Goal: Task Accomplishment & Management: Use online tool/utility

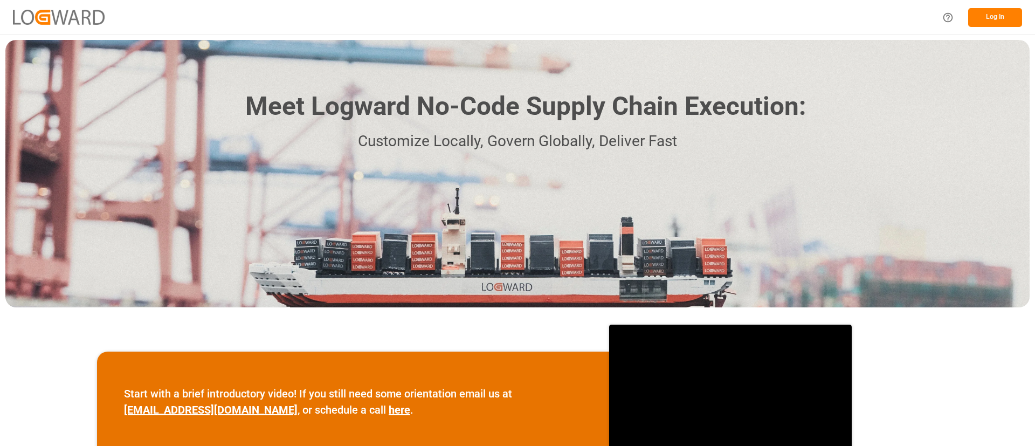
click at [999, 16] on button "Log In" at bounding box center [995, 17] width 54 height 19
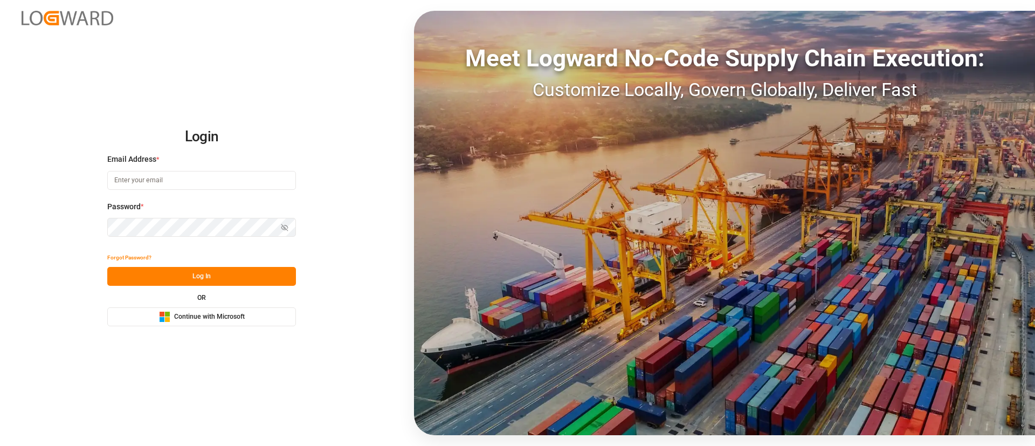
click at [224, 316] on span "Continue with Microsoft" at bounding box center [209, 317] width 71 height 10
click at [173, 311] on div "Microsoft Logo Continue with Microsoft" at bounding box center [202, 316] width 86 height 11
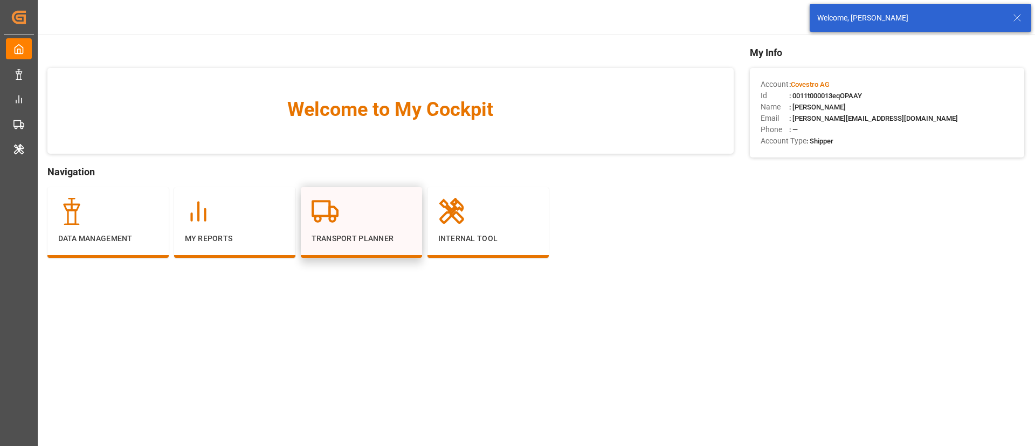
click at [371, 219] on div at bounding box center [362, 211] width 100 height 27
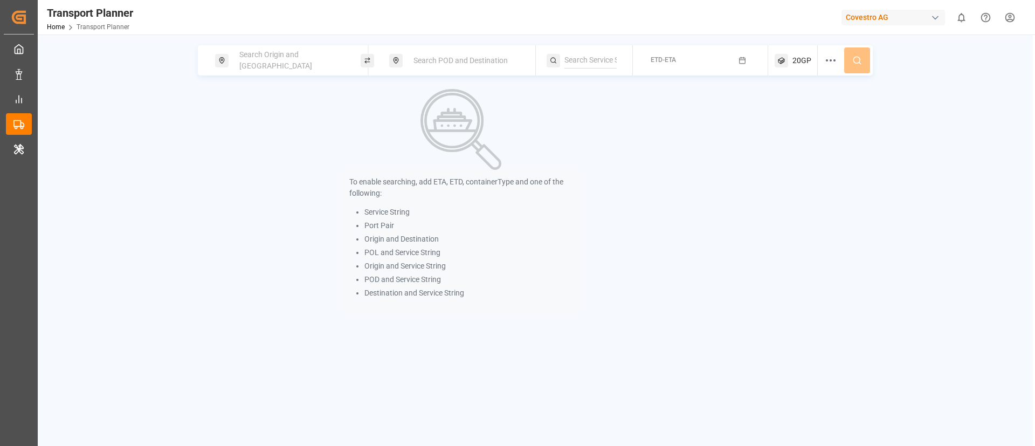
click at [255, 68] on div "Search Origin and [GEOGRAPHIC_DATA]" at bounding box center [291, 60] width 116 height 31
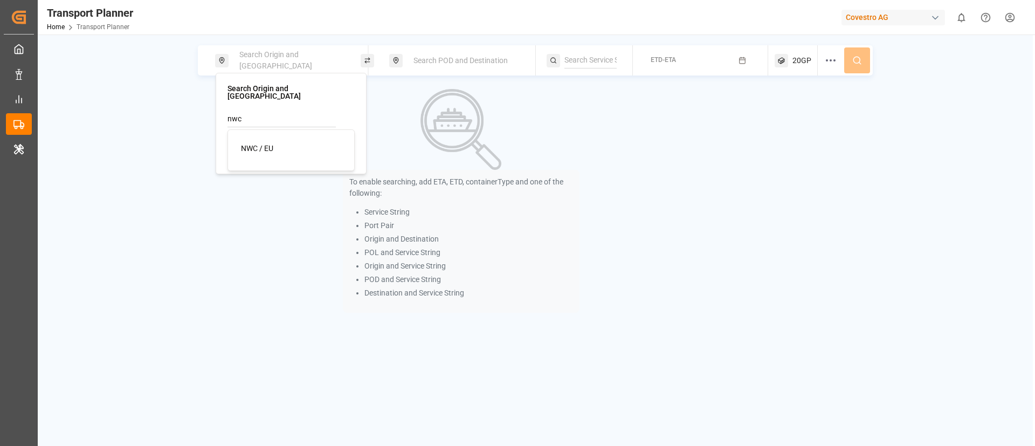
click at [259, 144] on span "NWC / EU" at bounding box center [257, 148] width 32 height 9
type input "NWC / EU"
click at [457, 54] on div "Search POD and Destination" at bounding box center [465, 61] width 116 height 20
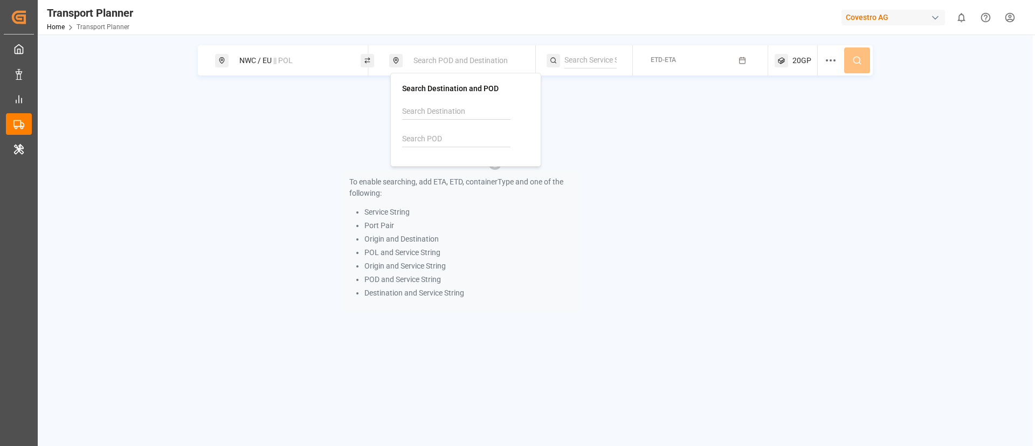
click at [438, 139] on input at bounding box center [456, 139] width 108 height 16
click at [445, 168] on b "MYPKG" at bounding box center [443, 168] width 26 height 9
type input "MYPKG"
click at [674, 57] on span "ETD-ETA" at bounding box center [663, 60] width 25 height 8
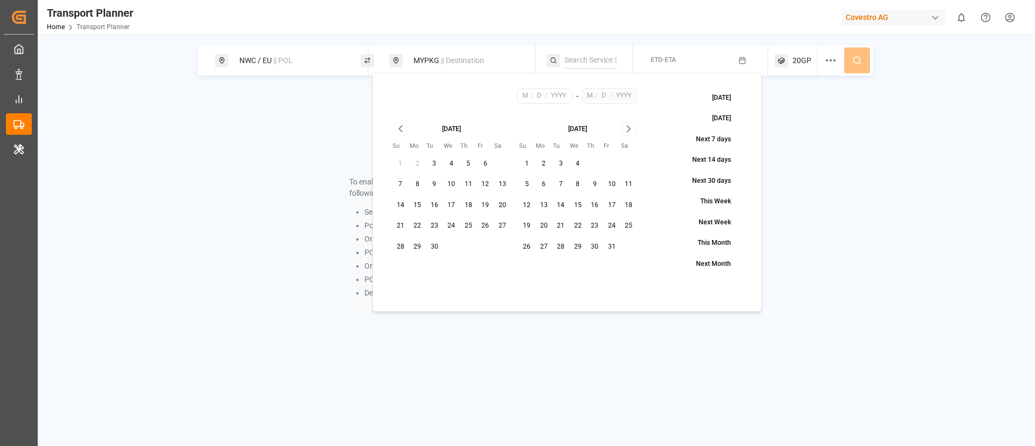
click at [452, 183] on button "10" at bounding box center [451, 184] width 17 height 17
type input "9"
type input "10"
type input "2025"
click at [632, 130] on icon "Go to next month" at bounding box center [629, 128] width 12 height 13
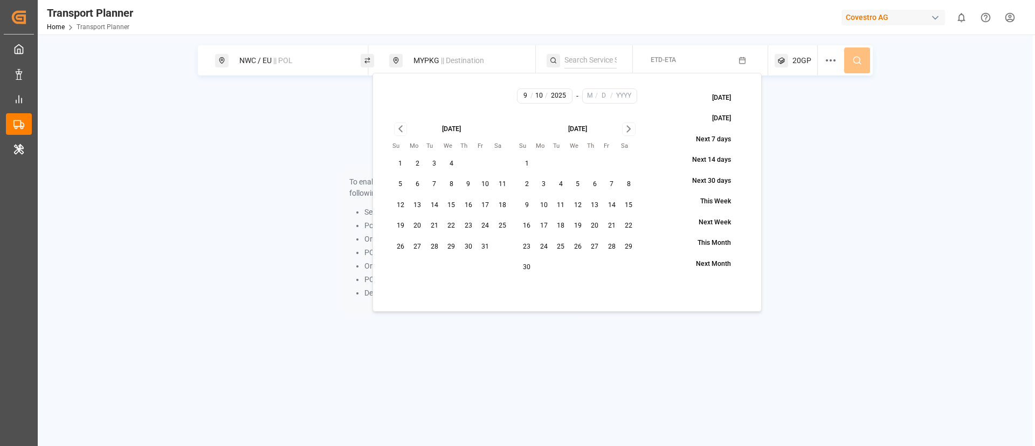
click at [632, 130] on icon "Go to next month" at bounding box center [629, 128] width 12 height 13
click at [580, 247] on button "31" at bounding box center [577, 246] width 17 height 17
type input "12"
type input "31"
type input "2025"
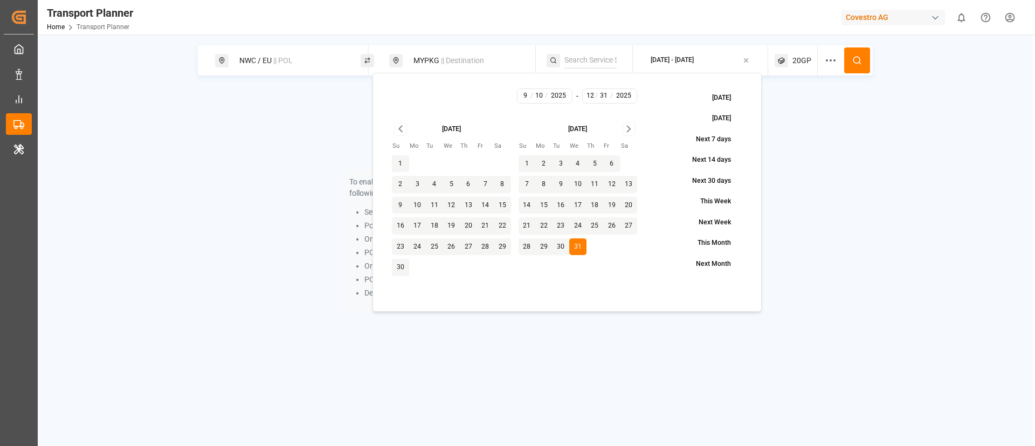
click at [582, 57] on input at bounding box center [591, 60] width 52 height 16
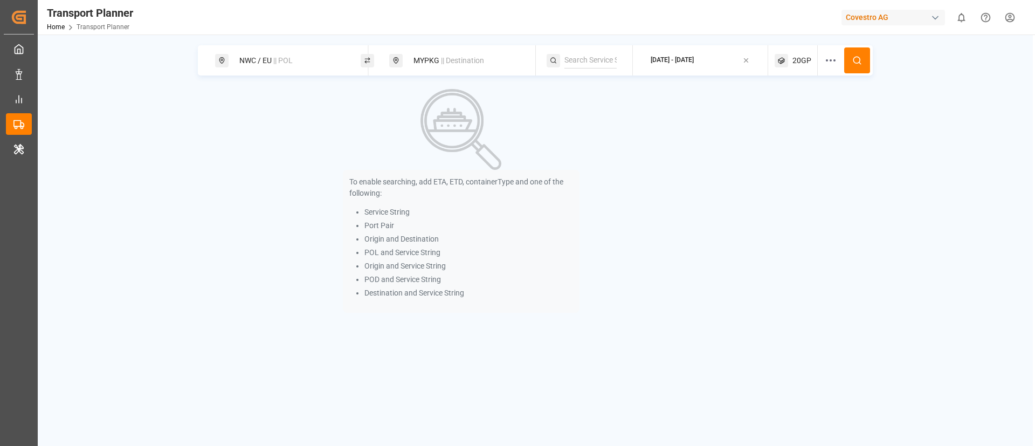
paste input "NE4"
type input "NE4"
click at [580, 88] on span "NE4" at bounding box center [585, 89] width 14 height 9
click at [851, 58] on button at bounding box center [857, 60] width 26 height 26
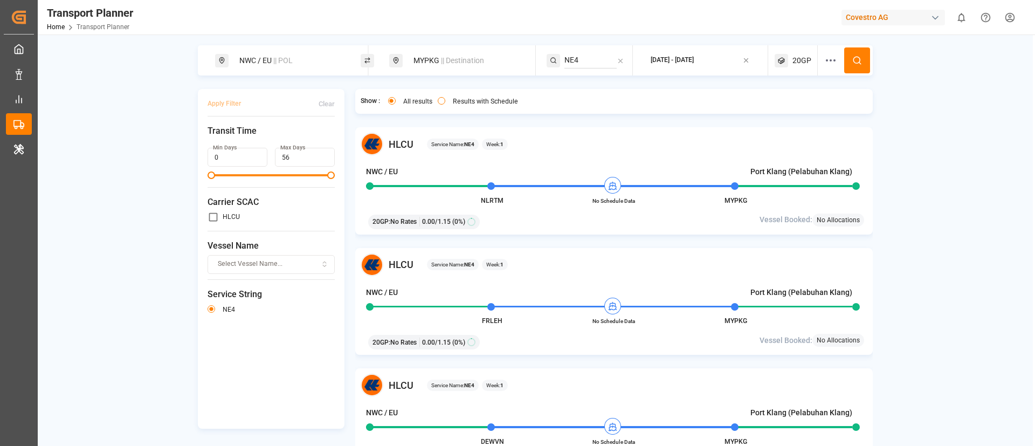
click at [304, 61] on div "NWC / EU || POL" at bounding box center [291, 61] width 116 height 20
click at [277, 139] on input at bounding box center [280, 147] width 108 height 16
paste input "DEHAM"
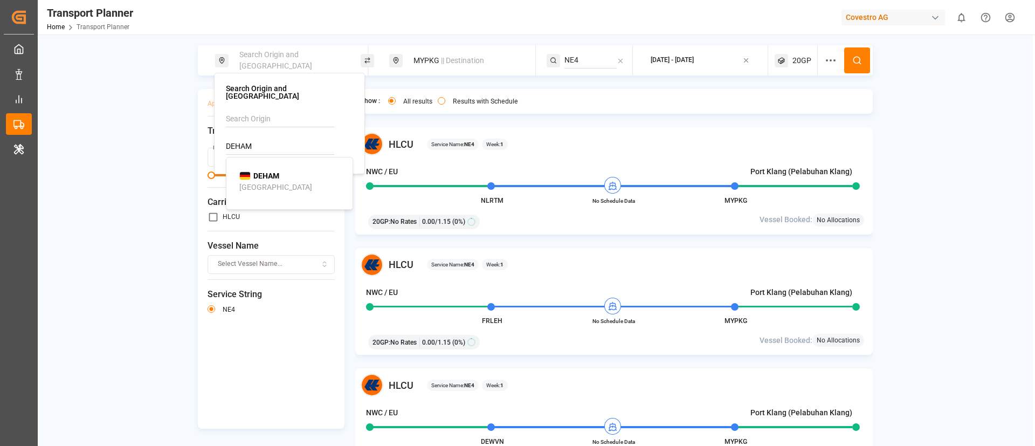
type input "DEHAM"
click at [254, 171] on b "DEHAM" at bounding box center [266, 175] width 26 height 9
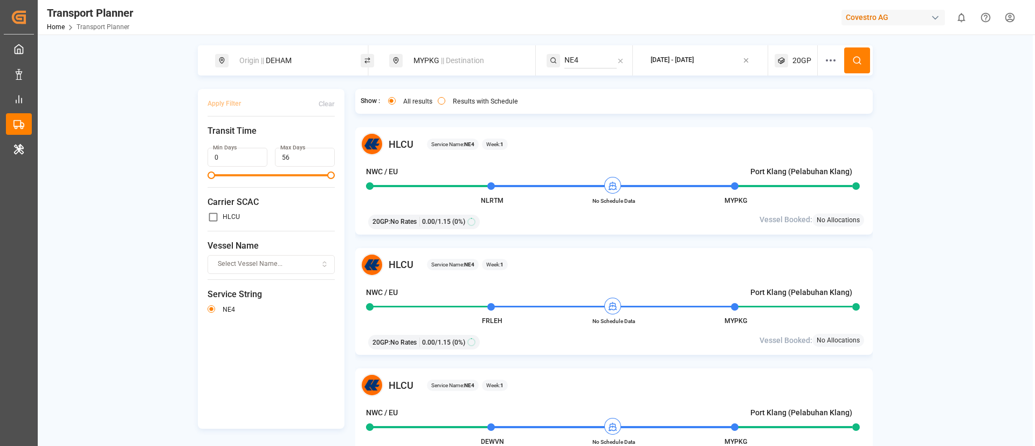
click at [464, 58] on span "|| Destination" at bounding box center [462, 60] width 43 height 9
click at [430, 144] on input "MYPKG" at bounding box center [454, 139] width 108 height 16
paste input "CNTAC"
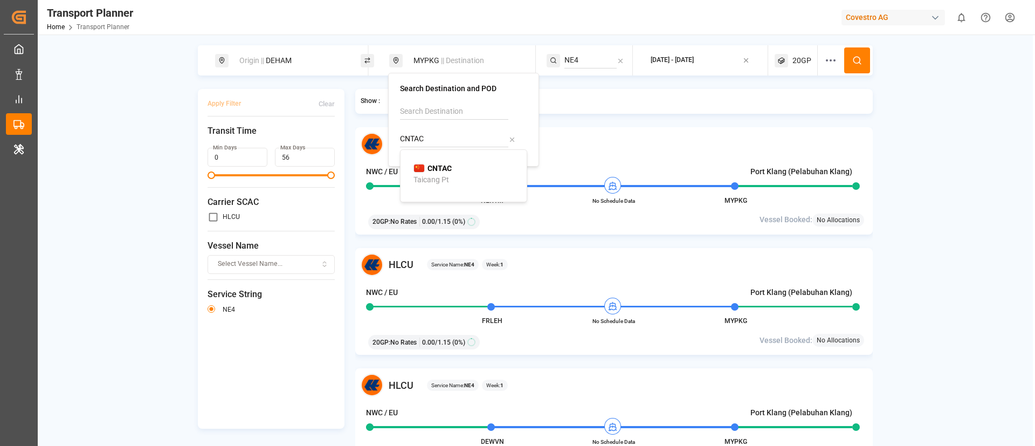
type input "CNTAC"
click at [432, 173] on b "CNTAC" at bounding box center [440, 168] width 24 height 9
click at [582, 61] on input "NE4" at bounding box center [591, 60] width 52 height 16
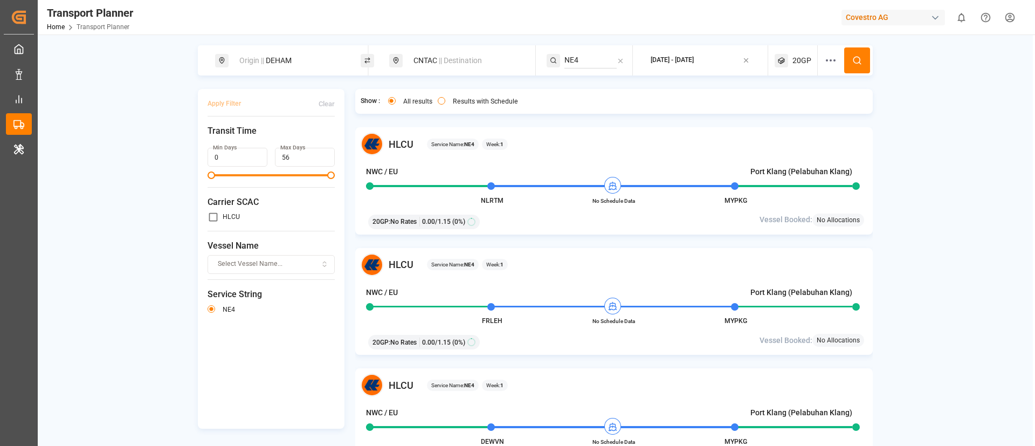
click at [582, 61] on input "NE4" at bounding box center [591, 60] width 52 height 16
paste input "F"
type input "FE4"
click at [590, 90] on div "FE4" at bounding box center [630, 89] width 105 height 11
click at [858, 60] on circle at bounding box center [857, 60] width 6 height 6
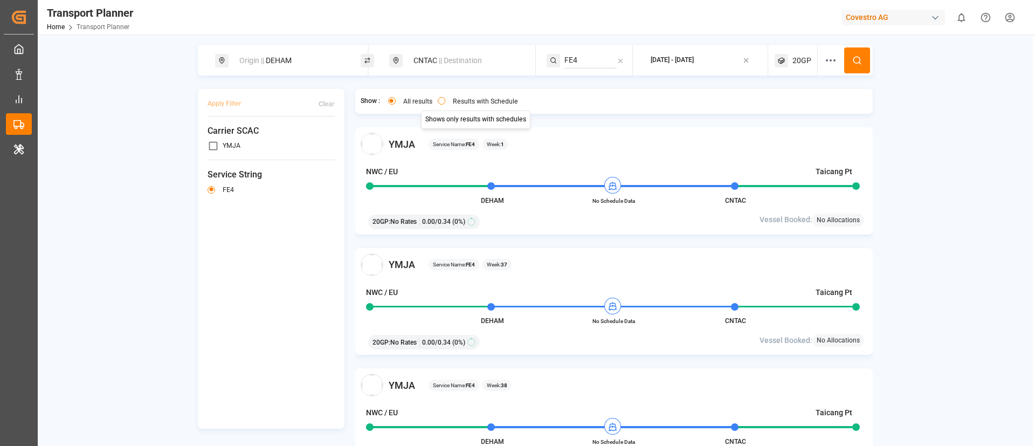
click at [466, 101] on label "Results with Schedule" at bounding box center [485, 101] width 65 height 6
click at [445, 101] on button "Results with Schedule" at bounding box center [442, 101] width 8 height 8
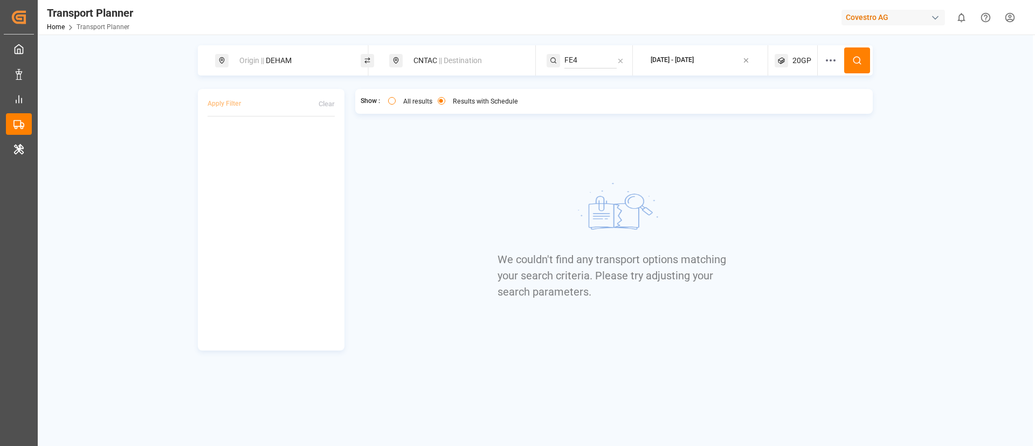
click at [801, 65] on span "20GP" at bounding box center [802, 60] width 19 height 11
click at [768, 117] on div "20GP" at bounding box center [780, 112] width 52 height 11
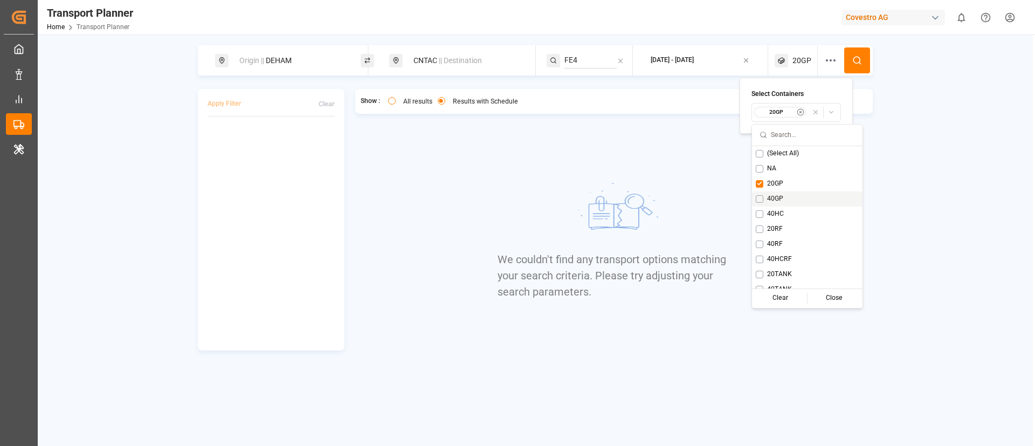
click at [772, 193] on div "40GP" at bounding box center [807, 198] width 111 height 15
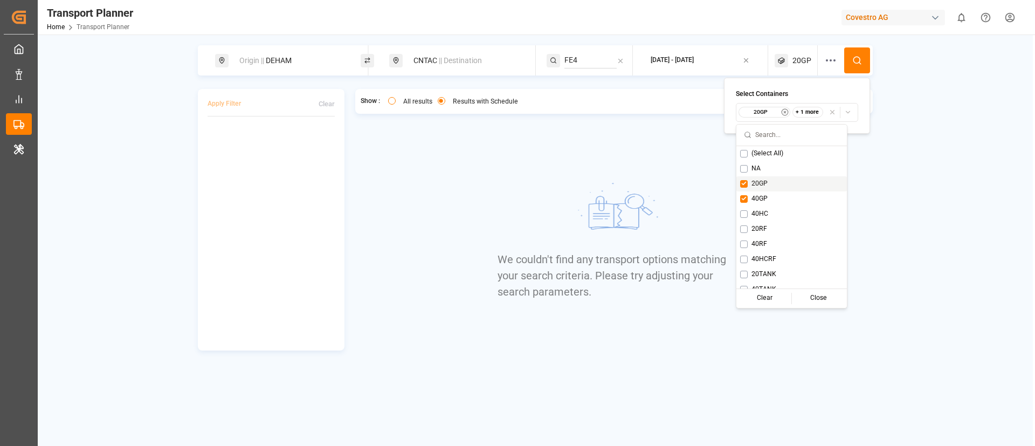
click at [760, 183] on span "20GP" at bounding box center [760, 184] width 16 height 10
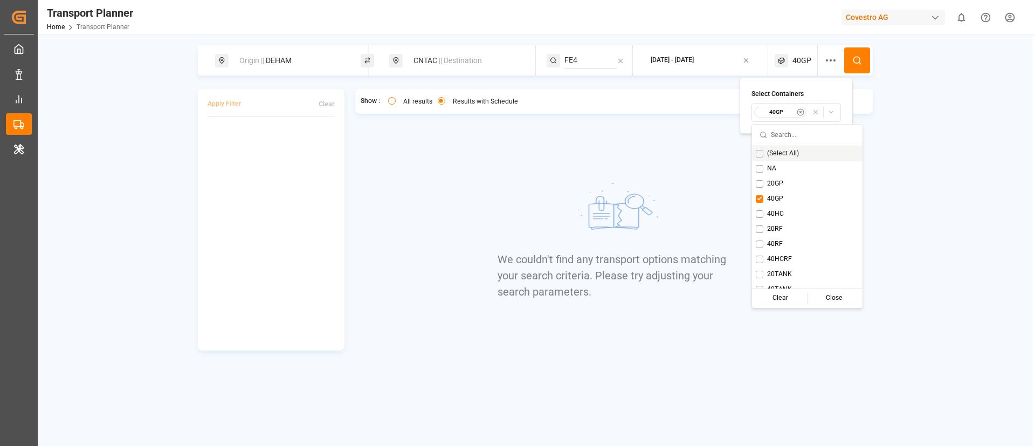
click at [859, 64] on icon at bounding box center [857, 61] width 10 height 10
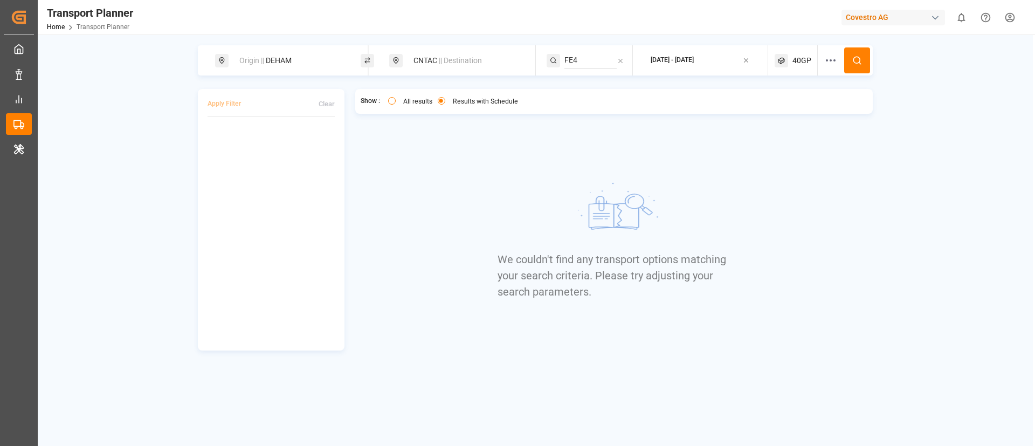
click at [797, 60] on span "40GP" at bounding box center [802, 60] width 19 height 11
click at [779, 109] on small "40GP" at bounding box center [777, 112] width 38 height 8
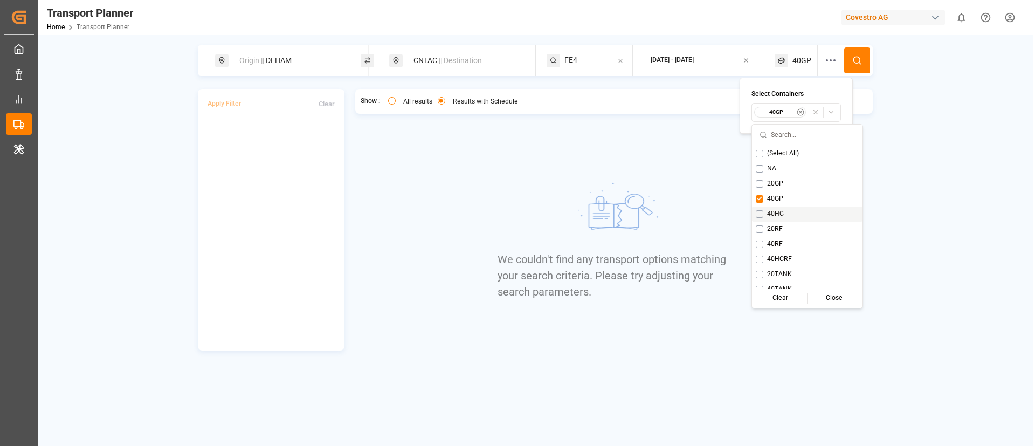
click at [775, 215] on span "40HC" at bounding box center [775, 214] width 17 height 10
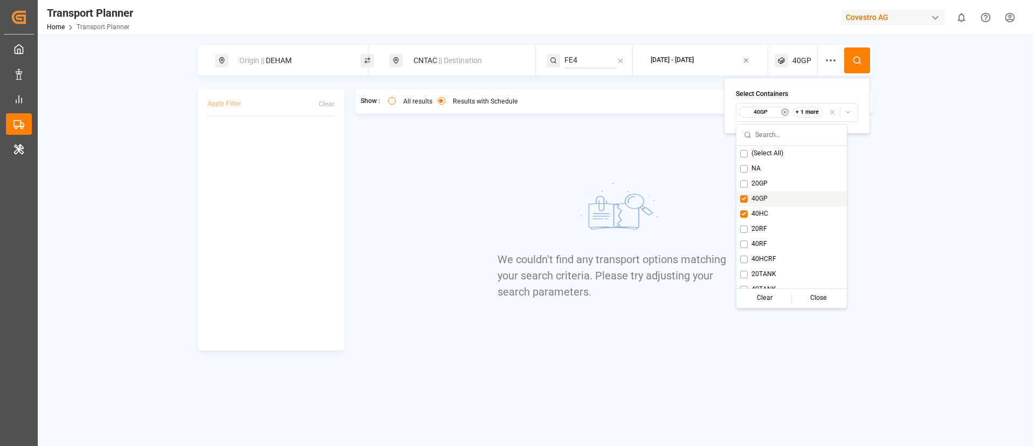
click at [758, 201] on span "40GP" at bounding box center [760, 199] width 16 height 10
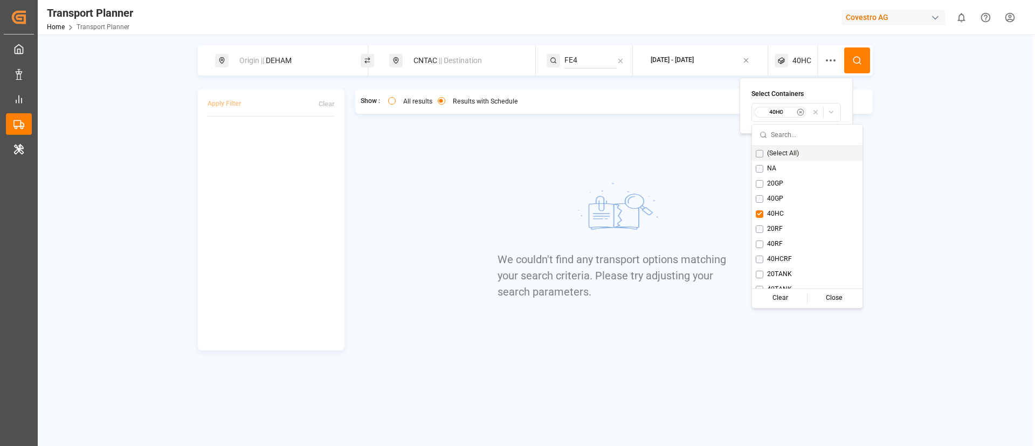
click at [861, 59] on icon at bounding box center [857, 61] width 10 height 10
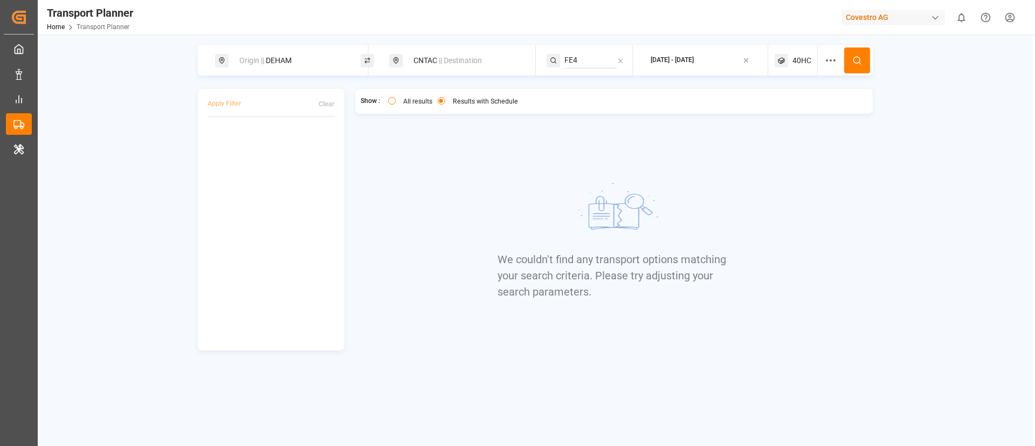
click at [795, 60] on span "40HC" at bounding box center [802, 60] width 19 height 11
click at [769, 112] on small "40HC" at bounding box center [777, 112] width 38 height 8
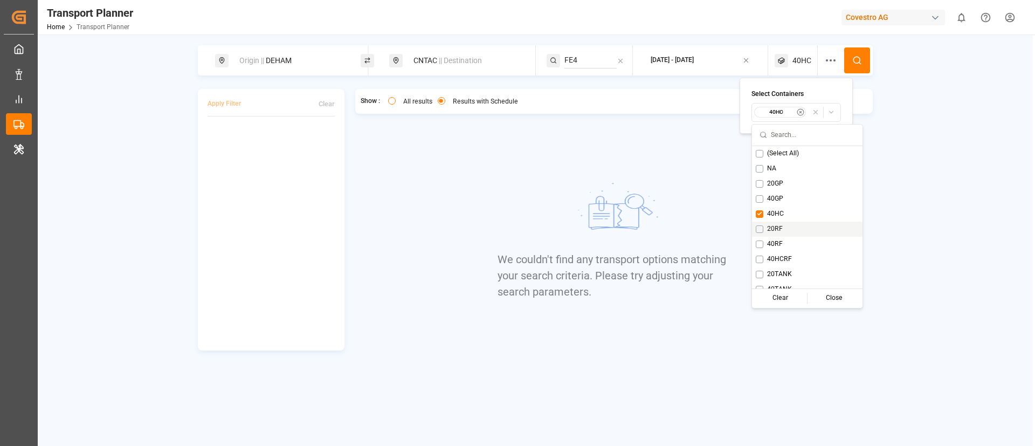
click at [772, 226] on span "20RF" at bounding box center [775, 229] width 16 height 10
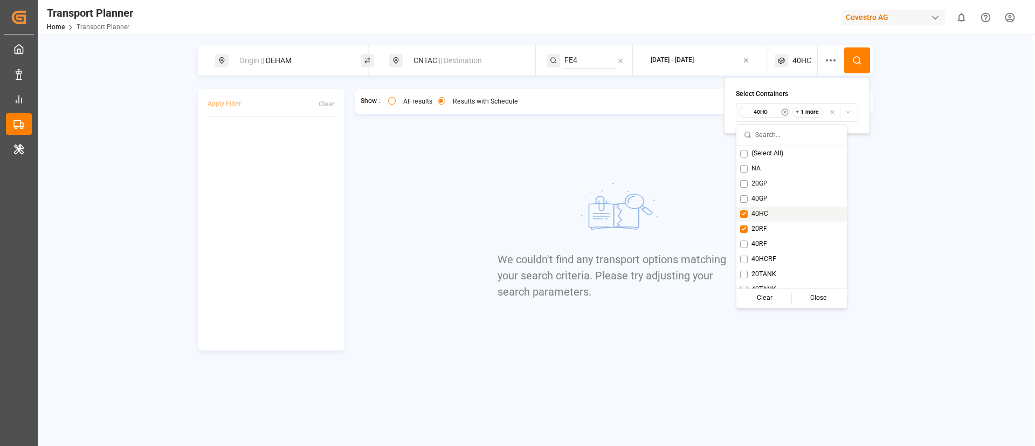
click at [758, 213] on span "40HC" at bounding box center [760, 214] width 17 height 10
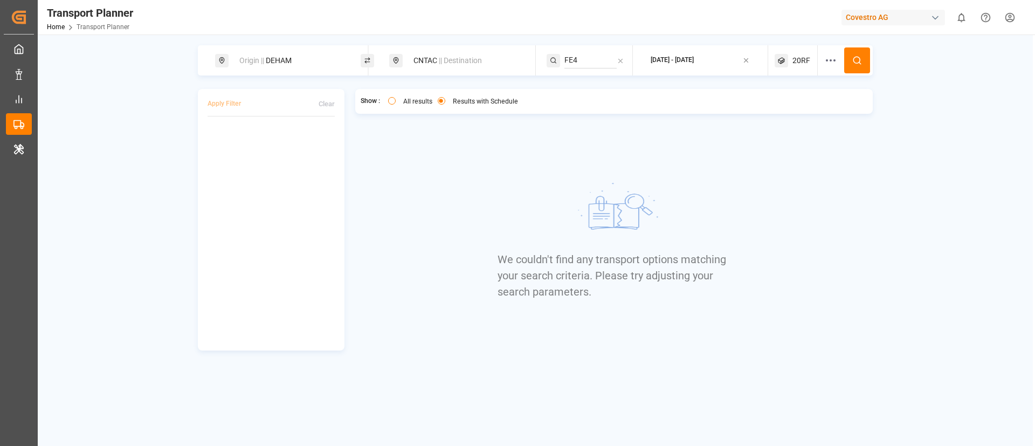
click at [854, 63] on icon at bounding box center [857, 61] width 10 height 10
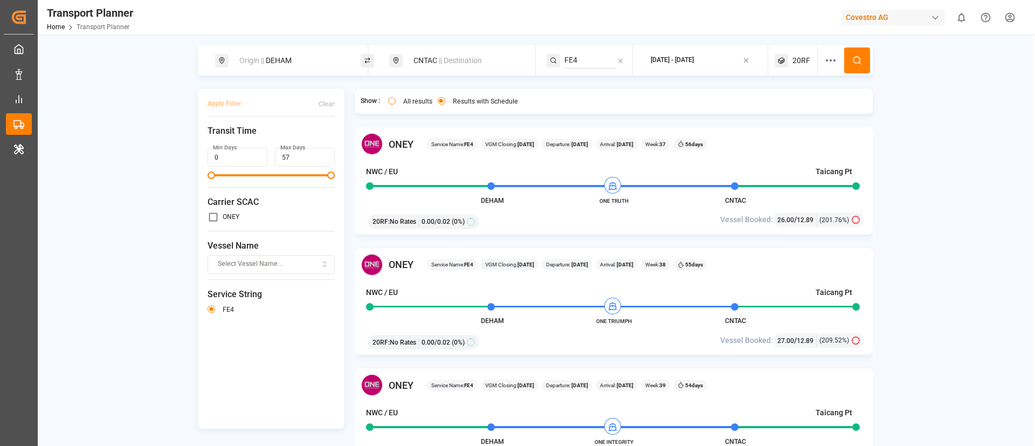
click at [797, 61] on span "20RF" at bounding box center [802, 60] width 18 height 11
click at [781, 111] on small "20RF" at bounding box center [775, 112] width 38 height 8
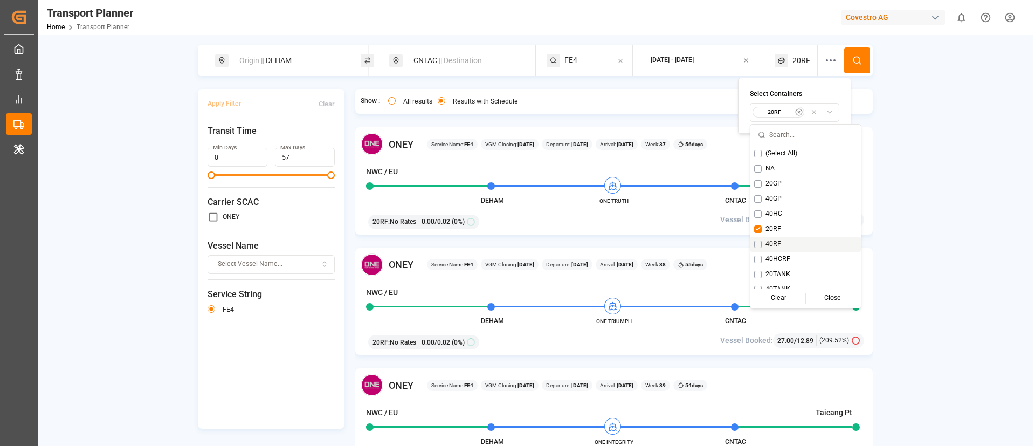
click at [770, 245] on span "40RF" at bounding box center [774, 244] width 16 height 10
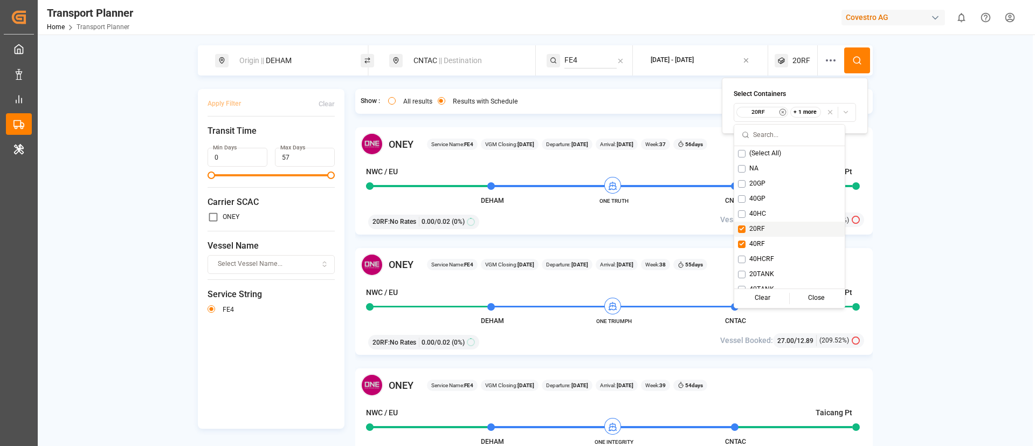
click at [755, 231] on span "20RF" at bounding box center [757, 229] width 16 height 10
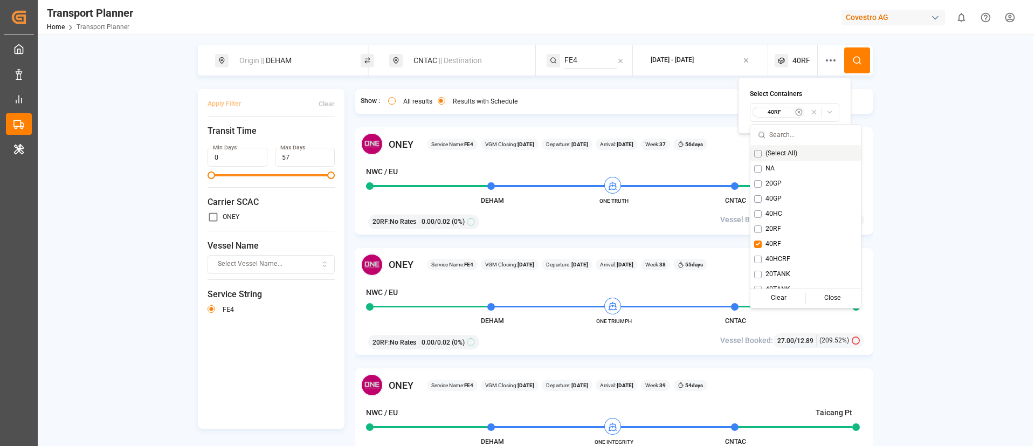
click at [854, 62] on icon at bounding box center [857, 61] width 10 height 10
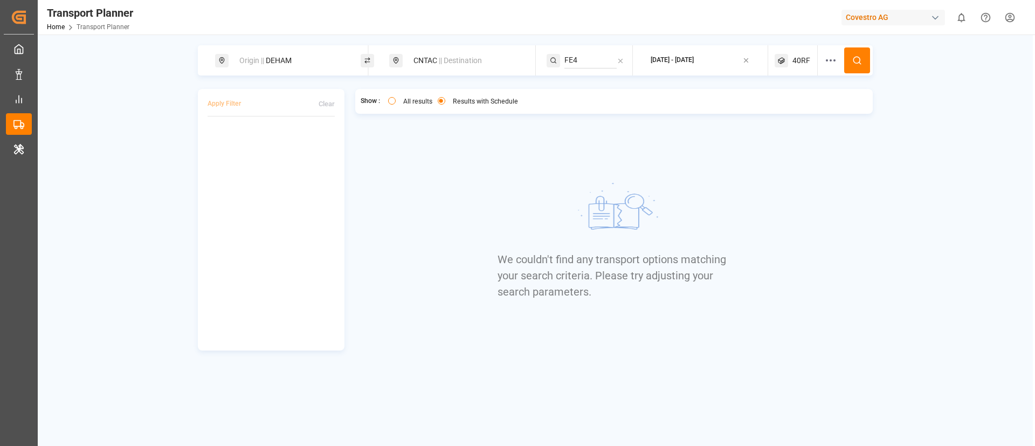
click at [797, 52] on div "40RF" at bounding box center [796, 60] width 43 height 30
click at [770, 111] on small "40RF" at bounding box center [777, 112] width 38 height 8
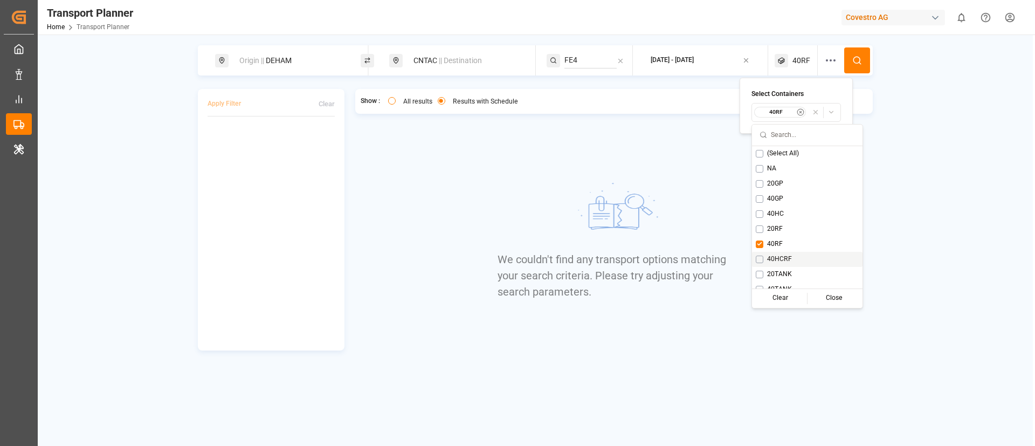
click at [779, 258] on span "40HCRF" at bounding box center [779, 259] width 25 height 10
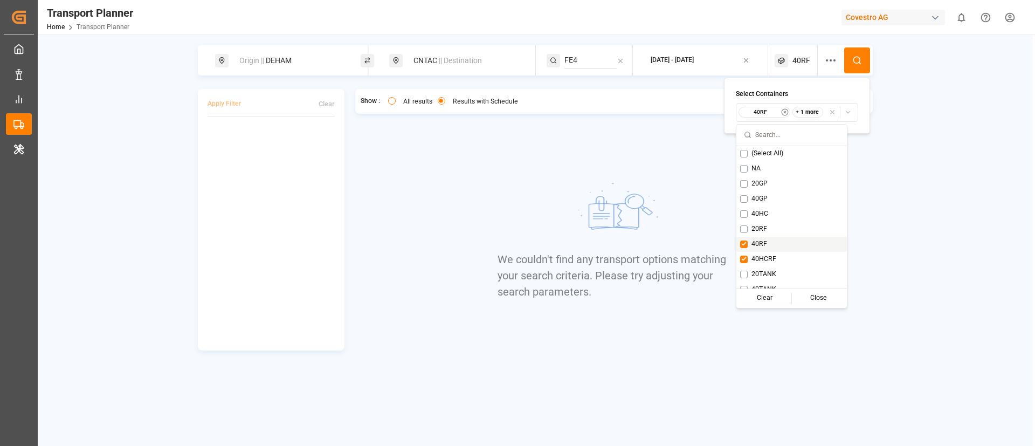
click at [760, 243] on span "40RF" at bounding box center [760, 244] width 16 height 10
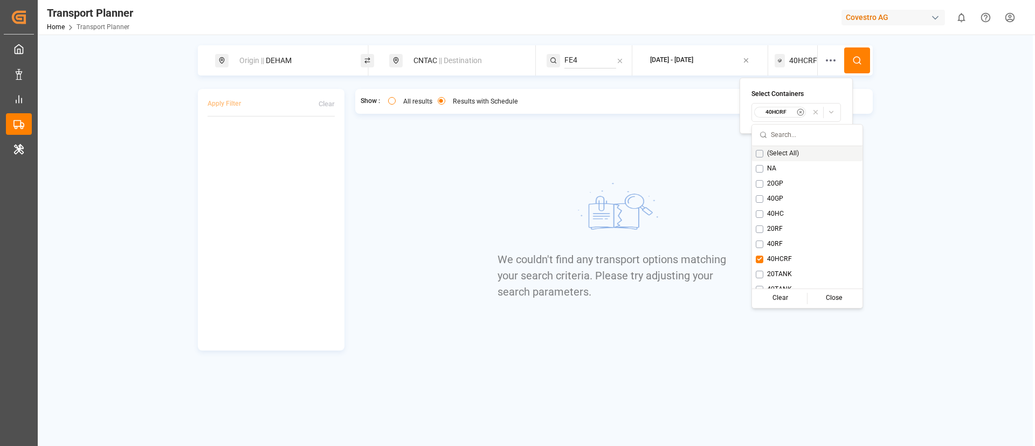
click at [860, 58] on circle at bounding box center [857, 60] width 6 height 6
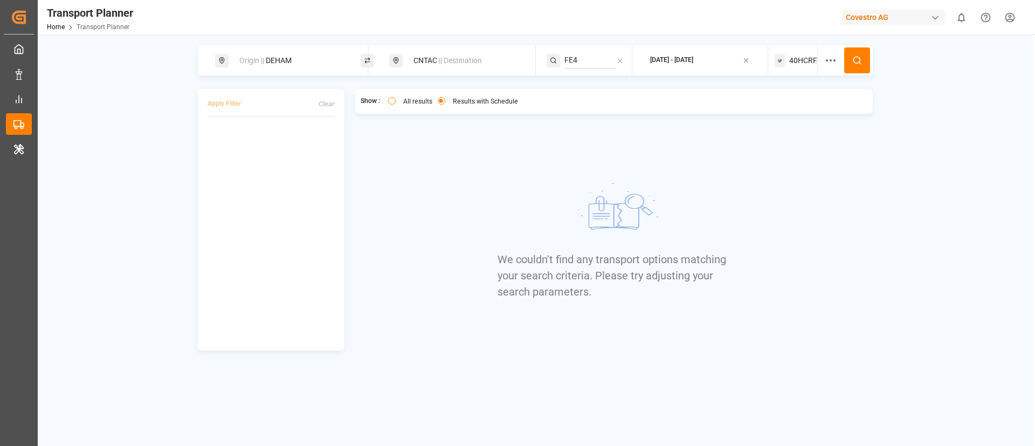
click at [799, 56] on span "40HCRF" at bounding box center [803, 60] width 28 height 11
click at [765, 113] on small "40HCRF" at bounding box center [777, 112] width 38 height 8
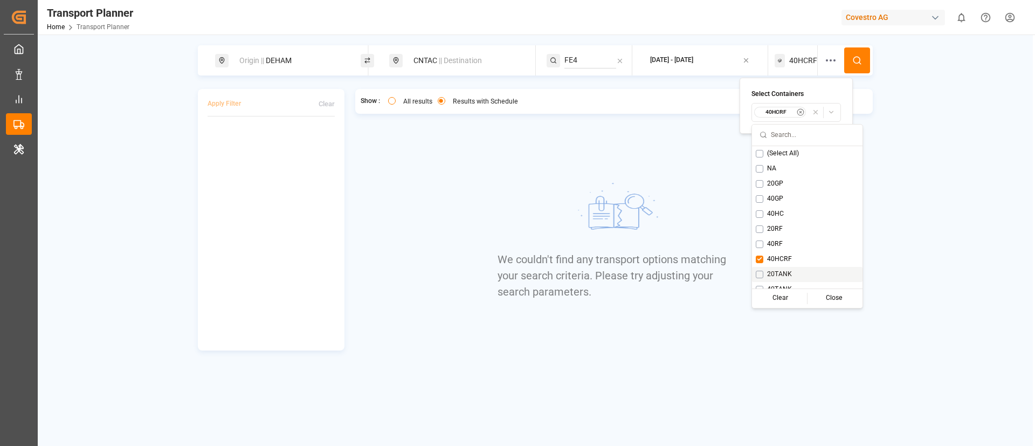
click at [770, 274] on span "20TANK" at bounding box center [779, 275] width 25 height 10
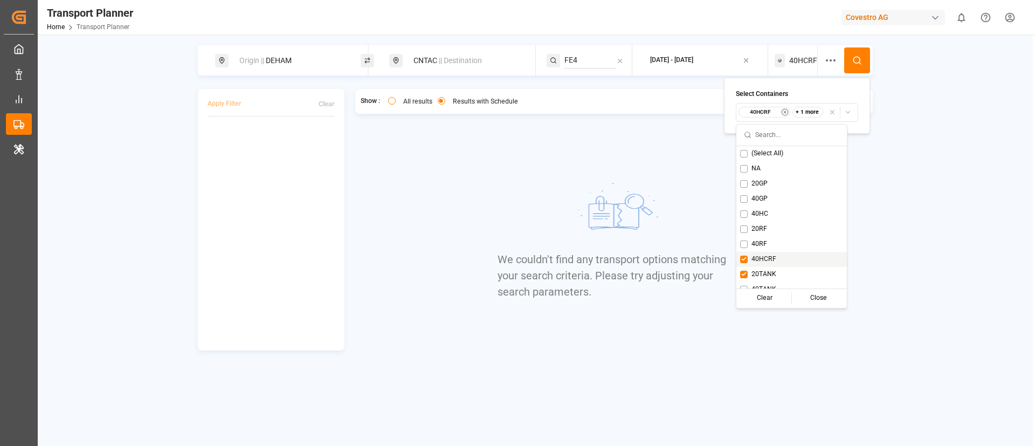
click at [760, 258] on span "40HCRF" at bounding box center [764, 259] width 25 height 10
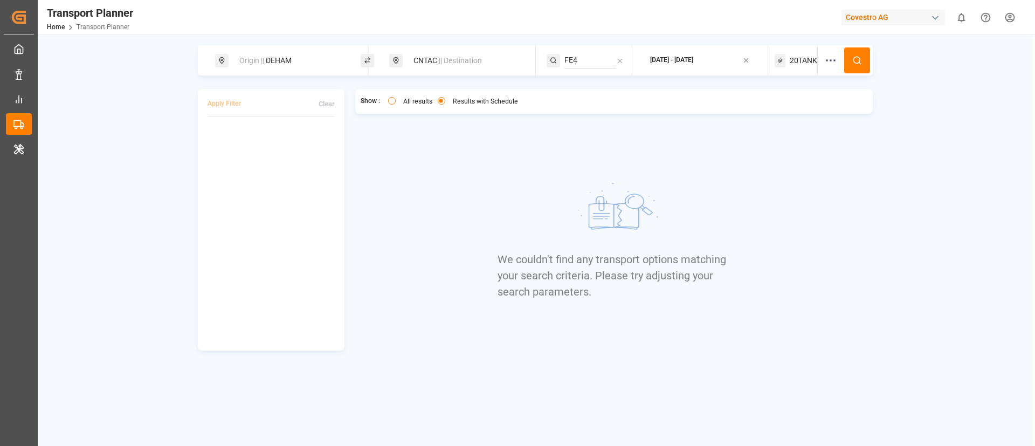
click at [859, 61] on icon at bounding box center [857, 61] width 10 height 10
click at [794, 57] on span "20TANK" at bounding box center [803, 60] width 27 height 11
click at [777, 109] on small "20TANK" at bounding box center [777, 112] width 38 height 8
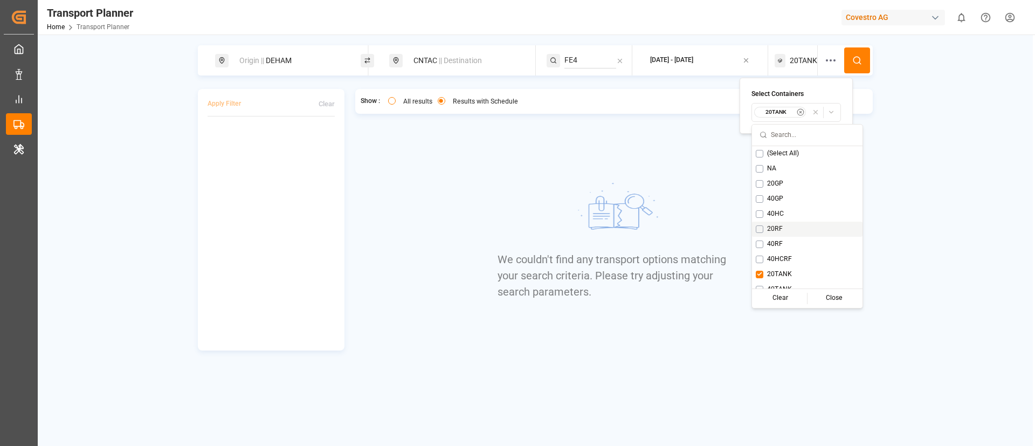
scroll to position [9, 0]
click at [768, 278] on span "40TANK" at bounding box center [779, 281] width 25 height 10
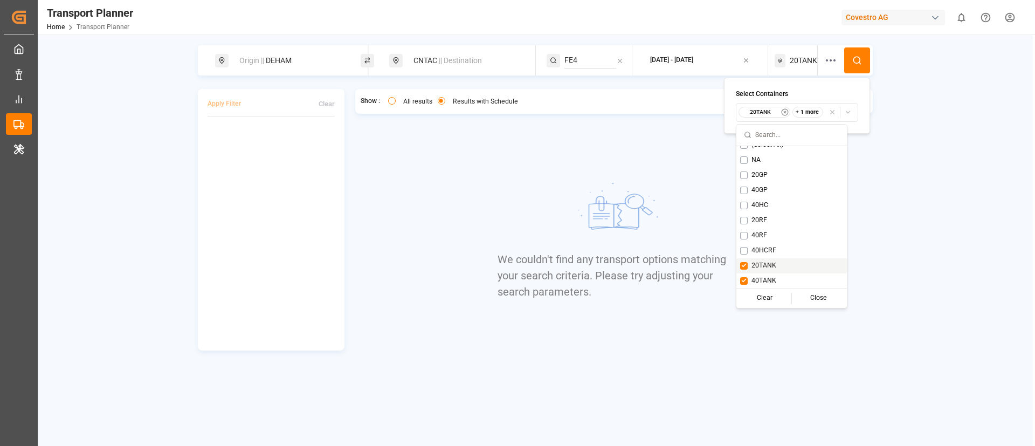
click at [762, 265] on span "20TANK" at bounding box center [764, 266] width 25 height 10
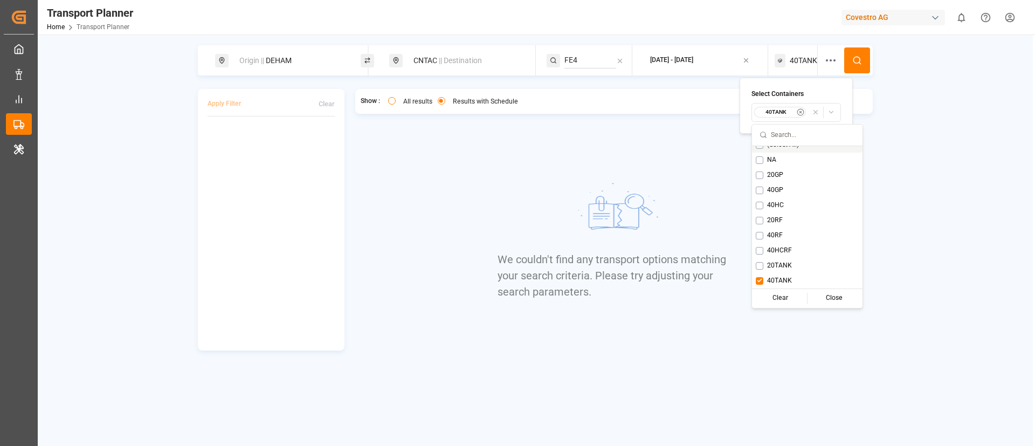
click at [853, 59] on icon at bounding box center [857, 61] width 10 height 10
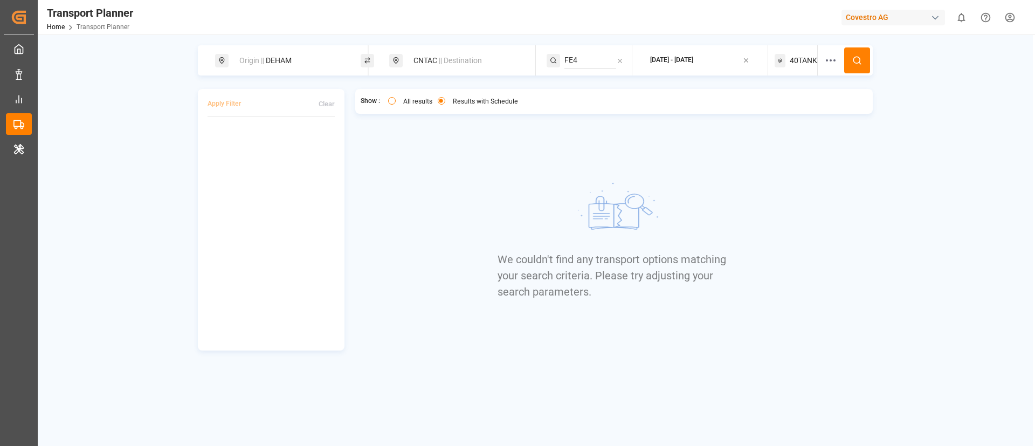
click at [319, 62] on div "Origin || DEHAM" at bounding box center [291, 61] width 116 height 20
click at [270, 143] on input "DEHAM" at bounding box center [282, 147] width 108 height 16
paste input "NLRT"
type input "NLRTM"
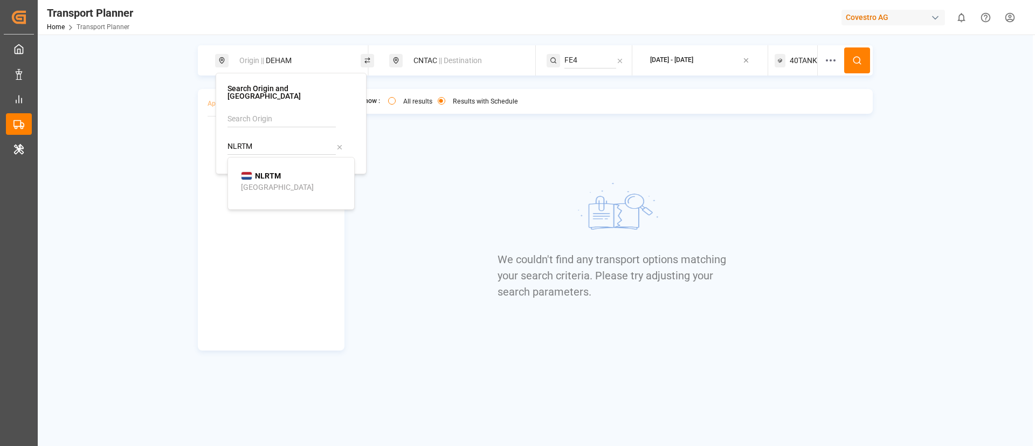
click at [268, 171] on b "NLRTM" at bounding box center [268, 175] width 26 height 9
click at [861, 60] on icon at bounding box center [857, 61] width 10 height 10
click at [801, 61] on span "40TANK" at bounding box center [803, 60] width 27 height 11
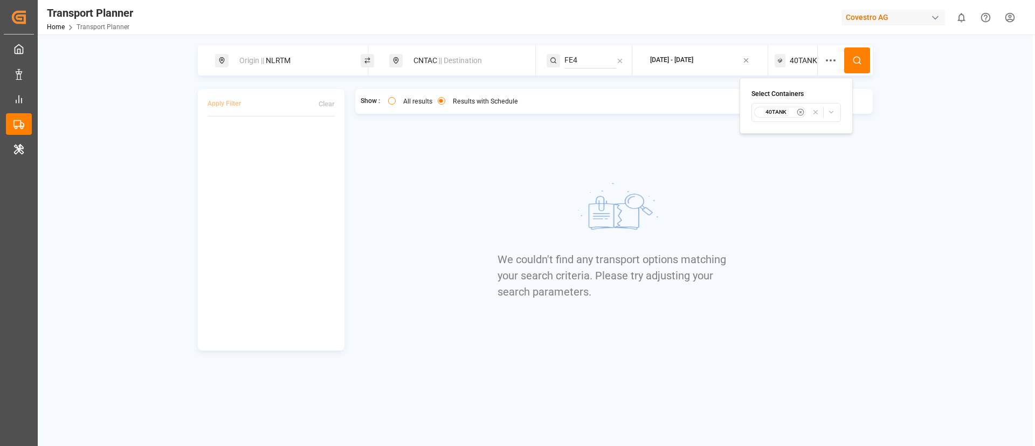
click at [778, 116] on div "40TANK" at bounding box center [780, 112] width 52 height 11
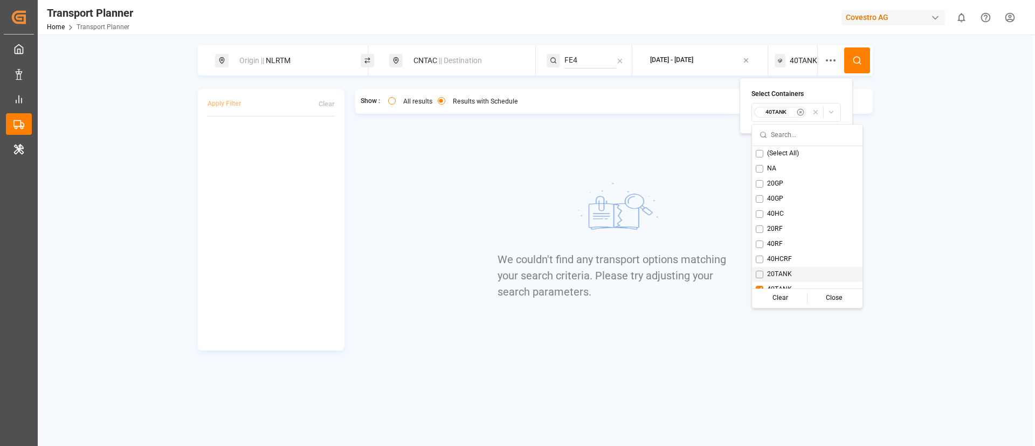
click at [768, 268] on div "20TANK" at bounding box center [807, 274] width 111 height 15
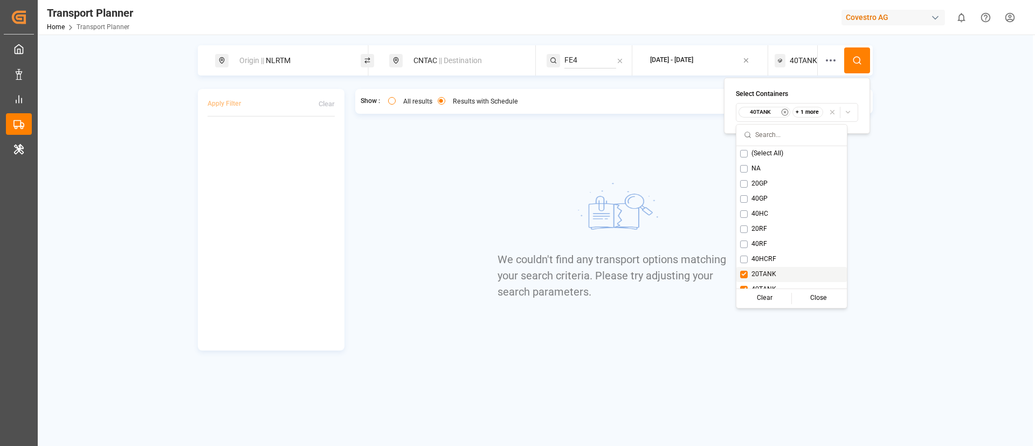
scroll to position [9, 0]
click at [763, 281] on span "40TANK" at bounding box center [764, 281] width 25 height 10
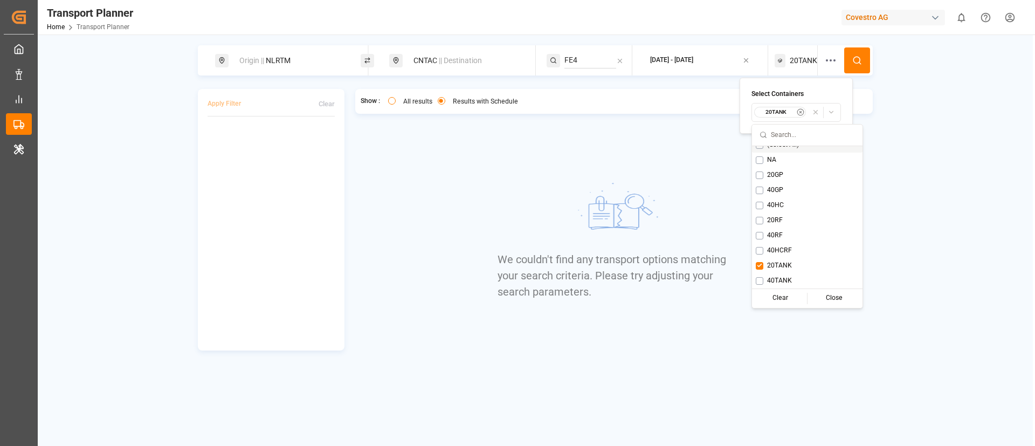
click at [864, 49] on button at bounding box center [857, 60] width 26 height 26
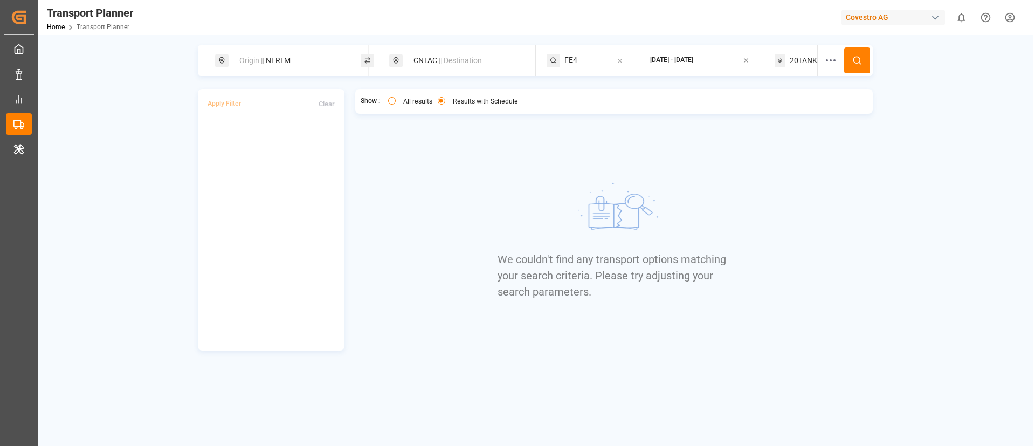
click at [801, 63] on span "20TANK" at bounding box center [803, 60] width 27 height 11
click at [773, 111] on small "20TANK" at bounding box center [777, 112] width 38 height 8
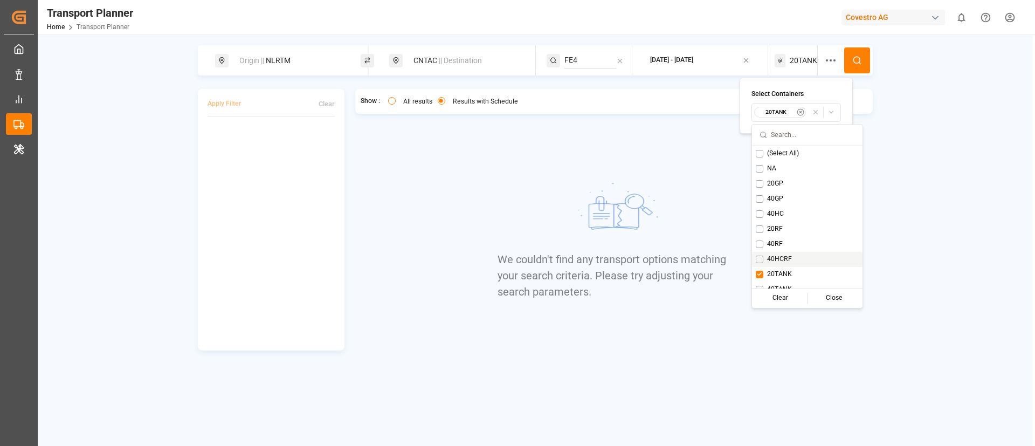
click at [774, 259] on span "40HCRF" at bounding box center [779, 259] width 25 height 10
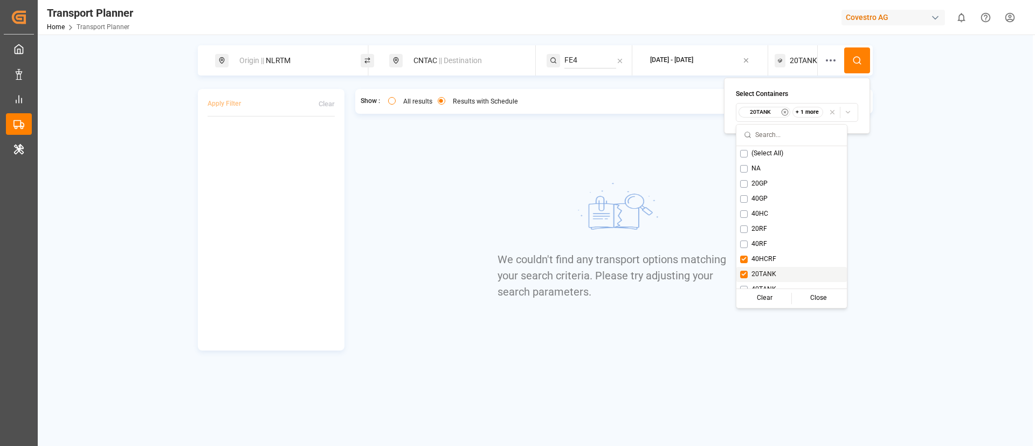
click at [774, 273] on span "20TANK" at bounding box center [764, 275] width 25 height 10
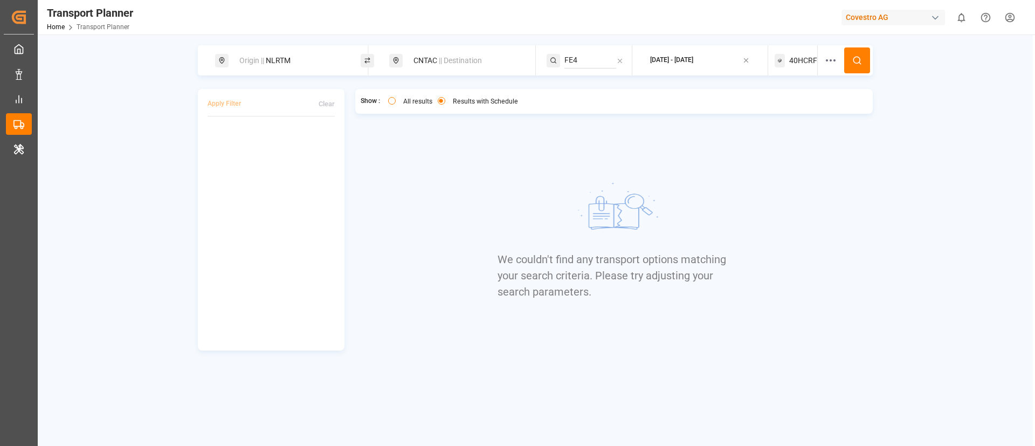
click at [858, 57] on circle at bounding box center [857, 60] width 6 height 6
click at [796, 56] on span "40HCRF" at bounding box center [803, 60] width 28 height 11
click at [774, 109] on small "40HCRF" at bounding box center [777, 112] width 38 height 8
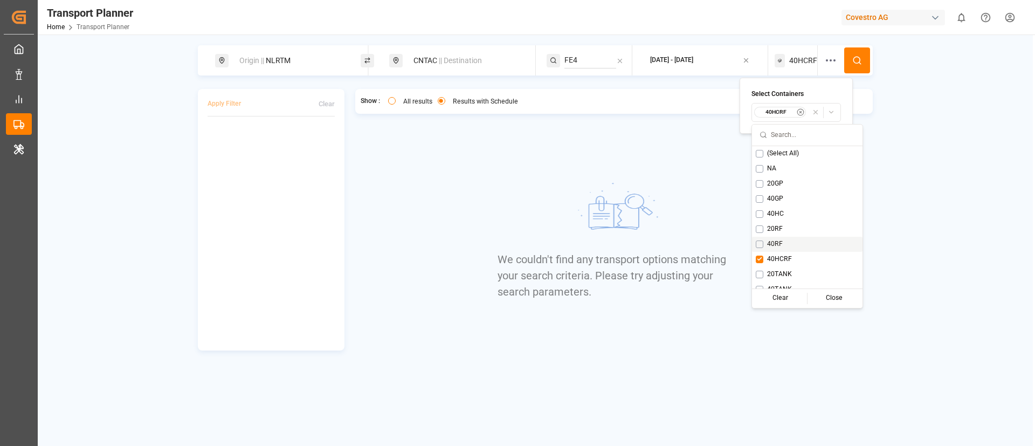
click at [781, 241] on span "40RF" at bounding box center [775, 244] width 16 height 10
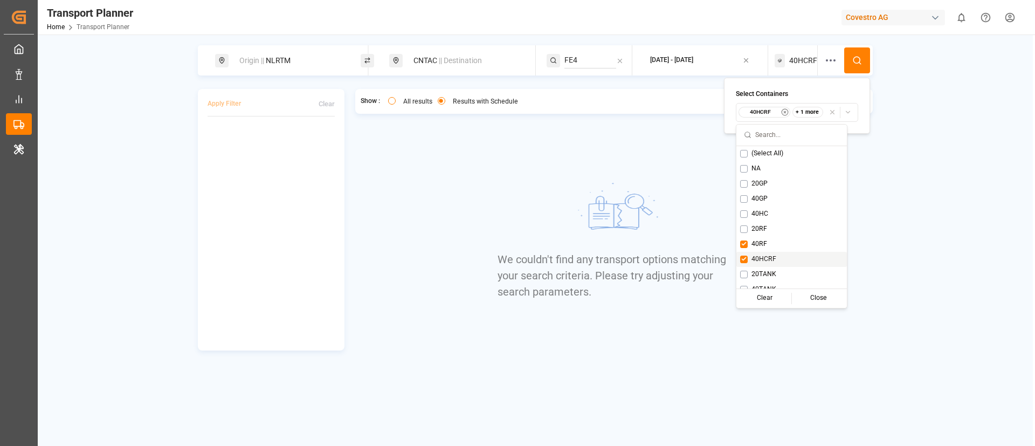
click at [769, 258] on span "40HCRF" at bounding box center [764, 259] width 25 height 10
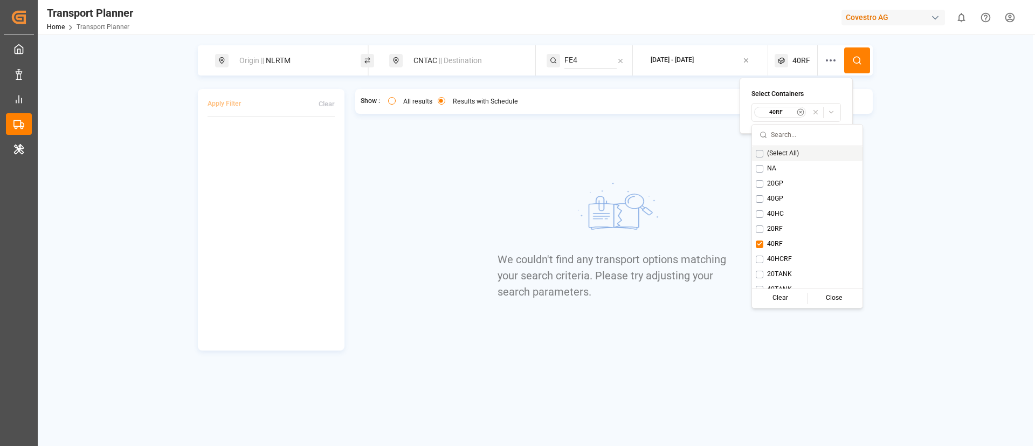
click at [859, 50] on button at bounding box center [857, 60] width 26 height 26
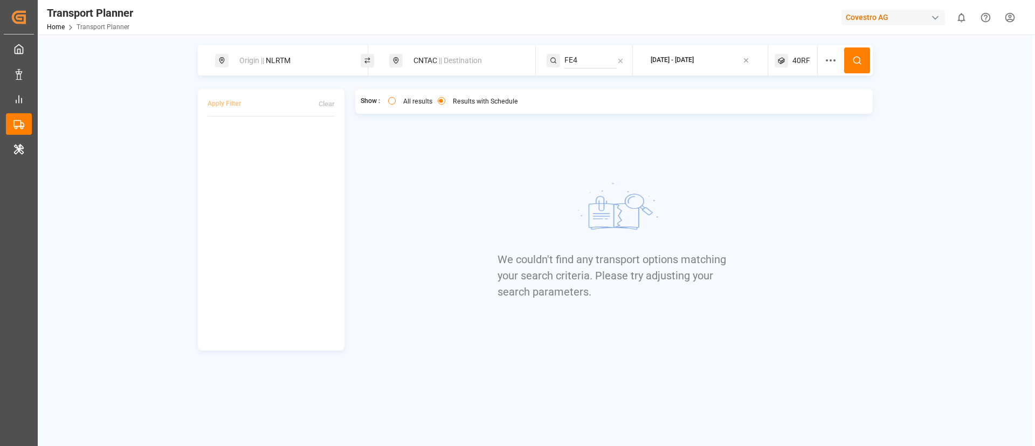
click at [796, 61] on span "40RF" at bounding box center [802, 60] width 18 height 11
click at [772, 113] on small "40RF" at bounding box center [777, 112] width 38 height 8
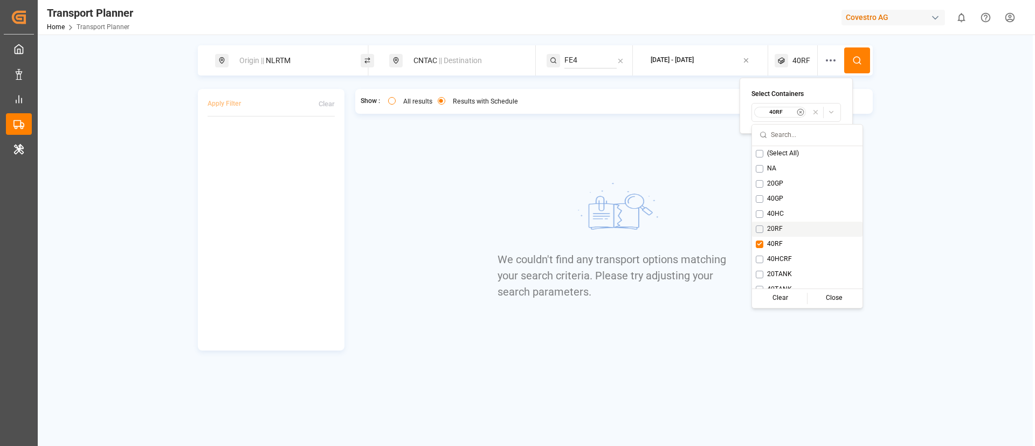
click at [769, 228] on span "20RF" at bounding box center [775, 229] width 16 height 10
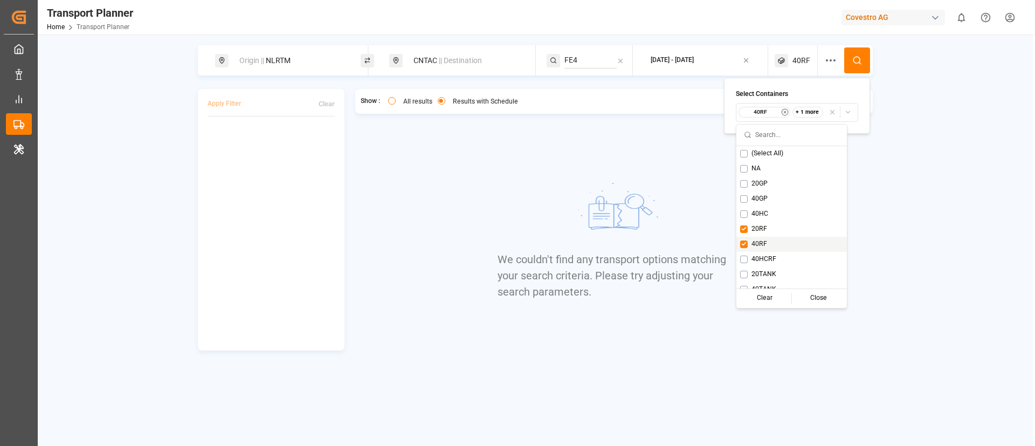
click at [756, 247] on span "40RF" at bounding box center [760, 244] width 16 height 10
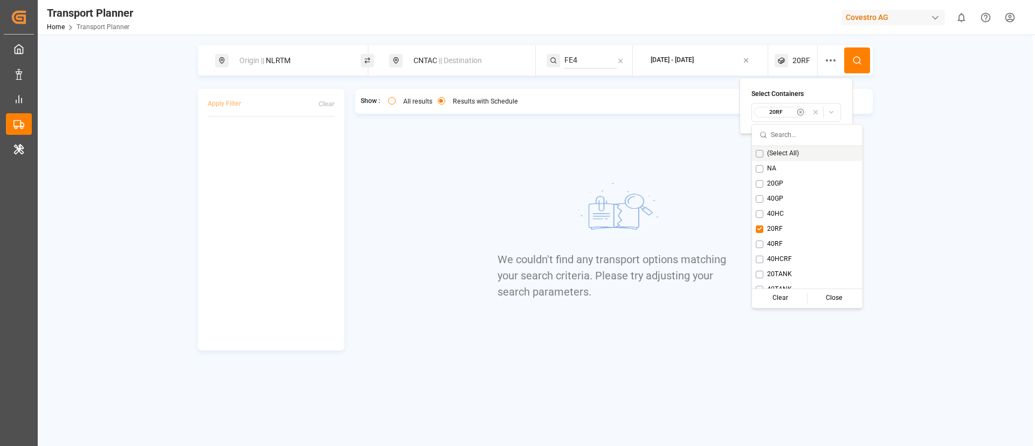
click at [853, 56] on icon at bounding box center [857, 61] width 10 height 10
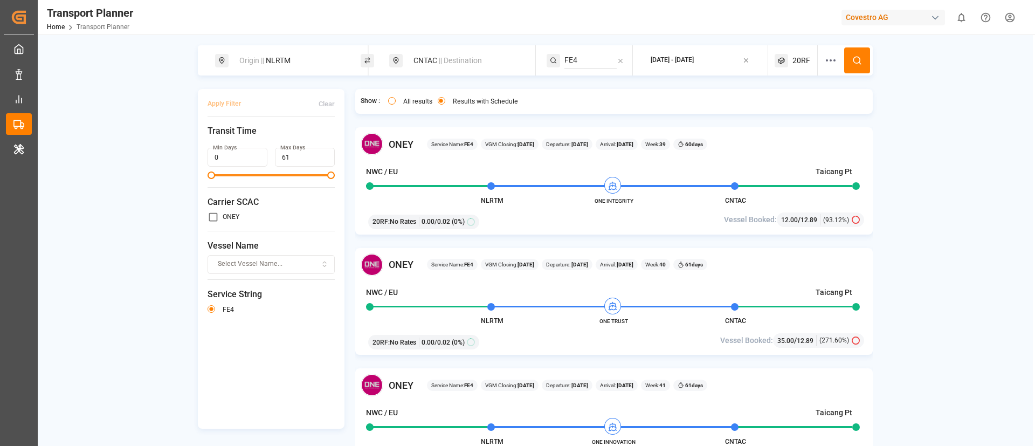
click at [799, 59] on span "20RF" at bounding box center [802, 60] width 18 height 11
click at [779, 114] on small "20RF" at bounding box center [775, 112] width 38 height 8
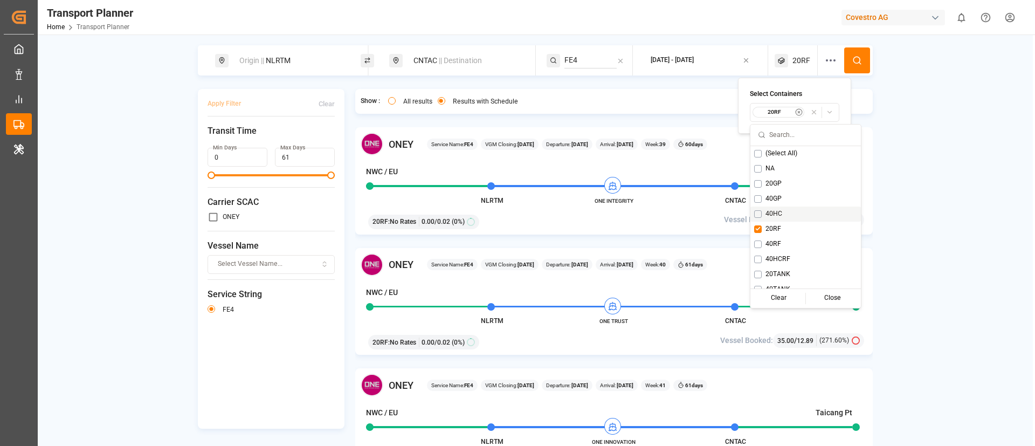
click at [773, 212] on span "40HC" at bounding box center [774, 214] width 17 height 10
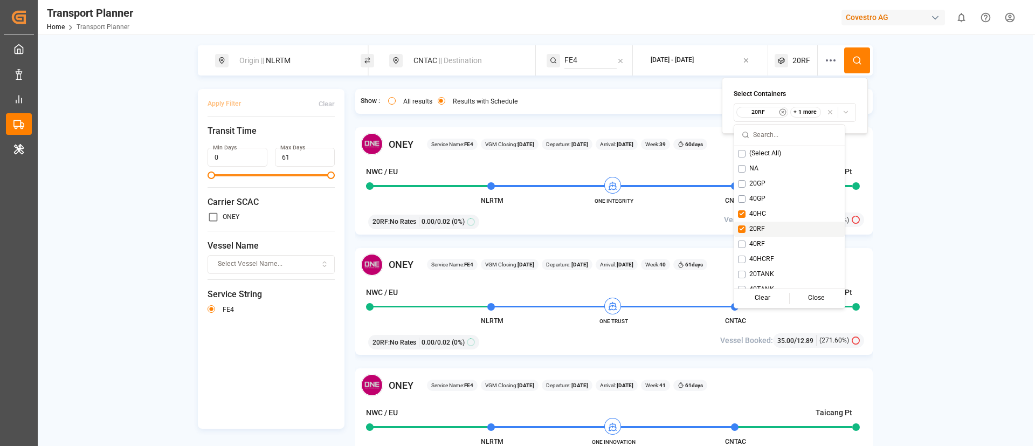
click at [758, 231] on span "20RF" at bounding box center [757, 229] width 16 height 10
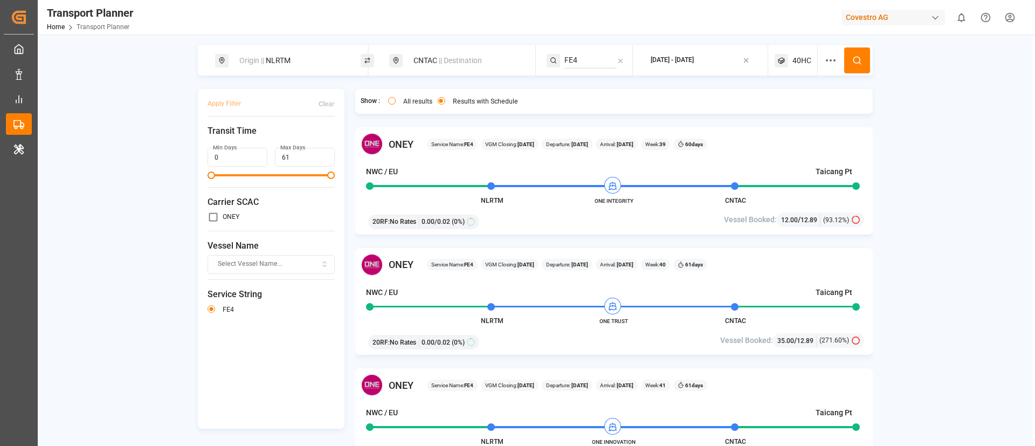
click at [859, 64] on icon at bounding box center [860, 63] width 2 height 2
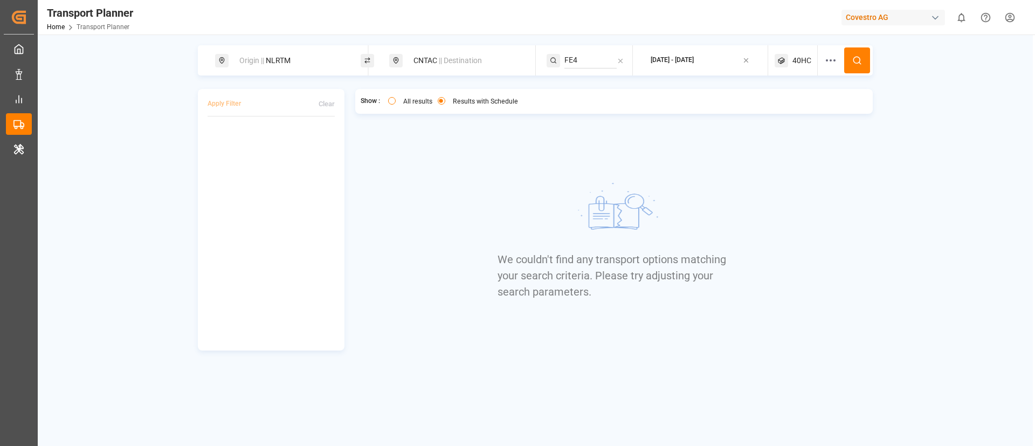
click at [792, 60] on div "40HC" at bounding box center [796, 60] width 43 height 30
click at [775, 110] on small "40HC" at bounding box center [777, 112] width 38 height 8
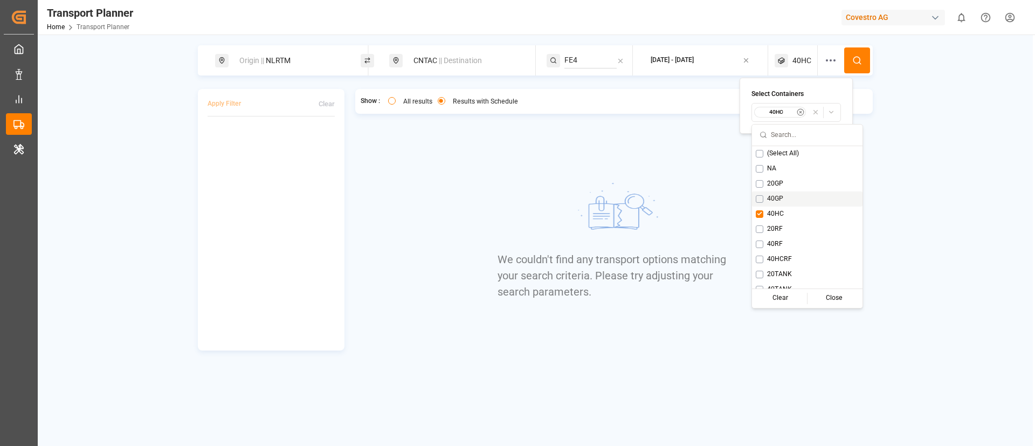
click at [777, 194] on span "40GP" at bounding box center [775, 199] width 16 height 10
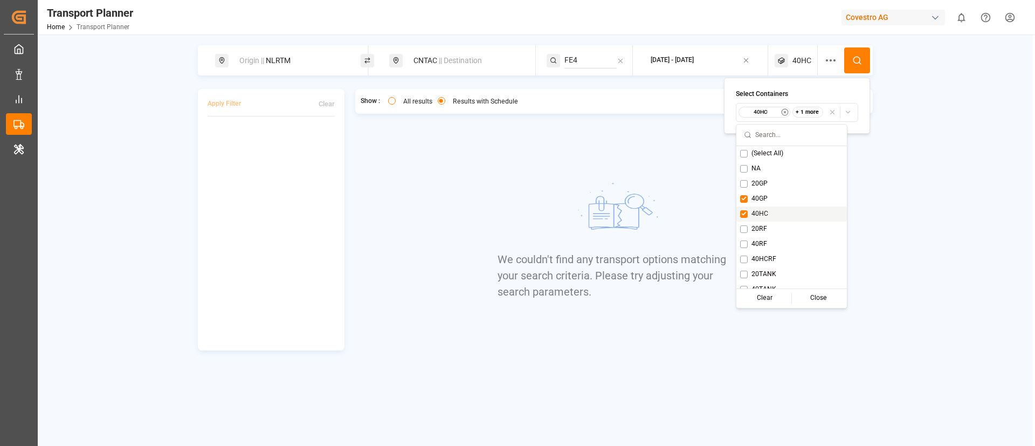
click at [756, 218] on span "40HC" at bounding box center [760, 214] width 17 height 10
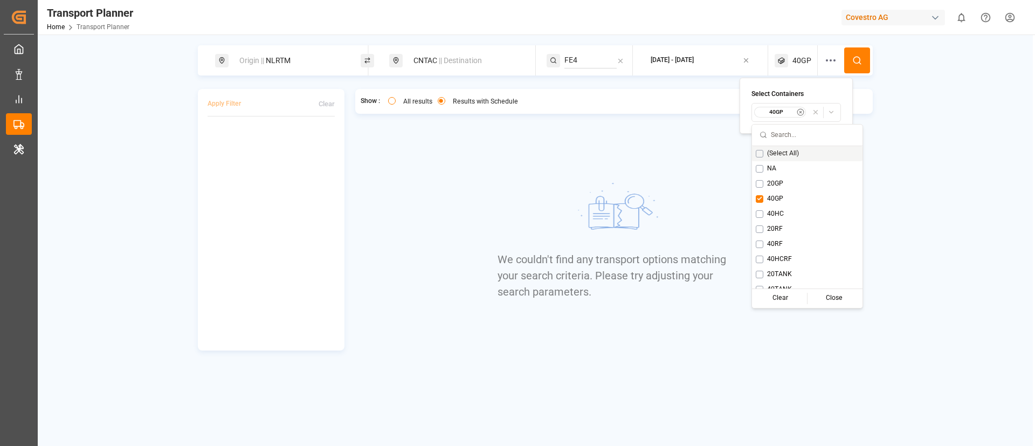
click at [858, 67] on button at bounding box center [857, 60] width 26 height 26
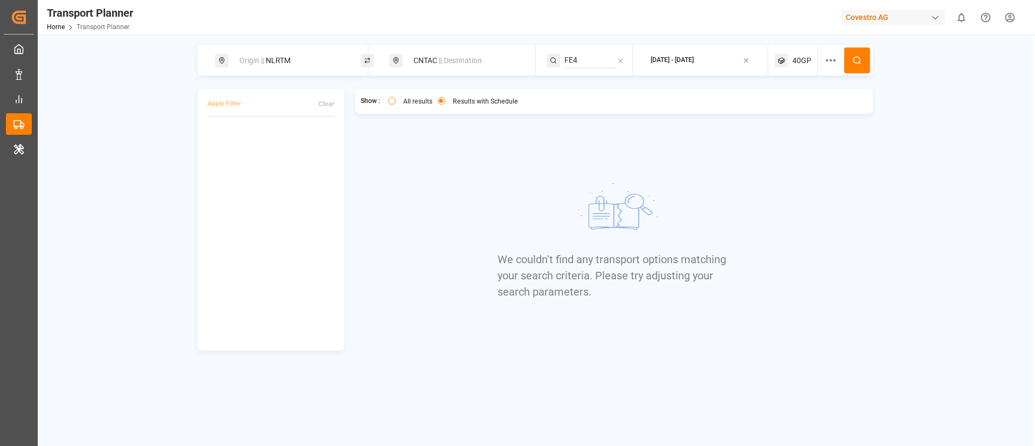
click at [801, 51] on div "40GP" at bounding box center [796, 60] width 43 height 30
click at [779, 111] on small "40GP" at bounding box center [777, 112] width 38 height 8
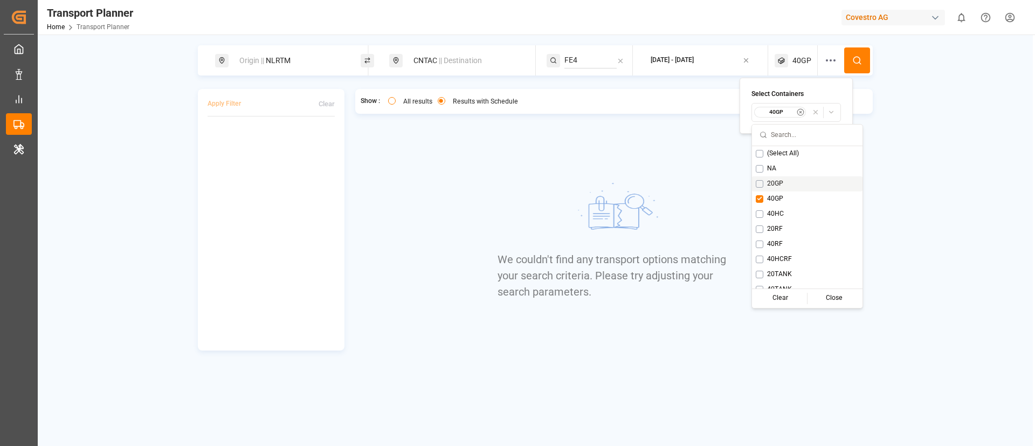
click at [769, 181] on span "20GP" at bounding box center [775, 184] width 16 height 10
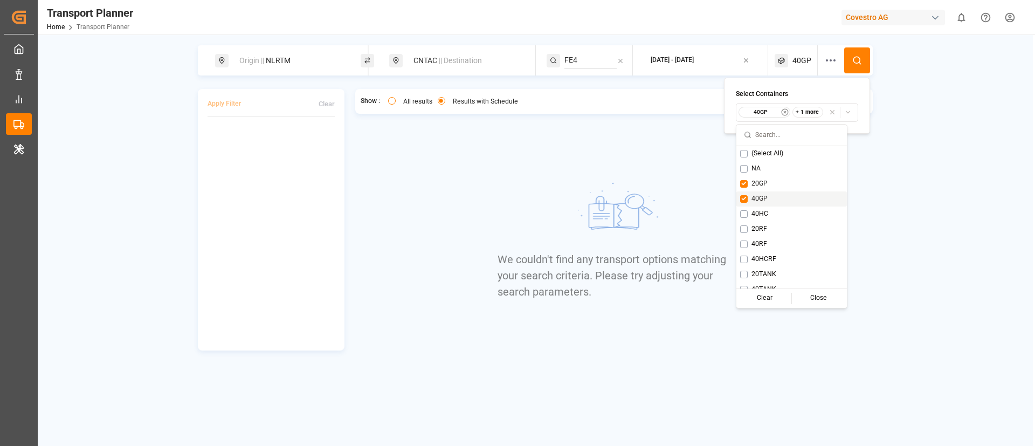
click at [763, 198] on span "40GP" at bounding box center [760, 199] width 16 height 10
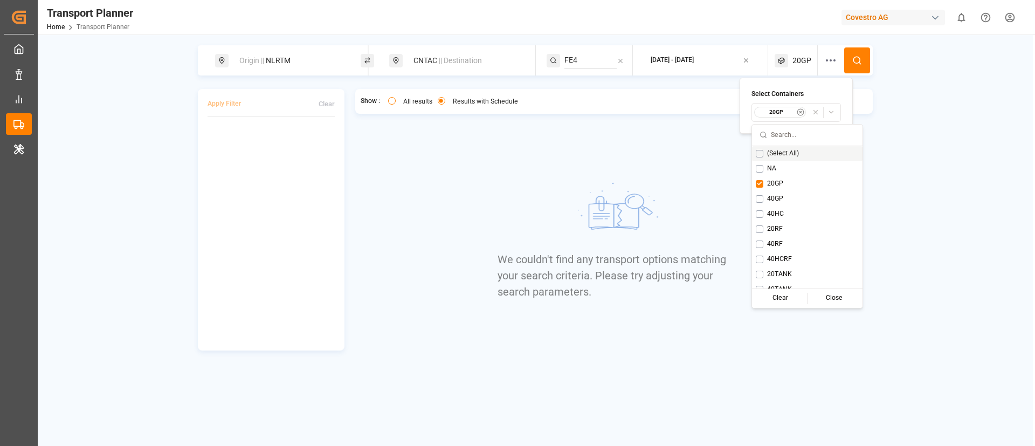
click at [861, 65] on icon at bounding box center [857, 61] width 10 height 10
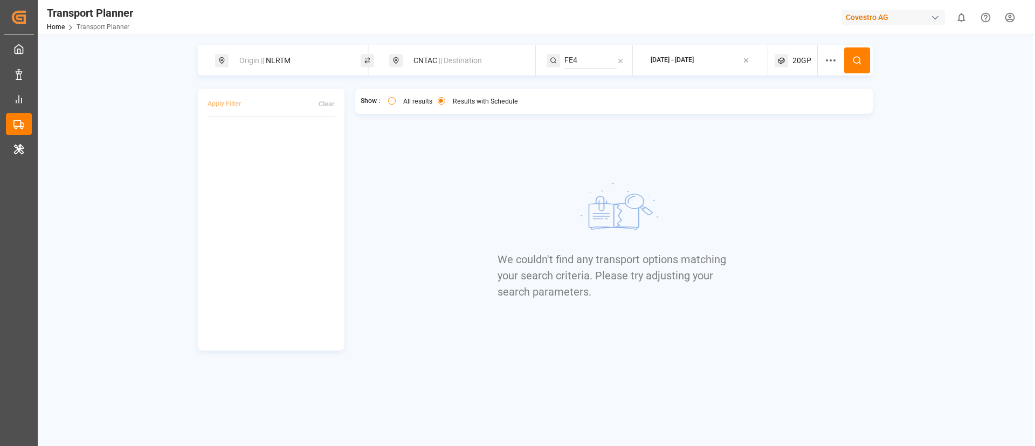
click at [437, 58] on div "CNTAC || Destination" at bounding box center [465, 61] width 116 height 20
click at [423, 140] on input "CNTAC" at bounding box center [456, 139] width 108 height 16
paste input "THLCH"
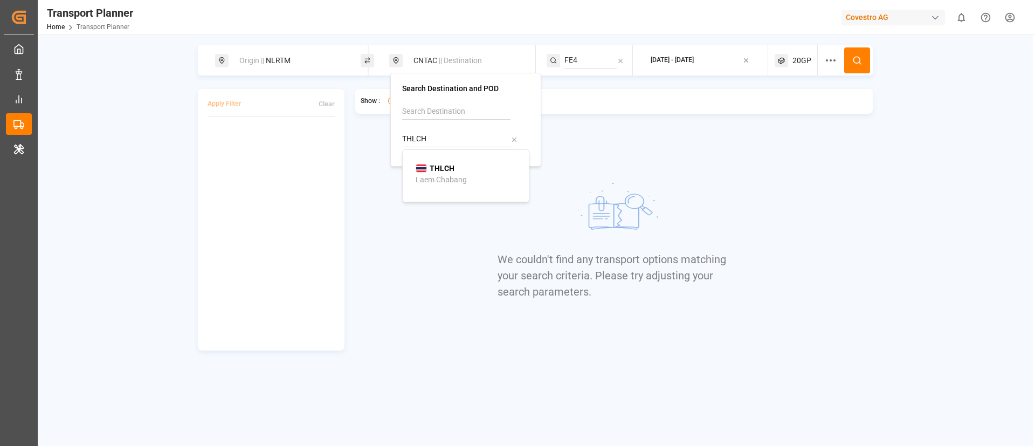
type input "THLCH"
click at [429, 170] on div "THLCH" at bounding box center [435, 168] width 39 height 11
click at [581, 57] on input "FE4" at bounding box center [591, 60] width 52 height 16
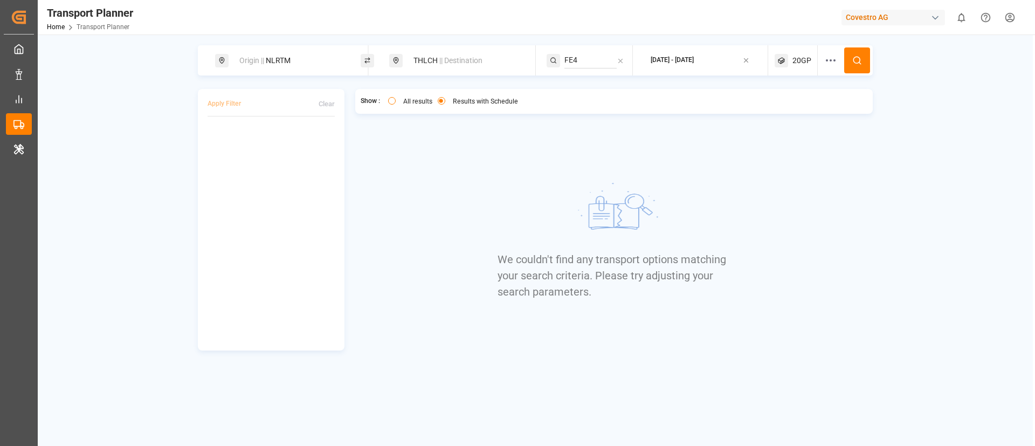
click at [581, 57] on input "FE4" at bounding box center [591, 60] width 52 height 16
paste input "6"
type input "FE6"
click at [588, 89] on span "FE6" at bounding box center [584, 89] width 13 height 9
click at [859, 59] on icon at bounding box center [857, 61] width 10 height 10
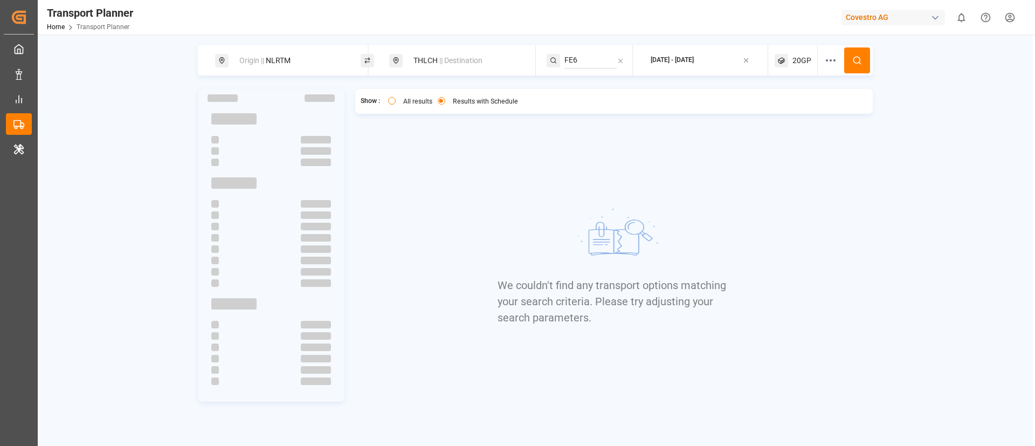
click at [799, 58] on span "20GP" at bounding box center [802, 60] width 19 height 11
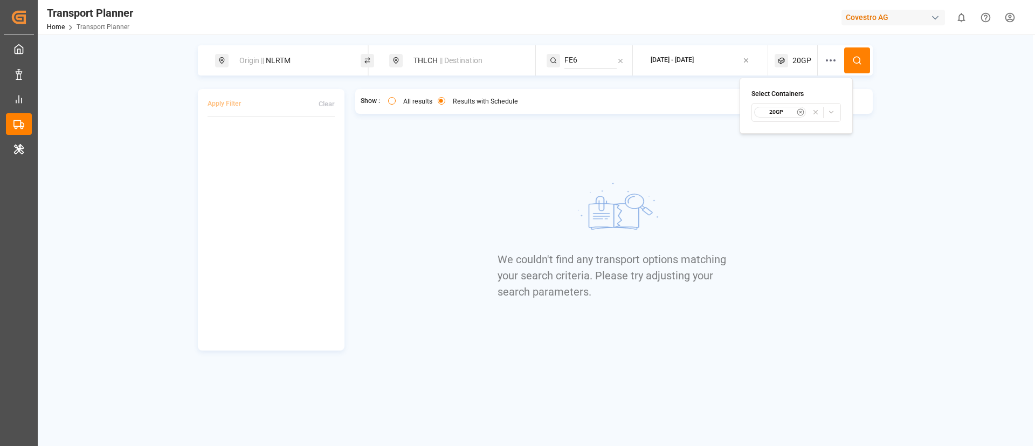
click at [773, 113] on small "20GP" at bounding box center [777, 112] width 38 height 8
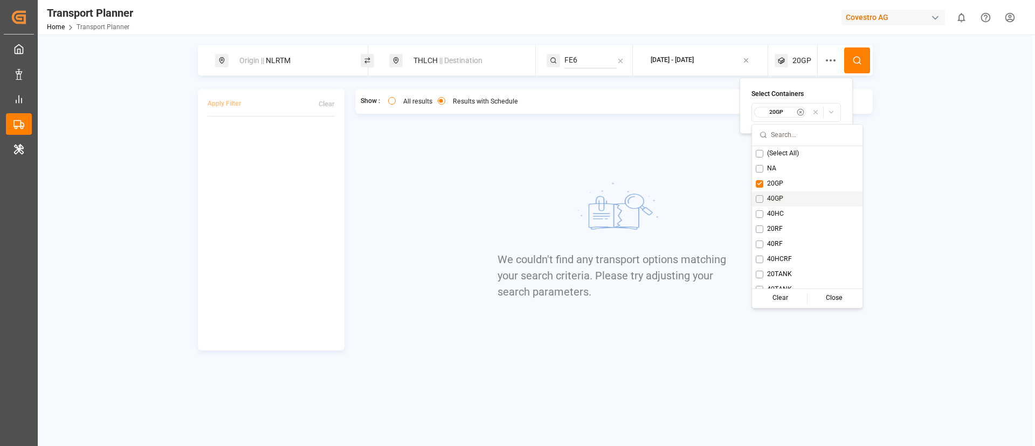
click at [768, 196] on span "40GP" at bounding box center [775, 199] width 16 height 10
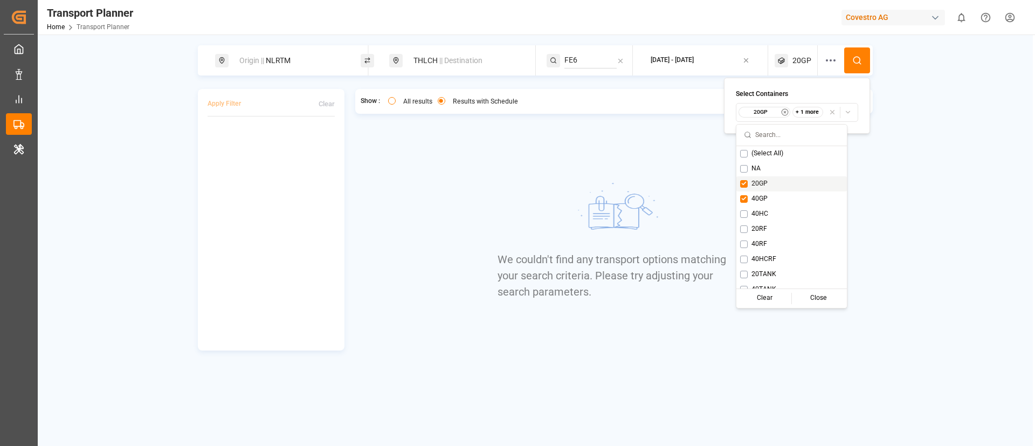
click at [762, 183] on span "20GP" at bounding box center [760, 184] width 16 height 10
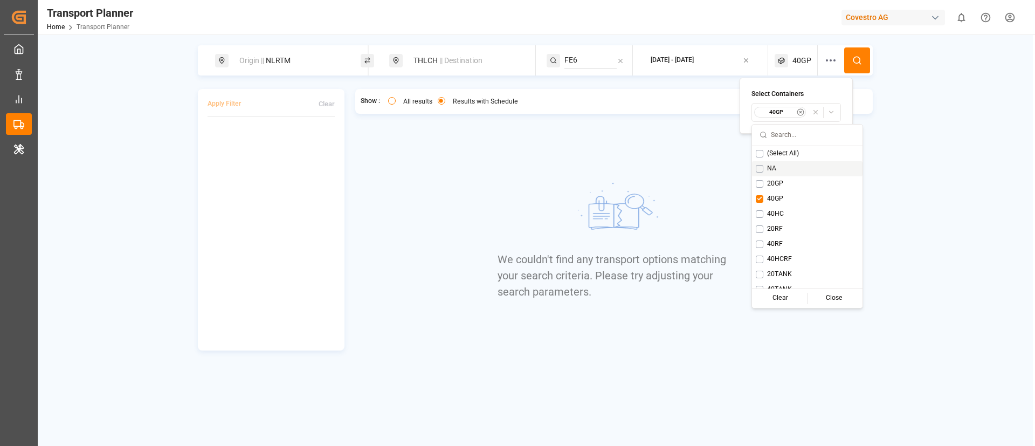
click at [856, 61] on icon at bounding box center [857, 61] width 10 height 10
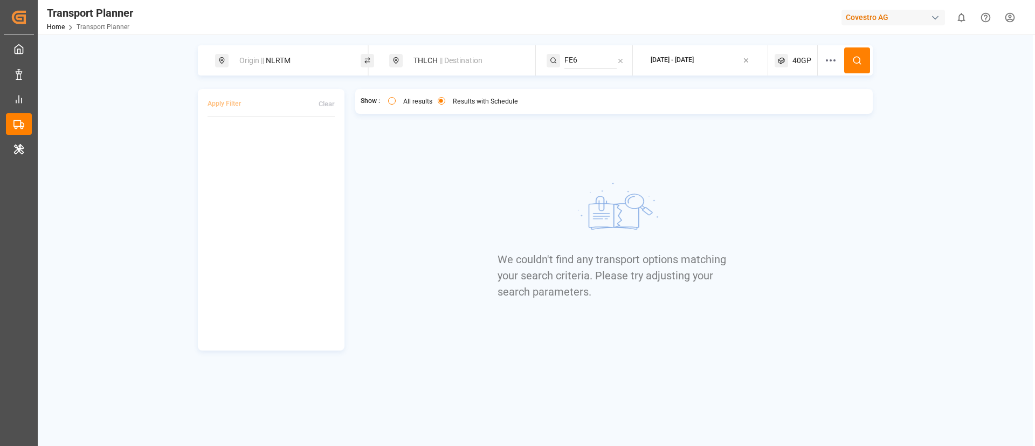
click at [790, 63] on div "40GP" at bounding box center [796, 60] width 43 height 30
click at [767, 114] on small "40GP" at bounding box center [777, 112] width 38 height 8
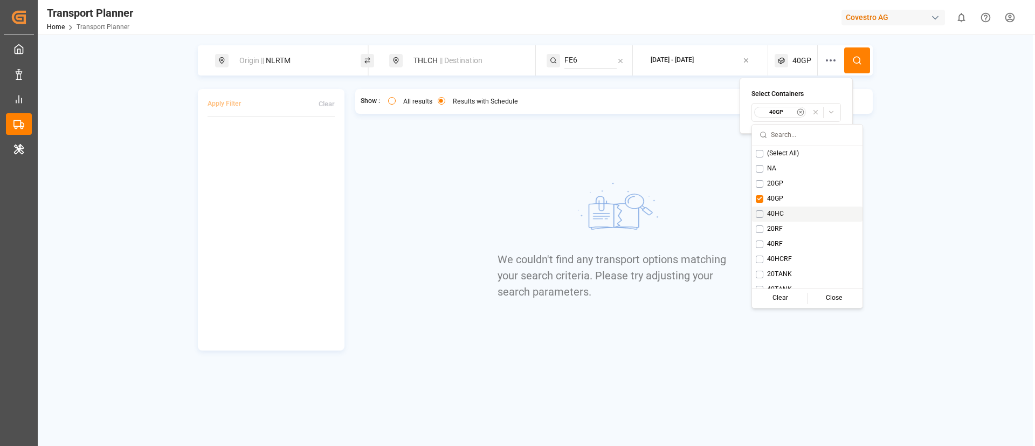
click at [776, 207] on div "40HC" at bounding box center [807, 214] width 111 height 15
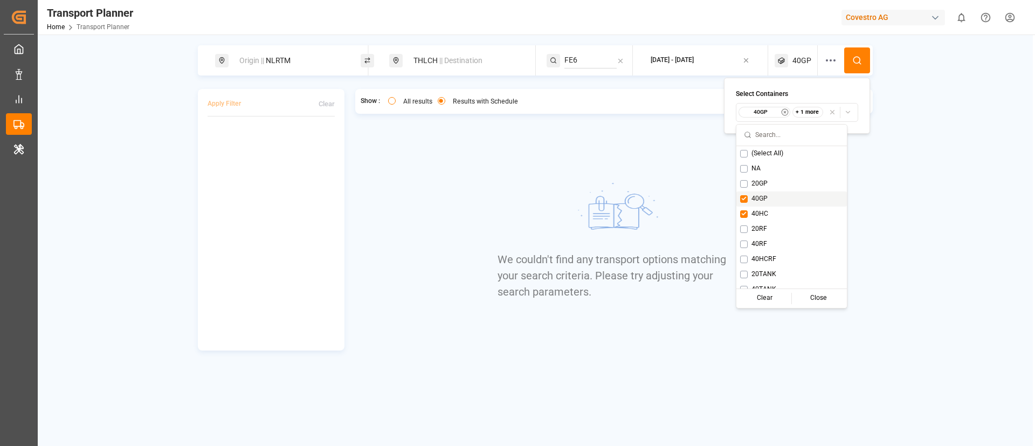
click at [760, 197] on span "40GP" at bounding box center [760, 199] width 16 height 10
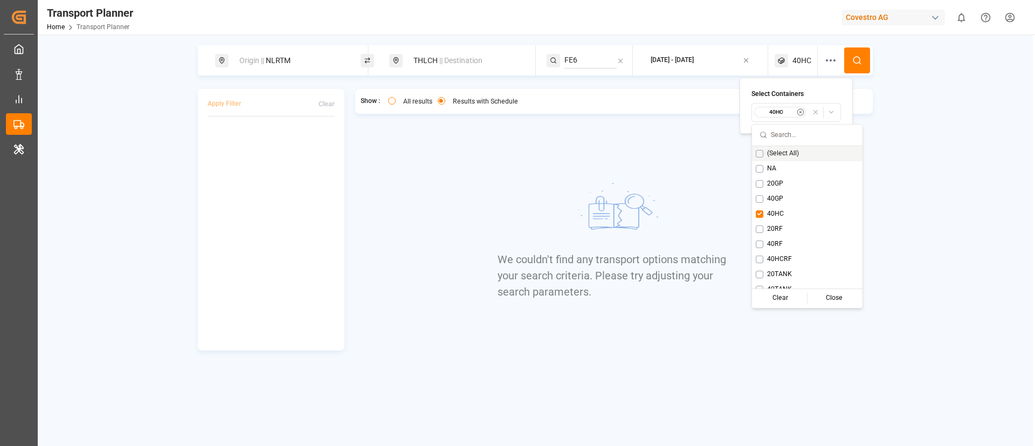
click at [855, 53] on button at bounding box center [857, 60] width 26 height 26
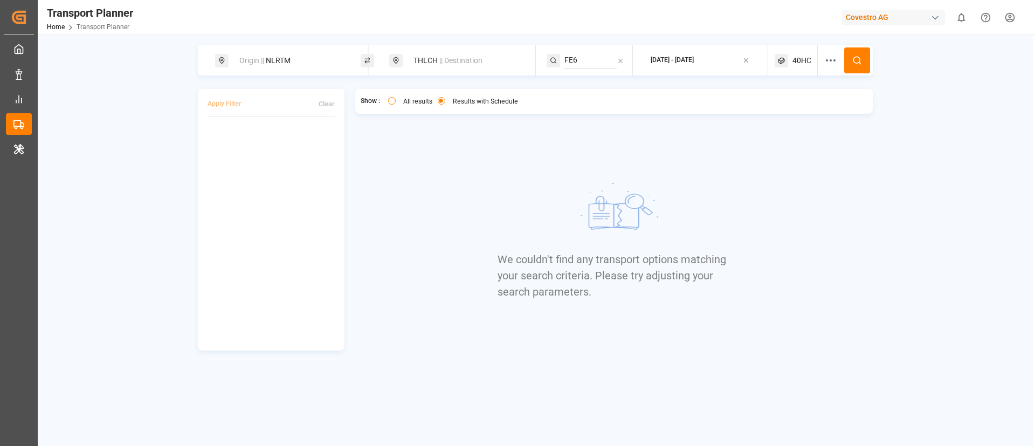
click at [792, 54] on div "40HC" at bounding box center [796, 60] width 43 height 30
click at [772, 112] on small "40HC" at bounding box center [777, 112] width 38 height 8
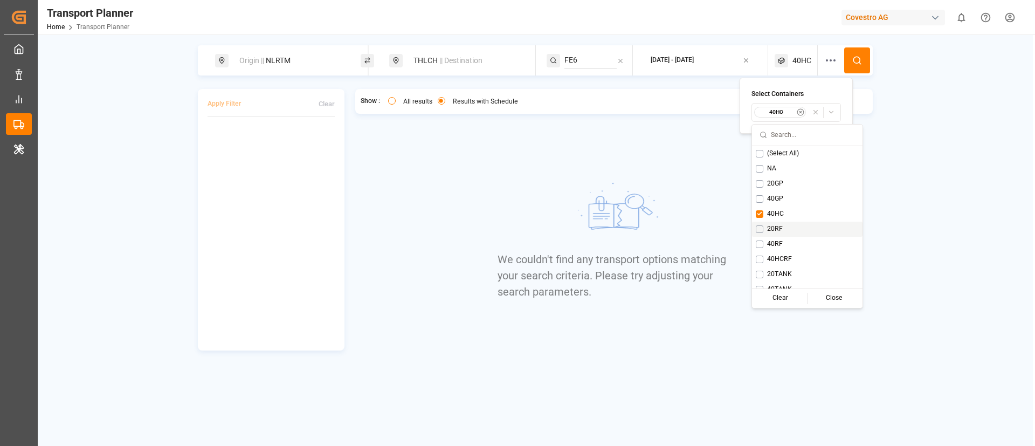
click at [768, 228] on span "20RF" at bounding box center [775, 229] width 16 height 10
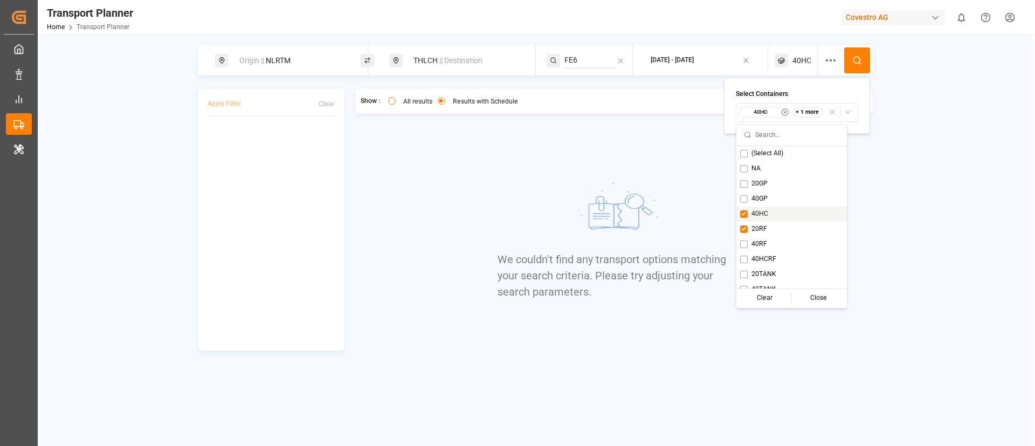
click at [759, 212] on span "40HC" at bounding box center [760, 214] width 17 height 10
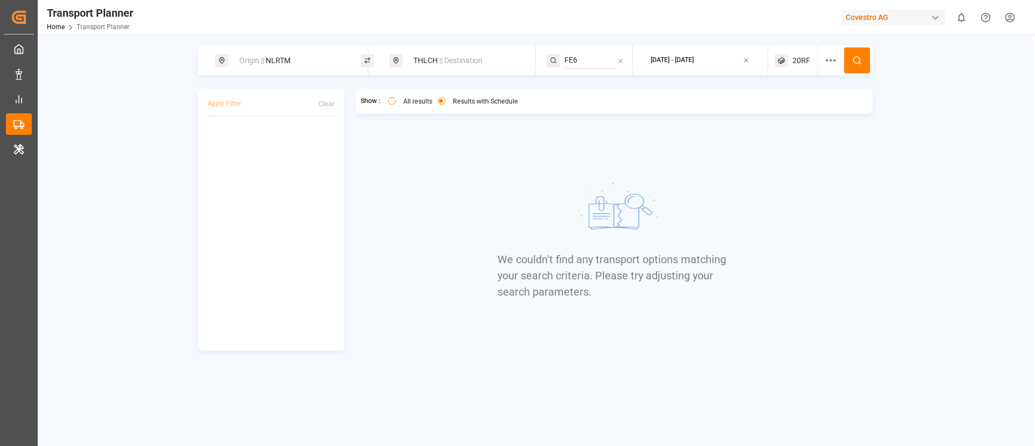
click at [861, 58] on icon at bounding box center [857, 61] width 10 height 10
click at [801, 57] on span "20RF" at bounding box center [802, 60] width 18 height 11
click at [778, 109] on small "20RF" at bounding box center [777, 112] width 38 height 8
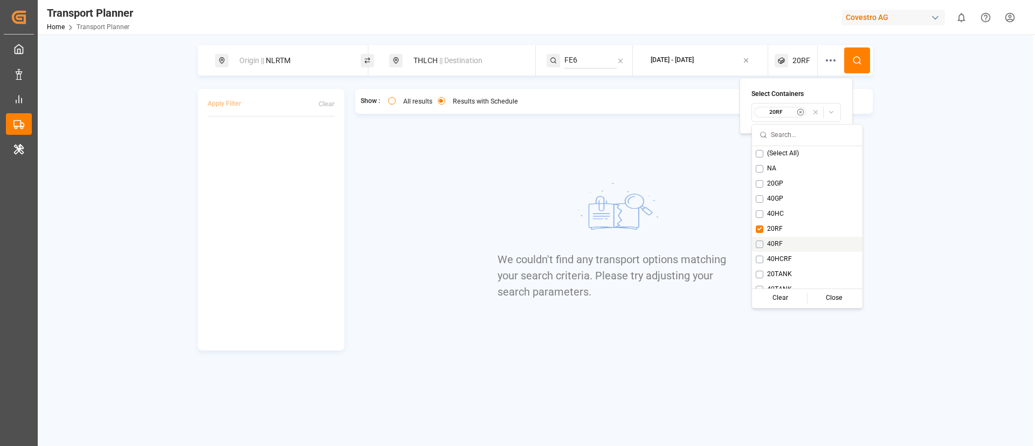
click at [771, 243] on span "40RF" at bounding box center [775, 244] width 16 height 10
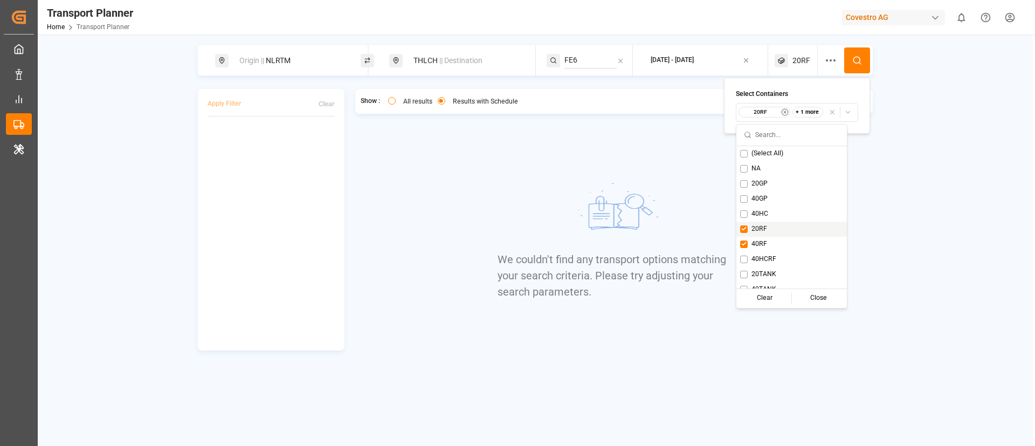
click at [759, 227] on span "20RF" at bounding box center [760, 229] width 16 height 10
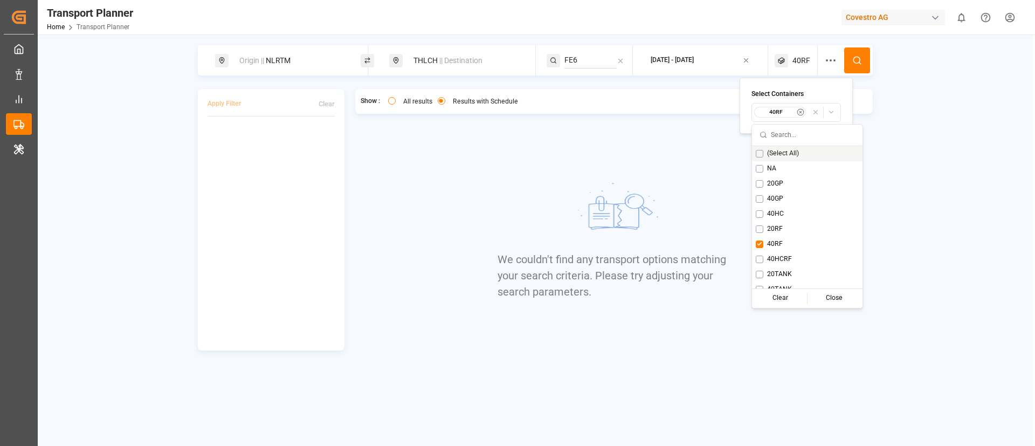
click at [859, 60] on icon at bounding box center [857, 61] width 10 height 10
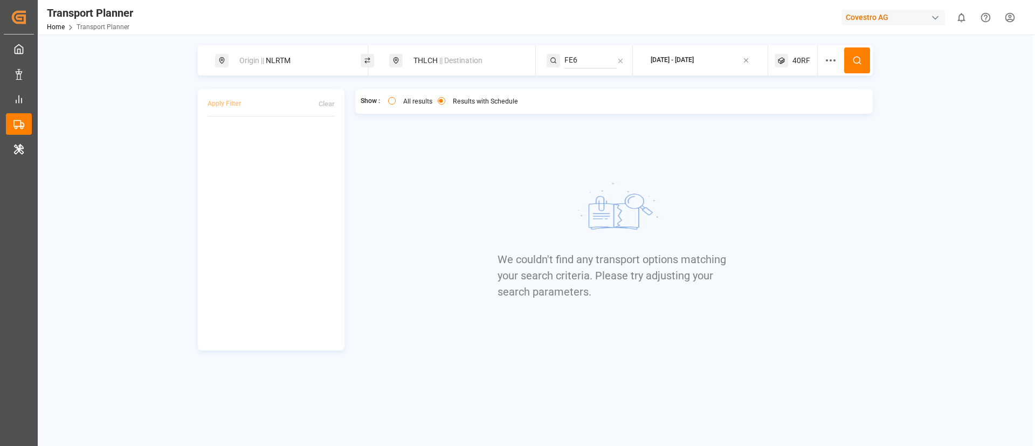
click at [795, 57] on span "40RF" at bounding box center [802, 60] width 18 height 11
click at [775, 110] on small "40RF" at bounding box center [777, 112] width 38 height 8
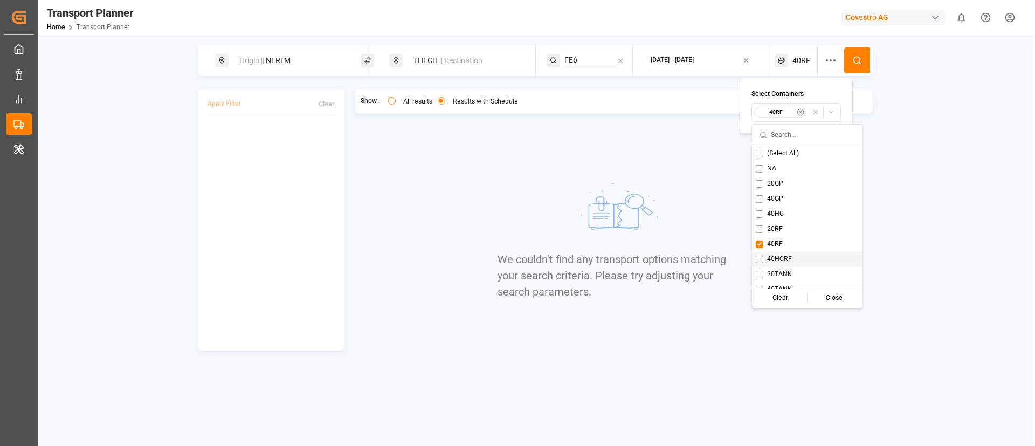
click at [779, 260] on span "40HCRF" at bounding box center [779, 259] width 25 height 10
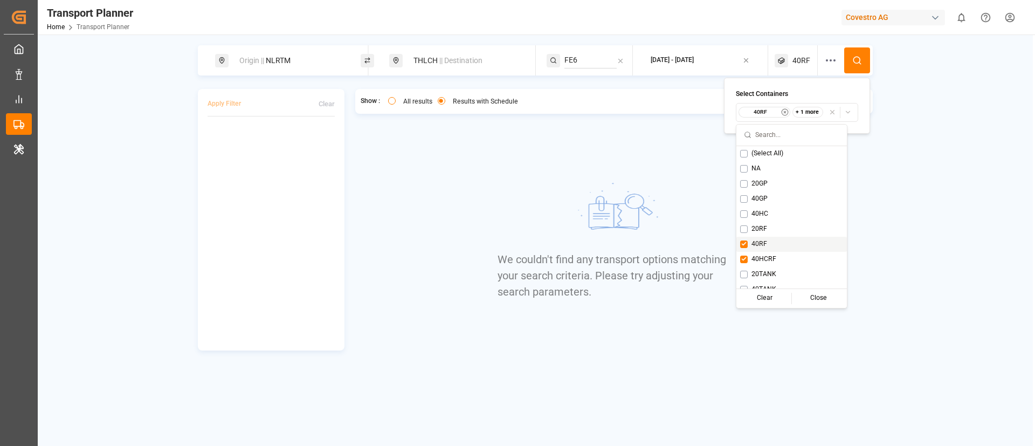
click at [758, 237] on div "40RF" at bounding box center [792, 244] width 111 height 15
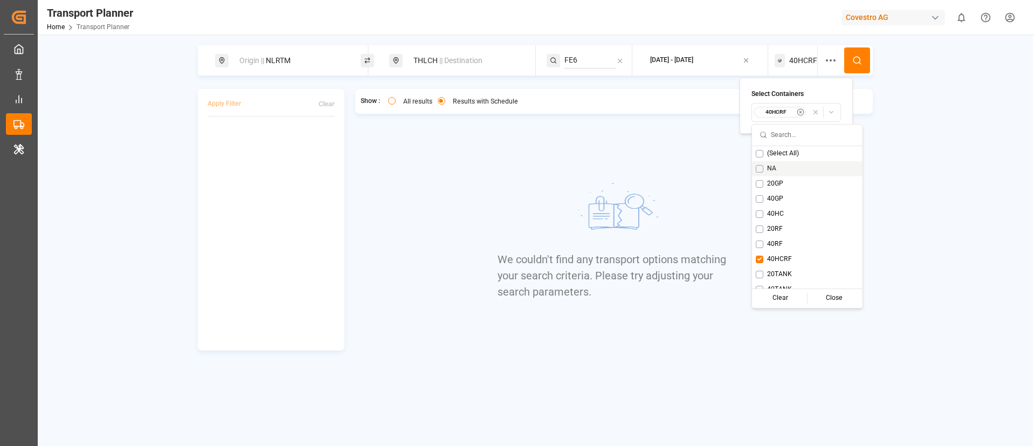
click at [855, 61] on circle at bounding box center [857, 60] width 6 height 6
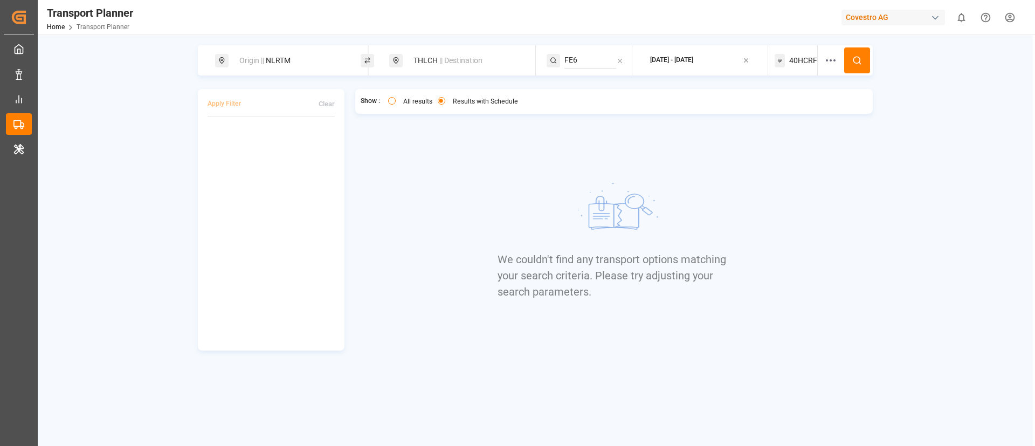
click at [795, 57] on span "40HCRF" at bounding box center [803, 60] width 28 height 11
click at [779, 109] on small "40HCRF" at bounding box center [777, 112] width 38 height 8
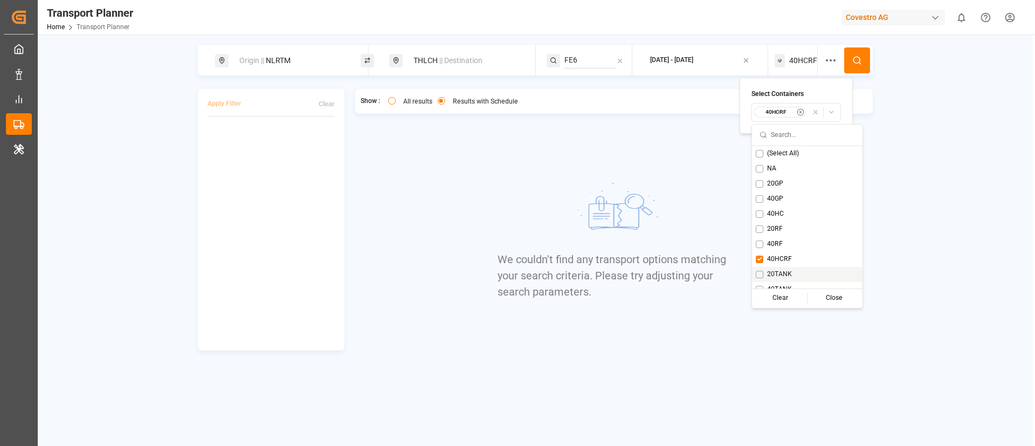
click at [779, 277] on span "20TANK" at bounding box center [779, 275] width 25 height 10
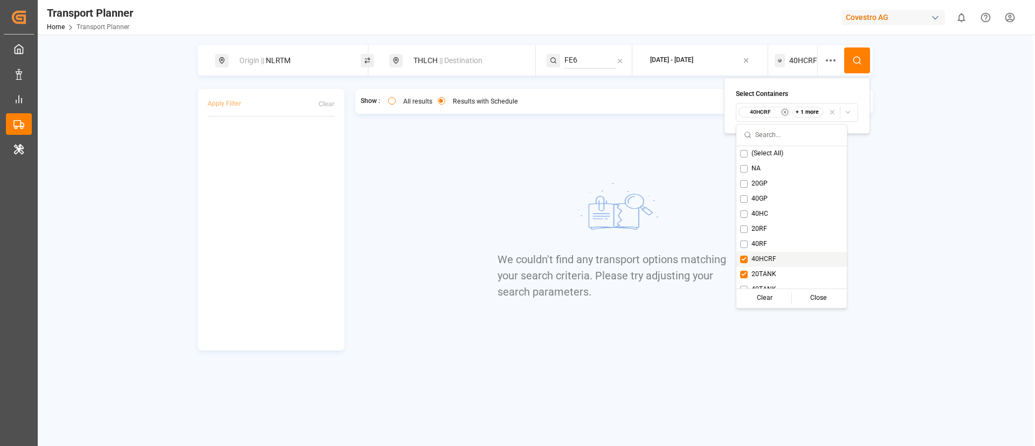
click at [760, 255] on span "40HCRF" at bounding box center [764, 259] width 25 height 10
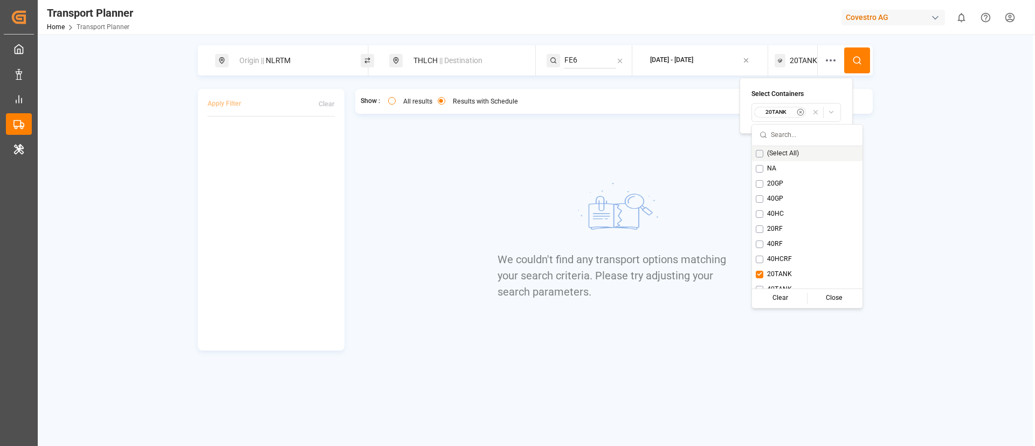
click at [852, 57] on button at bounding box center [857, 60] width 26 height 26
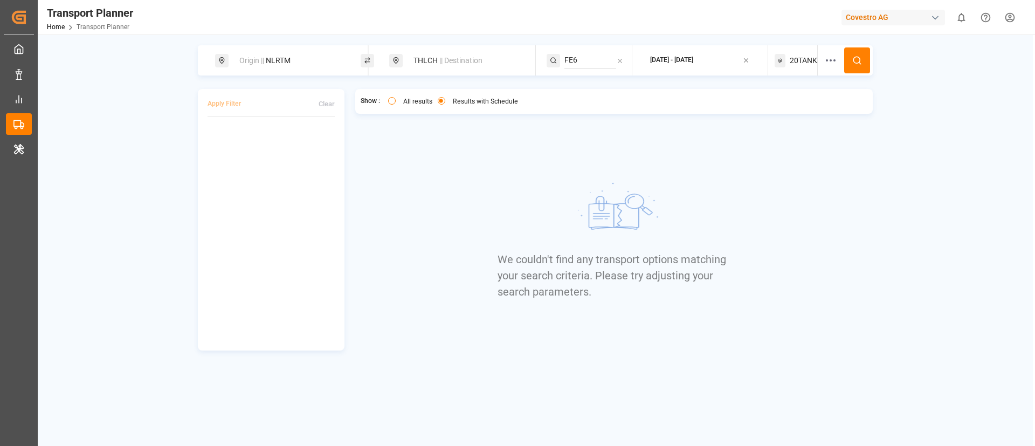
click at [799, 55] on span "20TANK" at bounding box center [803, 60] width 27 height 11
click at [782, 115] on small "20TANK" at bounding box center [777, 112] width 38 height 8
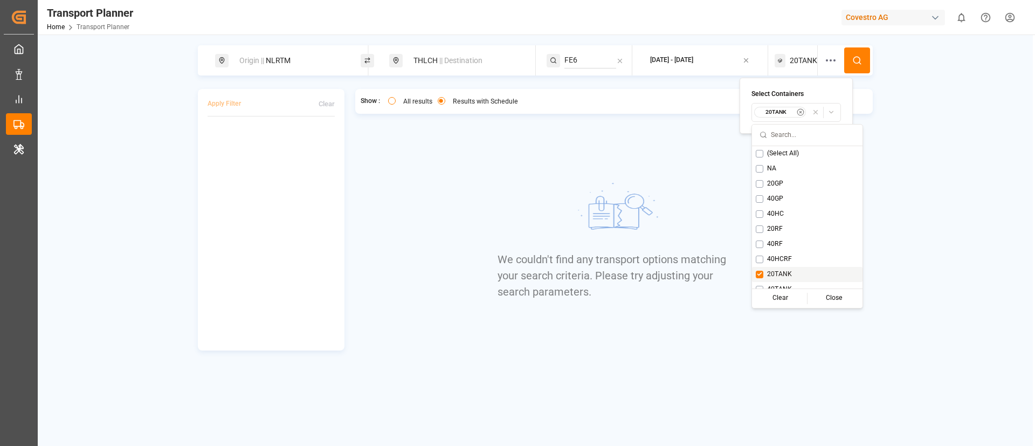
scroll to position [9, 0]
click at [776, 277] on span "40TANK" at bounding box center [779, 281] width 25 height 10
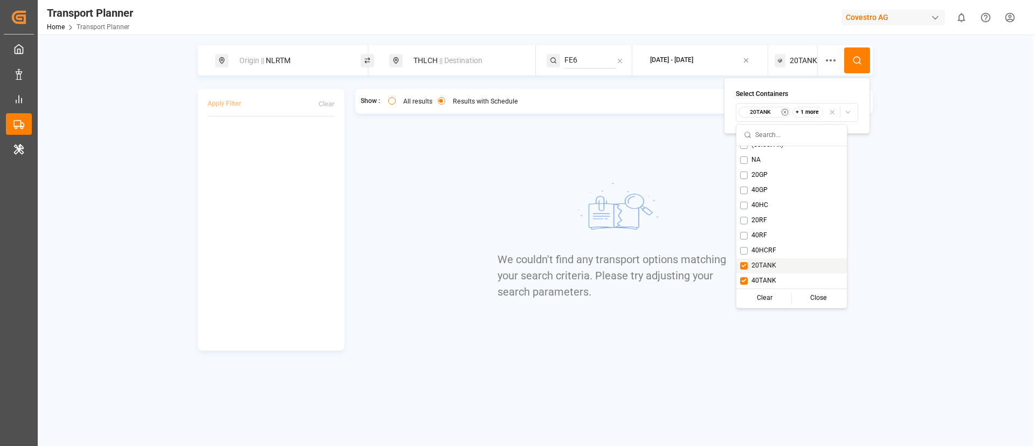
click at [764, 267] on span "20TANK" at bounding box center [764, 266] width 25 height 10
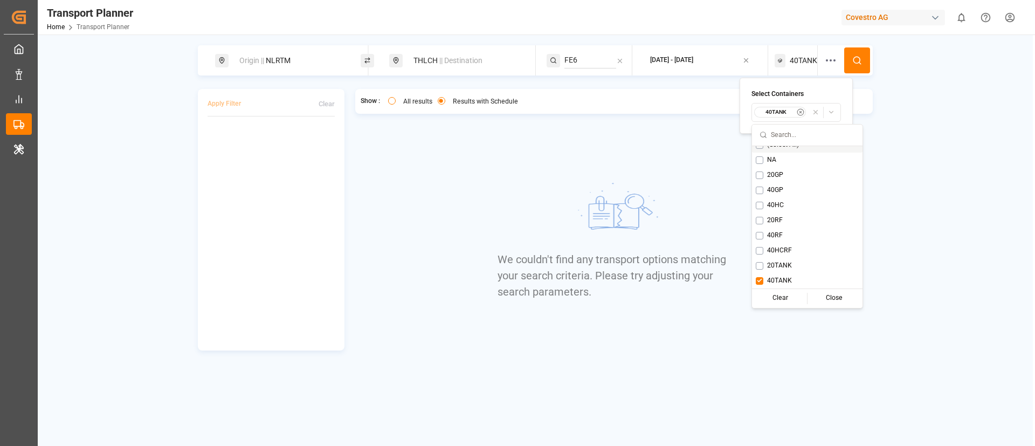
click at [855, 64] on icon at bounding box center [857, 61] width 10 height 10
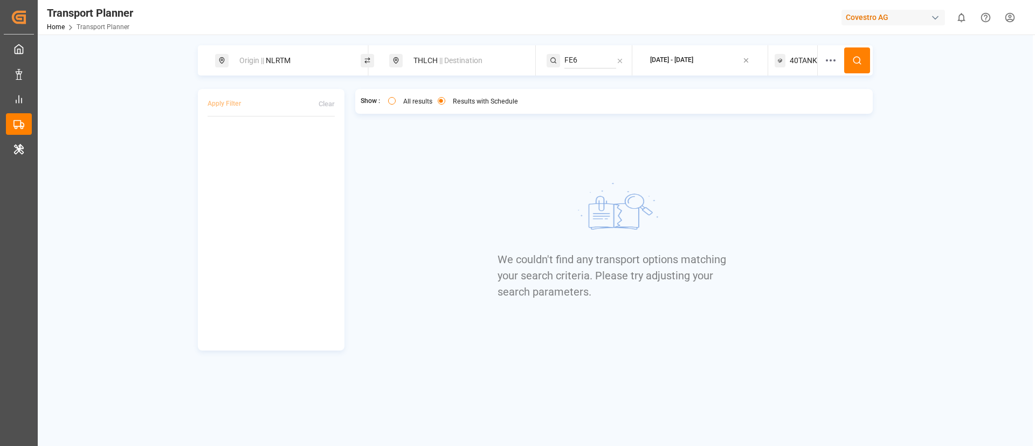
click at [305, 64] on div "Origin || NLRTM" at bounding box center [291, 61] width 116 height 20
click at [280, 143] on input "NLRTM" at bounding box center [282, 147] width 108 height 16
paste input "DEHA"
type input "DEHAM"
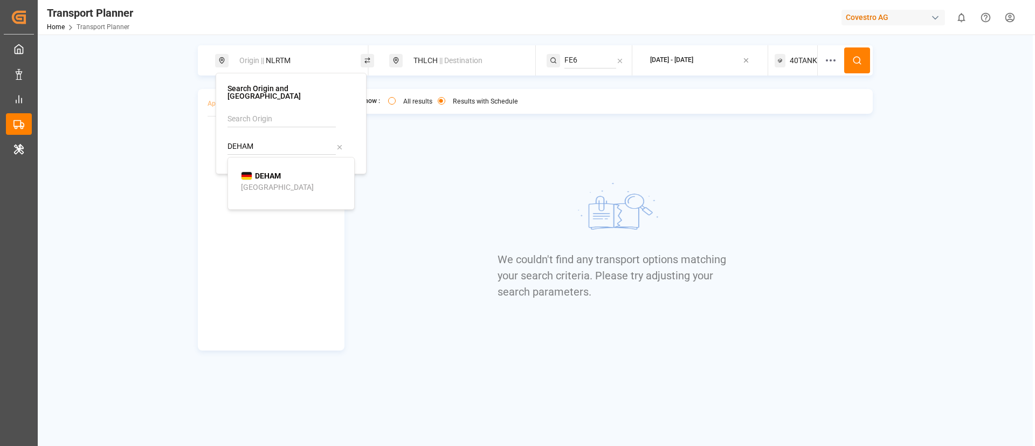
click at [276, 171] on b "DEHAM" at bounding box center [268, 175] width 26 height 9
click at [862, 56] on icon at bounding box center [857, 61] width 10 height 10
click at [859, 59] on icon at bounding box center [857, 61] width 10 height 10
click at [801, 59] on span "40TANK" at bounding box center [803, 60] width 27 height 11
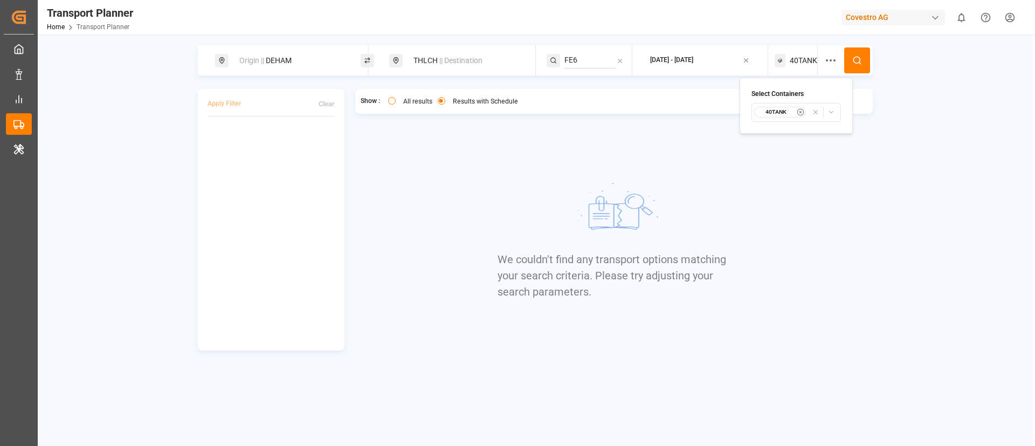
click at [776, 112] on small "40TANK" at bounding box center [777, 112] width 38 height 8
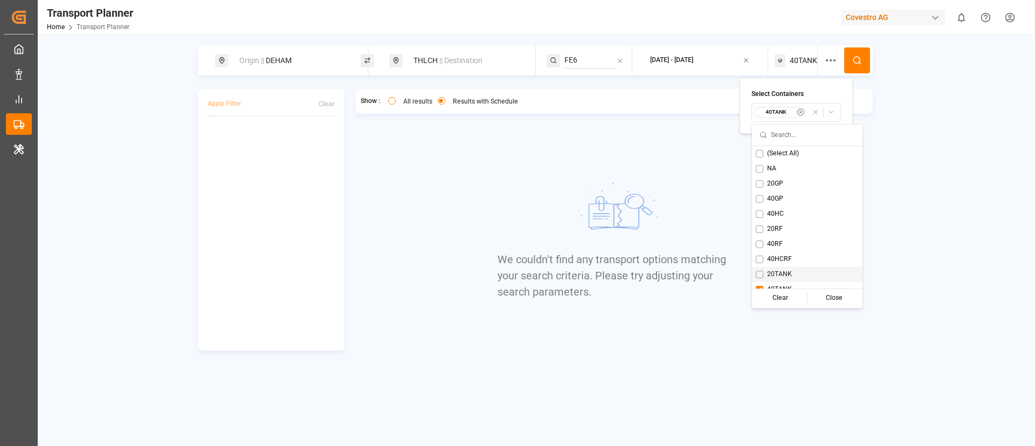
click at [781, 269] on div "20TANK" at bounding box center [807, 274] width 111 height 15
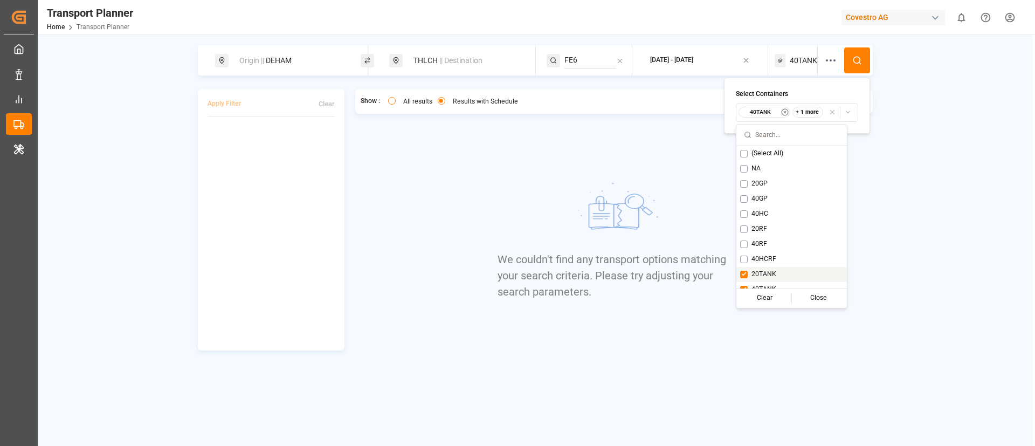
scroll to position [9, 0]
click at [757, 282] on span "40TANK" at bounding box center [764, 281] width 25 height 10
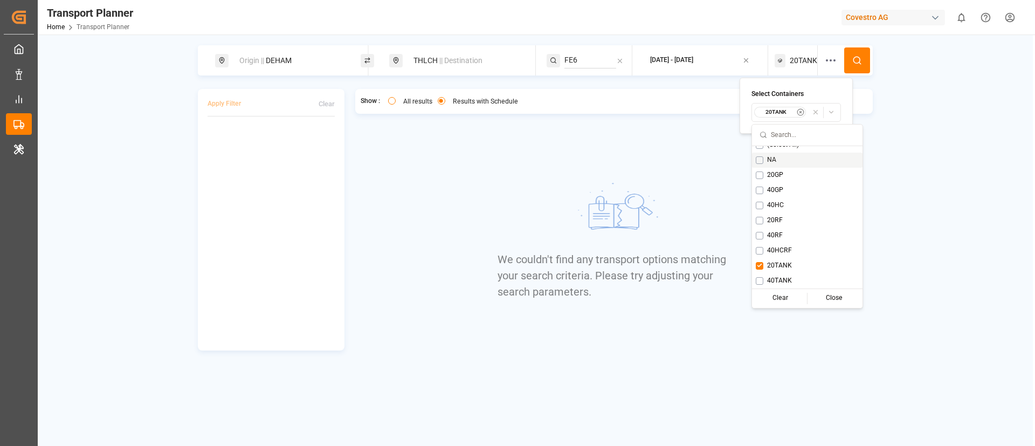
click at [855, 60] on icon at bounding box center [857, 61] width 10 height 10
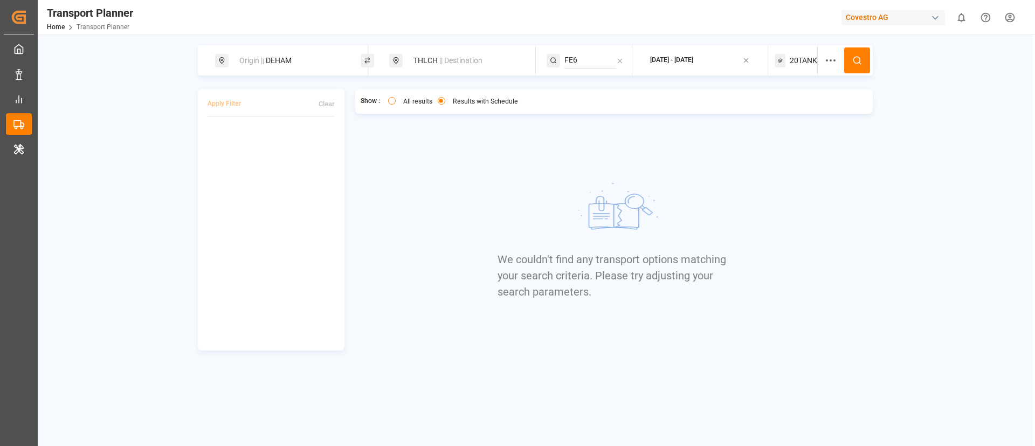
click at [792, 56] on span "20TANK" at bounding box center [803, 60] width 27 height 11
click at [774, 110] on small "20TANK" at bounding box center [777, 112] width 38 height 8
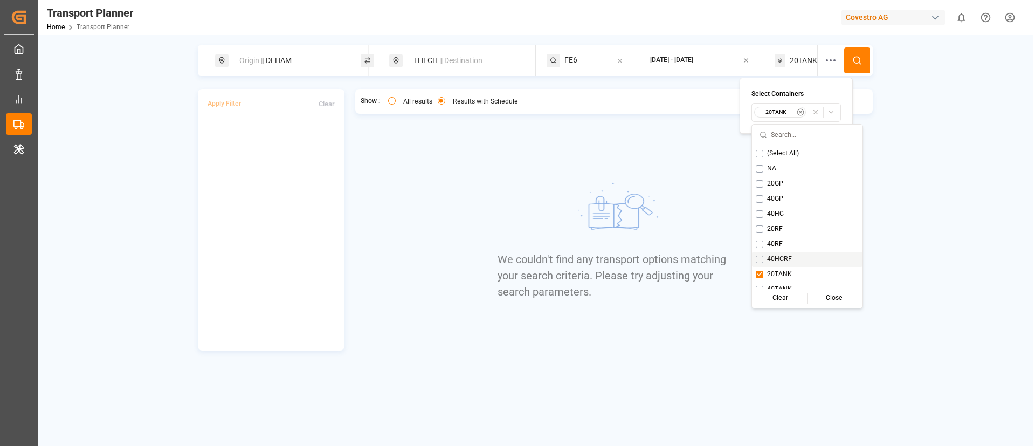
click at [780, 254] on span "40HCRF" at bounding box center [779, 259] width 25 height 10
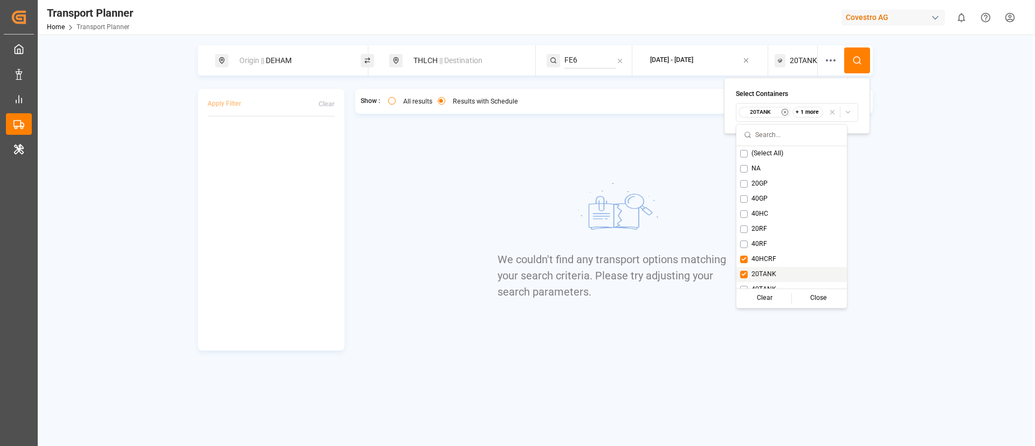
click at [768, 270] on span "20TANK" at bounding box center [764, 275] width 25 height 10
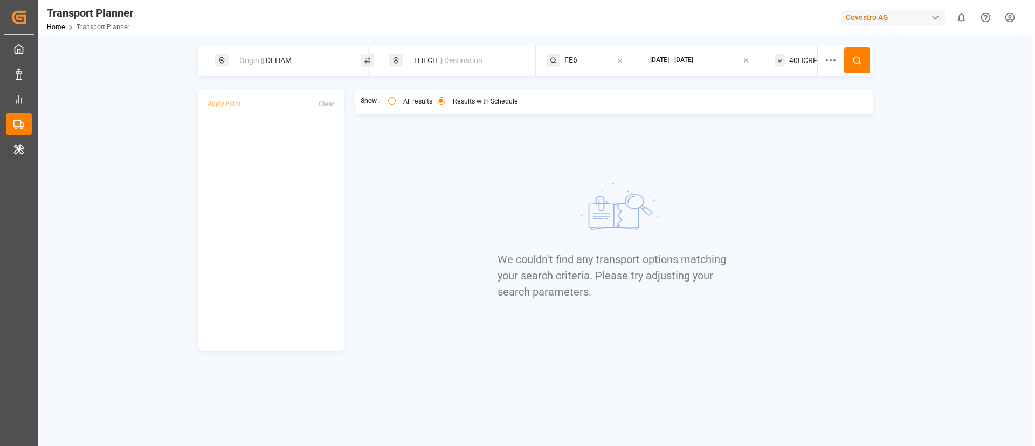
click at [862, 56] on icon at bounding box center [857, 61] width 10 height 10
click at [795, 64] on span "40HCRF" at bounding box center [803, 60] width 28 height 11
click at [783, 107] on div "40HCRF" at bounding box center [780, 112] width 52 height 11
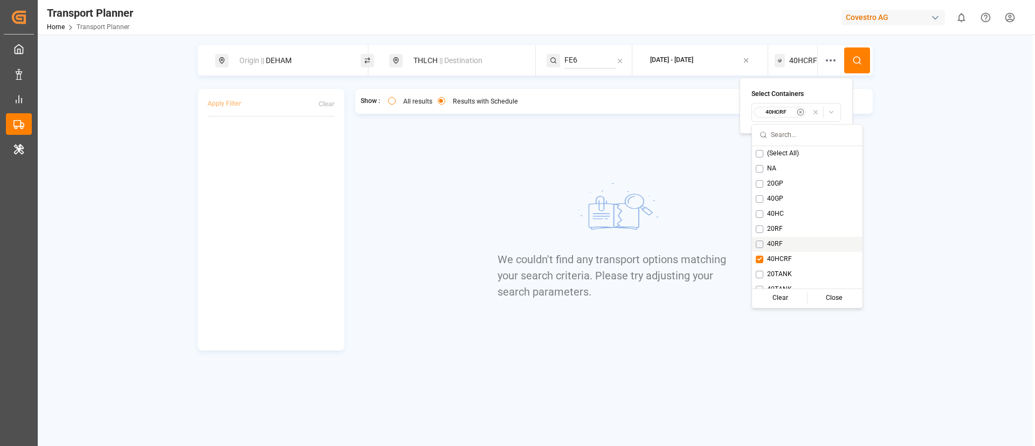
click at [779, 237] on div "40RF" at bounding box center [807, 244] width 111 height 15
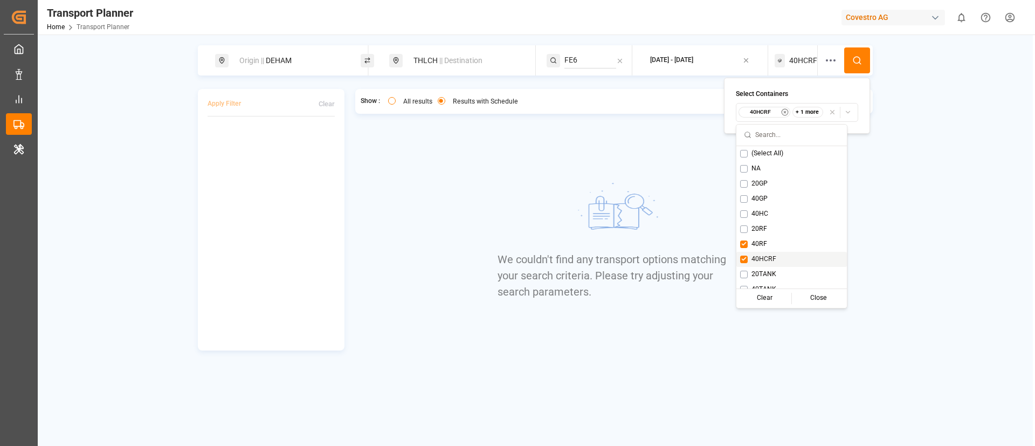
click at [770, 253] on div "40HCRF" at bounding box center [792, 259] width 111 height 15
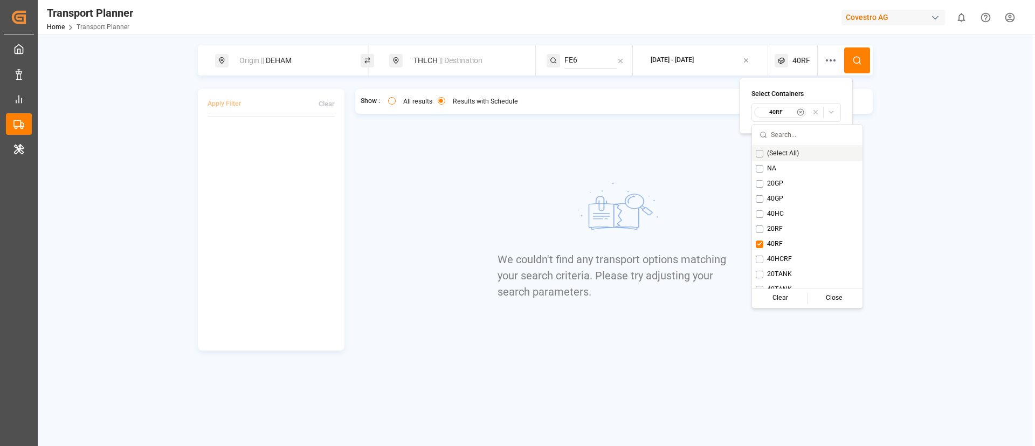
click at [859, 53] on button at bounding box center [857, 60] width 26 height 26
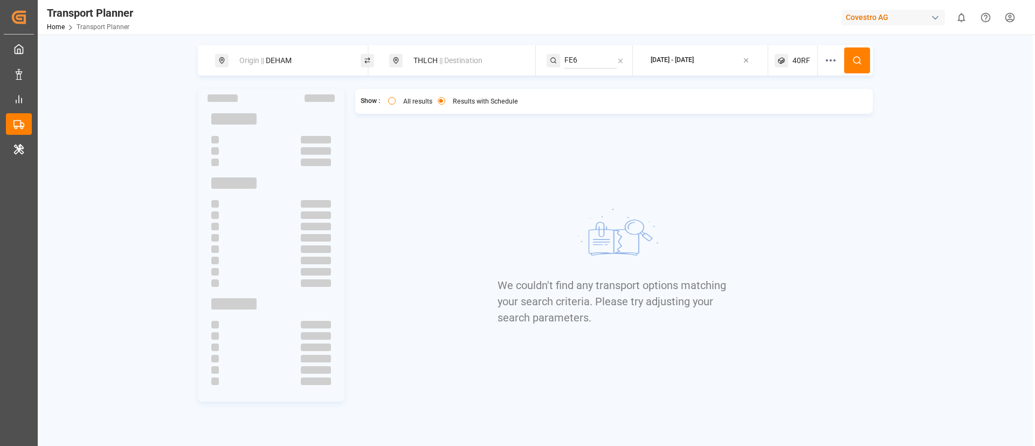
click at [800, 62] on span "40RF" at bounding box center [802, 60] width 18 height 11
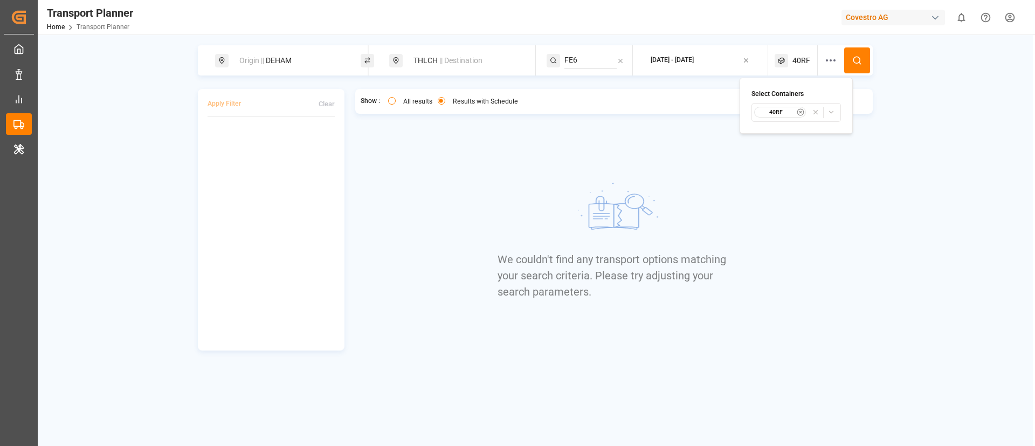
click at [766, 114] on small "40RF" at bounding box center [777, 112] width 38 height 8
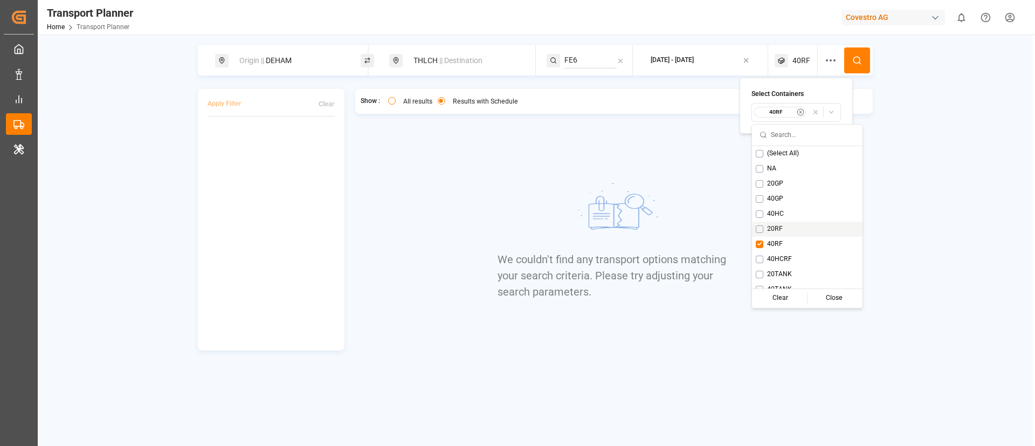
click at [776, 225] on span "20RF" at bounding box center [775, 229] width 16 height 10
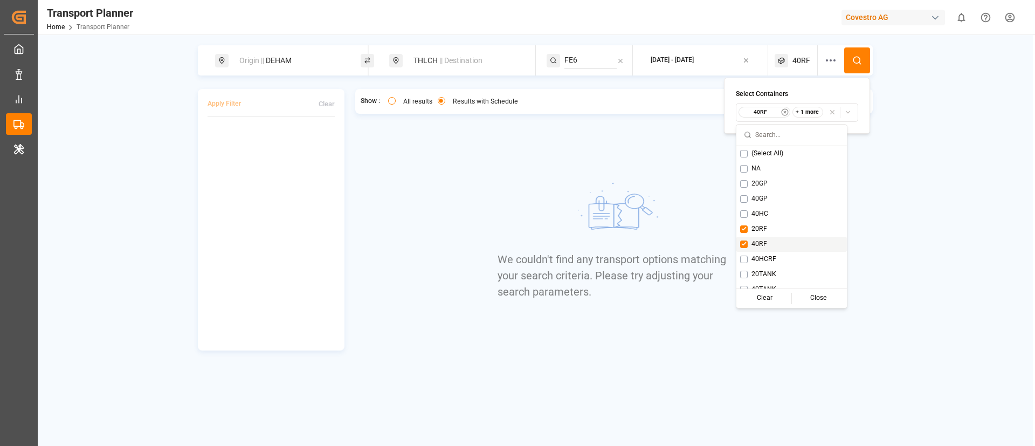
click at [766, 241] on span "40RF" at bounding box center [760, 244] width 16 height 10
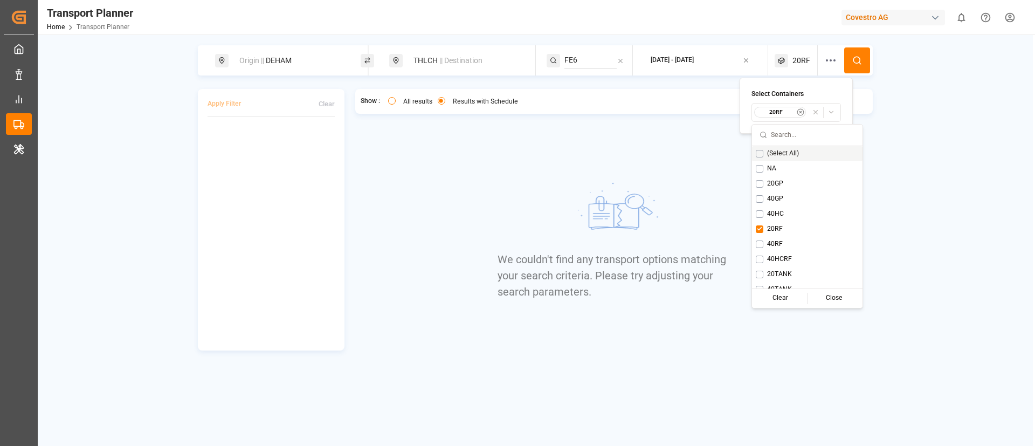
click at [860, 59] on circle at bounding box center [857, 60] width 6 height 6
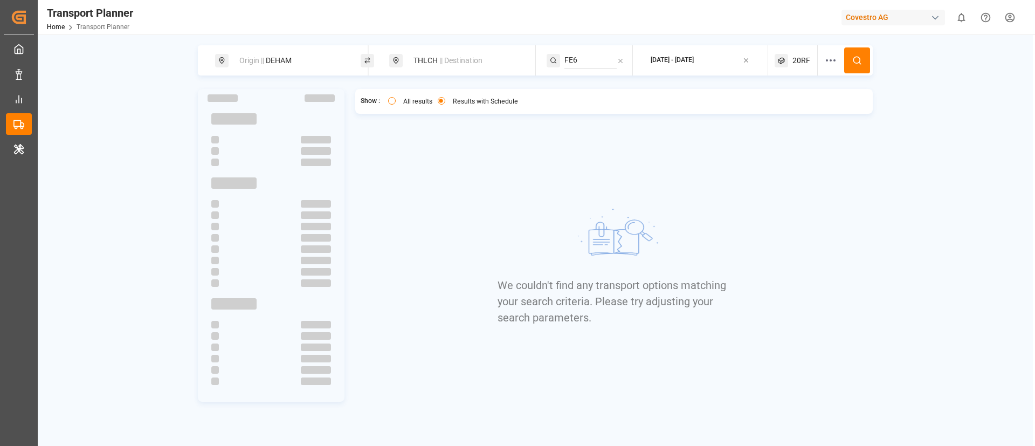
click at [802, 59] on span "20RF" at bounding box center [802, 60] width 18 height 11
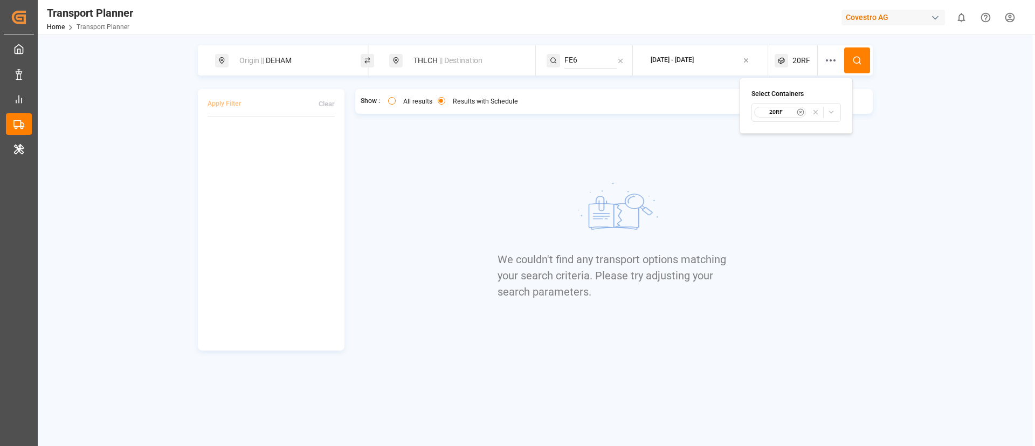
click at [777, 112] on small "20RF" at bounding box center [777, 112] width 38 height 8
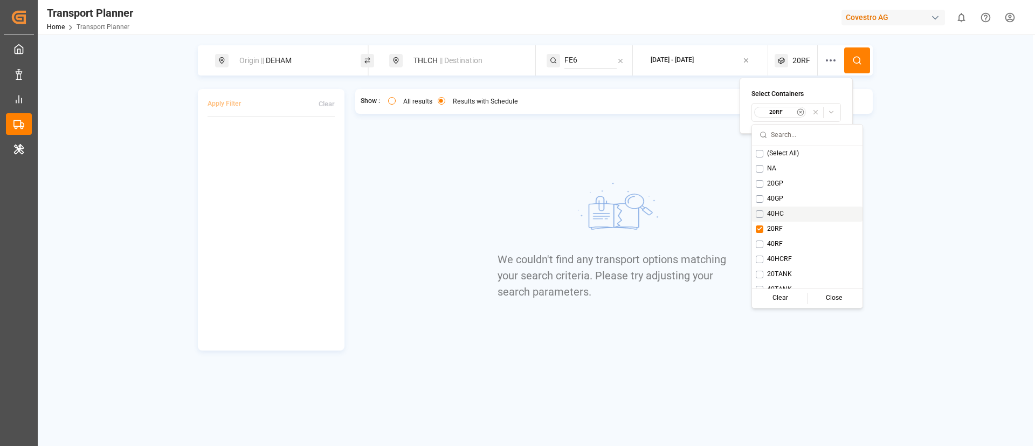
click at [773, 212] on span "40HC" at bounding box center [775, 214] width 17 height 10
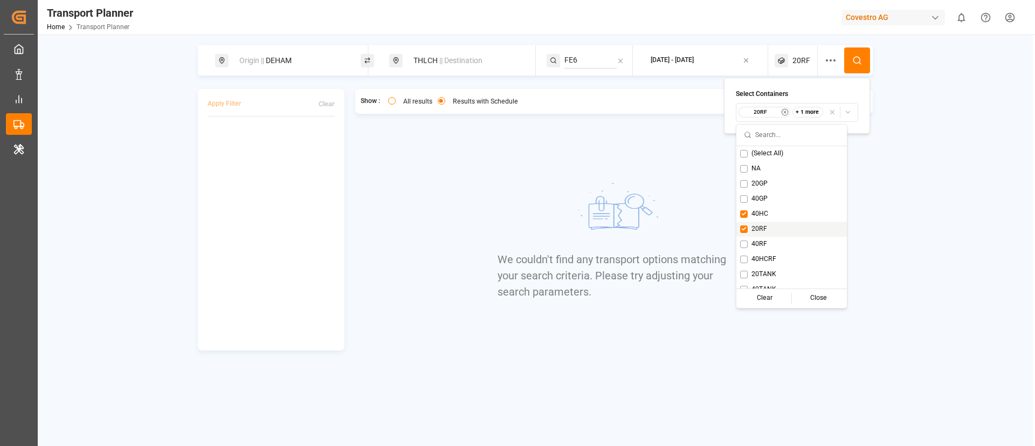
click at [767, 226] on span "20RF" at bounding box center [760, 229] width 16 height 10
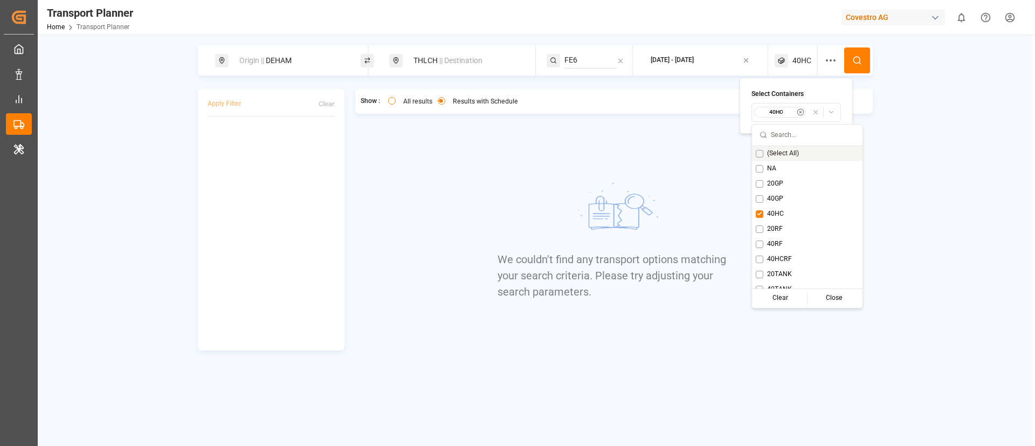
click at [865, 50] on button at bounding box center [857, 60] width 26 height 26
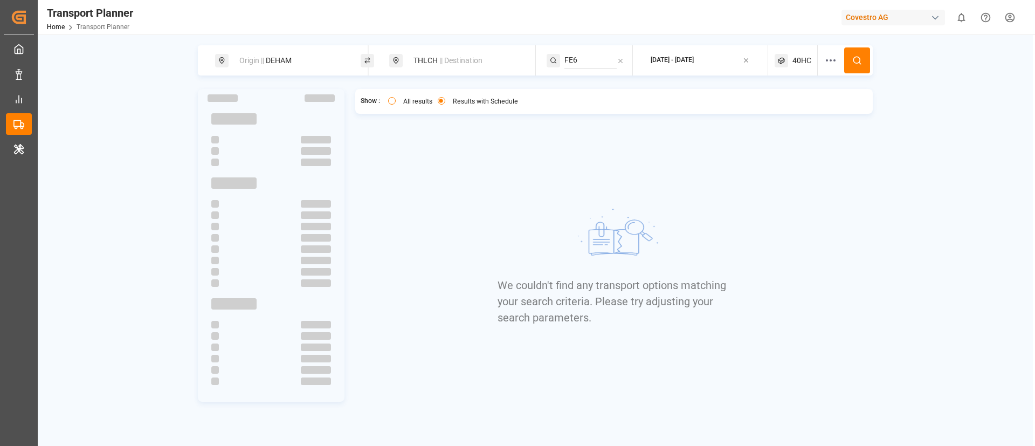
click at [801, 63] on span "40HC" at bounding box center [802, 60] width 19 height 11
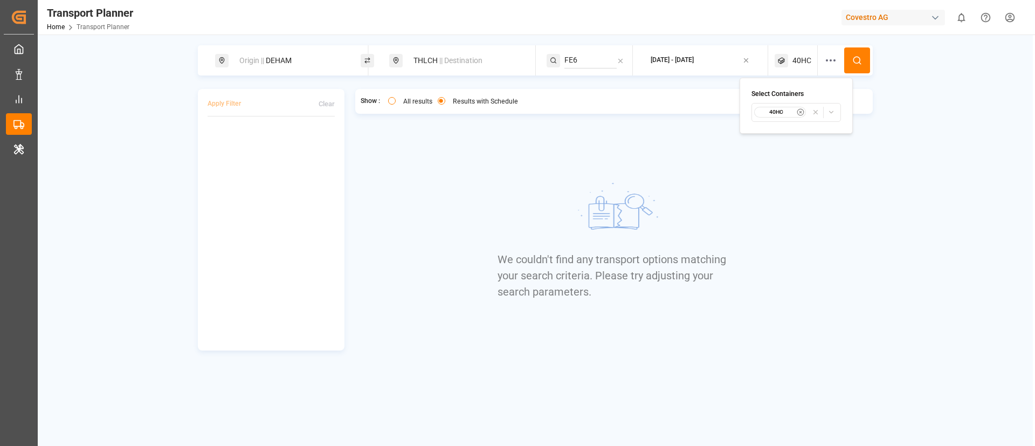
click at [770, 111] on small "40HC" at bounding box center [777, 112] width 38 height 8
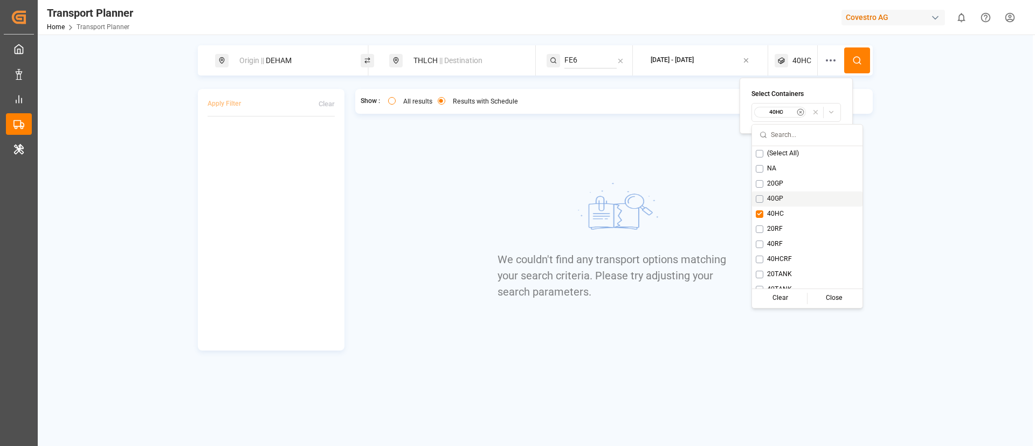
click at [776, 193] on div "40GP" at bounding box center [807, 198] width 111 height 15
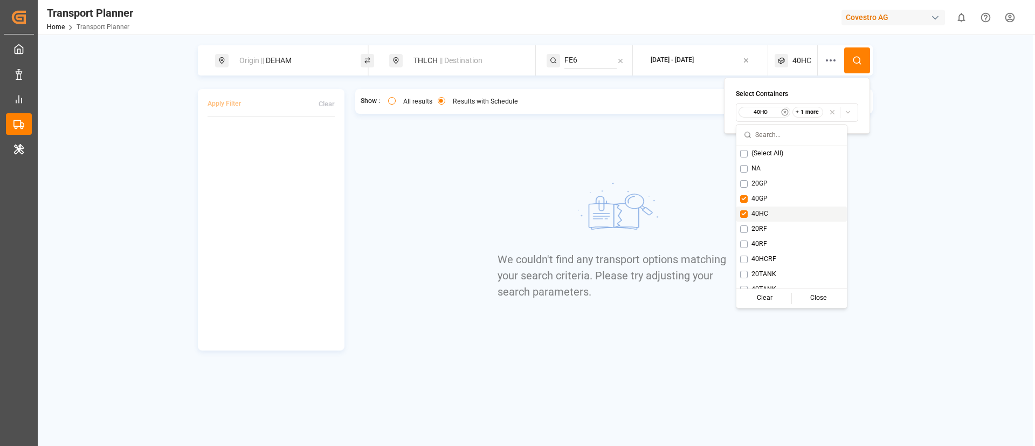
click at [768, 208] on div "40HC" at bounding box center [792, 214] width 111 height 15
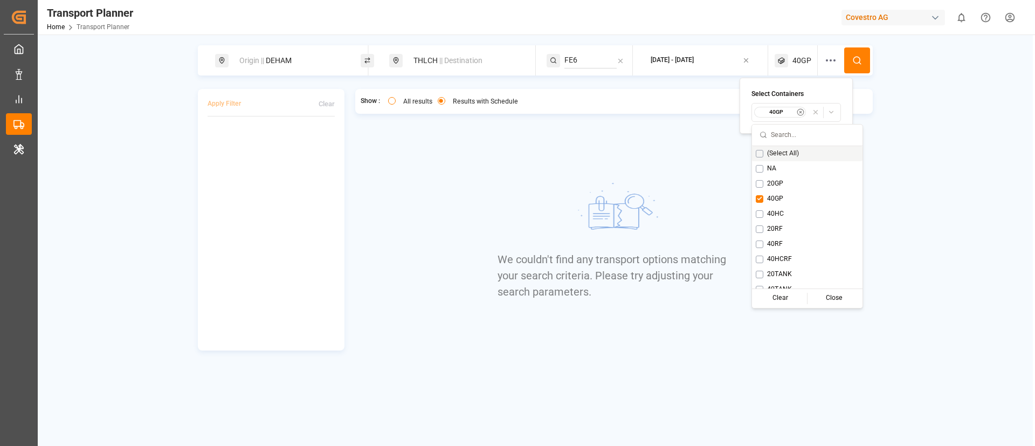
drag, startPoint x: 861, startPoint y: 68, endPoint x: 848, endPoint y: 68, distance: 12.9
click at [860, 68] on button at bounding box center [857, 60] width 26 height 26
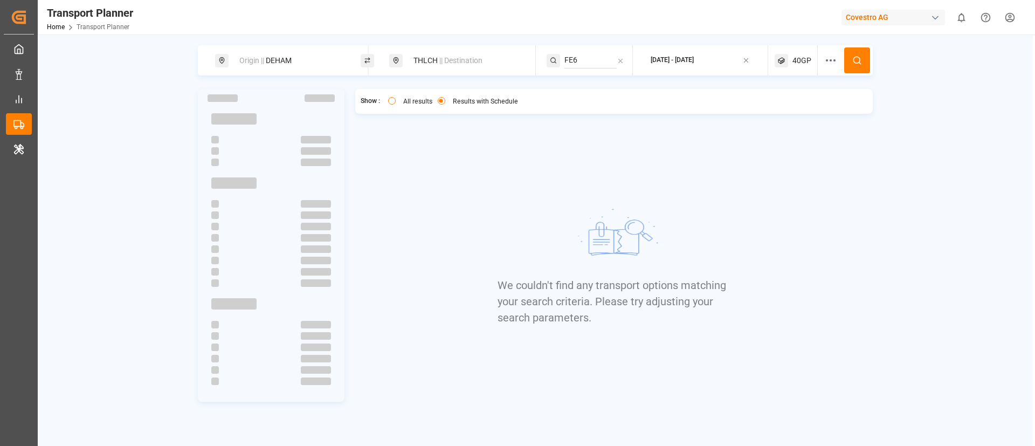
click at [802, 60] on span "40GP" at bounding box center [802, 60] width 19 height 11
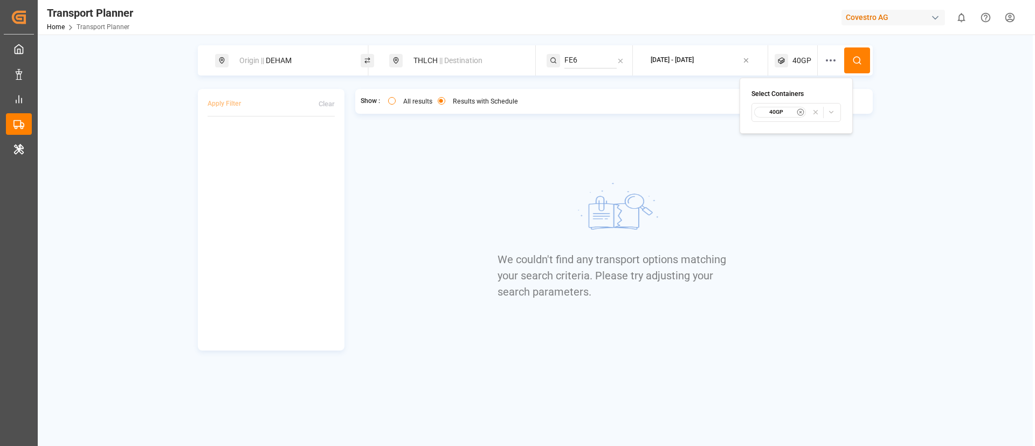
click at [775, 115] on small "40GP" at bounding box center [777, 112] width 38 height 8
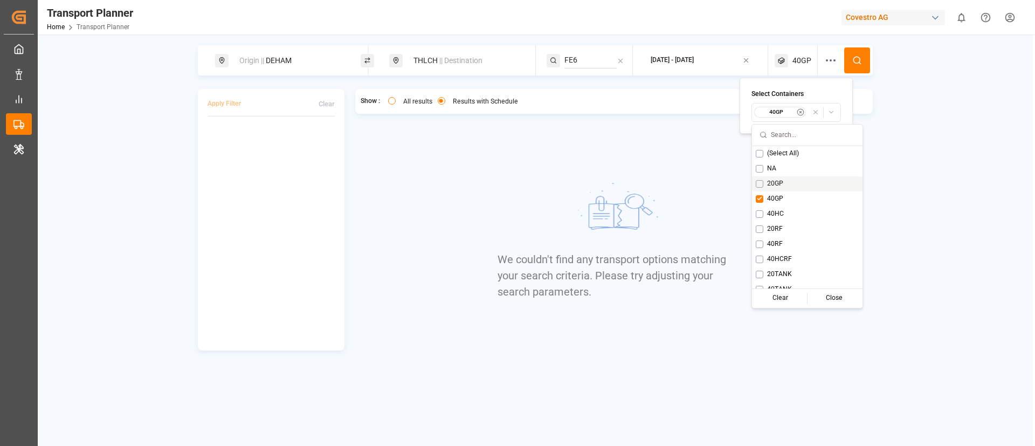
click at [772, 180] on span "20GP" at bounding box center [775, 184] width 16 height 10
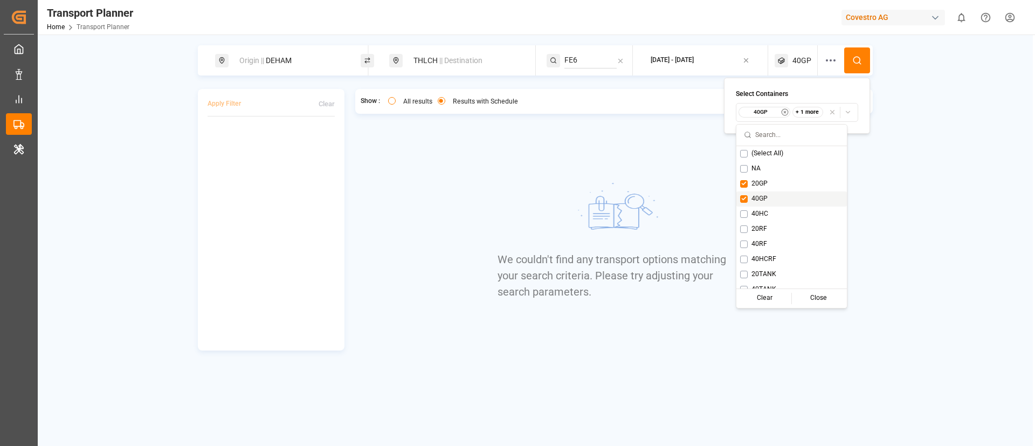
click at [763, 194] on span "40GP" at bounding box center [760, 199] width 16 height 10
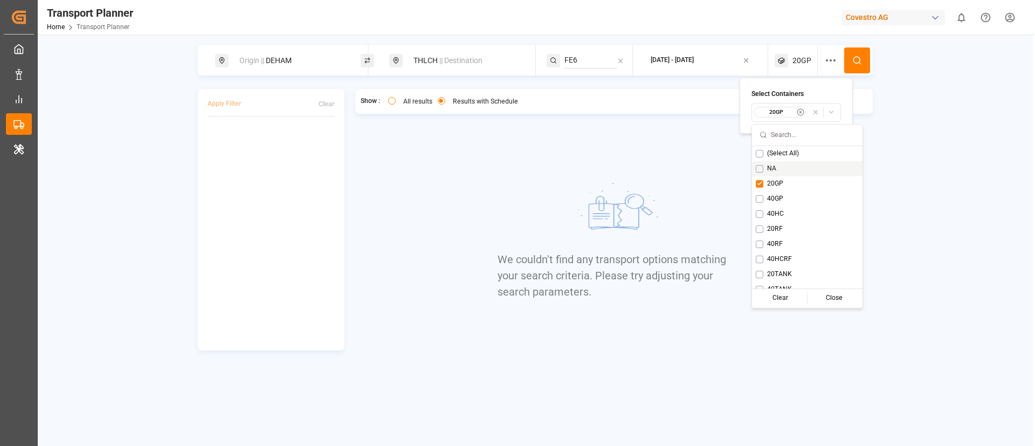
click at [855, 64] on icon at bounding box center [857, 61] width 10 height 10
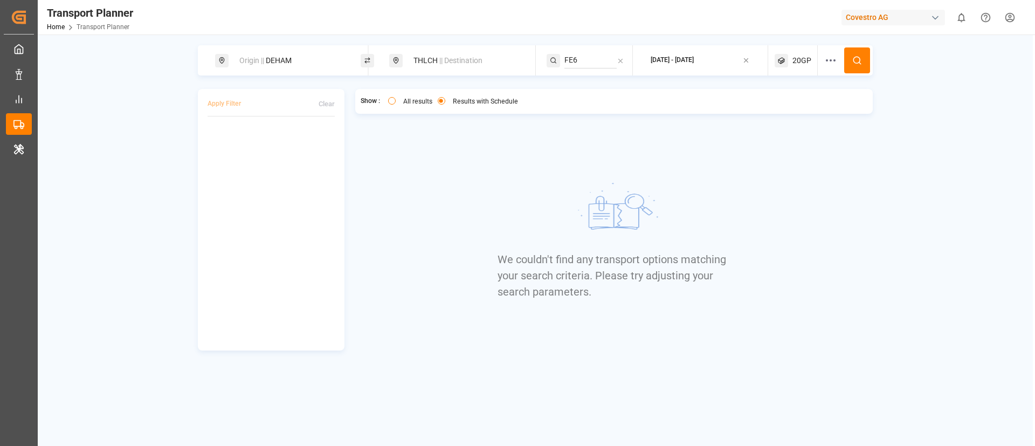
drag, startPoint x: 283, startPoint y: 58, endPoint x: 284, endPoint y: 67, distance: 9.2
click at [283, 57] on div "Origin || DEHAM" at bounding box center [291, 61] width 116 height 20
click at [270, 142] on input "DEHAM" at bounding box center [282, 147] width 108 height 16
paste input "FRLEH"
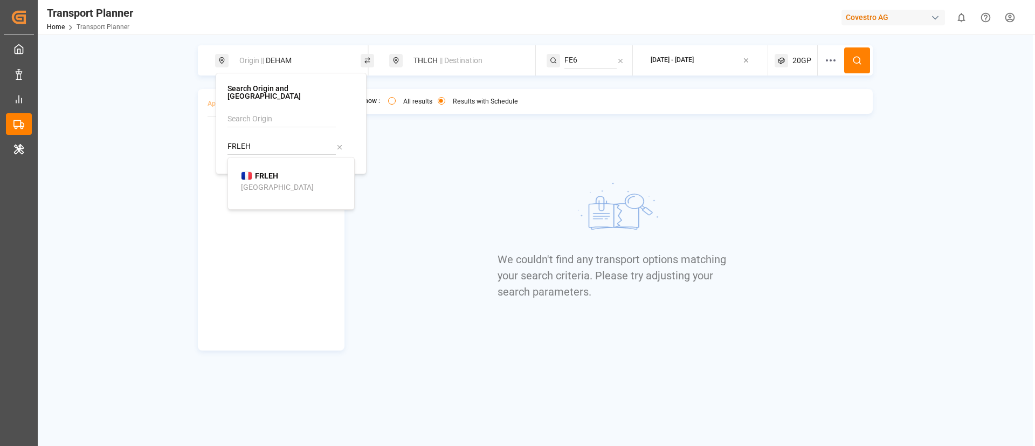
type input "FRLEH"
click at [257, 171] on b "FRLEH" at bounding box center [266, 175] width 23 height 9
click at [858, 47] on button at bounding box center [857, 60] width 26 height 26
click at [796, 57] on span "20GP" at bounding box center [802, 60] width 19 height 11
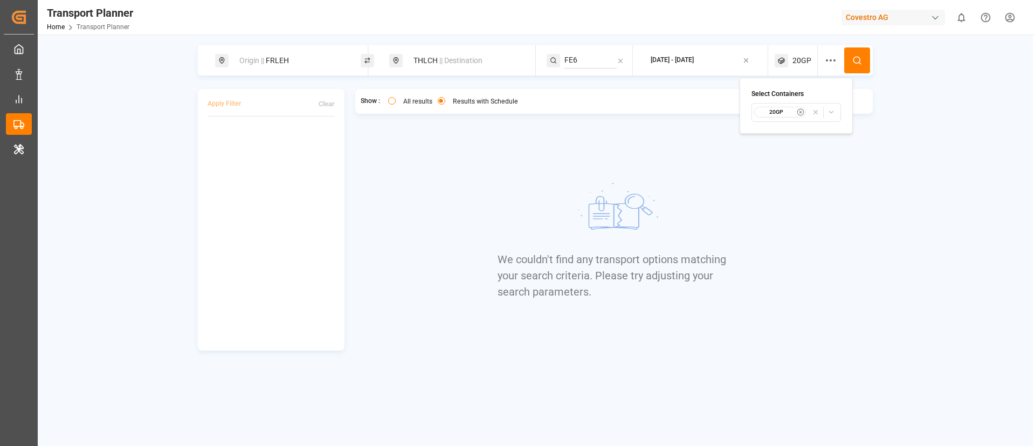
click at [781, 112] on small "20GP" at bounding box center [777, 112] width 38 height 8
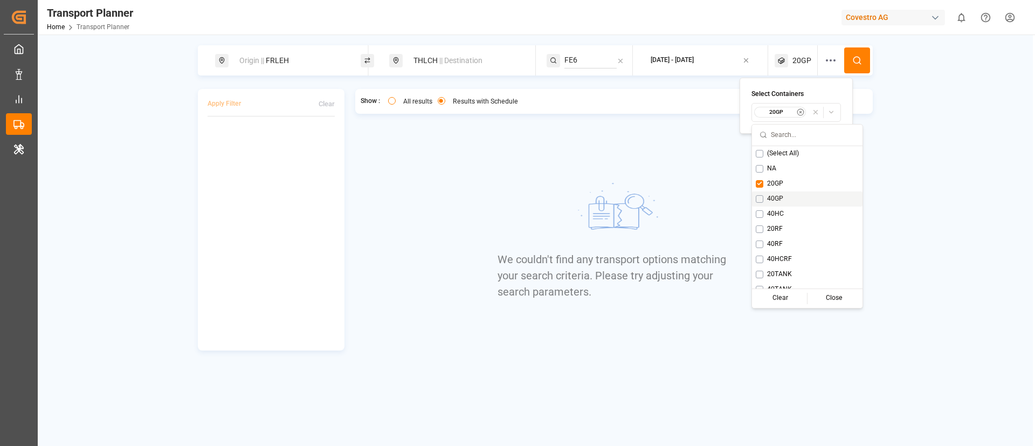
click at [768, 194] on span "40GP" at bounding box center [775, 199] width 16 height 10
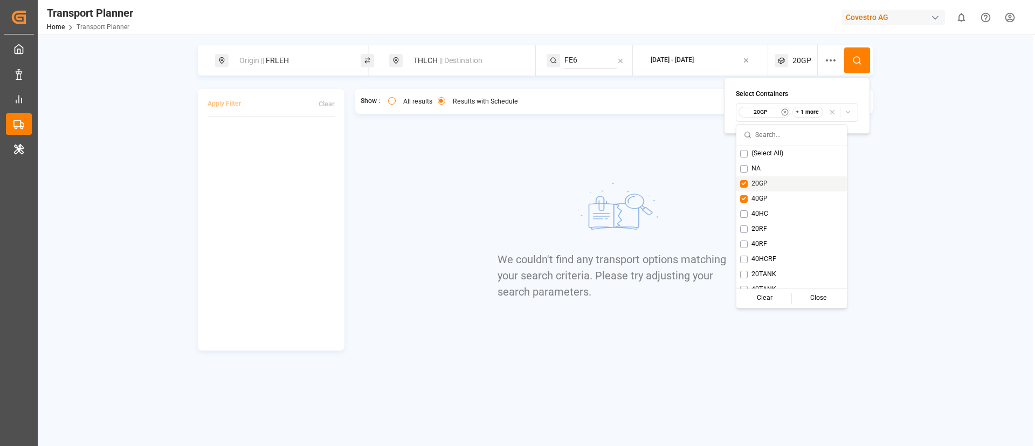
click at [764, 181] on span "20GP" at bounding box center [760, 184] width 16 height 10
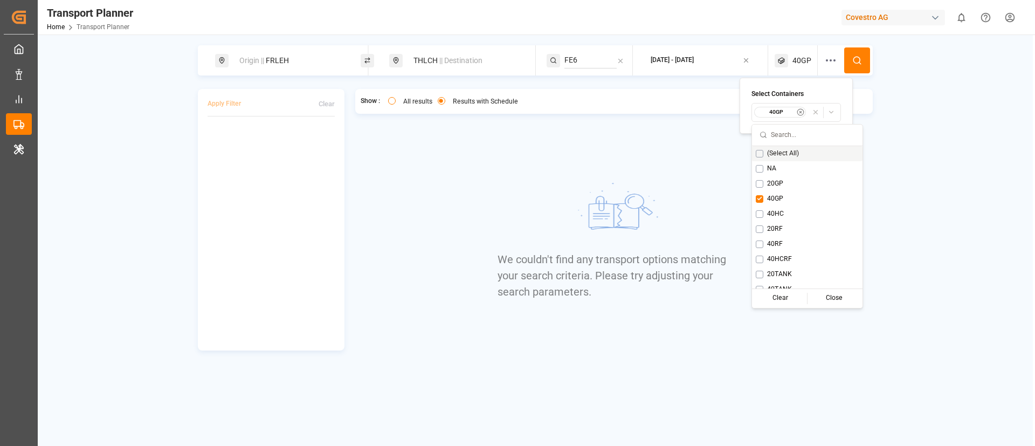
click at [855, 58] on icon at bounding box center [857, 61] width 10 height 10
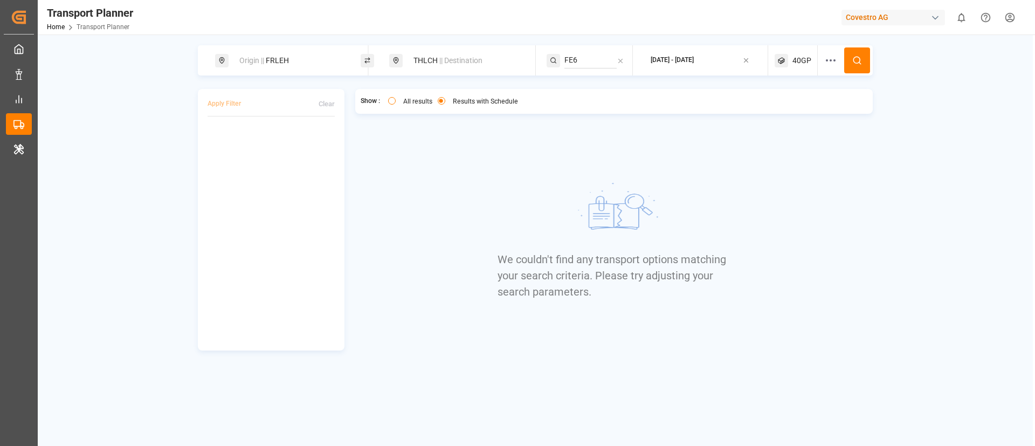
click at [800, 56] on span "40GP" at bounding box center [802, 60] width 19 height 11
click at [777, 111] on small "40GP" at bounding box center [777, 112] width 38 height 8
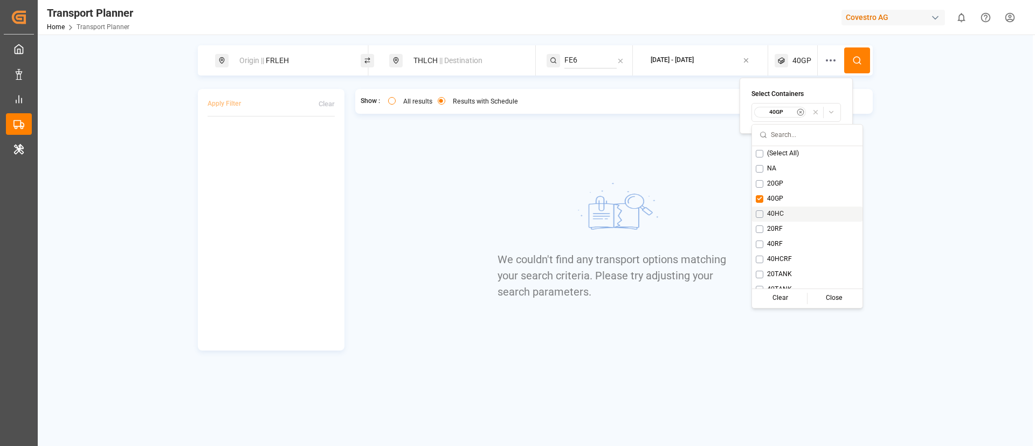
click at [777, 211] on span "40HC" at bounding box center [775, 214] width 17 height 10
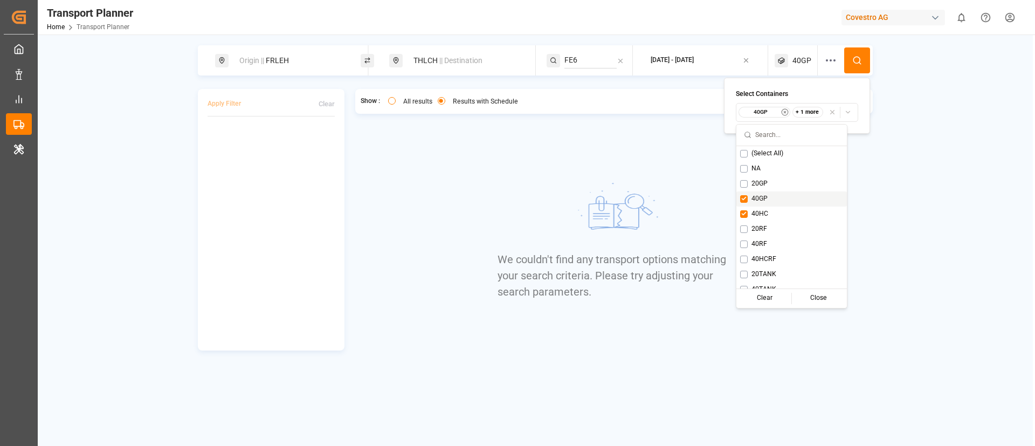
click at [763, 195] on span "40GP" at bounding box center [760, 199] width 16 height 10
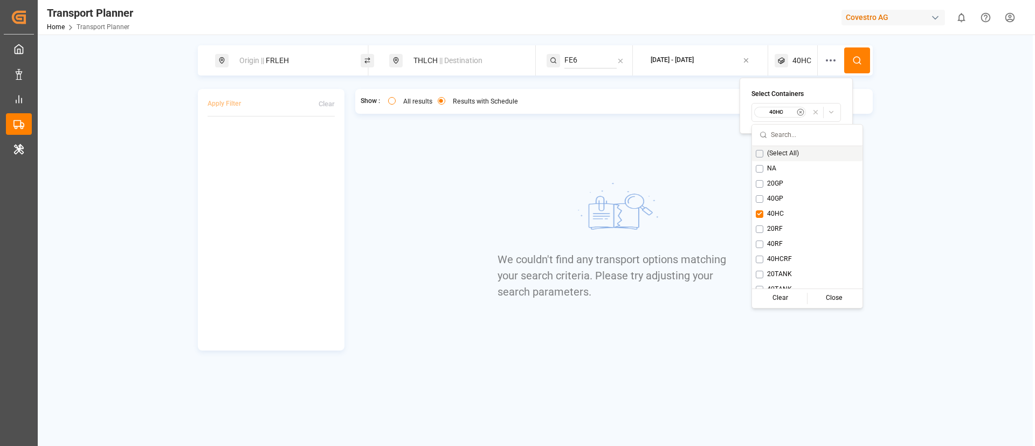
click at [850, 64] on button at bounding box center [857, 60] width 26 height 26
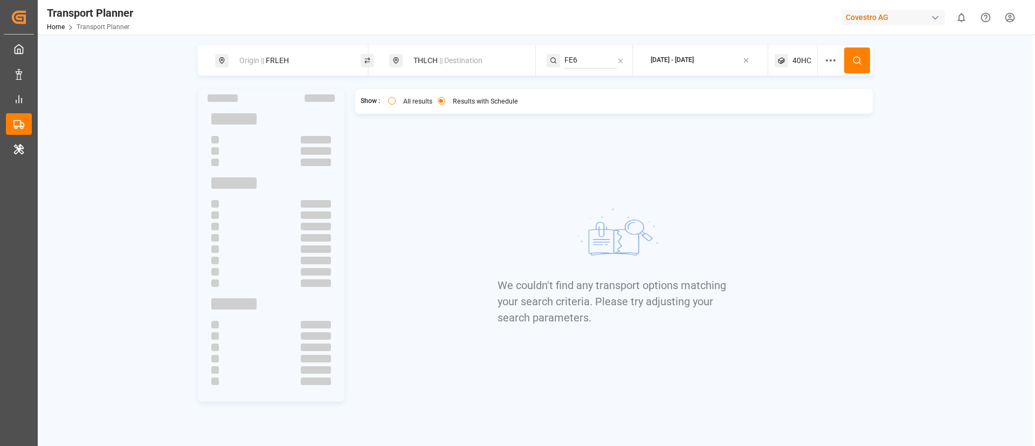
click at [797, 61] on span "40HC" at bounding box center [802, 60] width 19 height 11
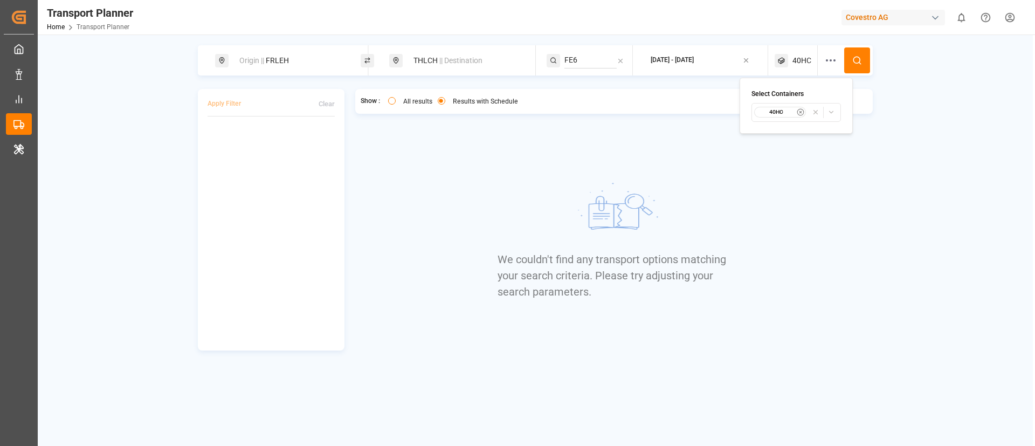
click at [784, 112] on small "40HC" at bounding box center [777, 112] width 38 height 8
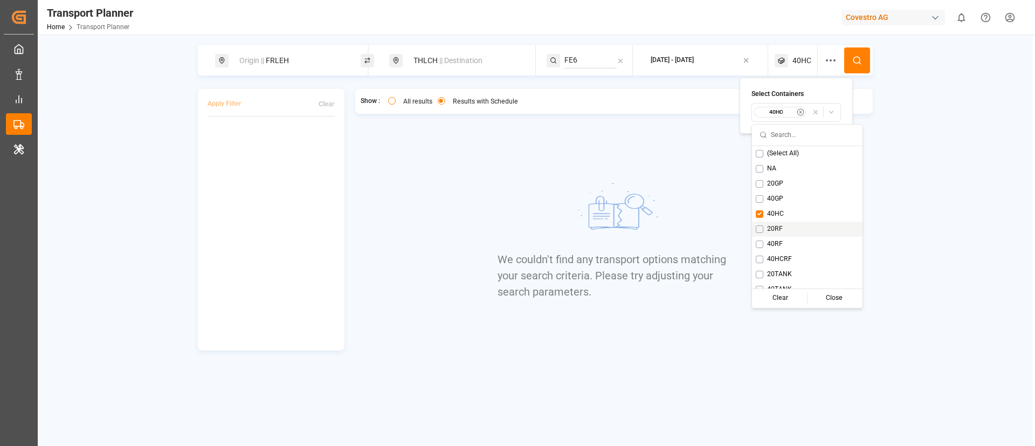
click at [776, 226] on span "20RF" at bounding box center [775, 229] width 16 height 10
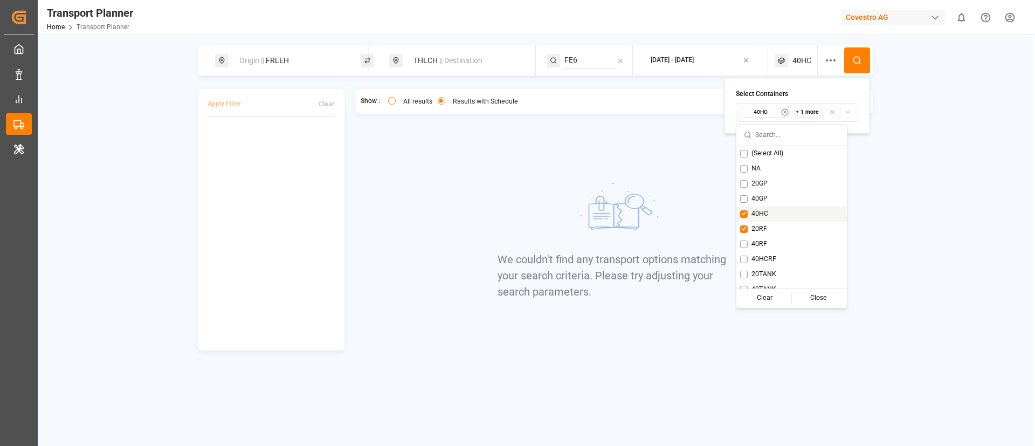
click at [764, 216] on span "40HC" at bounding box center [760, 214] width 17 height 10
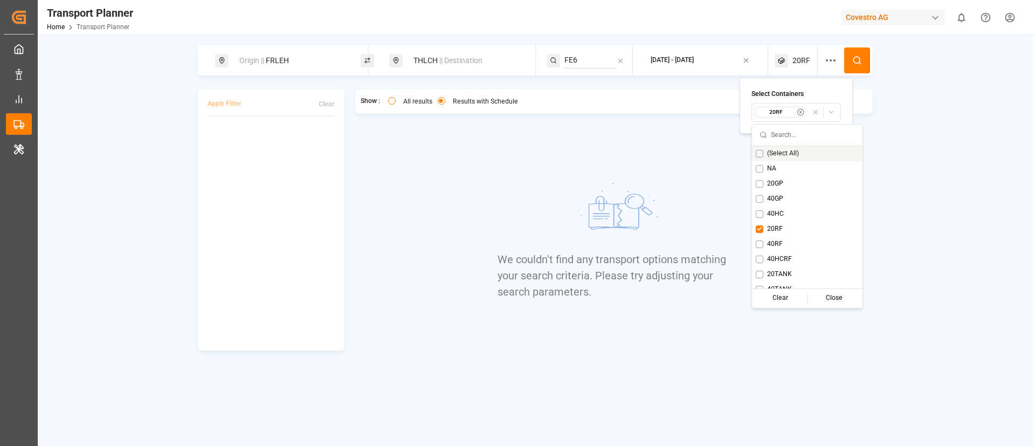
click at [862, 56] on icon at bounding box center [857, 61] width 10 height 10
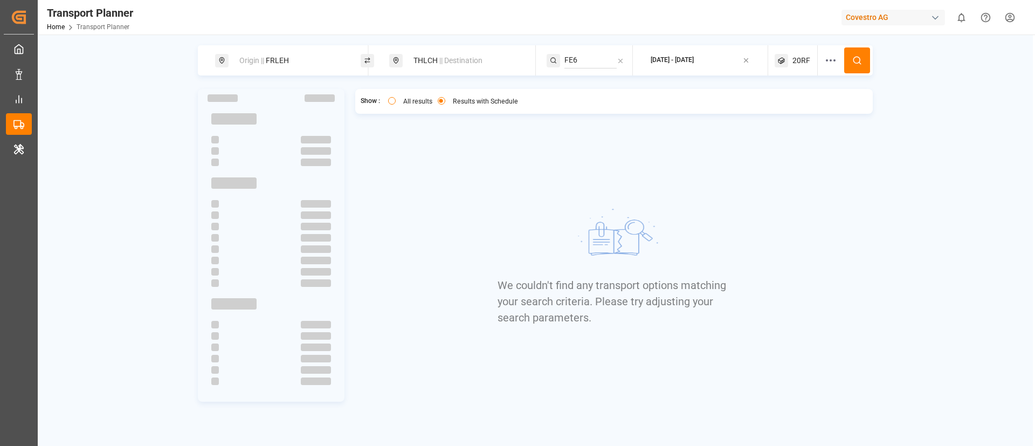
click at [796, 59] on span "20RF" at bounding box center [802, 60] width 18 height 11
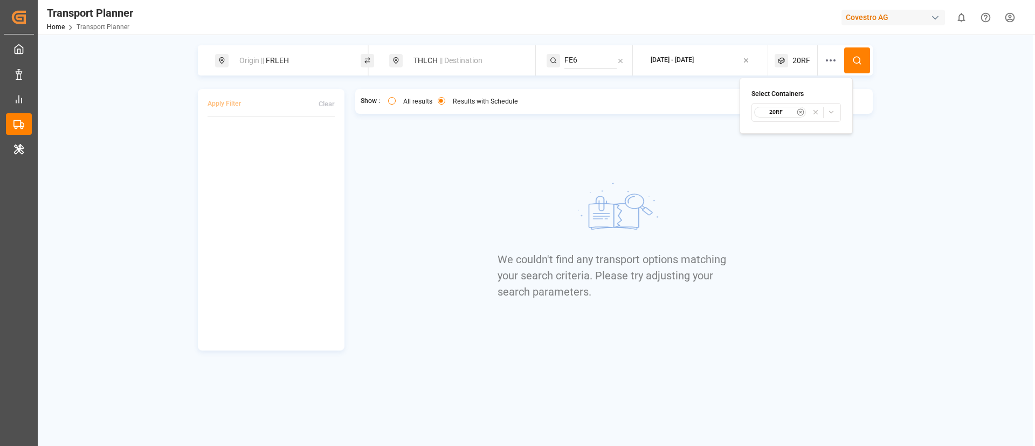
click at [779, 110] on small "20RF" at bounding box center [777, 112] width 38 height 8
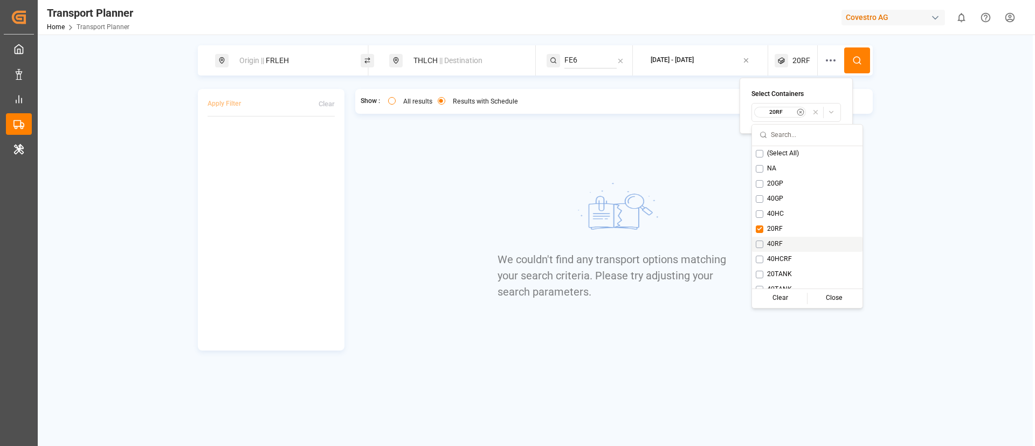
click at [773, 239] on span "40RF" at bounding box center [775, 244] width 16 height 10
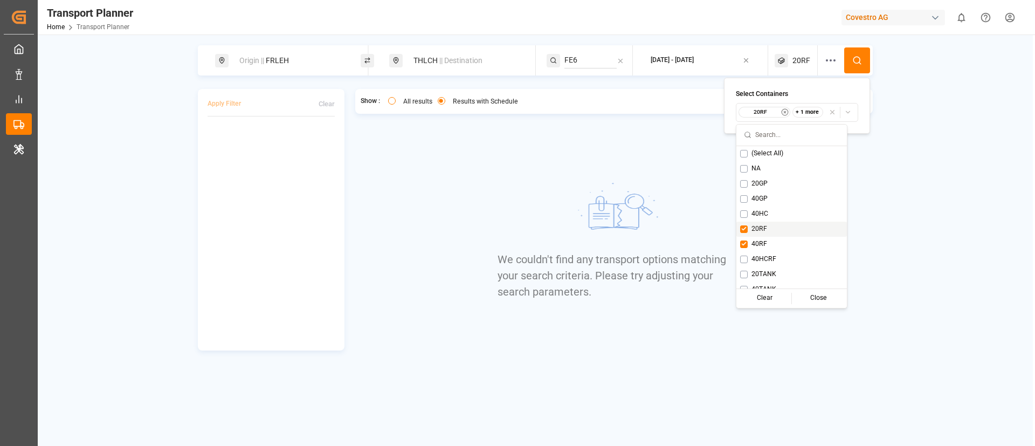
click at [760, 227] on span "20RF" at bounding box center [760, 229] width 16 height 10
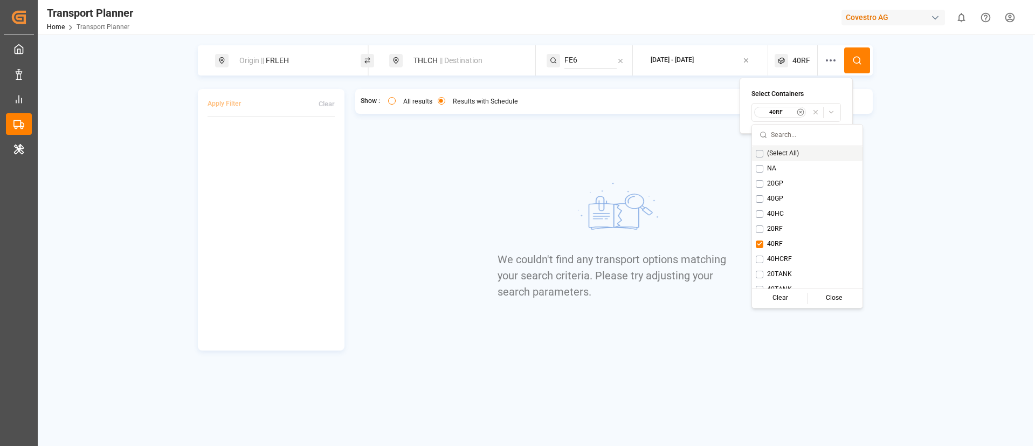
click at [859, 61] on icon at bounding box center [857, 61] width 10 height 10
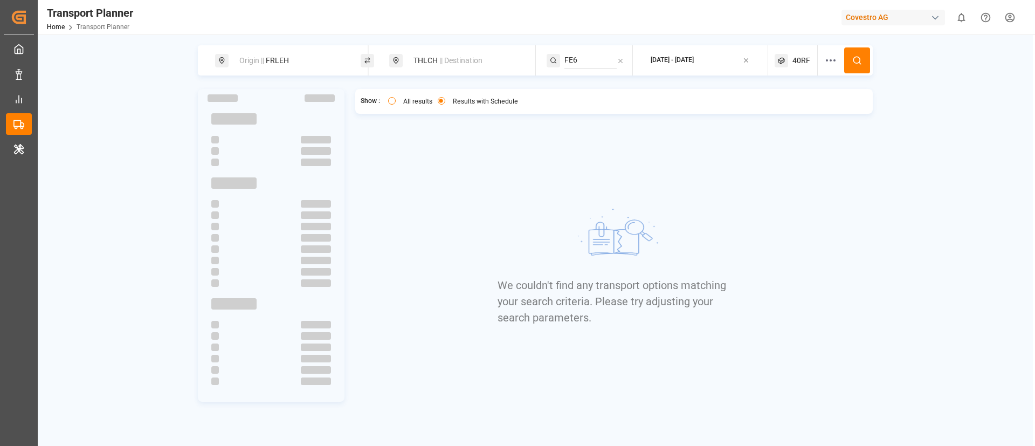
click at [796, 63] on span "40RF" at bounding box center [802, 60] width 18 height 11
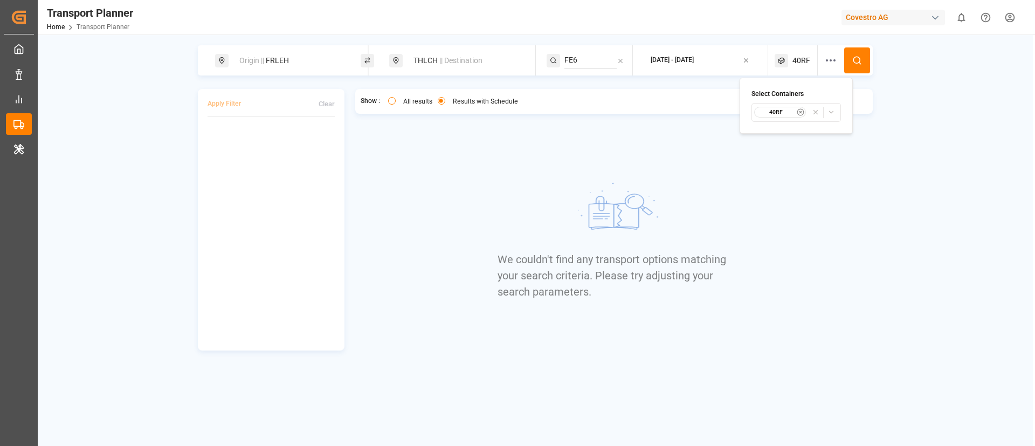
click at [779, 114] on small "40RF" at bounding box center [777, 112] width 38 height 8
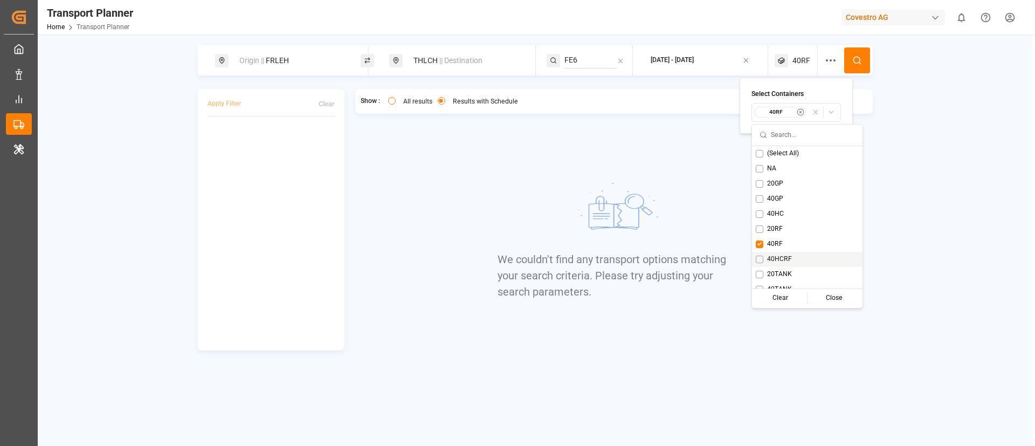
click at [775, 259] on span "40HCRF" at bounding box center [779, 259] width 25 height 10
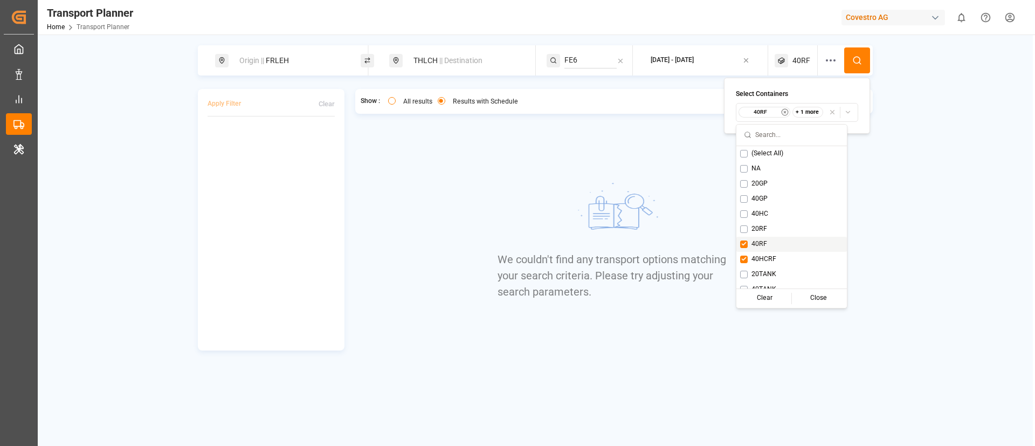
click at [759, 239] on span "40RF" at bounding box center [760, 244] width 16 height 10
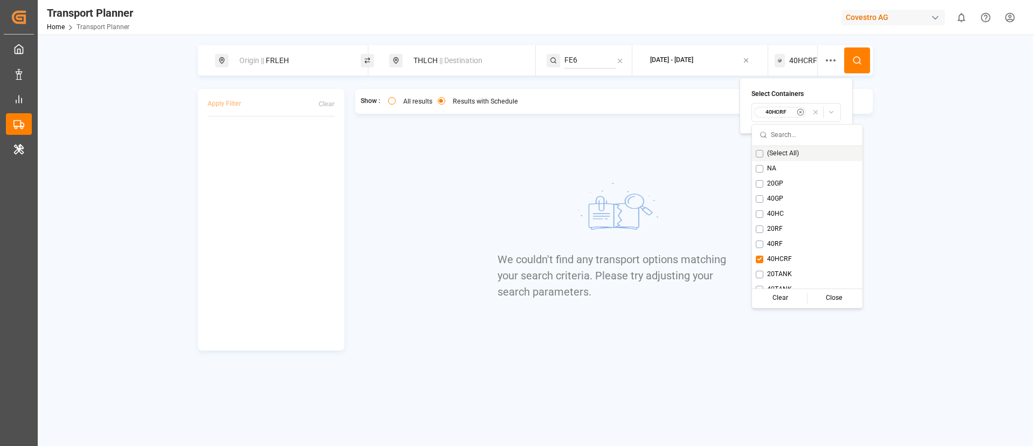
drag, startPoint x: 862, startPoint y: 64, endPoint x: 828, endPoint y: 66, distance: 34.0
click at [862, 64] on icon at bounding box center [857, 61] width 10 height 10
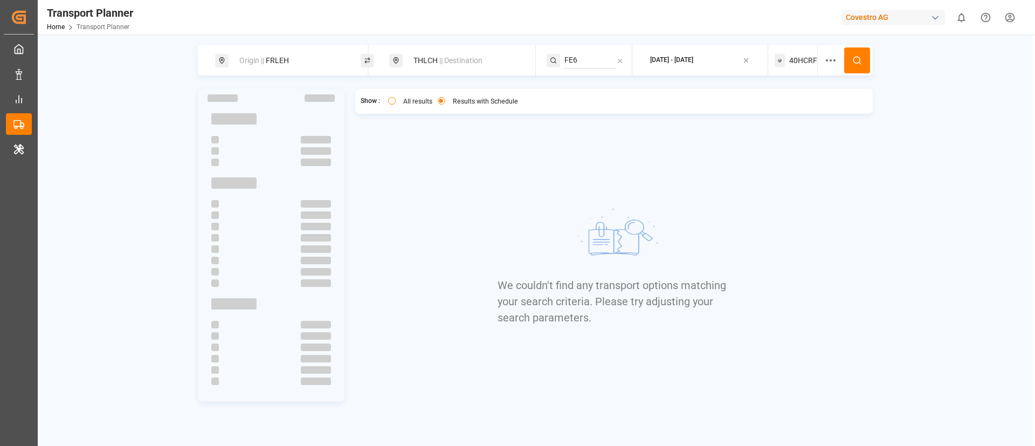
click at [805, 61] on span "40HCRF" at bounding box center [803, 60] width 28 height 11
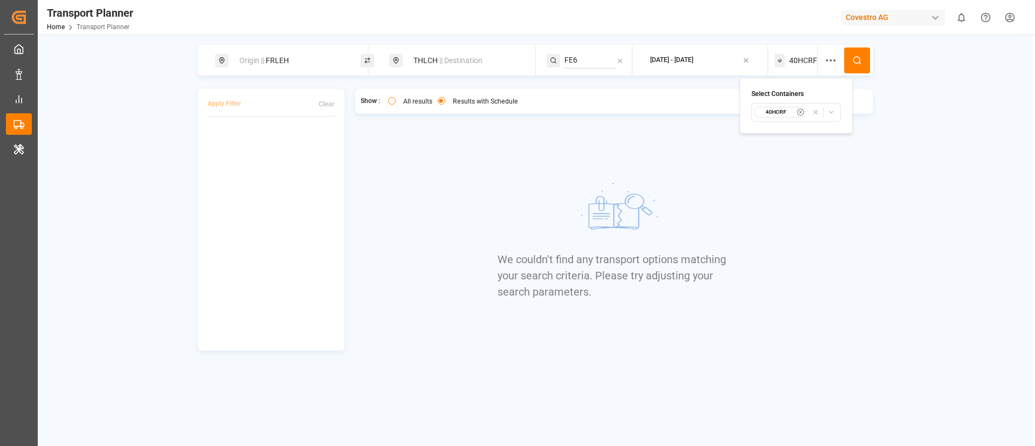
click at [782, 111] on small "40HCRF" at bounding box center [777, 112] width 38 height 8
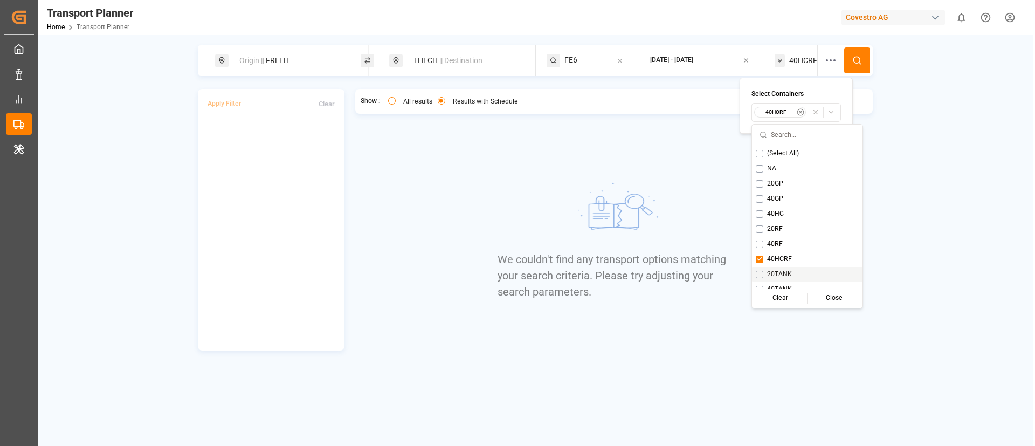
click at [777, 270] on span "20TANK" at bounding box center [779, 275] width 25 height 10
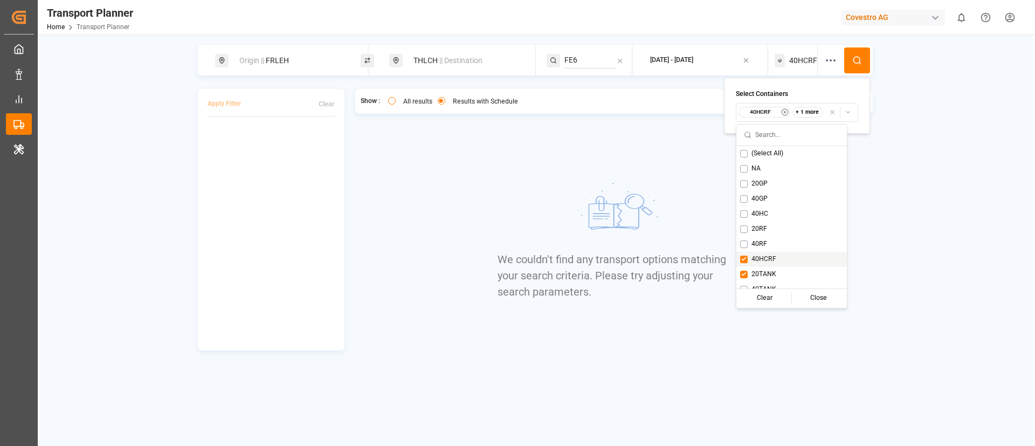
click at [769, 256] on span "40HCRF" at bounding box center [764, 259] width 25 height 10
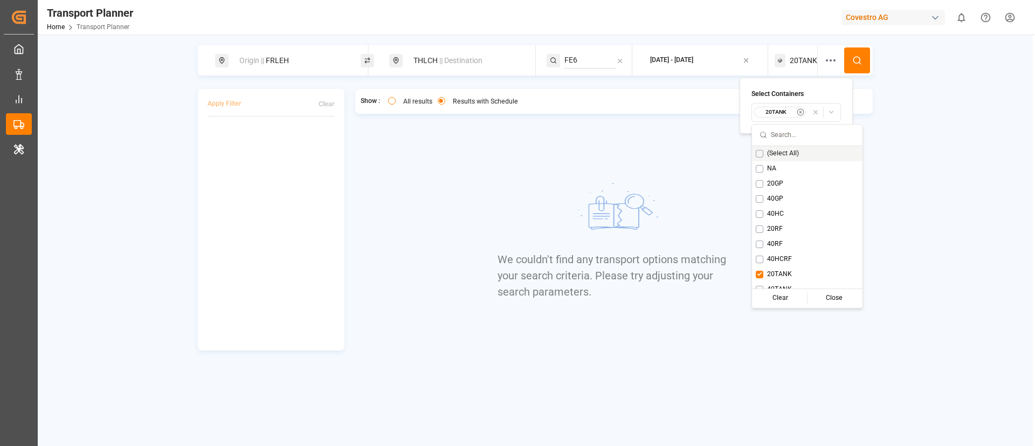
drag, startPoint x: 863, startPoint y: 56, endPoint x: 842, endPoint y: 58, distance: 21.1
click at [863, 56] on button at bounding box center [857, 60] width 26 height 26
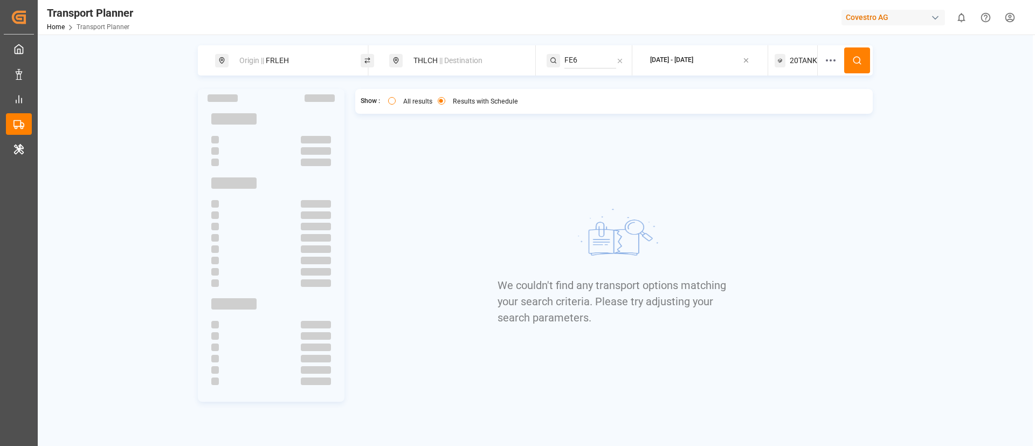
click at [806, 58] on span "20TANK" at bounding box center [803, 60] width 27 height 11
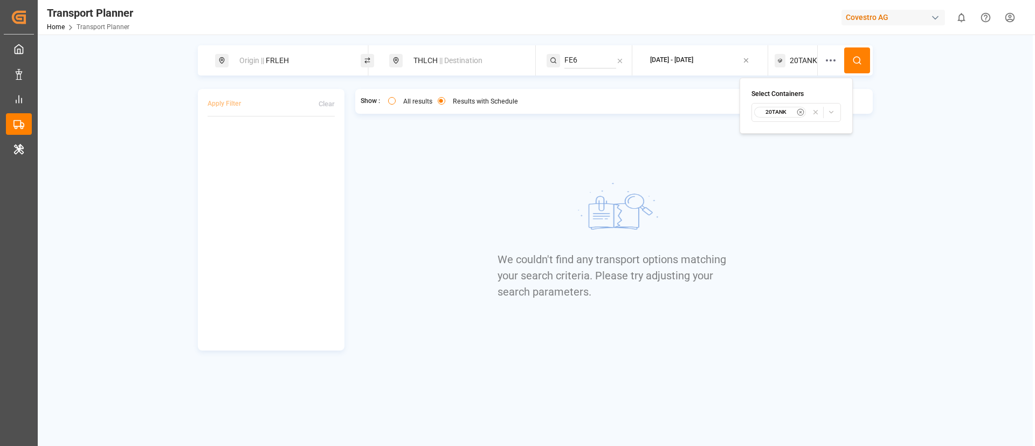
click at [776, 109] on small "20TANK" at bounding box center [777, 112] width 38 height 8
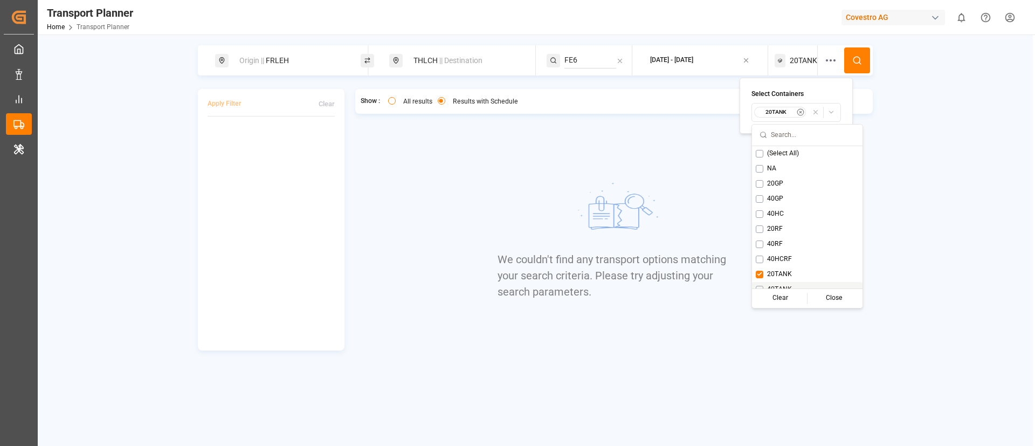
click at [783, 282] on div "40TANK" at bounding box center [807, 289] width 111 height 15
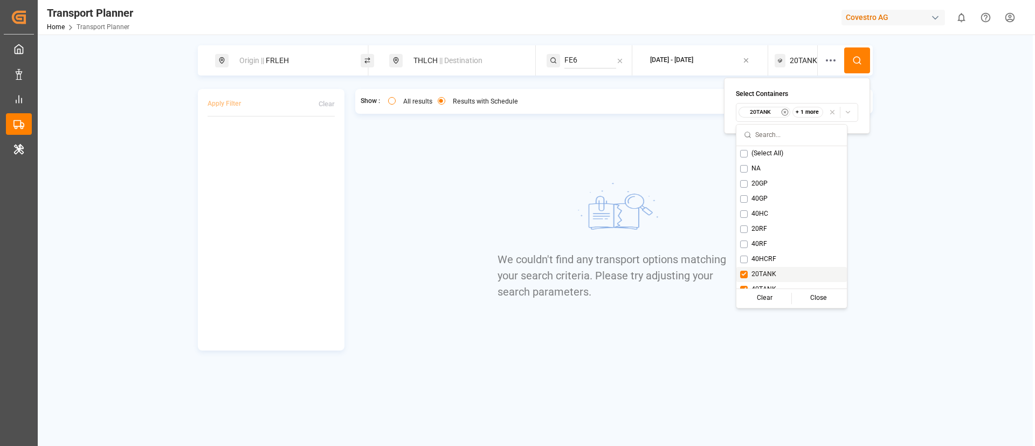
click at [773, 271] on span "20TANK" at bounding box center [764, 275] width 25 height 10
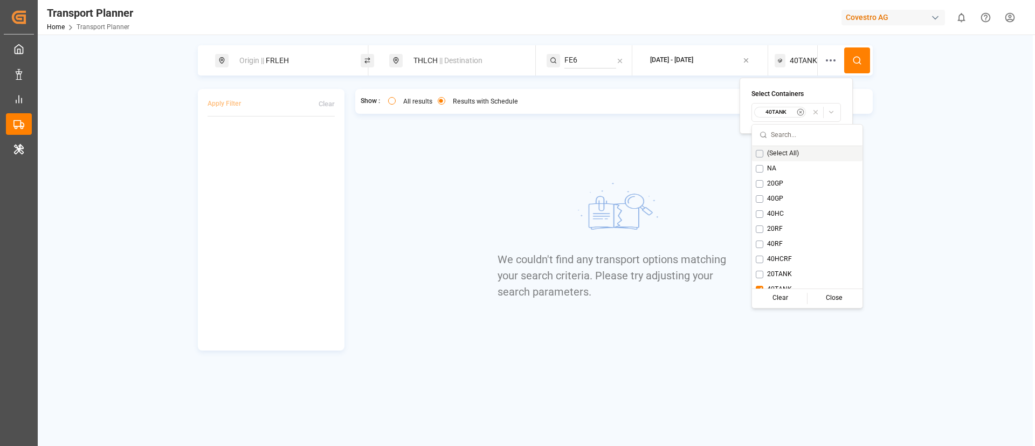
click at [851, 60] on button at bounding box center [857, 60] width 26 height 26
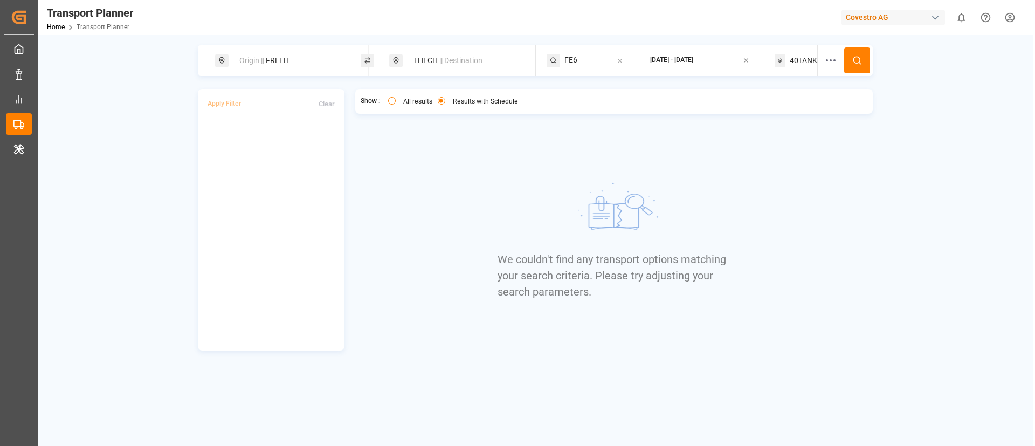
click at [302, 59] on div "Origin || FRLEH" at bounding box center [291, 61] width 116 height 20
click at [278, 139] on input "FRLEH" at bounding box center [282, 147] width 108 height 16
click at [277, 139] on input "FRLEH" at bounding box center [282, 147] width 108 height 16
paste input "DEHAM"
type input "DEHAM"
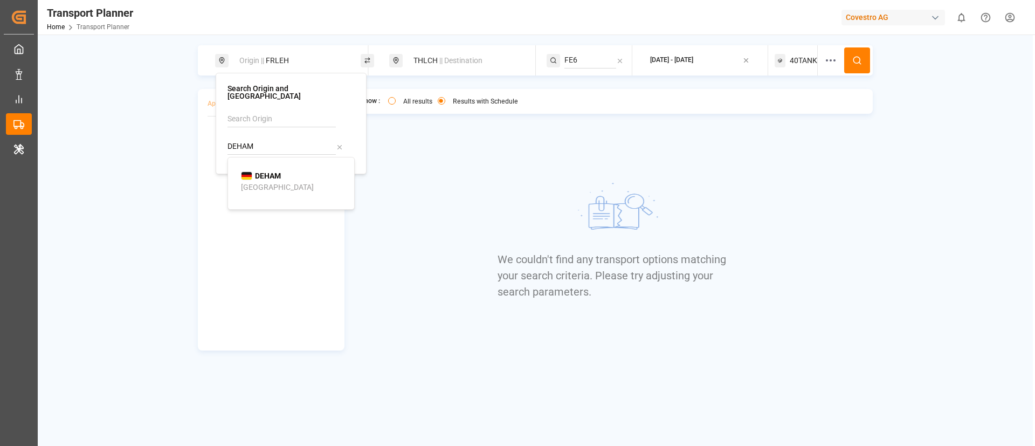
click at [273, 173] on b "DEHAM" at bounding box center [268, 175] width 26 height 9
click at [452, 60] on span "|| Destination" at bounding box center [460, 60] width 43 height 9
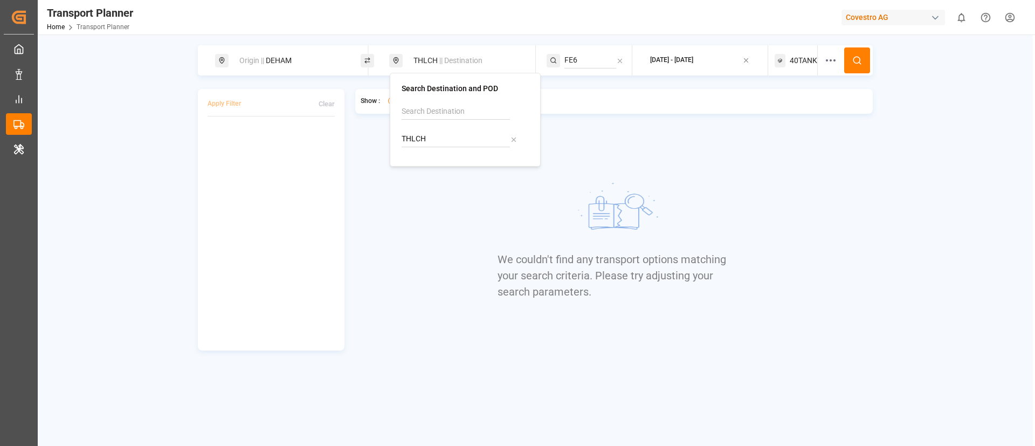
click at [444, 134] on input "THLCH" at bounding box center [456, 139] width 108 height 16
paste input "BRVIX"
type input "BRVIX"
drag, startPoint x: 441, startPoint y: 169, endPoint x: 434, endPoint y: 168, distance: 7.0
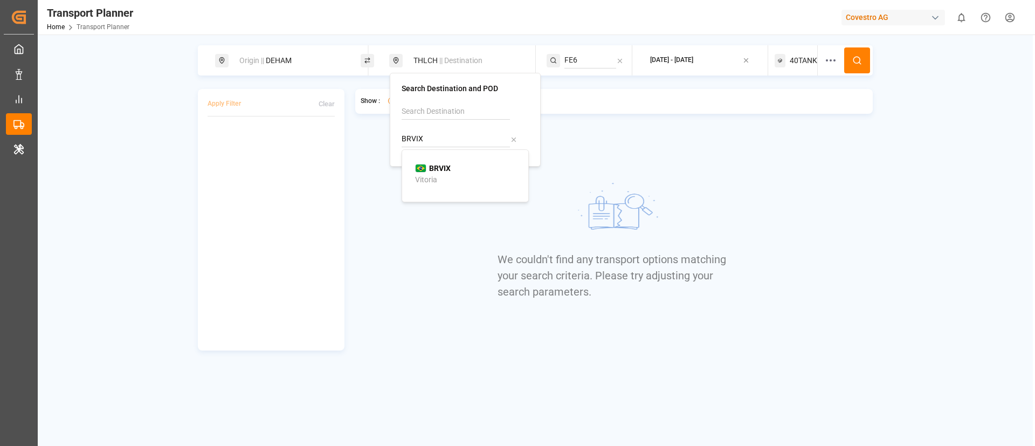
click at [434, 168] on b "BRVIX" at bounding box center [440, 168] width 22 height 9
click at [587, 57] on input "FE6" at bounding box center [591, 60] width 52 height 16
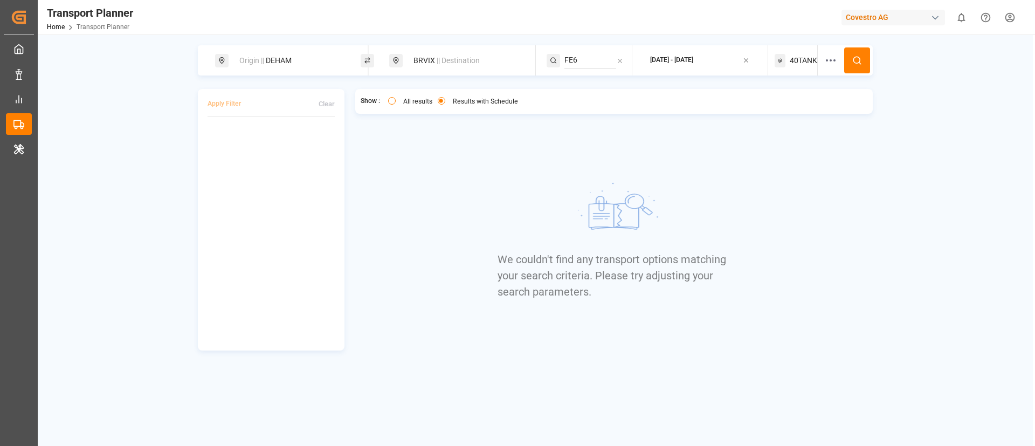
click at [587, 57] on input "FE6" at bounding box center [591, 60] width 52 height 16
paste input "[GEOGRAPHIC_DATA]"
type input "[GEOGRAPHIC_DATA]"
click at [590, 87] on span "[GEOGRAPHIC_DATA]" at bounding box center [614, 89] width 73 height 9
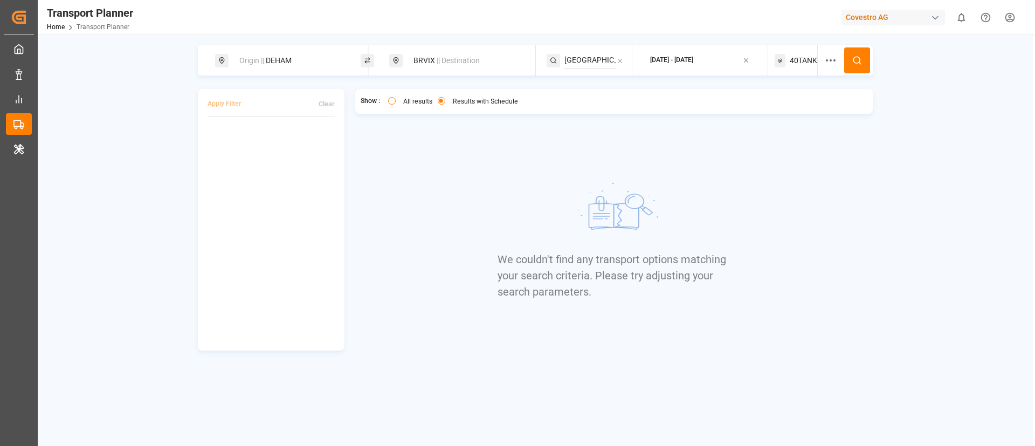
click at [797, 57] on span "40TANK" at bounding box center [803, 60] width 27 height 11
click at [787, 113] on small "40TANK" at bounding box center [777, 112] width 38 height 8
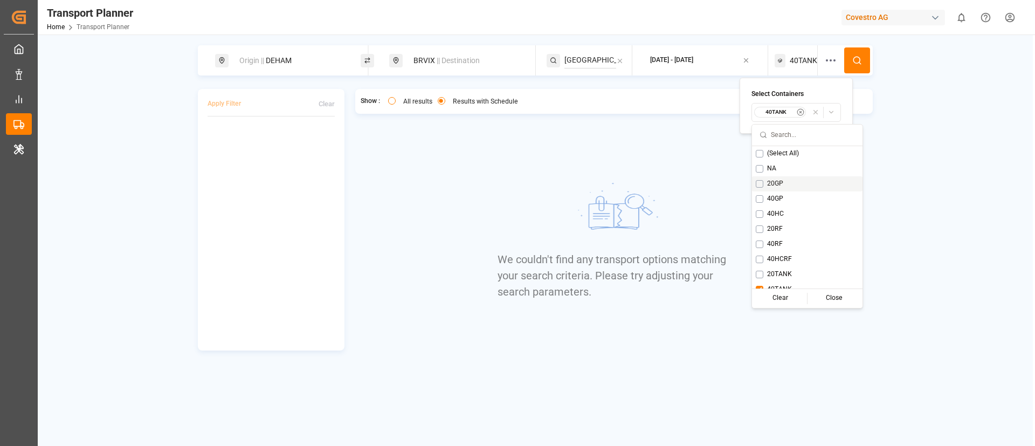
click at [780, 184] on span "20GP" at bounding box center [775, 184] width 16 height 10
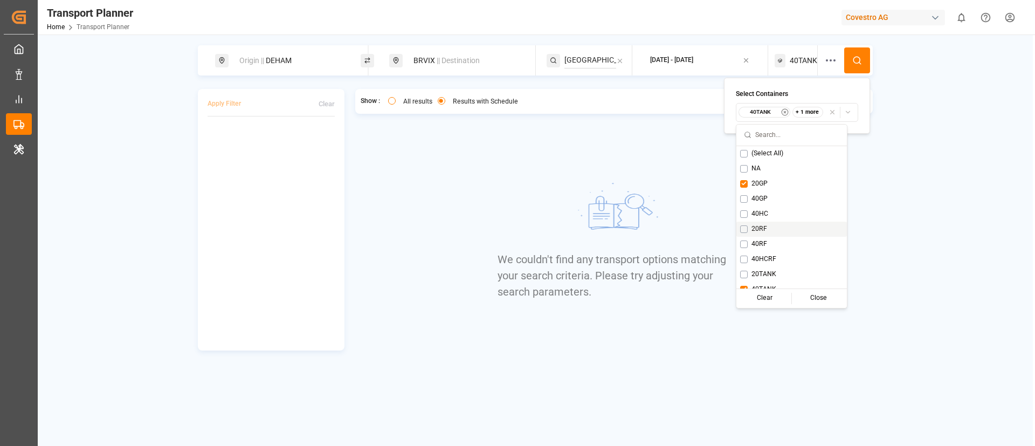
scroll to position [9, 0]
click at [759, 280] on span "40TANK" at bounding box center [764, 281] width 25 height 10
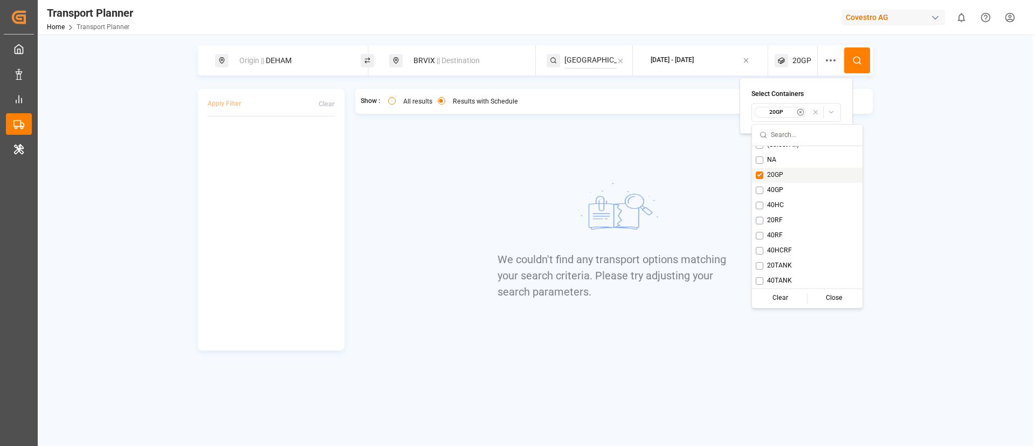
click at [857, 56] on icon at bounding box center [857, 61] width 10 height 10
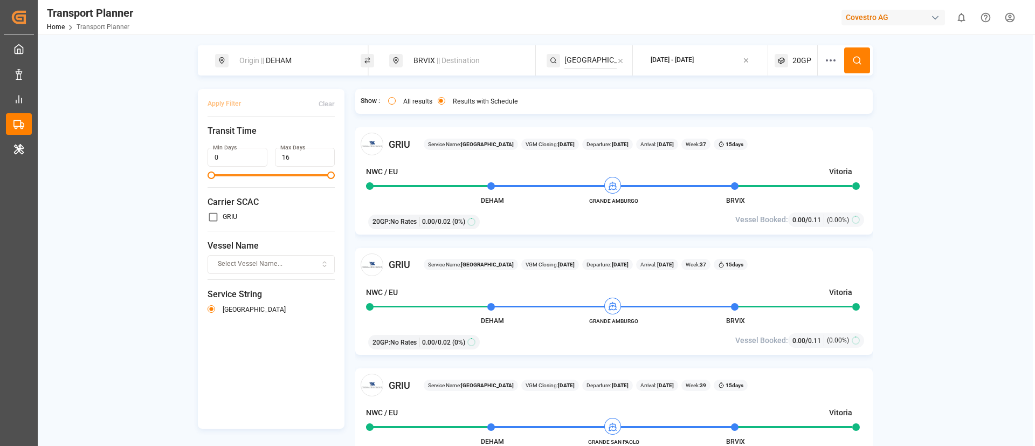
click at [301, 66] on div "Origin || DEHAM" at bounding box center [291, 61] width 116 height 20
click at [287, 139] on input "DEHAM" at bounding box center [280, 147] width 108 height 16
paste input "BEANR"
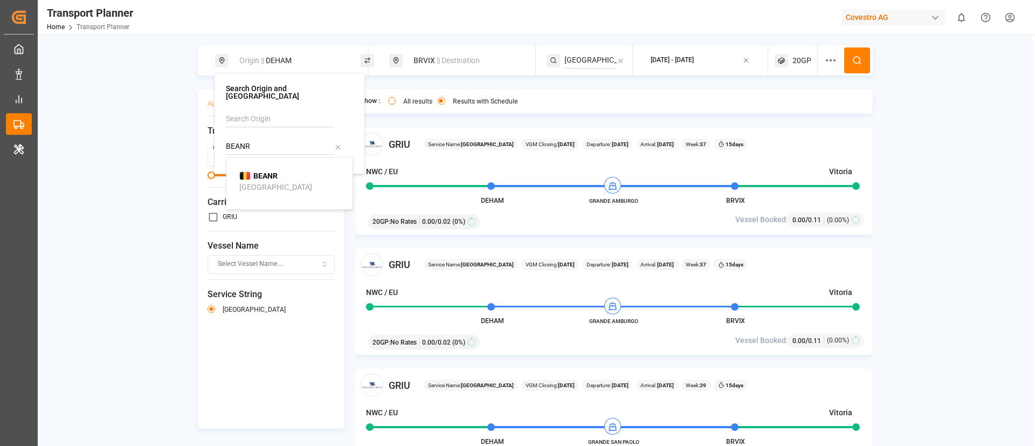
type input "BEANR"
click at [266, 171] on b "BEANR" at bounding box center [265, 175] width 24 height 9
click at [855, 57] on circle at bounding box center [857, 60] width 6 height 6
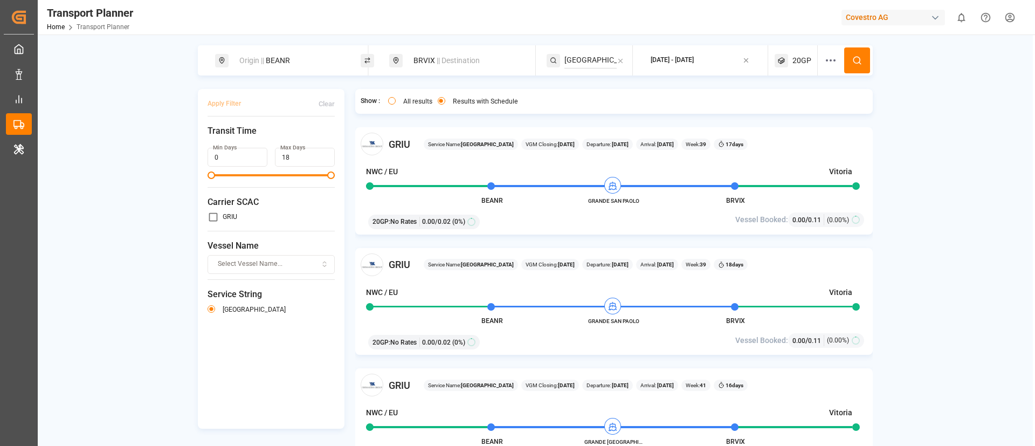
click at [453, 61] on span "|| Destination" at bounding box center [458, 60] width 43 height 9
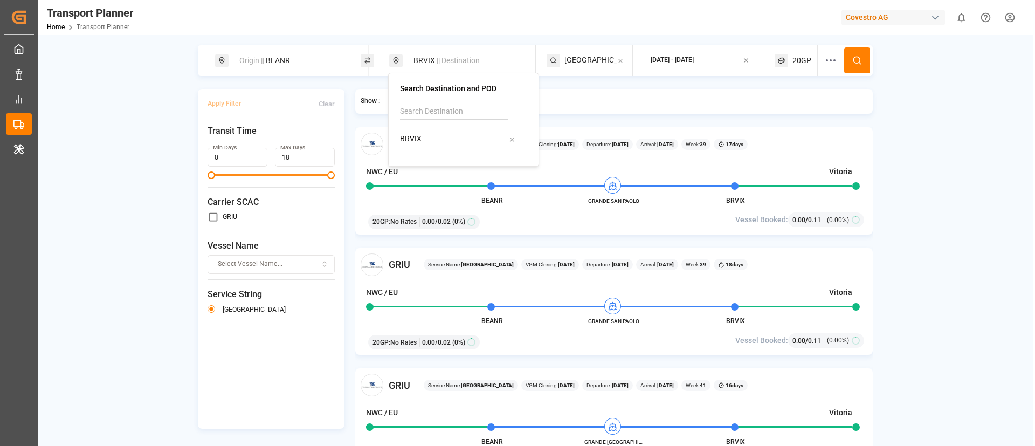
click at [438, 136] on input "BRVIX" at bounding box center [454, 139] width 108 height 16
paste input "ARZAE"
type input "ARZAE"
click at [437, 169] on b "ARZAE" at bounding box center [440, 168] width 24 height 9
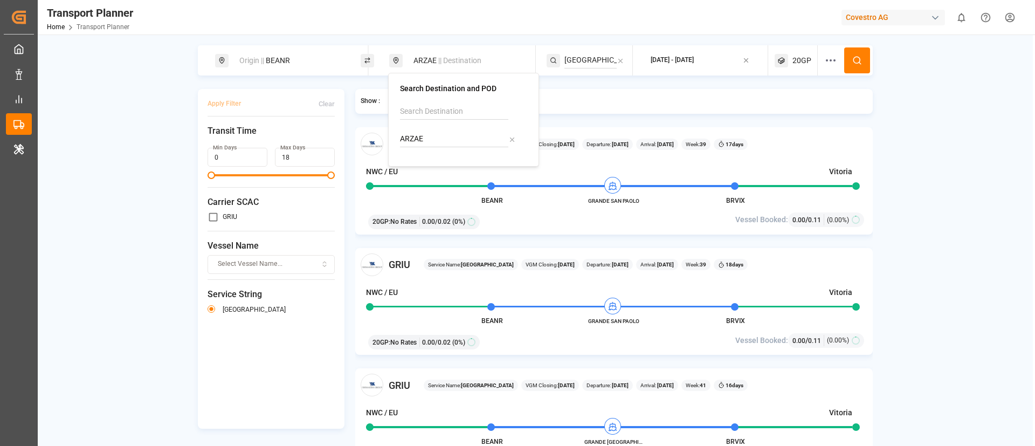
click at [854, 64] on icon at bounding box center [857, 61] width 10 height 10
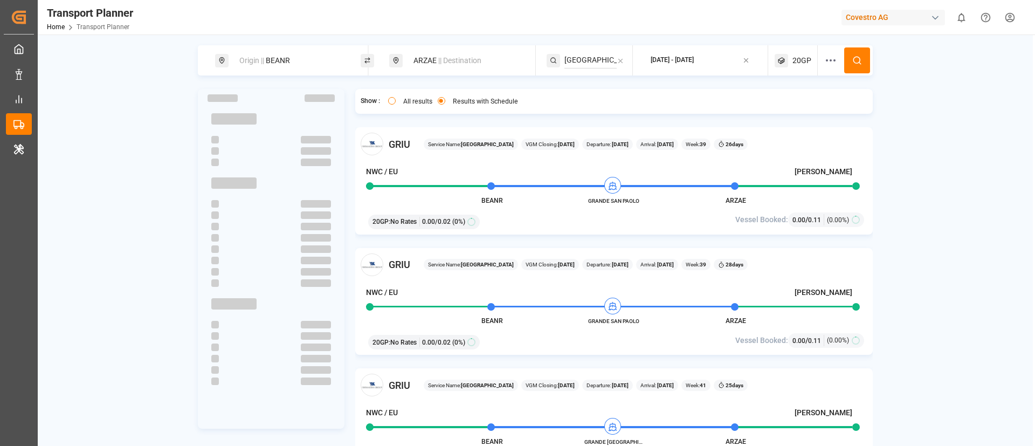
click at [301, 57] on div "Origin || BEANR" at bounding box center [291, 61] width 116 height 20
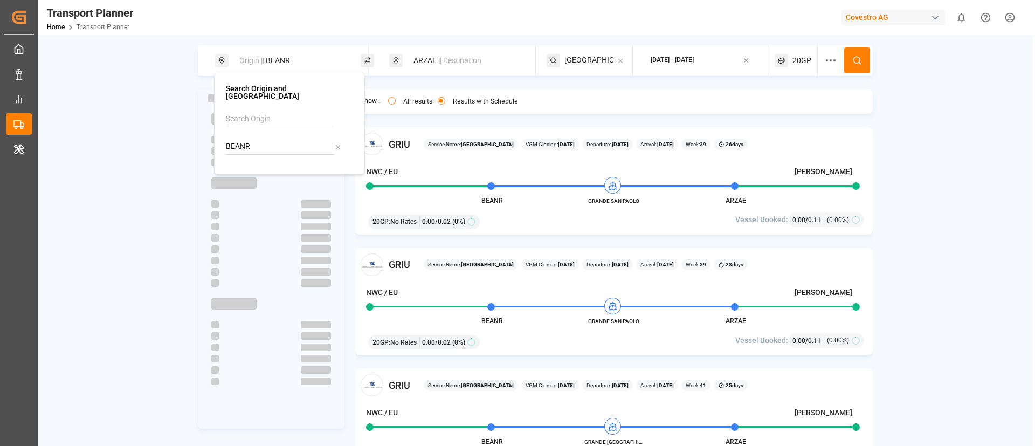
click at [285, 139] on input "BEANR" at bounding box center [280, 147] width 108 height 16
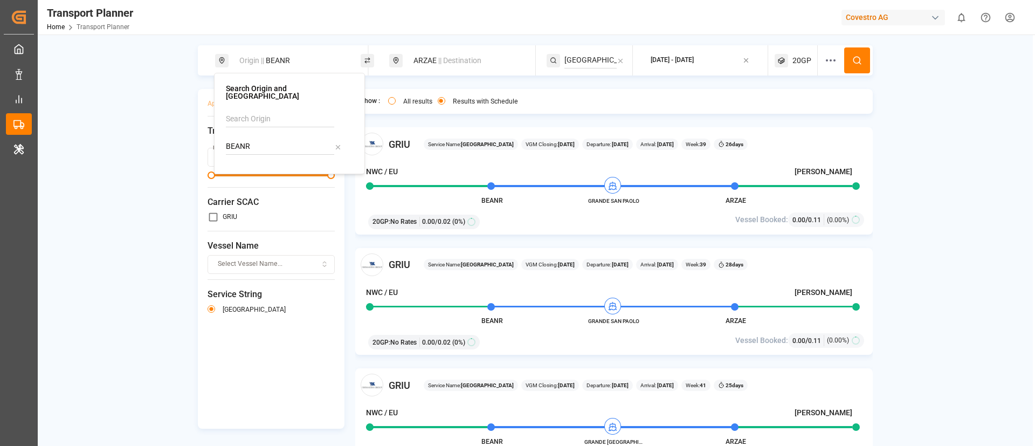
click at [285, 139] on input "BEANR" at bounding box center [280, 147] width 108 height 16
paste input "DEHAM"
type input "DEHAM"
click at [273, 171] on b "DEHAM" at bounding box center [266, 175] width 26 height 9
click at [855, 60] on icon at bounding box center [857, 61] width 10 height 10
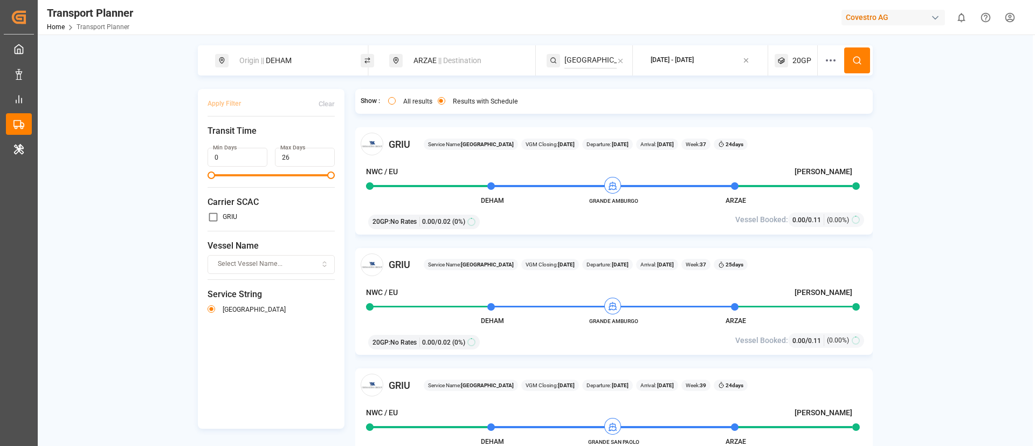
click at [292, 56] on div "Origin || DEHAM" at bounding box center [291, 61] width 116 height 20
click at [279, 139] on input "DEHAM" at bounding box center [280, 147] width 108 height 16
paste input "BEANR"
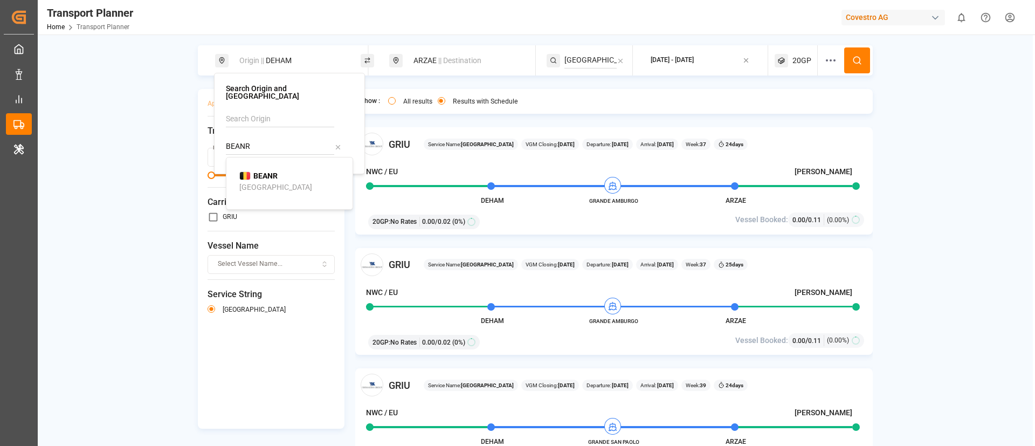
type input "BEANR"
click at [272, 171] on b "BEANR" at bounding box center [265, 175] width 24 height 9
click at [466, 70] on div "ARZAE || Destination" at bounding box center [462, 60] width 146 height 30
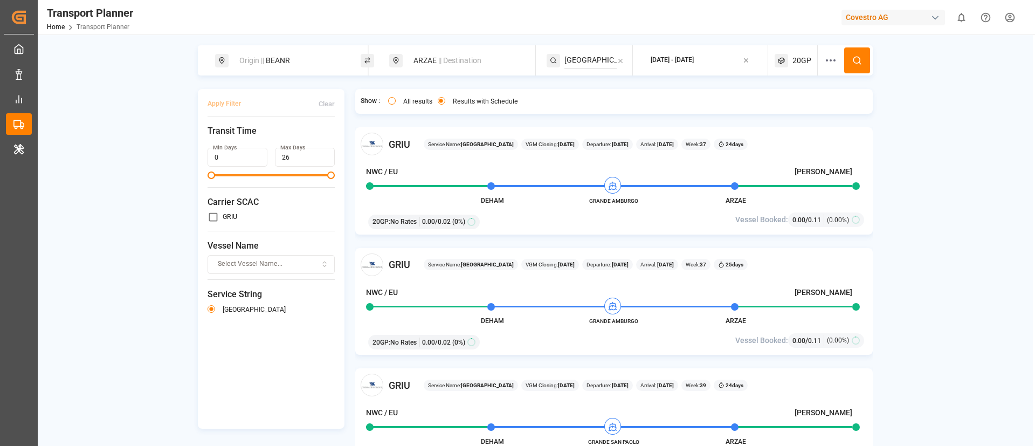
click at [459, 62] on span "|| Destination" at bounding box center [459, 60] width 43 height 9
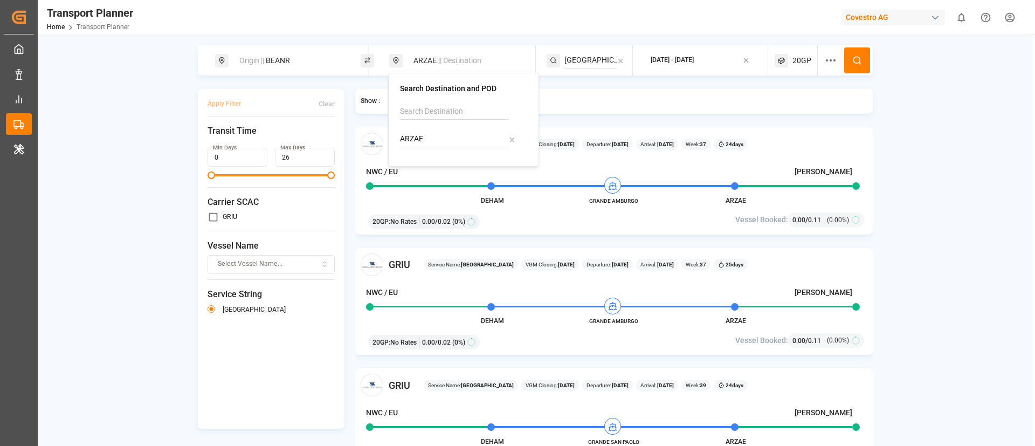
click at [445, 134] on input "ARZAE" at bounding box center [454, 139] width 108 height 16
paste input "MZMNC"
type input "MZMNC"
click at [438, 170] on b "MZMNC" at bounding box center [442, 168] width 28 height 9
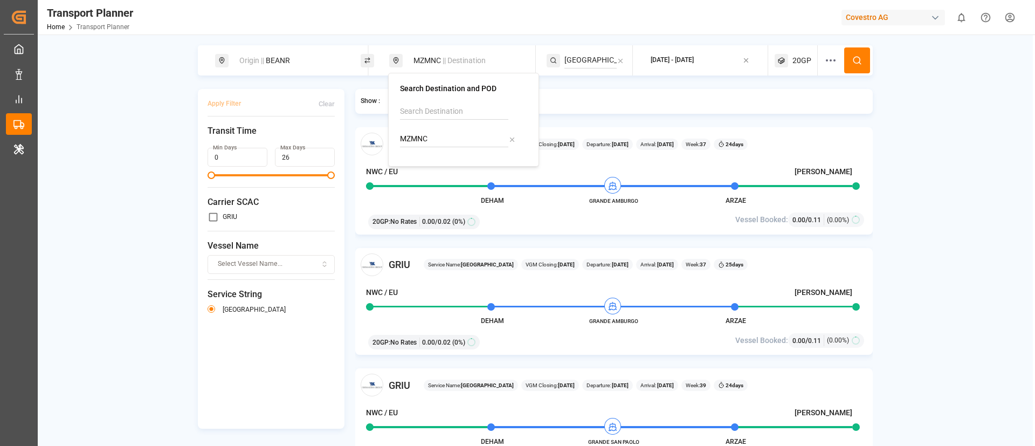
click at [583, 56] on input "[GEOGRAPHIC_DATA]" at bounding box center [591, 60] width 52 height 16
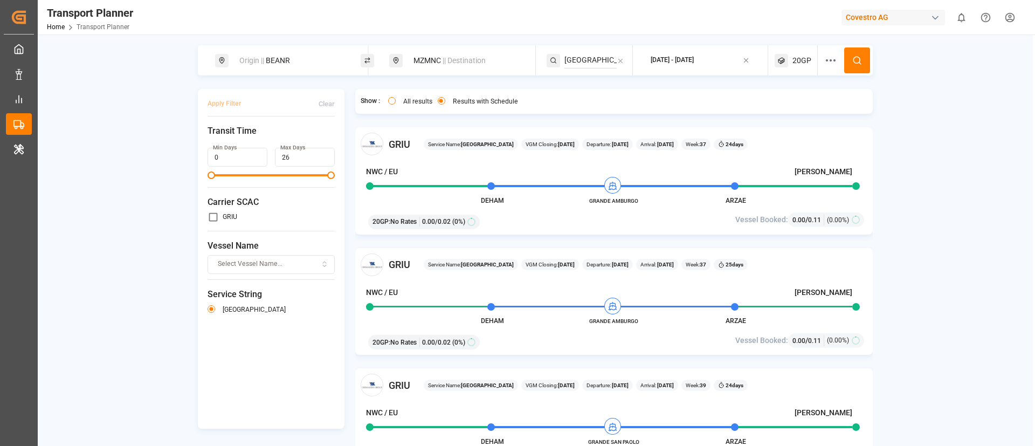
click at [583, 56] on input "[GEOGRAPHIC_DATA]" at bounding box center [591, 60] width 52 height 16
paste input "AUSTRALIA EXPRESS"
type input "AUSTRALIA EXPRESS"
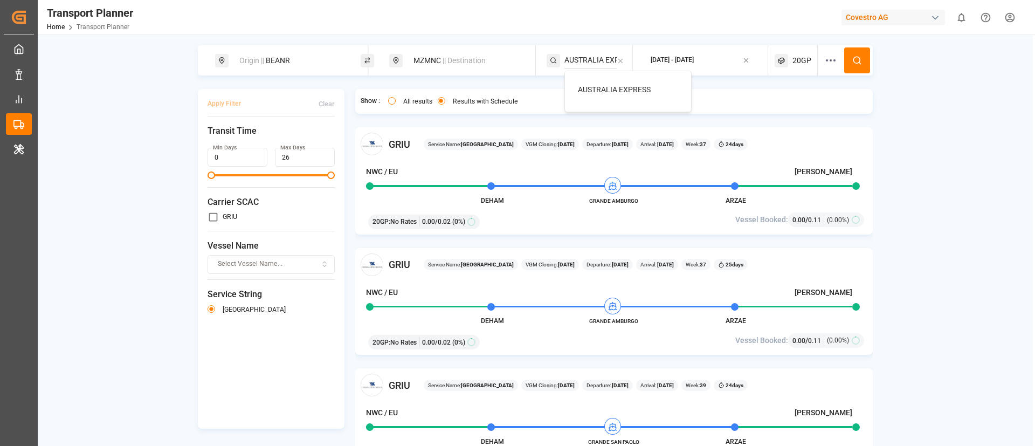
click at [596, 86] on span "AUSTRALIA EXPRESS" at bounding box center [614, 89] width 73 height 9
click at [859, 61] on icon at bounding box center [857, 61] width 10 height 10
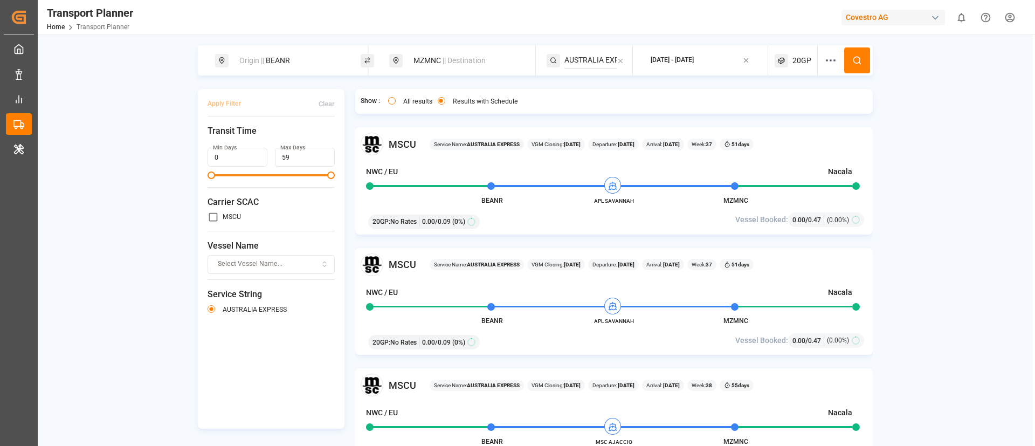
click at [297, 59] on div "Origin || BEANR" at bounding box center [291, 61] width 116 height 20
click at [276, 142] on input "BEANR" at bounding box center [280, 147] width 108 height 16
paste input "NLRTM"
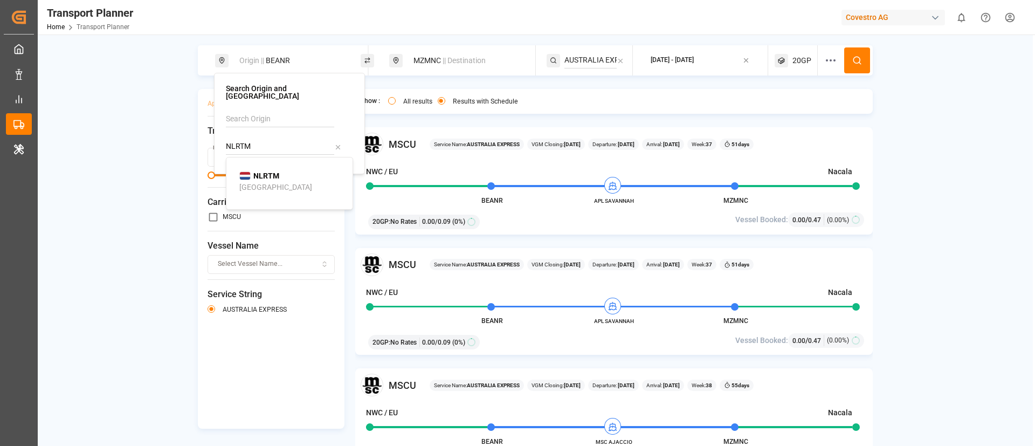
type input "NLRTM"
click at [264, 173] on span "NLRTM" at bounding box center [266, 175] width 26 height 11
click at [852, 60] on icon at bounding box center [857, 61] width 10 height 10
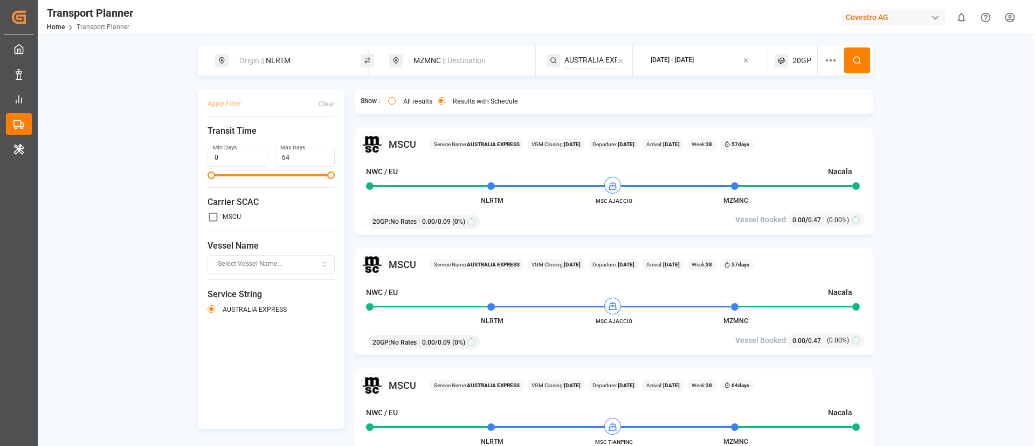
click at [301, 66] on div "Origin || NLRTM" at bounding box center [291, 61] width 116 height 20
click at [279, 139] on input "NLRTM" at bounding box center [280, 147] width 108 height 16
paste input "DEHA"
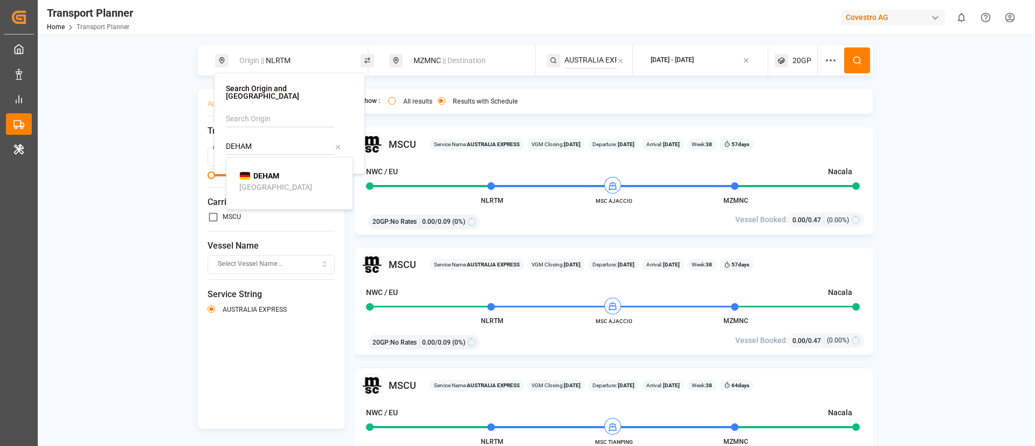
type input "DEHAM"
click at [269, 171] on b "DEHAM" at bounding box center [266, 175] width 26 height 9
click at [860, 60] on icon at bounding box center [857, 61] width 10 height 10
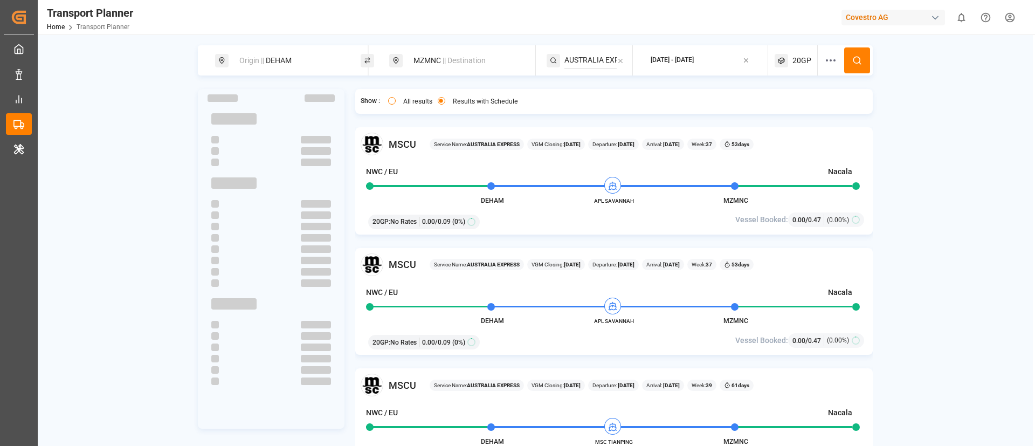
click at [295, 60] on div "Origin || DEHAM" at bounding box center [291, 61] width 116 height 20
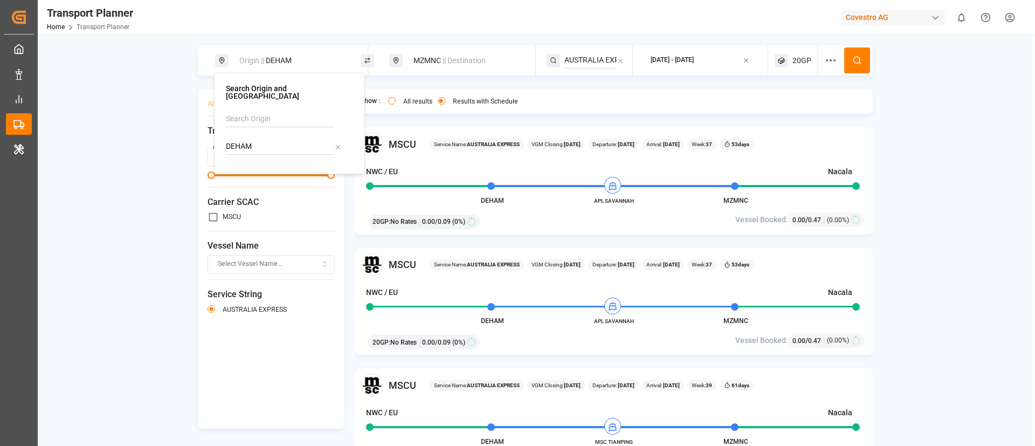
click at [272, 139] on input "DEHAM" at bounding box center [280, 147] width 108 height 16
paste input "BEANR"
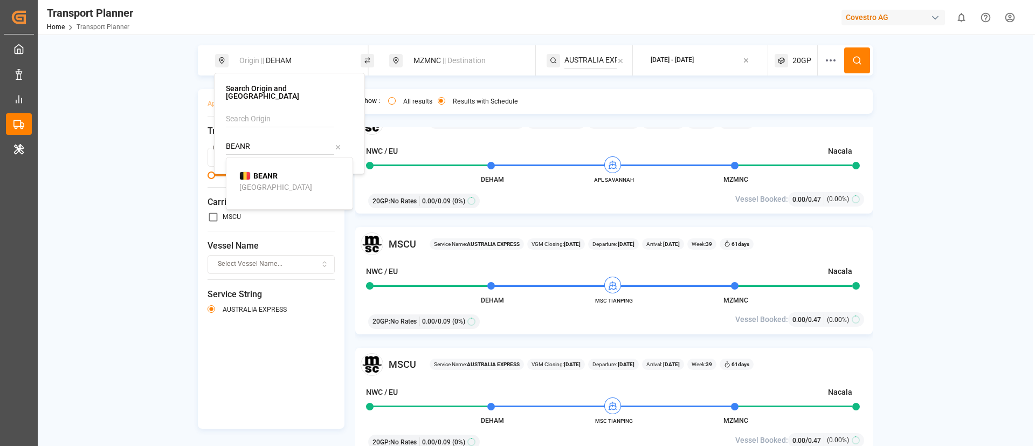
scroll to position [81, 0]
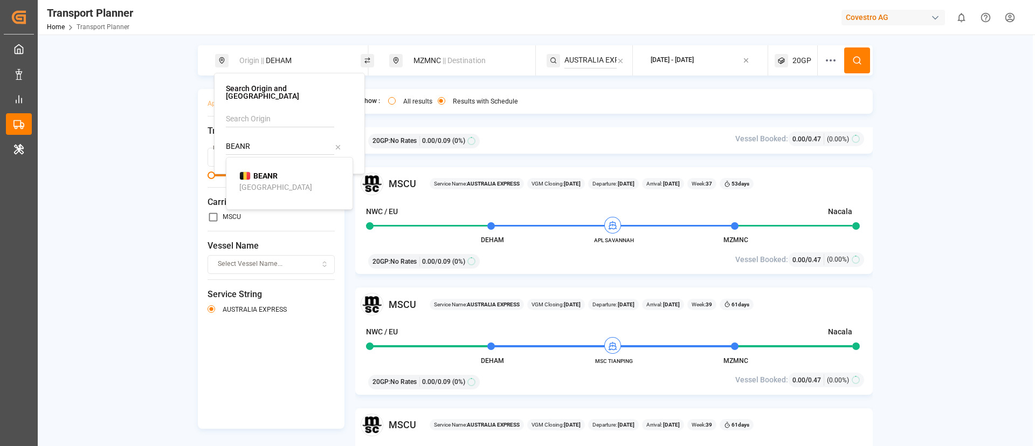
type input "BEANR"
click at [284, 170] on div "BEANR [GEOGRAPHIC_DATA]" at bounding box center [291, 181] width 105 height 23
click at [443, 59] on span "|| Destination" at bounding box center [464, 60] width 43 height 9
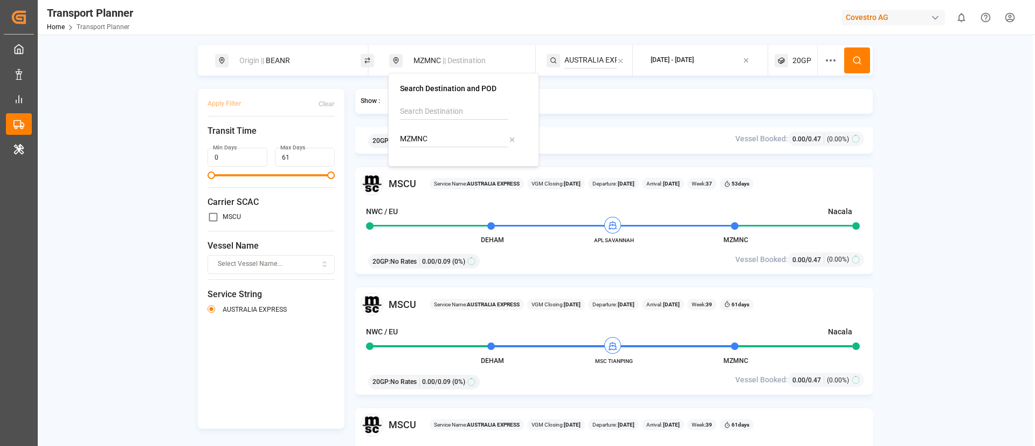
click at [444, 137] on input "MZMNC" at bounding box center [454, 139] width 108 height 16
paste input "TTPTS"
type input "TTPTS"
click at [439, 169] on b "TTPTS" at bounding box center [440, 168] width 24 height 9
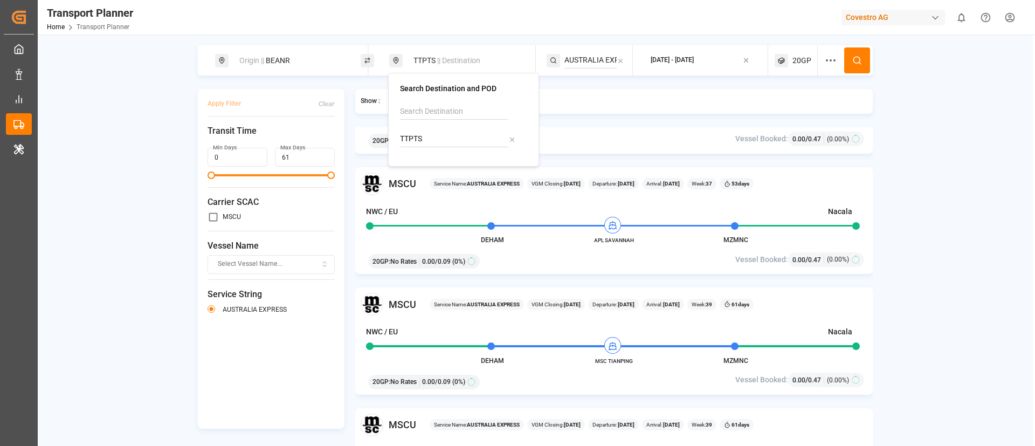
click at [577, 61] on input "AUSTRALIA EXPRESS" at bounding box center [591, 60] width 52 height 16
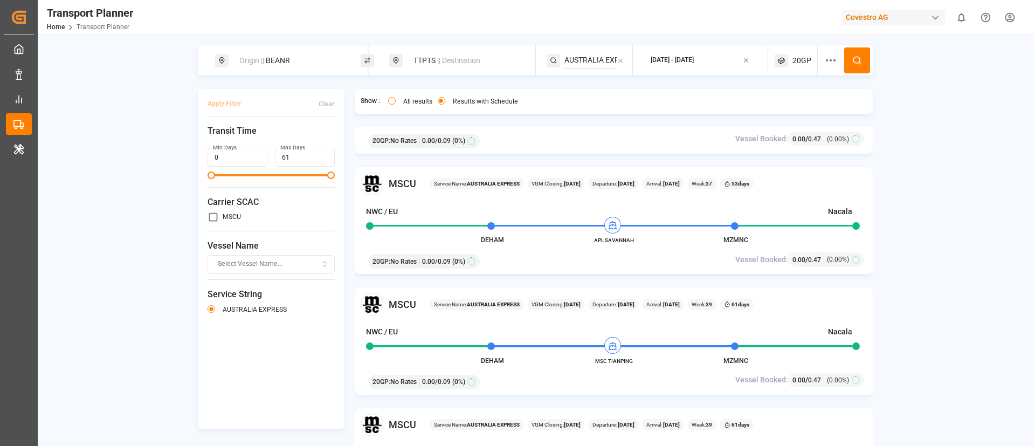
click at [577, 61] on input "AUSTRALIA EXPRESS" at bounding box center [591, 60] width 52 height 16
paste input "NWC - [GEOGRAPHIC_DATA] - SAWC"
type input "NWC - [GEOGRAPHIC_DATA] - SAWC"
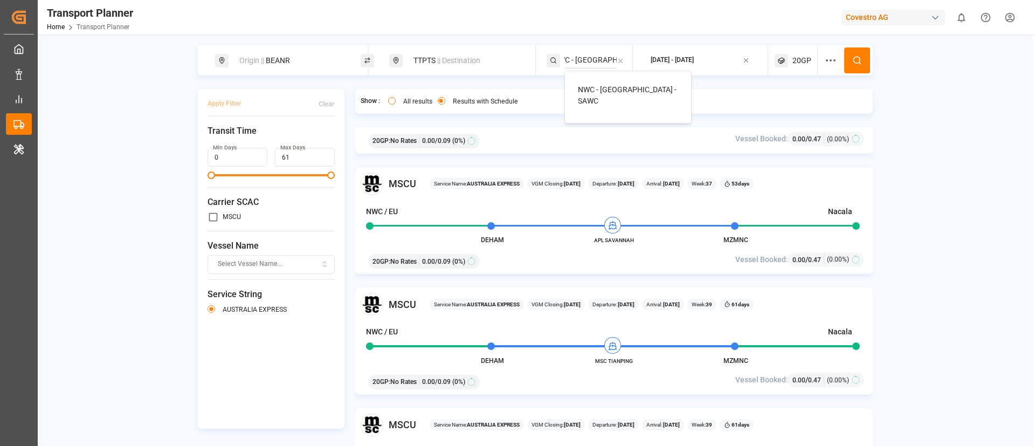
click at [591, 86] on span "NWC - [GEOGRAPHIC_DATA] - SAWC" at bounding box center [627, 95] width 99 height 20
drag, startPoint x: 857, startPoint y: 60, endPoint x: 841, endPoint y: 71, distance: 20.2
click at [857, 59] on icon at bounding box center [857, 61] width 10 height 10
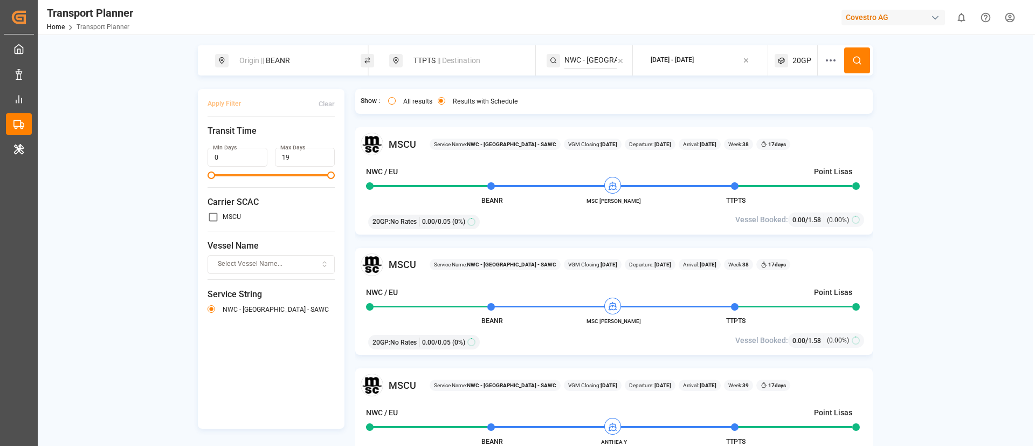
click at [294, 62] on div "Origin || BEANR" at bounding box center [291, 61] width 116 height 20
click at [281, 139] on input "BEANR" at bounding box center [280, 147] width 108 height 16
paste input "NLRTM"
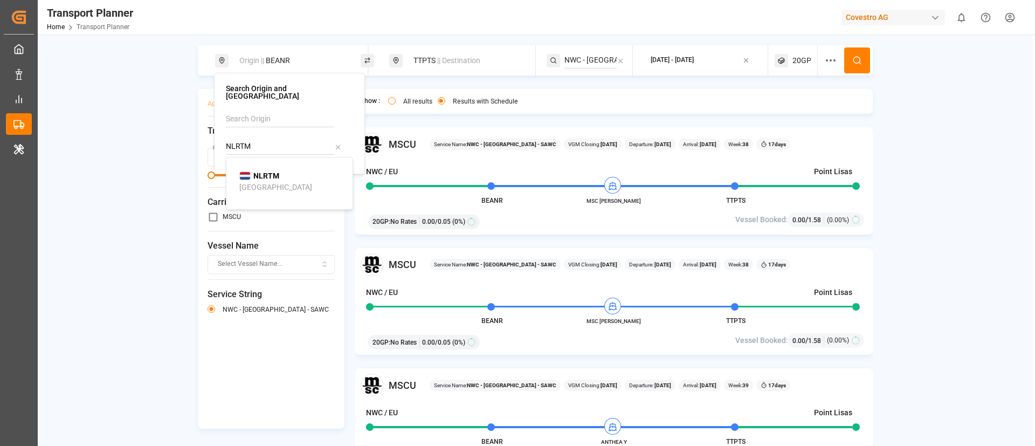
type input "NLRTM"
drag, startPoint x: 265, startPoint y: 153, endPoint x: 270, endPoint y: 166, distance: 14.3
click at [267, 171] on b "NLRTM" at bounding box center [266, 175] width 26 height 9
click at [852, 58] on icon at bounding box center [857, 61] width 10 height 10
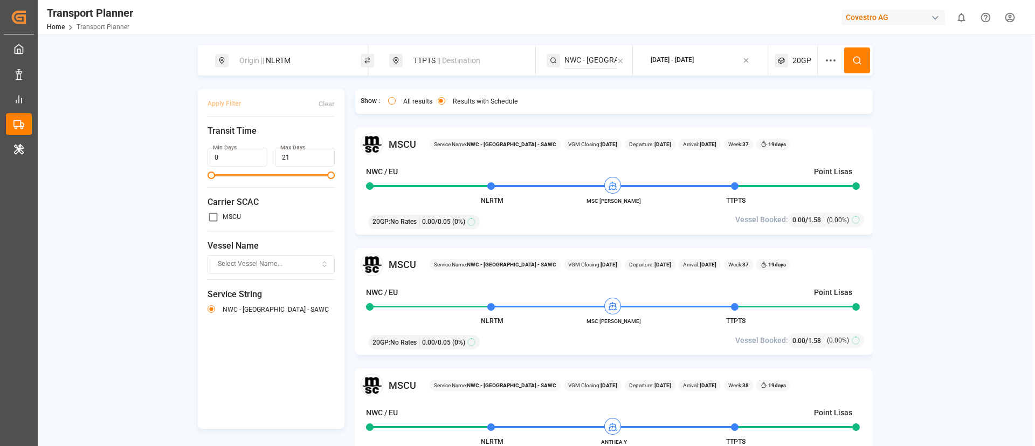
click at [457, 65] on span "|| Destination" at bounding box center [458, 60] width 43 height 9
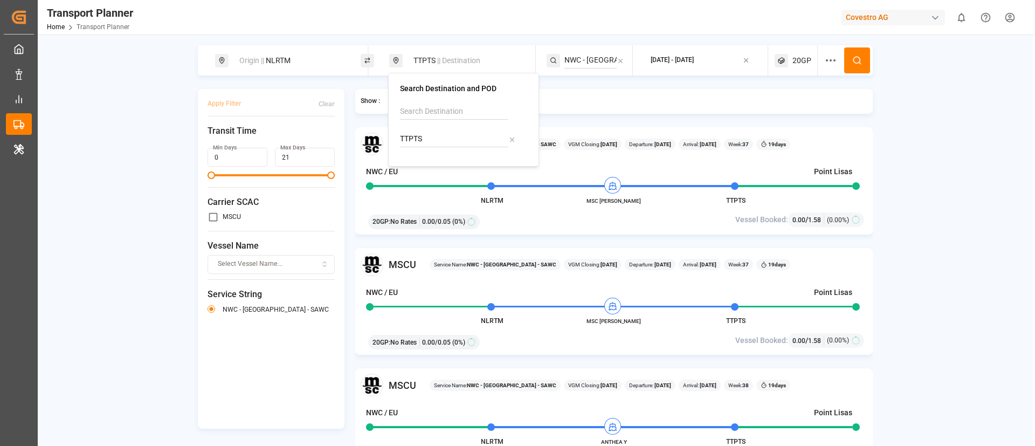
click at [445, 135] on input "TTPTS" at bounding box center [454, 139] width 108 height 16
paste input "CNSHA"
type input "CNSHA"
click at [437, 166] on b "CNSHA" at bounding box center [440, 168] width 25 height 9
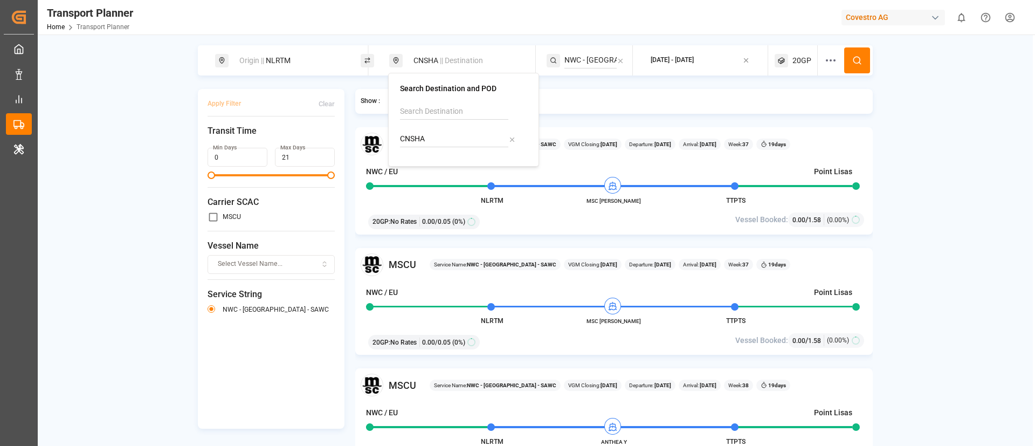
click at [582, 57] on input "NWC - [GEOGRAPHIC_DATA] - SAWC" at bounding box center [591, 60] width 52 height 16
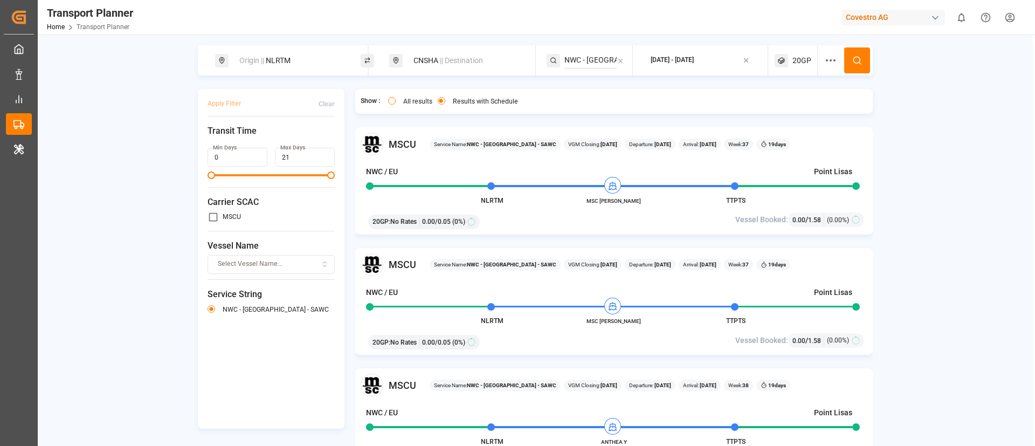
click at [582, 57] on input "NWC - [GEOGRAPHIC_DATA] - SAWC" at bounding box center [591, 60] width 52 height 16
paste input "FE4"
type input "FE4"
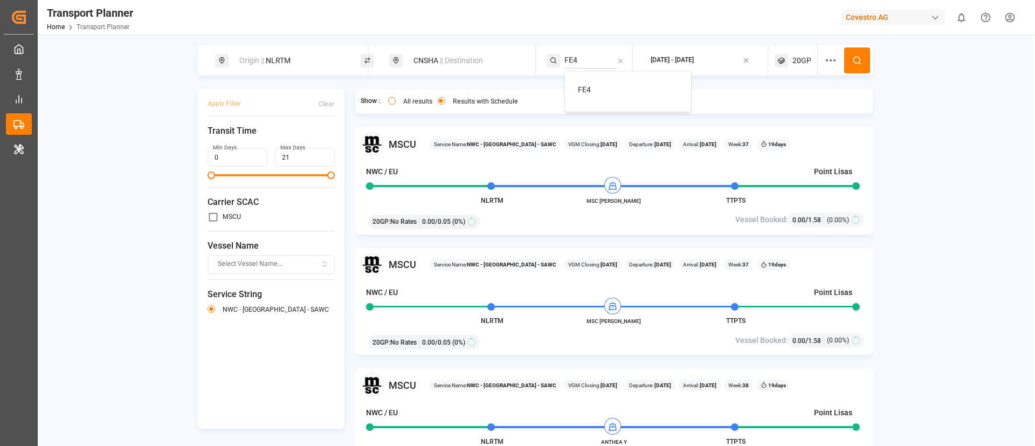
click at [589, 86] on div "FE4" at bounding box center [630, 89] width 105 height 11
drag, startPoint x: 855, startPoint y: 58, endPoint x: 850, endPoint y: 66, distance: 9.0
click at [854, 57] on icon at bounding box center [857, 61] width 10 height 10
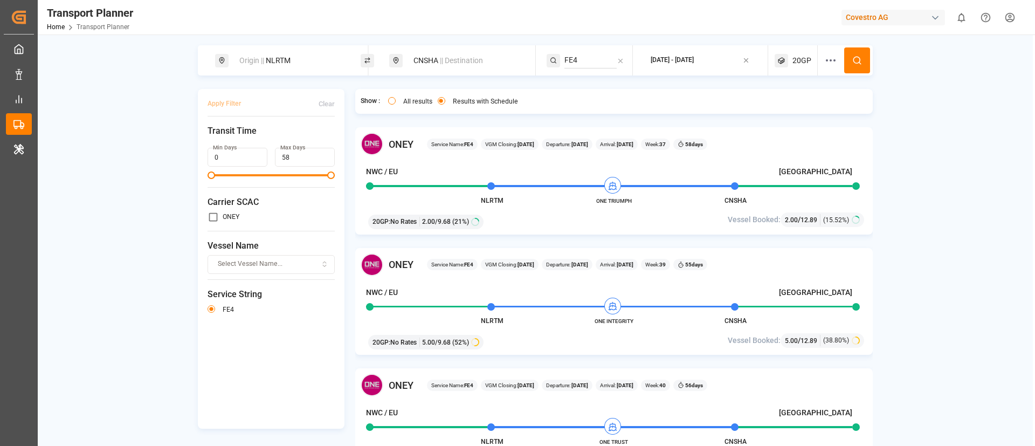
click at [800, 57] on span "20GP" at bounding box center [802, 60] width 19 height 11
click at [778, 111] on small "20GP" at bounding box center [775, 112] width 38 height 8
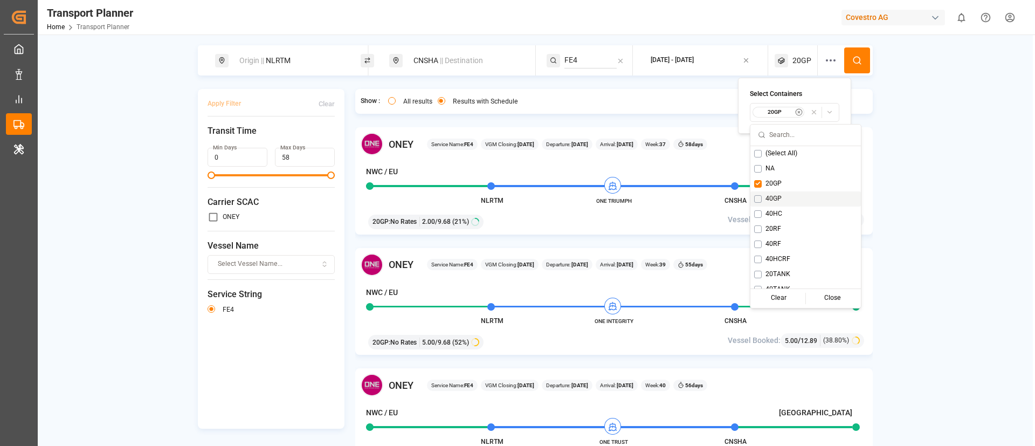
click at [775, 195] on span "40GP" at bounding box center [774, 199] width 16 height 10
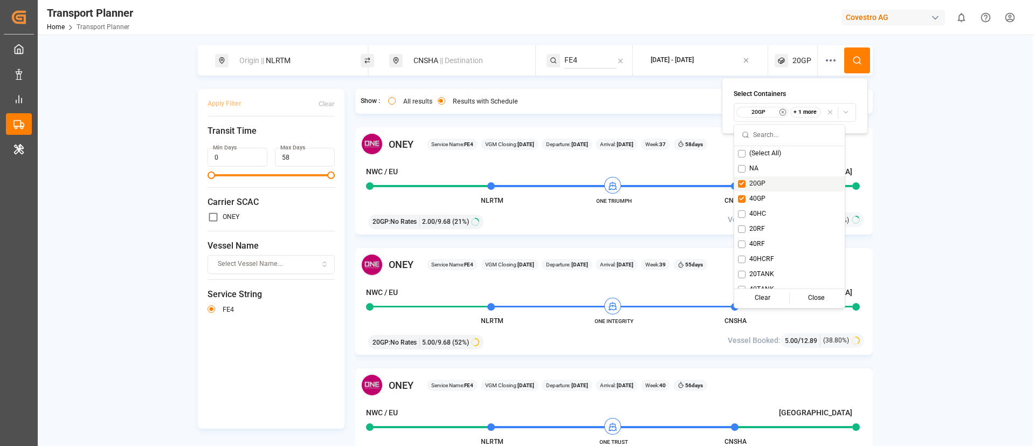
click at [763, 180] on span "20GP" at bounding box center [757, 184] width 16 height 10
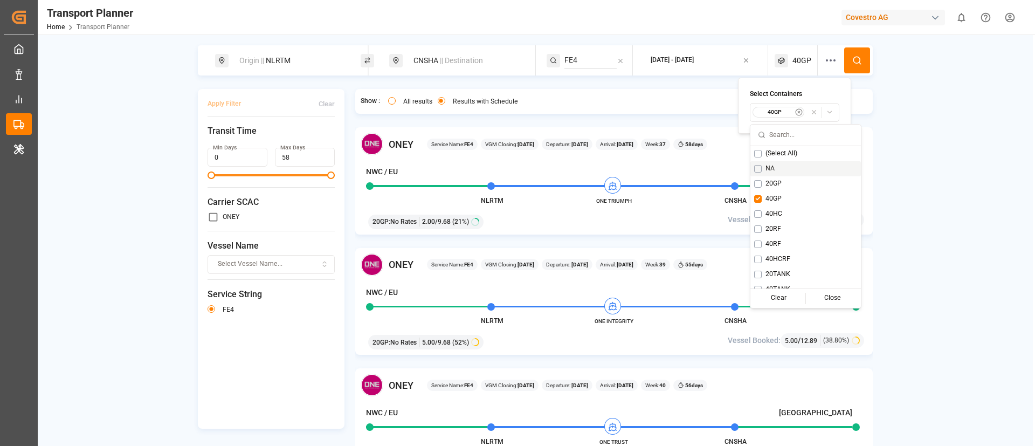
click at [859, 61] on icon at bounding box center [857, 61] width 10 height 10
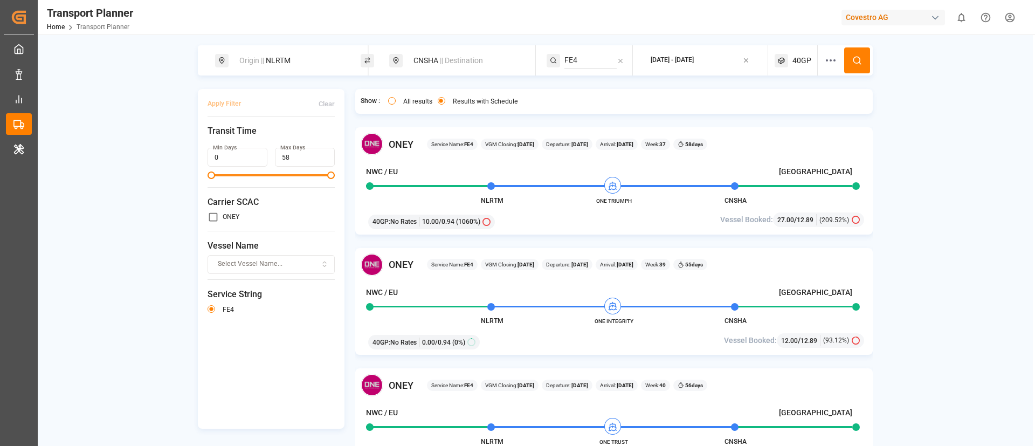
click at [793, 57] on span "40GP" at bounding box center [802, 60] width 19 height 11
click at [787, 112] on small "40GP" at bounding box center [775, 112] width 38 height 8
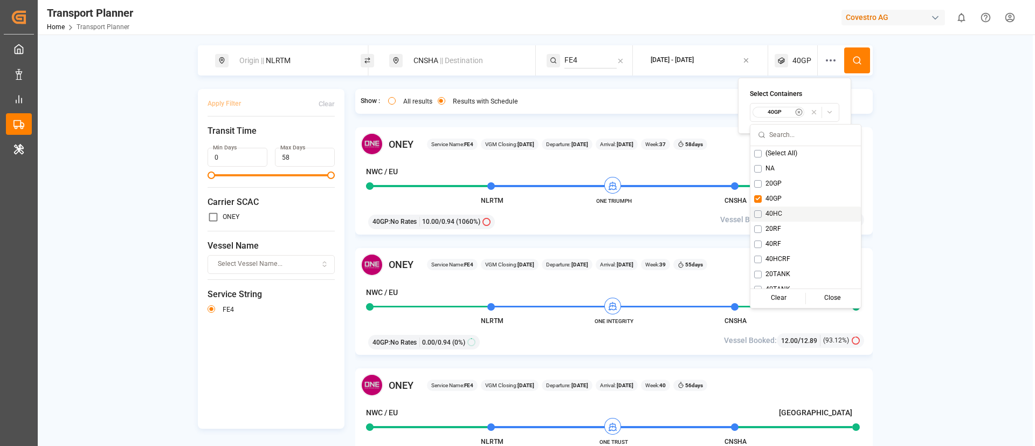
click at [774, 211] on span "40HC" at bounding box center [774, 214] width 17 height 10
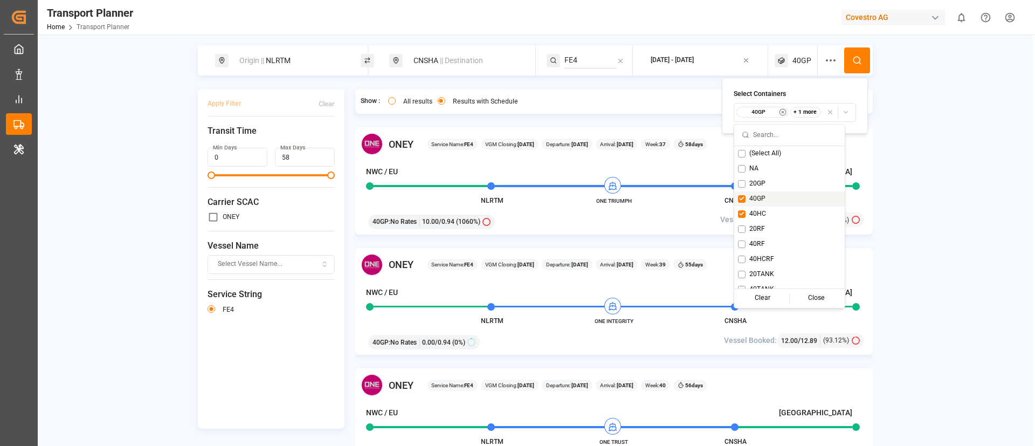
click at [763, 197] on span "40GP" at bounding box center [757, 199] width 16 height 10
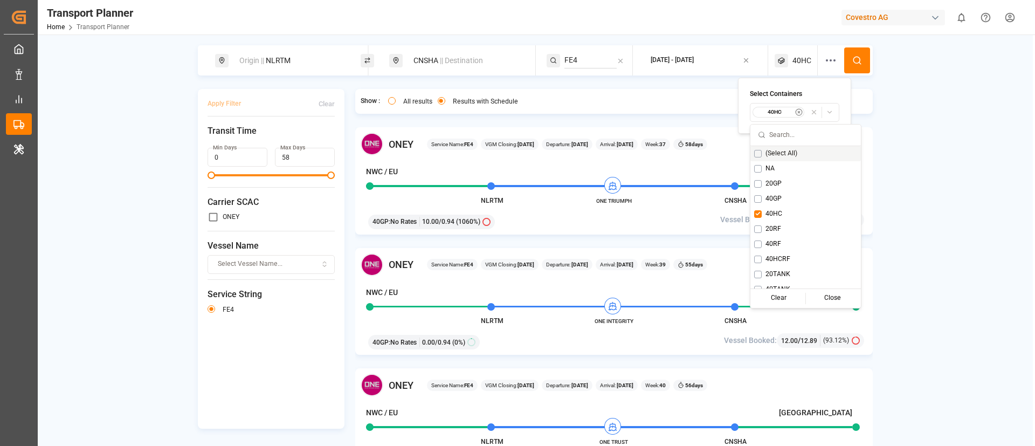
click at [857, 64] on icon at bounding box center [857, 61] width 10 height 10
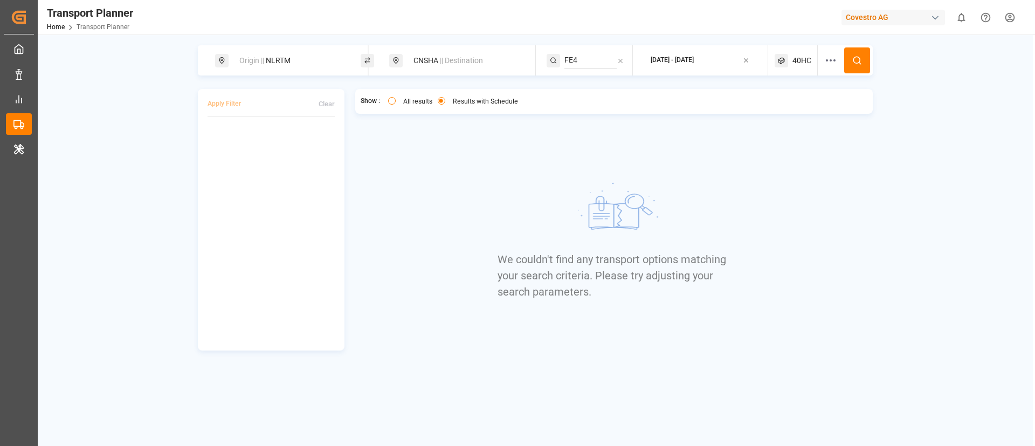
click at [796, 62] on span "40HC" at bounding box center [802, 60] width 19 height 11
click at [780, 114] on small "40HC" at bounding box center [777, 112] width 38 height 8
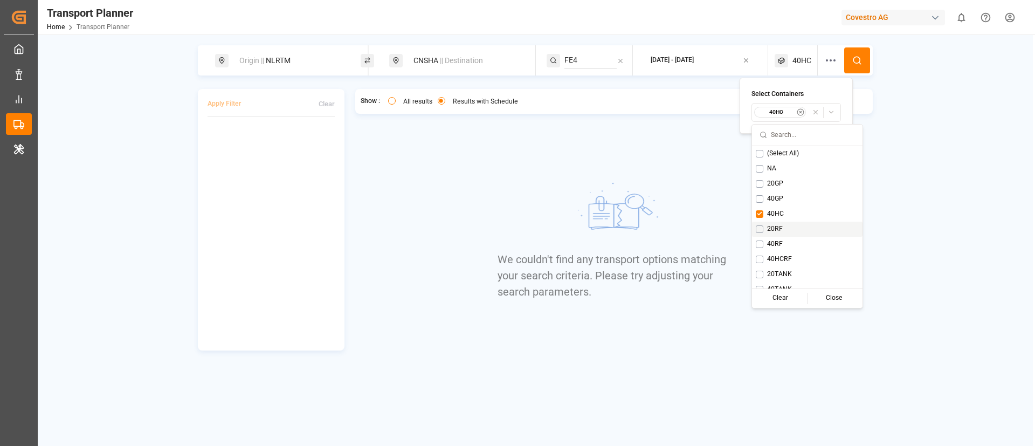
click at [776, 229] on span "20RF" at bounding box center [775, 229] width 16 height 10
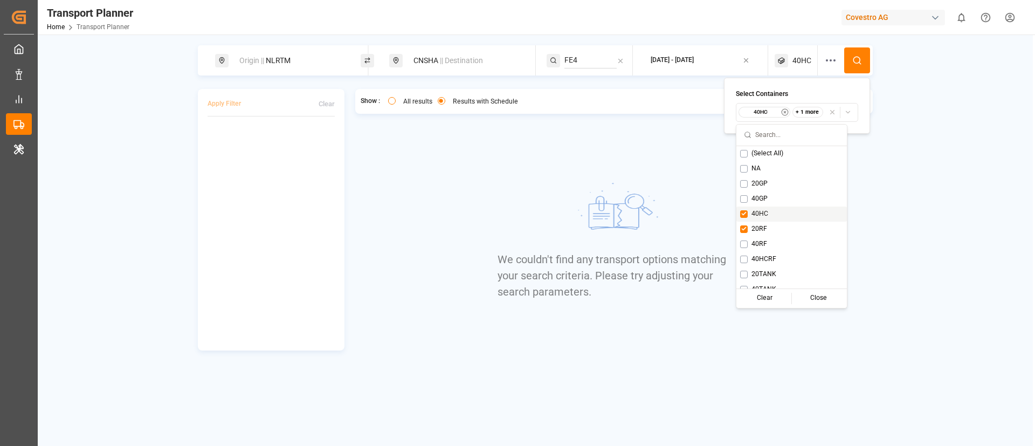
click at [766, 209] on span "40HC" at bounding box center [760, 214] width 17 height 10
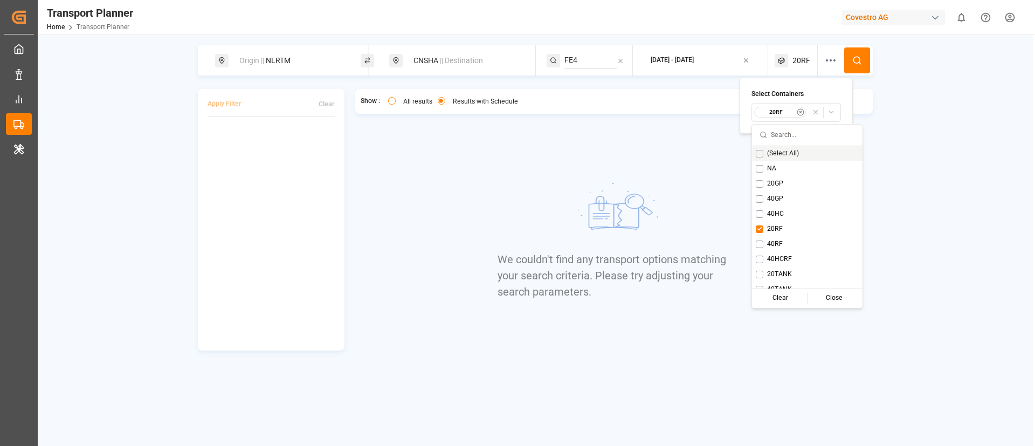
click at [856, 56] on icon at bounding box center [857, 61] width 10 height 10
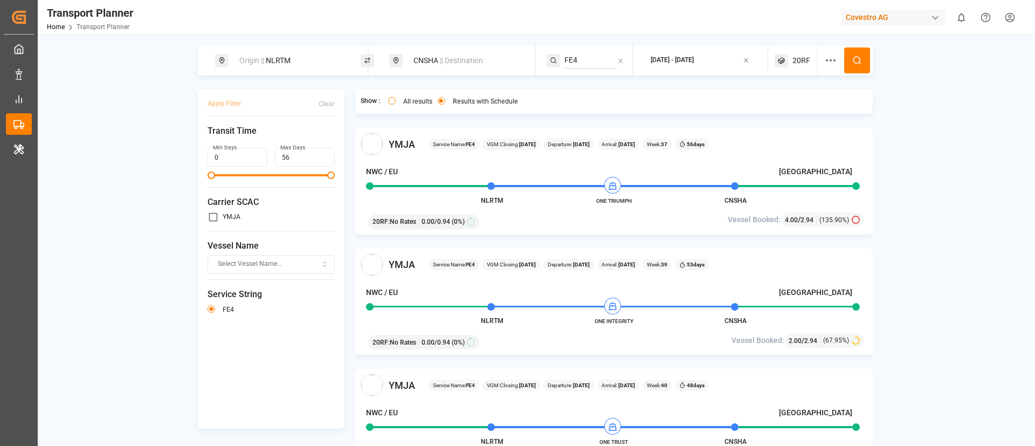
click at [299, 62] on div "Origin || NLRTM" at bounding box center [291, 61] width 116 height 20
click at [272, 142] on input "NLRTM" at bounding box center [280, 147] width 108 height 16
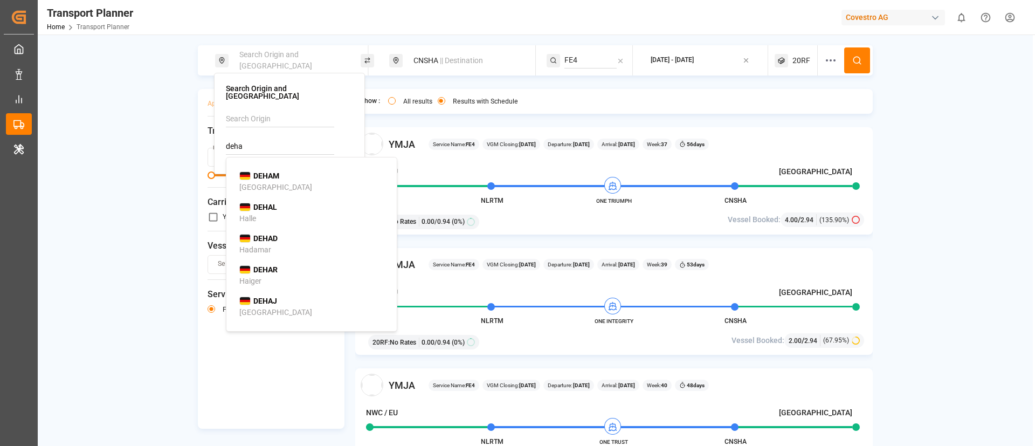
click at [273, 171] on b "DEHAM" at bounding box center [266, 175] width 26 height 9
type input "DEHAM"
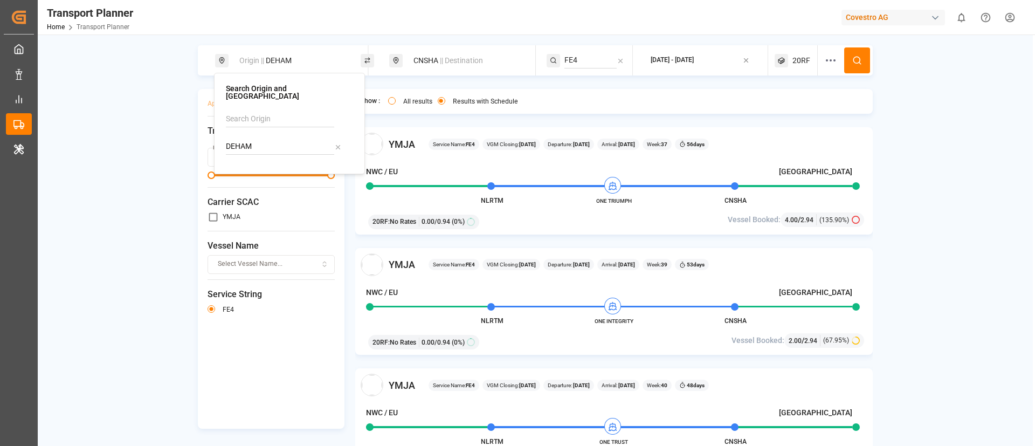
click at [854, 56] on icon at bounding box center [857, 61] width 10 height 10
click at [449, 63] on span "|| Destination" at bounding box center [461, 60] width 43 height 9
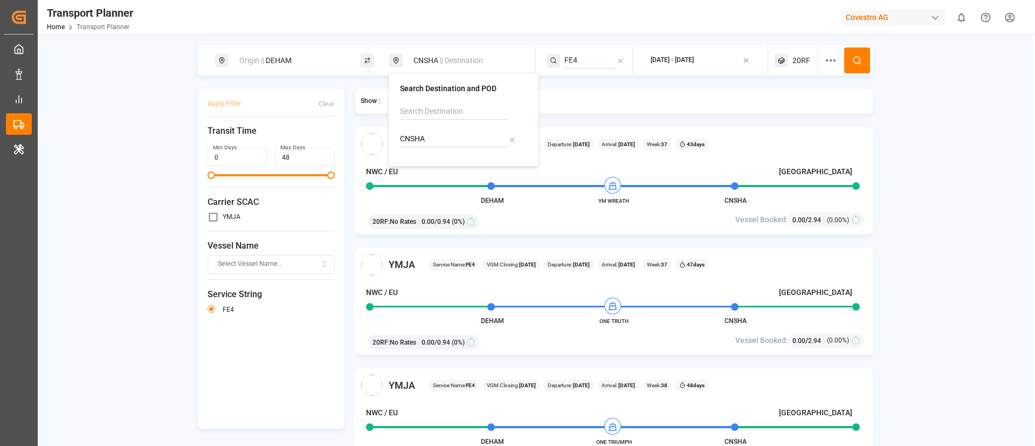
click at [452, 139] on input "CNSHA" at bounding box center [454, 139] width 108 height 16
paste input "TWKEL"
type input "TWKEL"
click at [438, 178] on div "Keelung (Chilung)" at bounding box center [443, 179] width 59 height 11
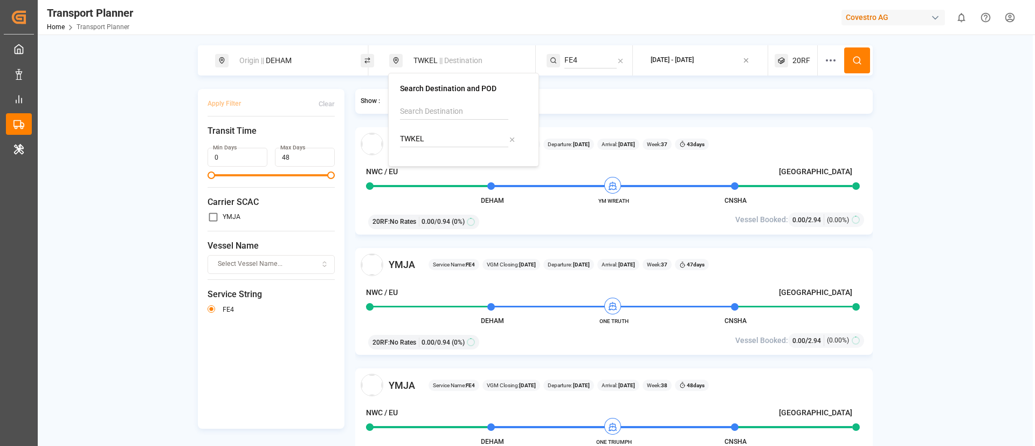
click at [857, 56] on icon at bounding box center [857, 61] width 10 height 10
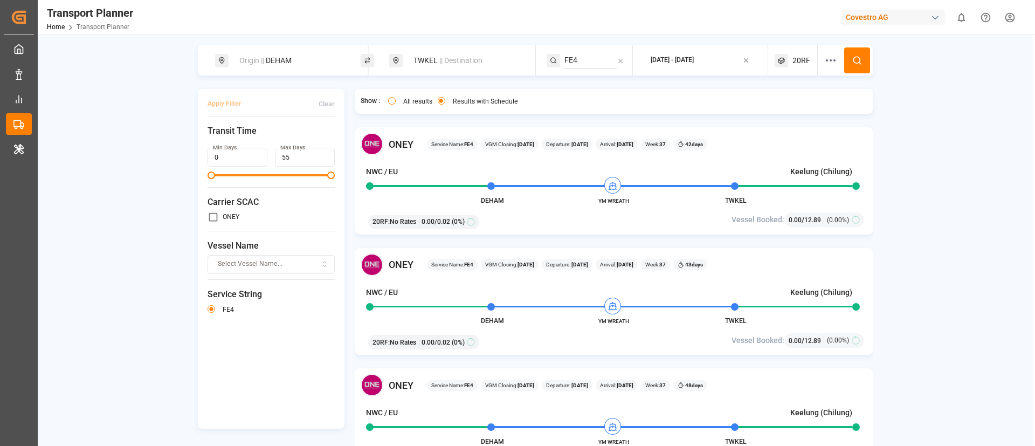
click at [796, 64] on span "20RF" at bounding box center [802, 60] width 18 height 11
click at [775, 111] on small "20RF" at bounding box center [775, 112] width 38 height 8
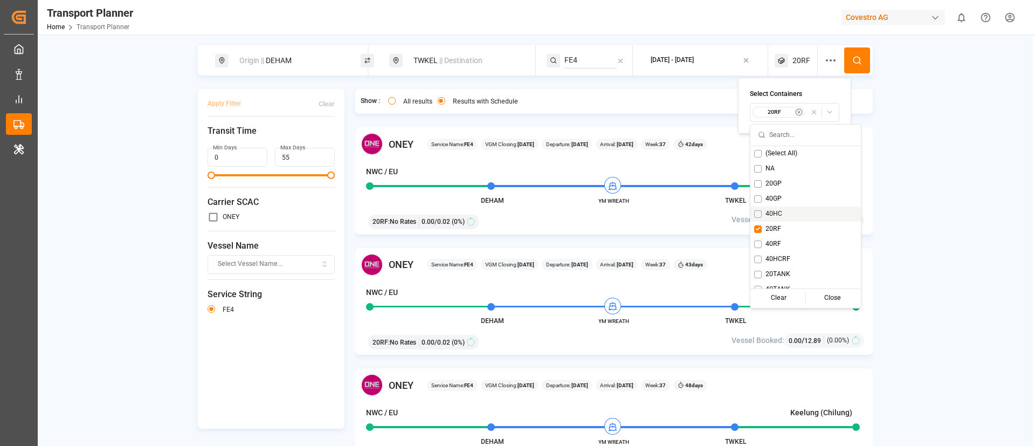
click at [773, 211] on span "40HC" at bounding box center [774, 214] width 17 height 10
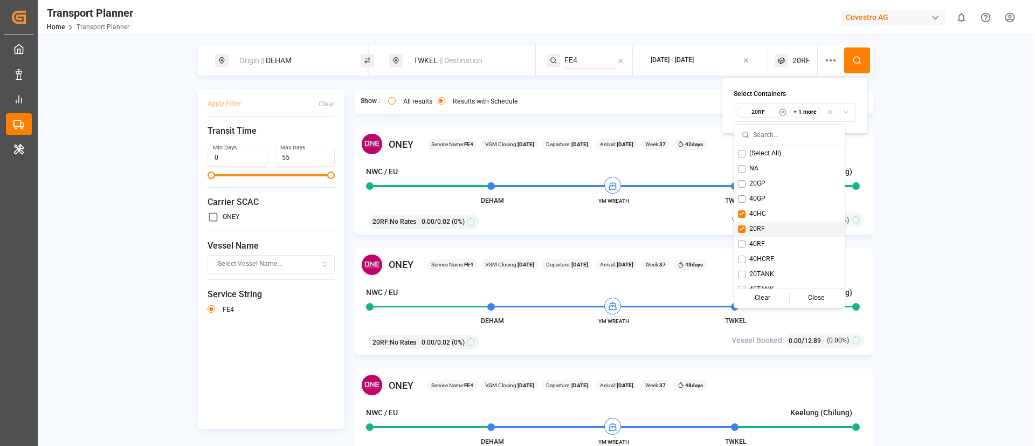
click at [757, 228] on span "20RF" at bounding box center [757, 229] width 16 height 10
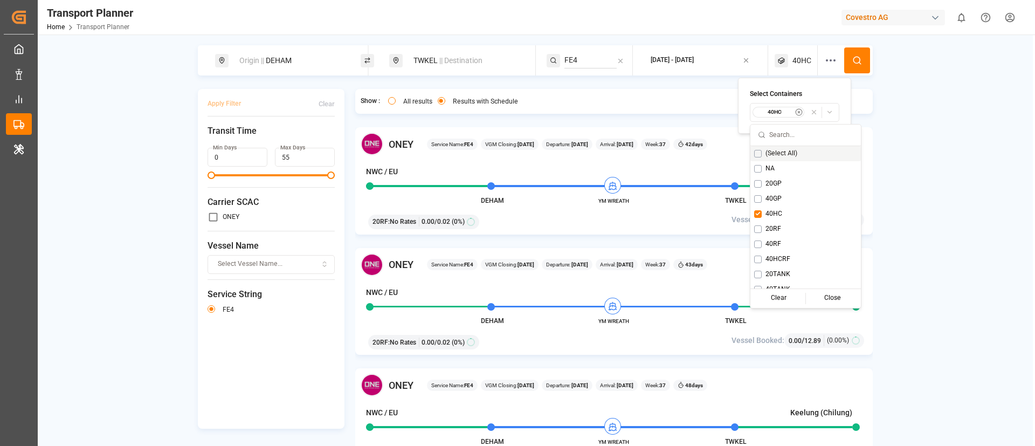
click at [852, 57] on icon at bounding box center [857, 61] width 10 height 10
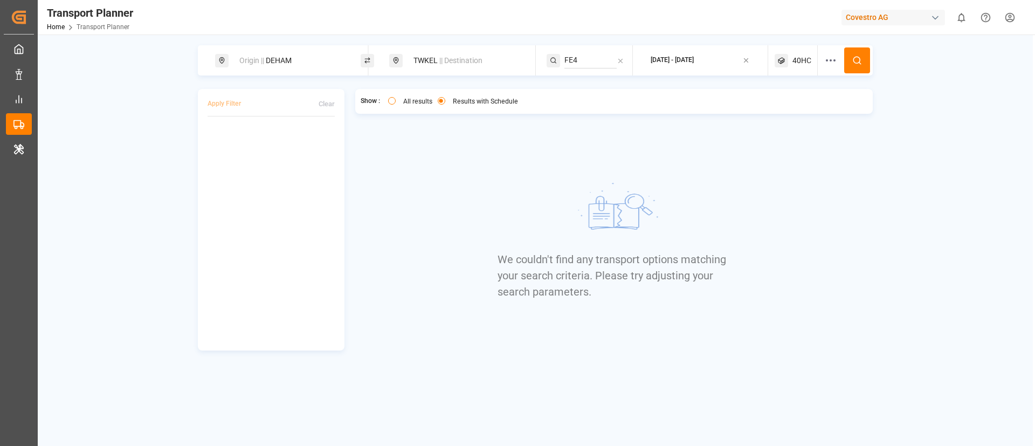
click at [802, 62] on span "40HC" at bounding box center [802, 60] width 19 height 11
click at [782, 112] on small "40HC" at bounding box center [777, 112] width 38 height 8
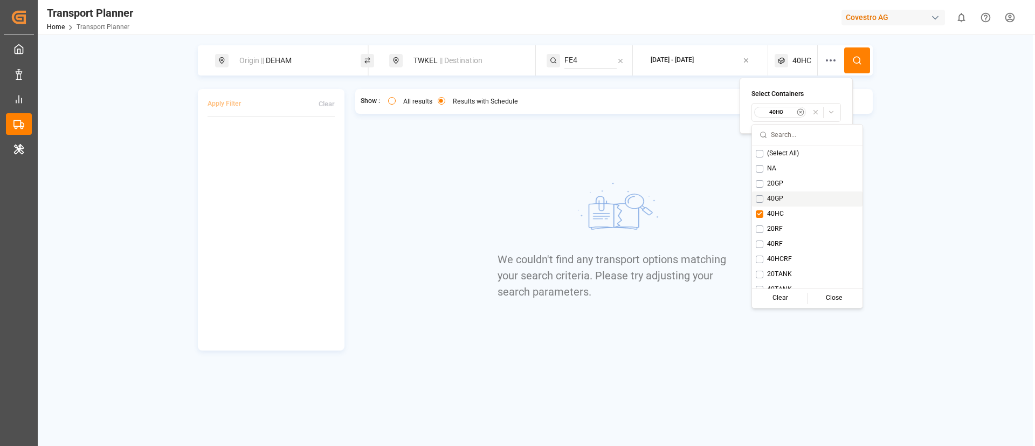
click at [775, 191] on div "40GP" at bounding box center [807, 198] width 111 height 15
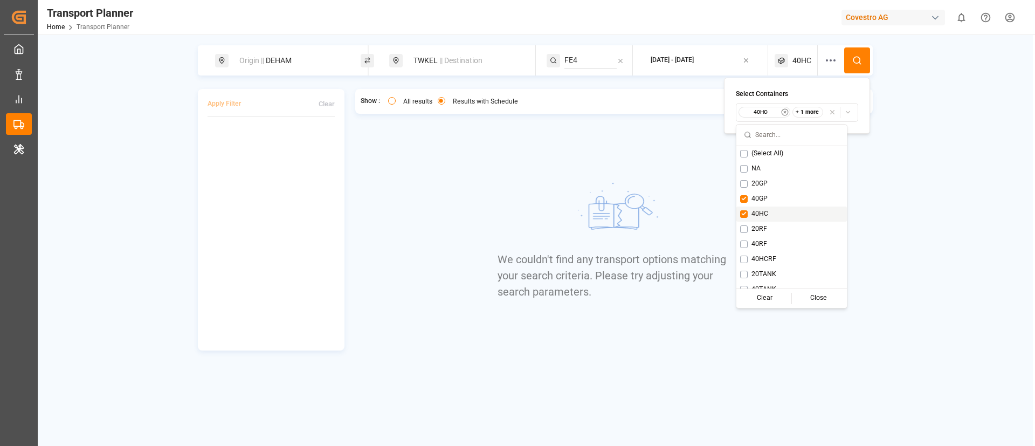
drag, startPoint x: 760, startPoint y: 211, endPoint x: 792, endPoint y: 194, distance: 36.4
click at [760, 211] on span "40HC" at bounding box center [760, 214] width 17 height 10
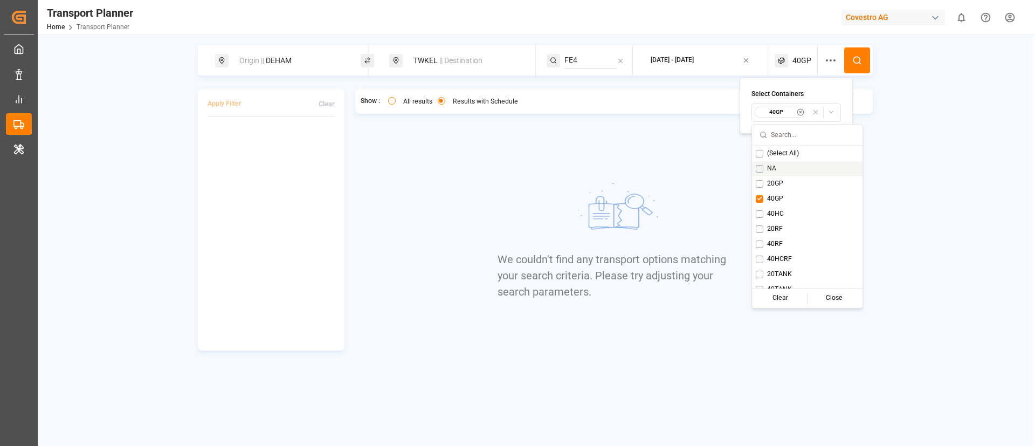
click at [857, 57] on circle at bounding box center [857, 60] width 6 height 6
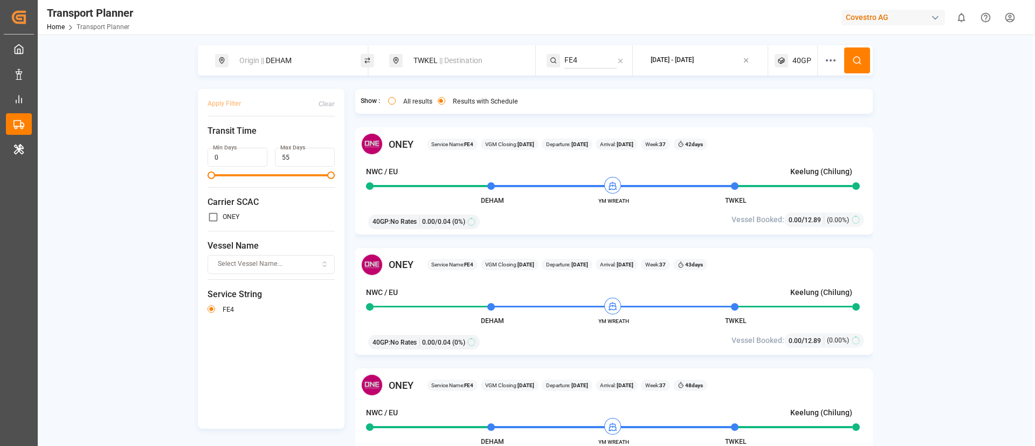
click at [798, 55] on span "40GP" at bounding box center [802, 60] width 19 height 11
click at [778, 112] on small "40GP" at bounding box center [775, 112] width 38 height 8
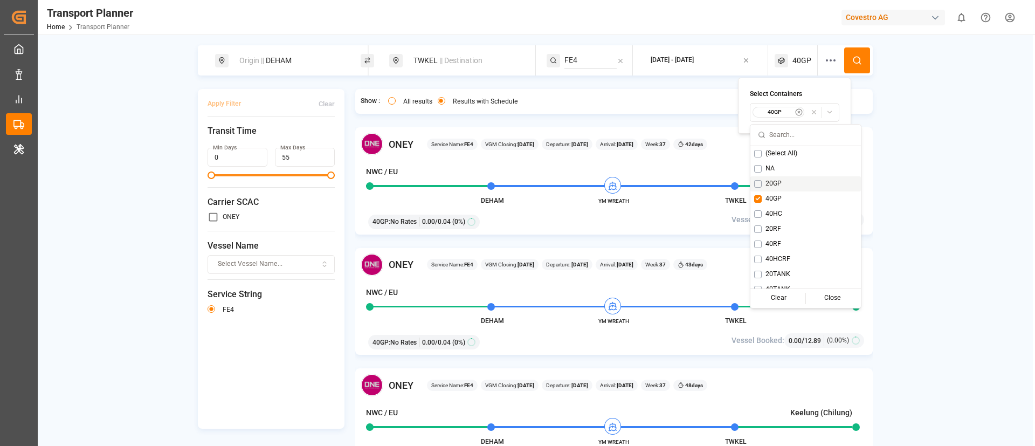
click at [777, 182] on span "20GP" at bounding box center [774, 184] width 16 height 10
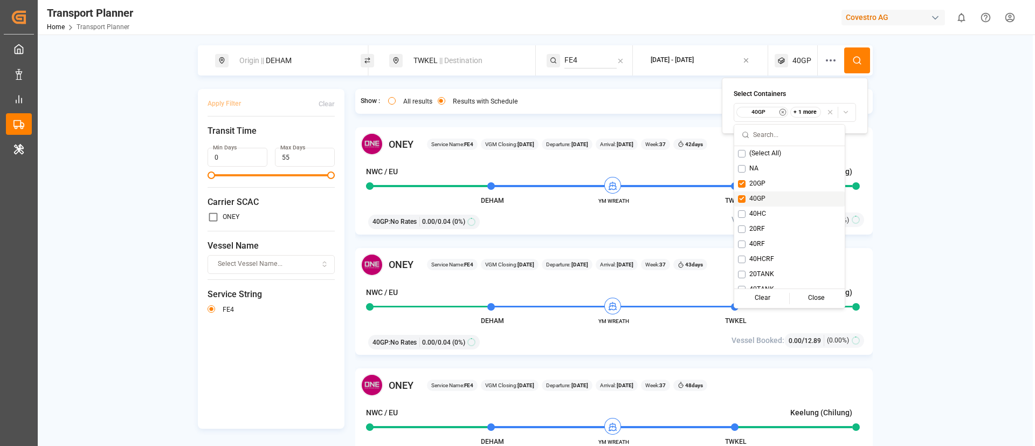
drag, startPoint x: 760, startPoint y: 197, endPoint x: 800, endPoint y: 167, distance: 50.0
click at [760, 197] on span "40GP" at bounding box center [757, 199] width 16 height 10
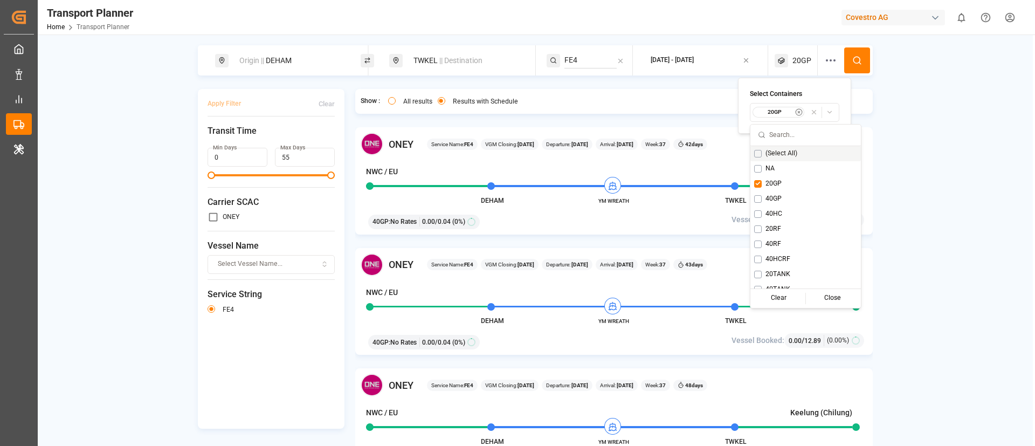
click at [852, 65] on icon at bounding box center [857, 61] width 10 height 10
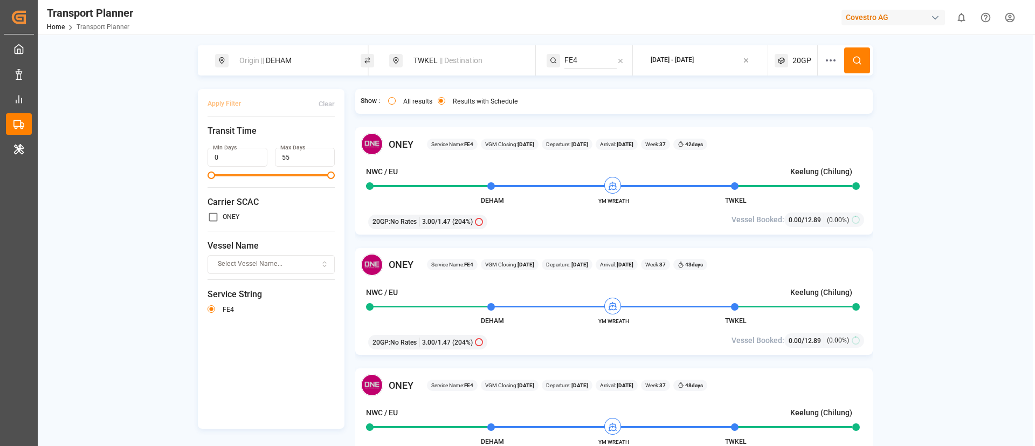
click at [796, 56] on span "20GP" at bounding box center [802, 60] width 19 height 11
click at [781, 108] on small "20GP" at bounding box center [775, 112] width 38 height 8
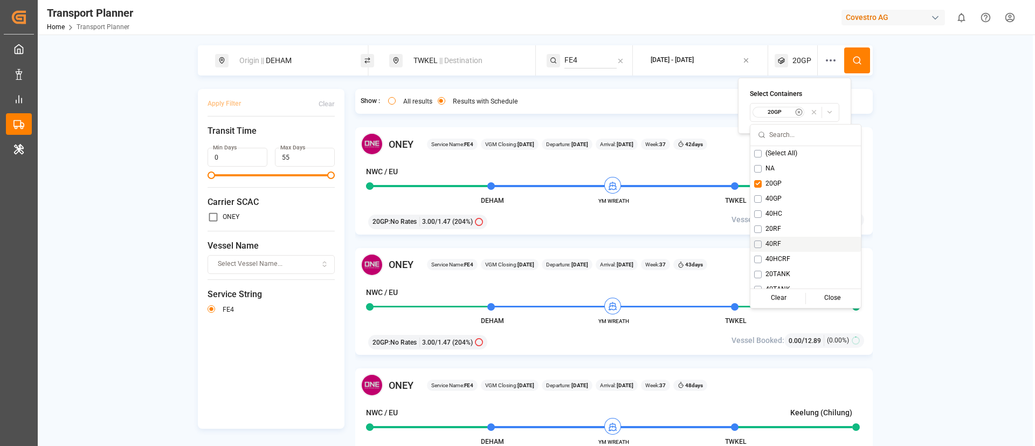
click at [774, 241] on span "40RF" at bounding box center [774, 244] width 16 height 10
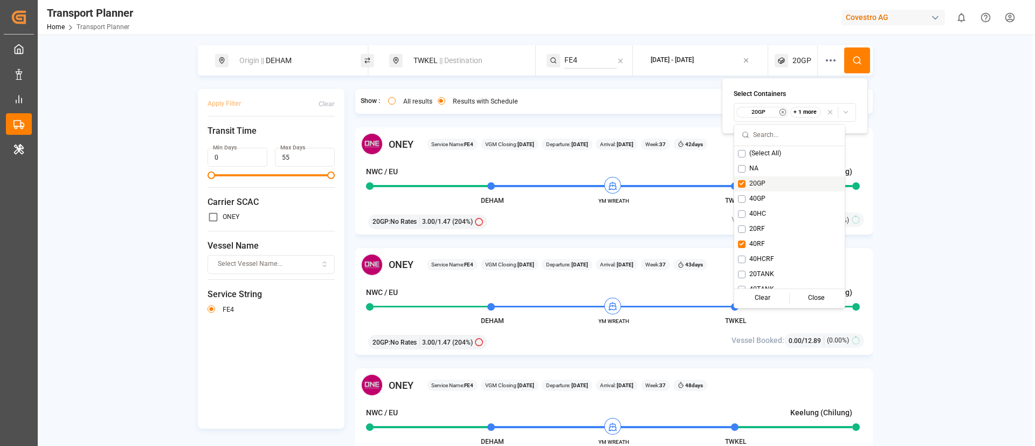
click at [761, 181] on span "20GP" at bounding box center [757, 184] width 16 height 10
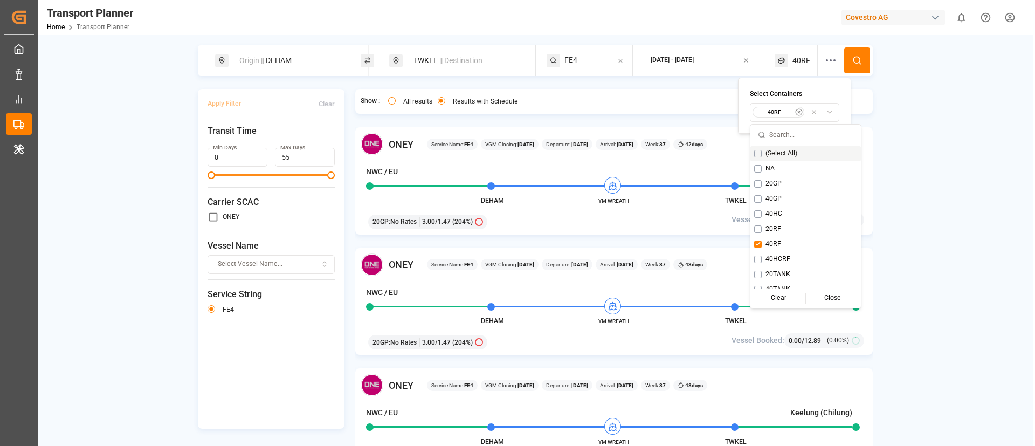
click at [858, 61] on circle at bounding box center [857, 60] width 6 height 6
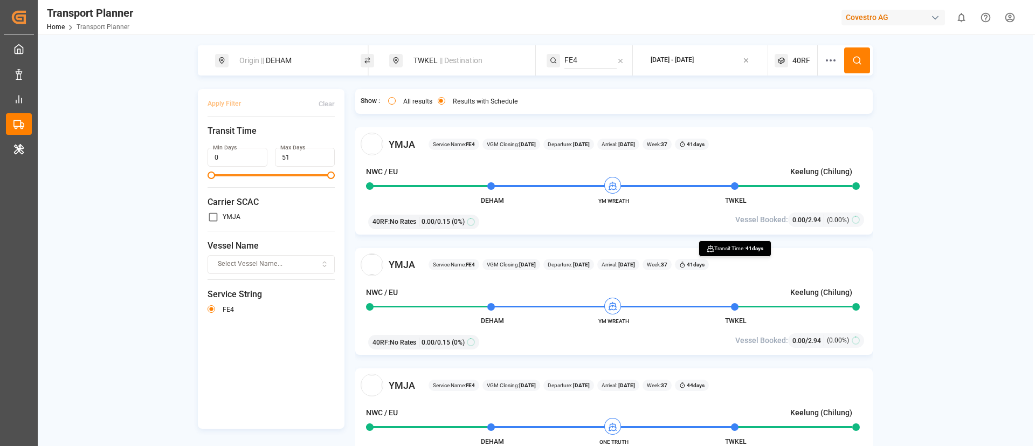
click at [341, 84] on div "Origin || DEHAM TWKEL || Destination FE4 [DATE] - [DATE] 40RF Apply Filter Clea…" at bounding box center [535, 264] width 995 height 439
click at [318, 70] on div "Origin || DEHAM" at bounding box center [288, 60] width 146 height 30
click at [271, 68] on div "Origin || DEHAM" at bounding box center [291, 61] width 116 height 20
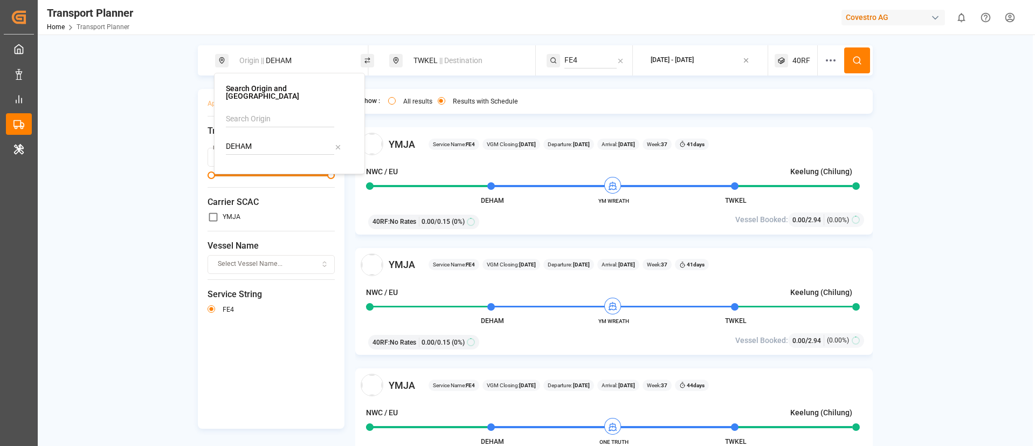
click at [260, 146] on input "DEHAM" at bounding box center [280, 147] width 108 height 16
paste input "NLRT"
type input "NLRTM"
click at [266, 171] on b "NLRTM" at bounding box center [266, 175] width 26 height 9
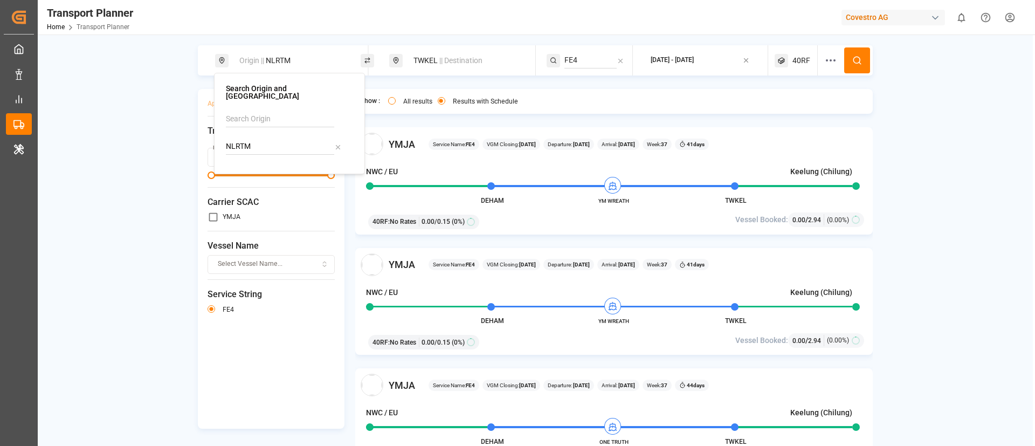
click at [856, 58] on icon at bounding box center [857, 61] width 10 height 10
click at [276, 56] on div "Origin || NLRTM" at bounding box center [291, 61] width 116 height 20
click at [258, 139] on input "NLRTM" at bounding box center [280, 147] width 108 height 16
paste input "DEHA"
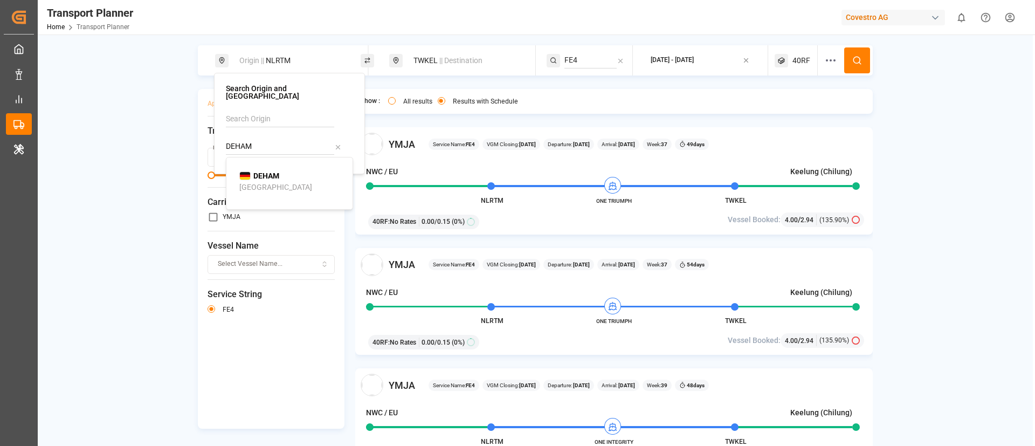
type input "DEHAM"
click at [257, 171] on b "DEHAM" at bounding box center [266, 175] width 26 height 9
click at [444, 55] on div "TWKEL || Destination" at bounding box center [465, 61] width 116 height 20
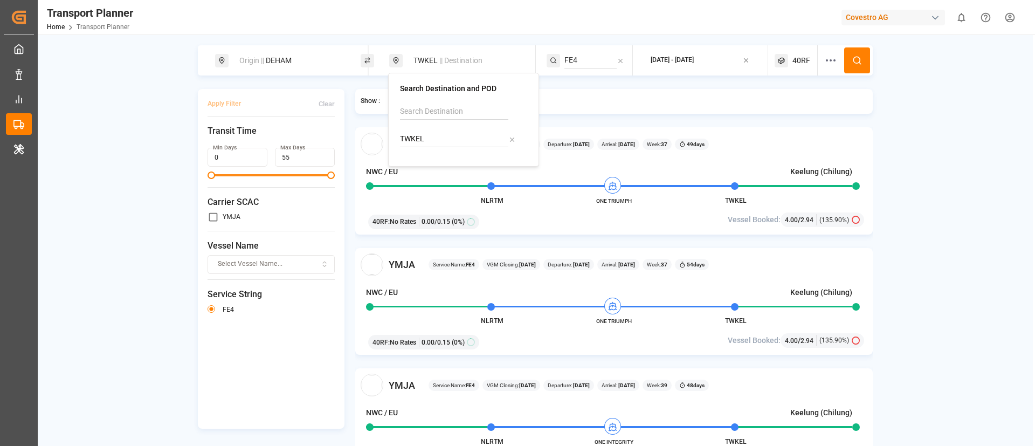
click at [441, 131] on input "TWKEL" at bounding box center [454, 139] width 108 height 16
paste input "CNTAC"
type input "CNTAC"
drag, startPoint x: 441, startPoint y: 170, endPoint x: 473, endPoint y: 223, distance: 61.5
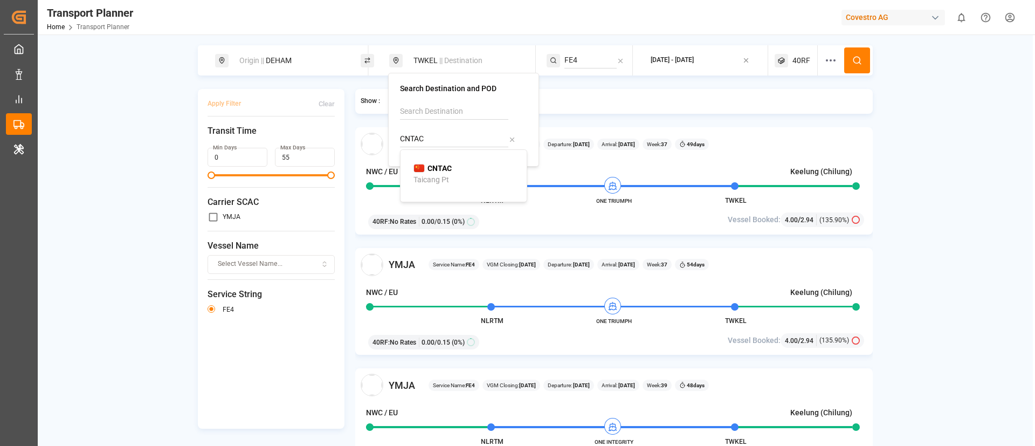
click at [441, 170] on b "CNTAC" at bounding box center [440, 168] width 24 height 9
click at [852, 59] on icon at bounding box center [857, 61] width 10 height 10
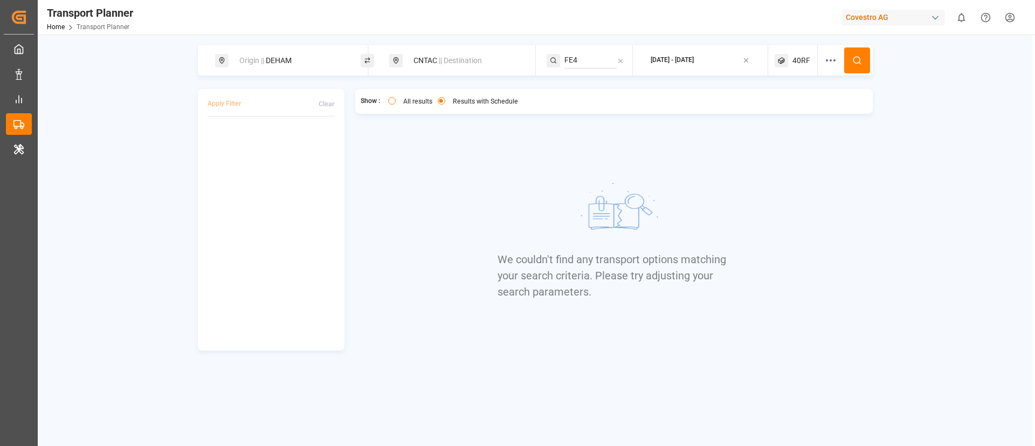
click at [801, 56] on span "40RF" at bounding box center [802, 60] width 18 height 11
click at [783, 111] on small "40RF" at bounding box center [777, 112] width 38 height 8
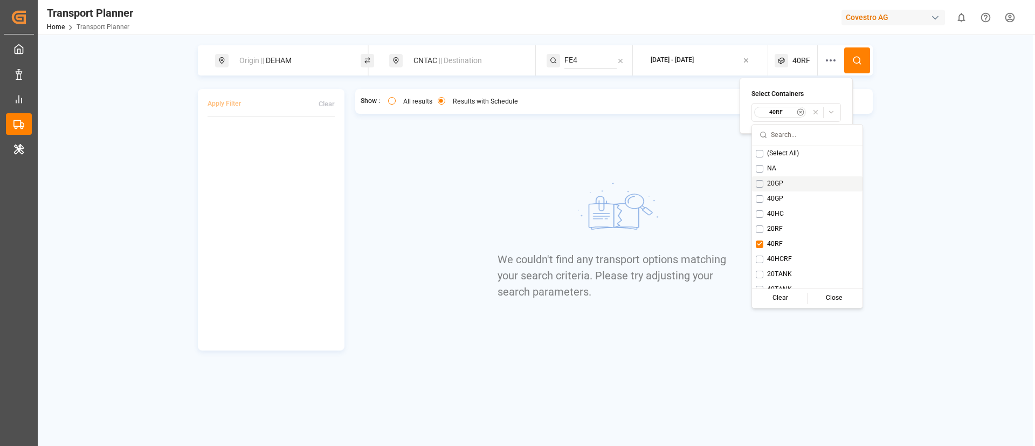
click at [774, 182] on span "20GP" at bounding box center [775, 184] width 16 height 10
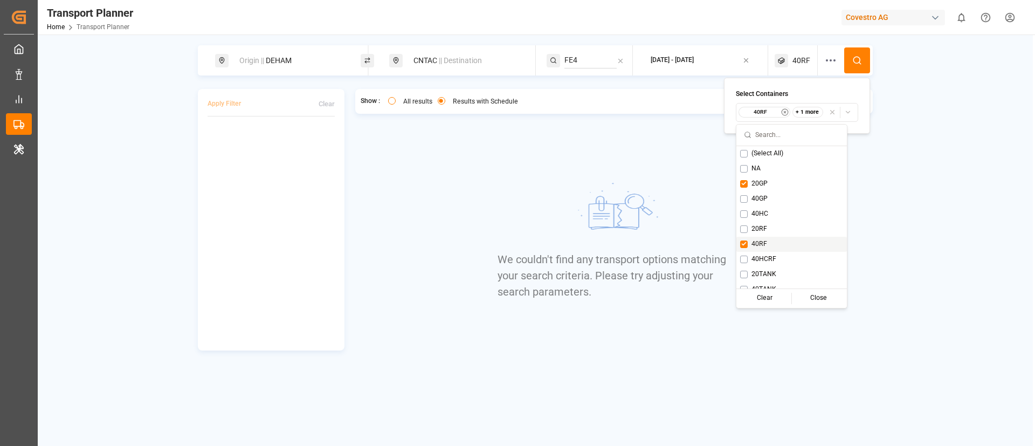
click at [752, 244] on span "40RF" at bounding box center [760, 244] width 16 height 10
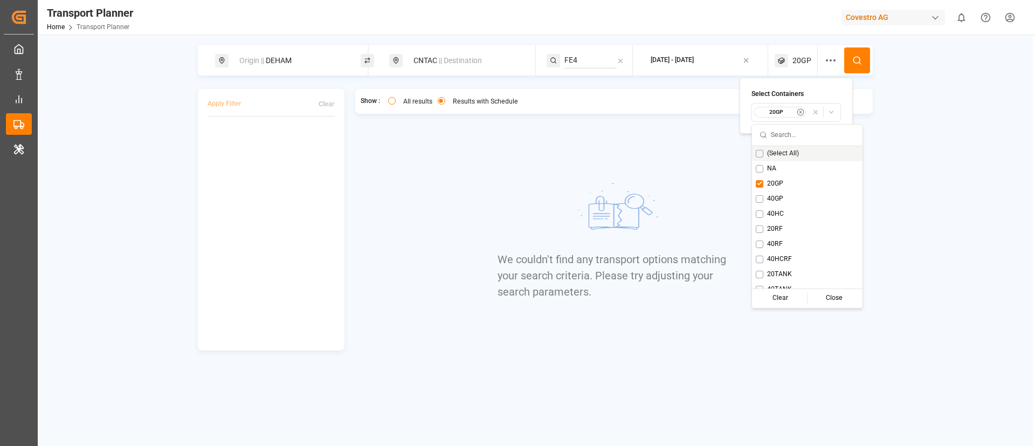
click at [857, 64] on icon at bounding box center [857, 61] width 10 height 10
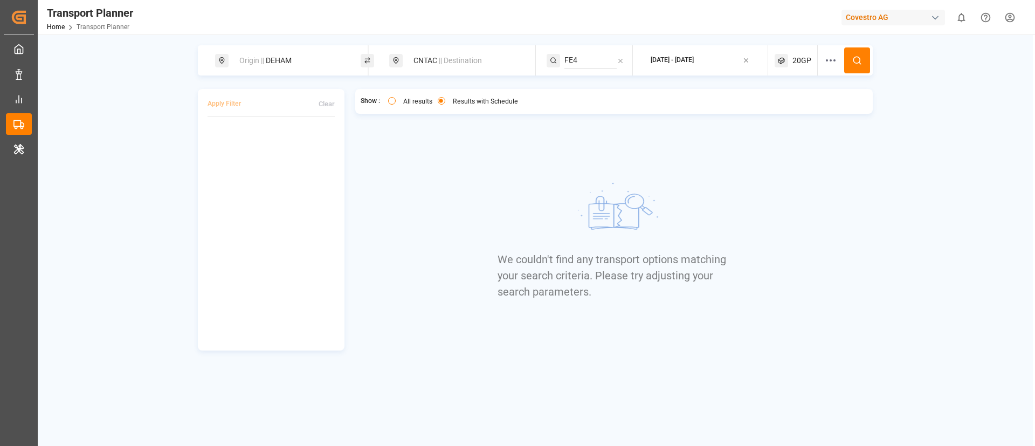
drag, startPoint x: 800, startPoint y: 61, endPoint x: 797, endPoint y: 73, distance: 12.1
click at [800, 60] on span "20GP" at bounding box center [802, 60] width 19 height 11
click at [781, 112] on small "20GP" at bounding box center [777, 112] width 38 height 8
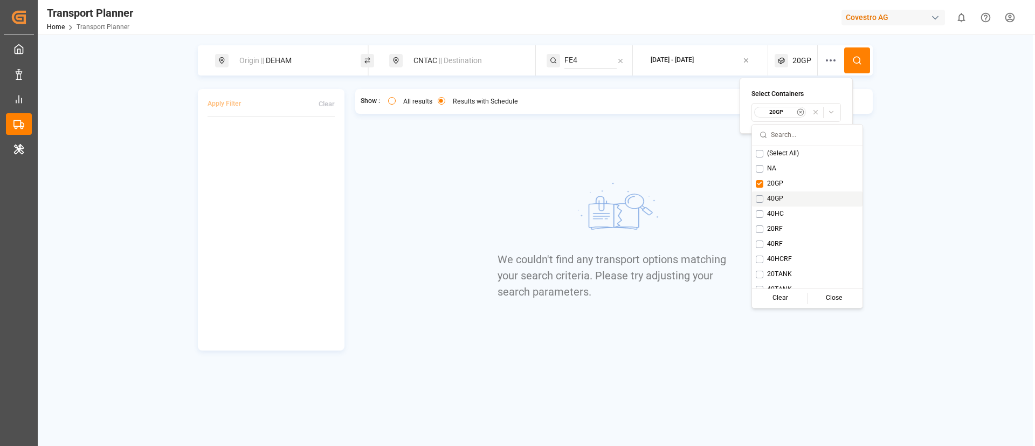
click at [777, 198] on span "40GP" at bounding box center [775, 199] width 16 height 10
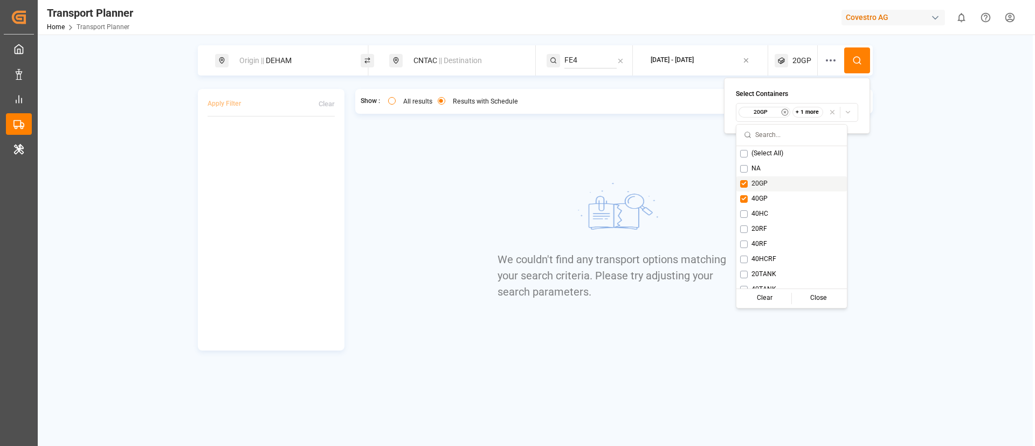
click at [767, 181] on span "20GP" at bounding box center [760, 184] width 16 height 10
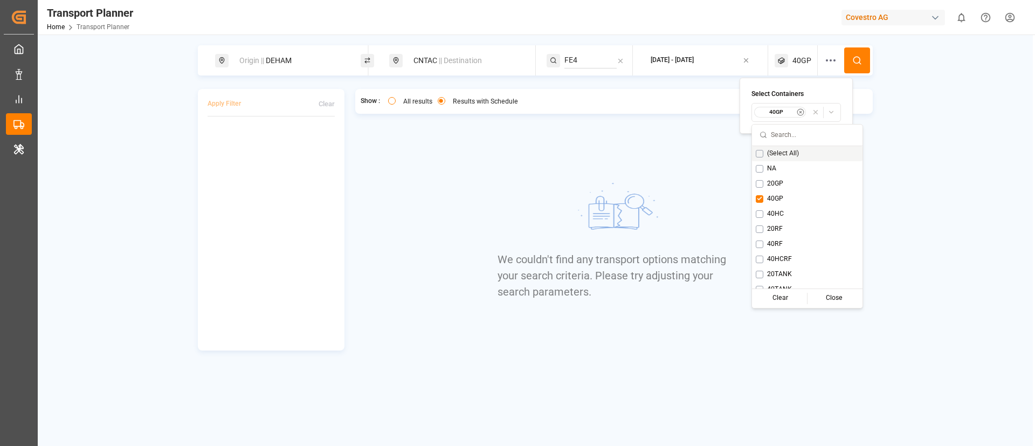
click at [855, 59] on icon at bounding box center [857, 61] width 10 height 10
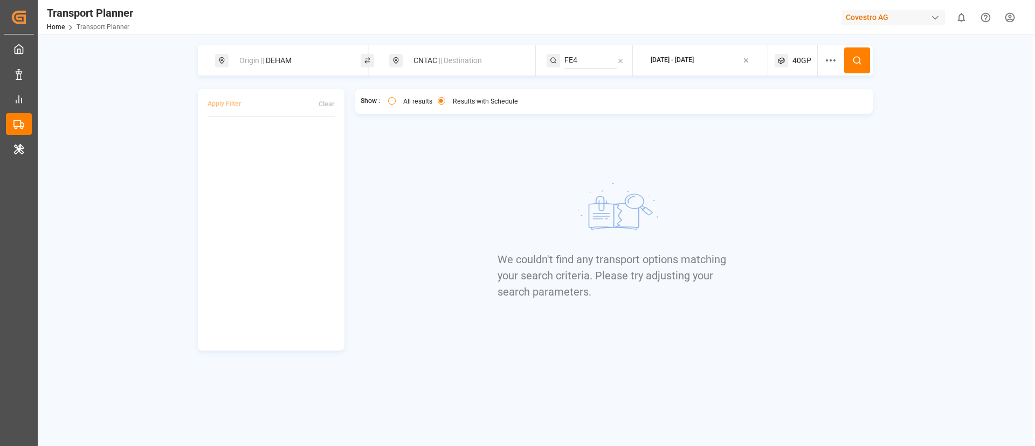
click at [796, 63] on span "40GP" at bounding box center [802, 60] width 19 height 11
click at [780, 115] on small "40GP" at bounding box center [777, 112] width 38 height 8
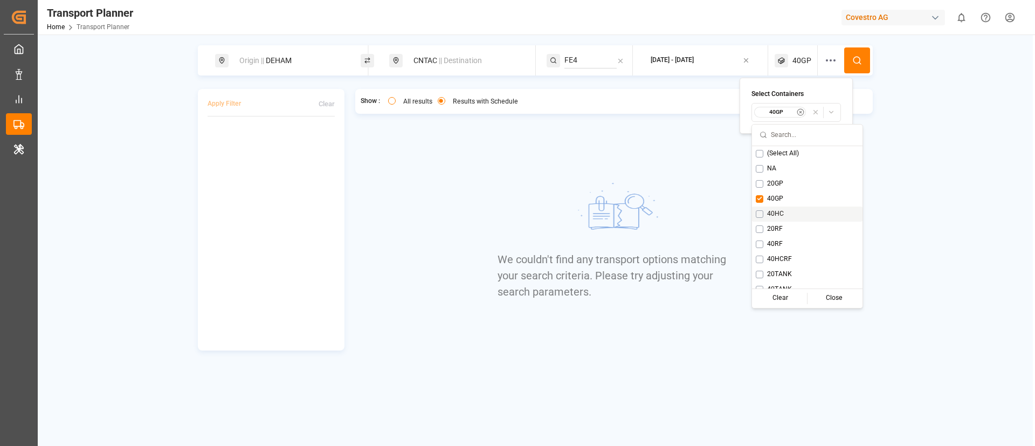
click at [772, 211] on span "40HC" at bounding box center [775, 214] width 17 height 10
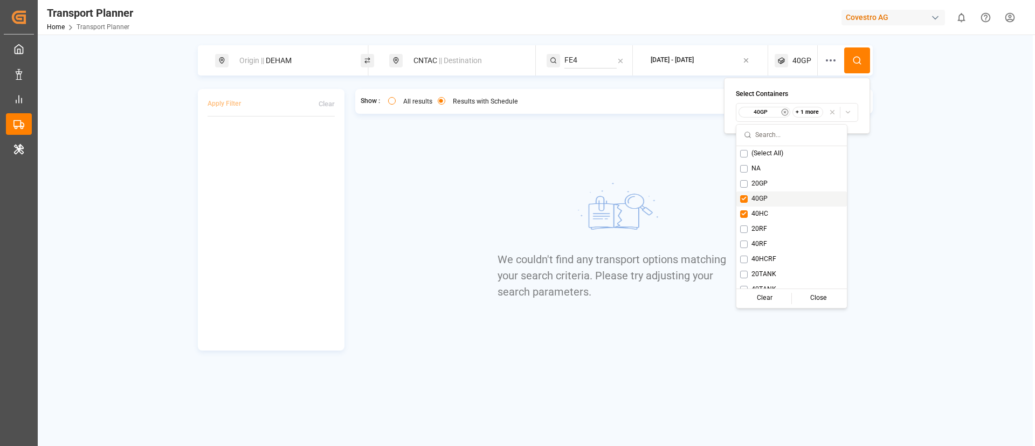
click at [763, 198] on span "40GP" at bounding box center [760, 199] width 16 height 10
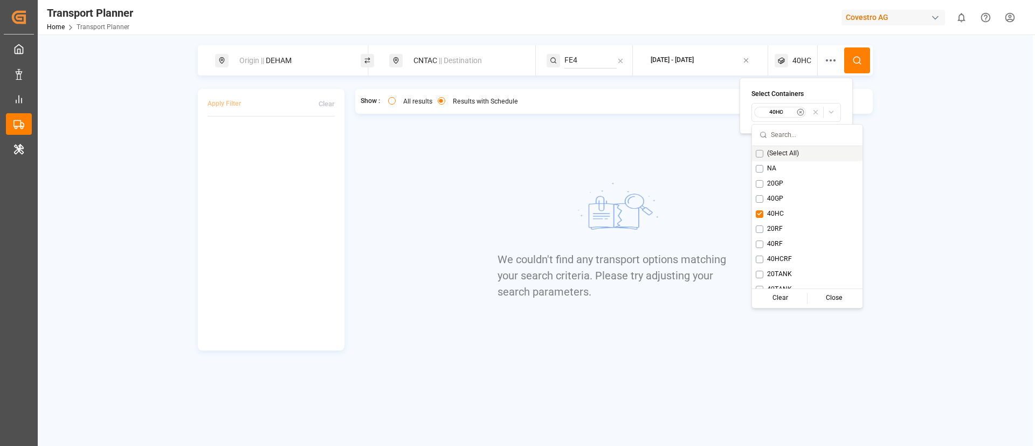
drag, startPoint x: 865, startPoint y: 63, endPoint x: 859, endPoint y: 63, distance: 5.9
click at [864, 63] on button at bounding box center [857, 60] width 26 height 26
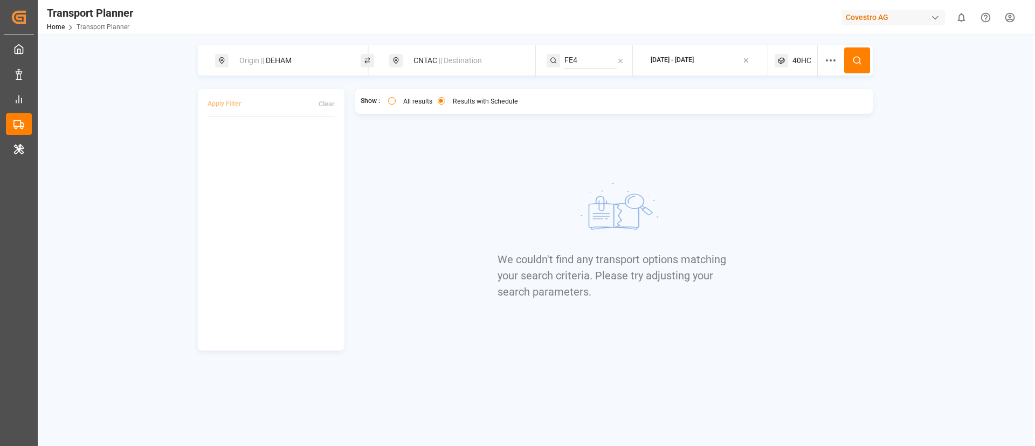
click at [801, 62] on span "40HC" at bounding box center [802, 60] width 19 height 11
click at [776, 114] on small "40HC" at bounding box center [777, 112] width 38 height 8
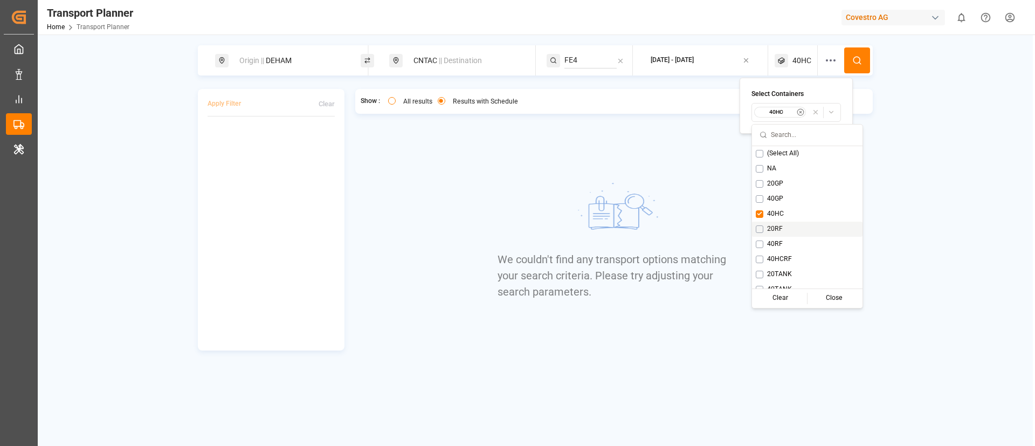
click at [775, 226] on span "20RF" at bounding box center [775, 229] width 16 height 10
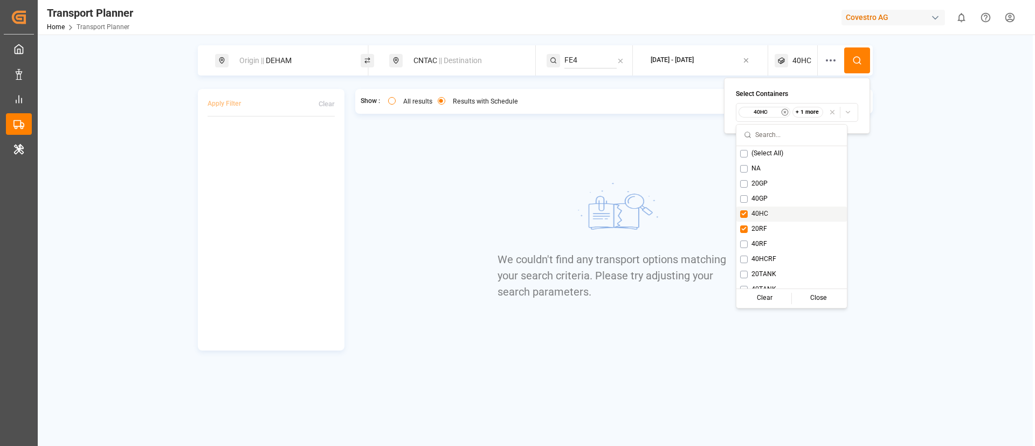
click at [762, 213] on span "40HC" at bounding box center [760, 214] width 17 height 10
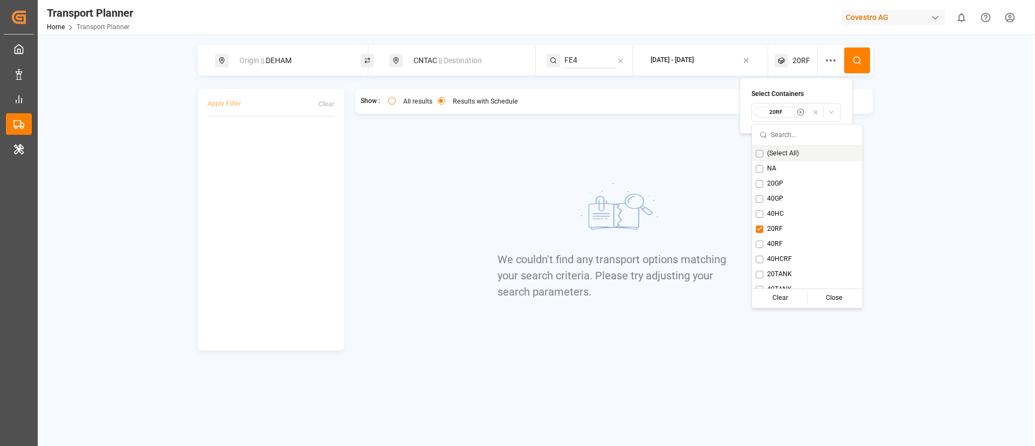
click at [858, 63] on circle at bounding box center [857, 60] width 6 height 6
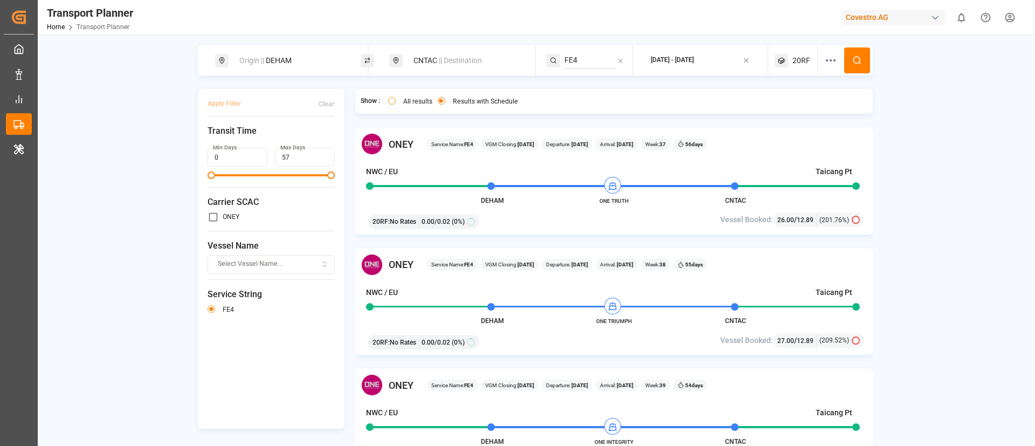
click at [797, 56] on span "20RF" at bounding box center [802, 60] width 18 height 11
click at [777, 109] on small "20RF" at bounding box center [775, 112] width 38 height 8
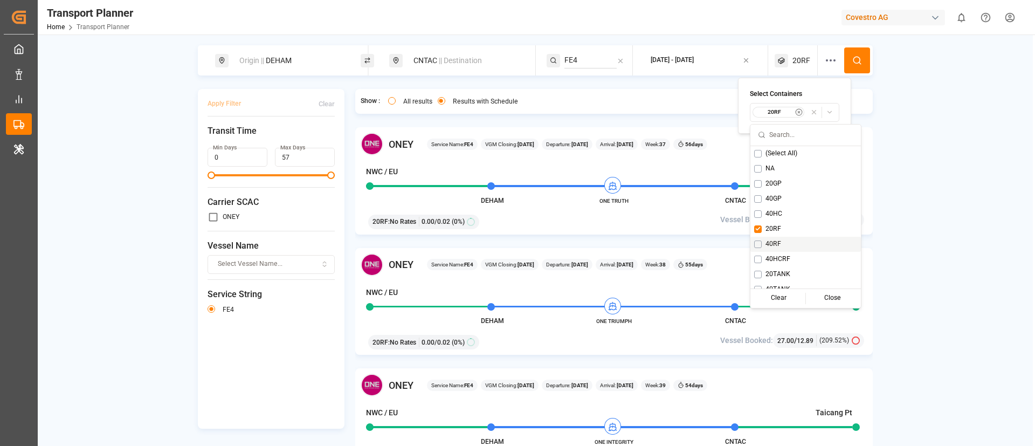
click at [772, 240] on span "40RF" at bounding box center [774, 244] width 16 height 10
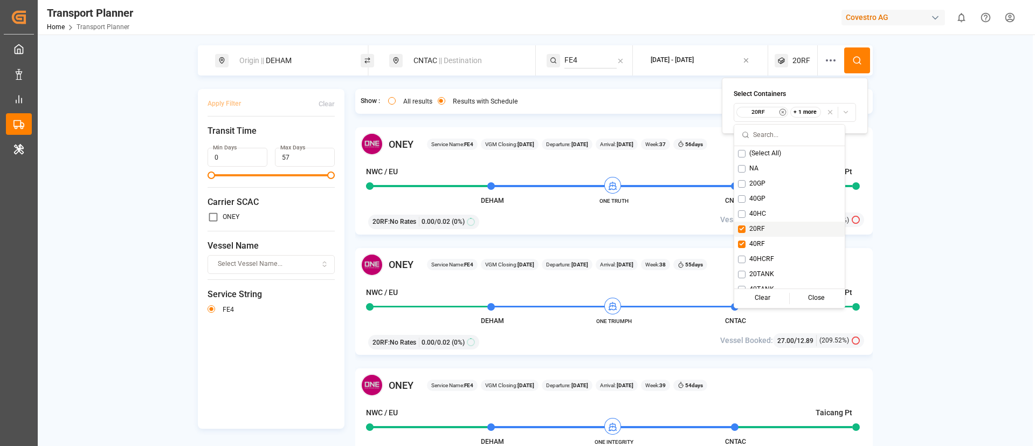
click at [763, 224] on span "20RF" at bounding box center [757, 229] width 16 height 10
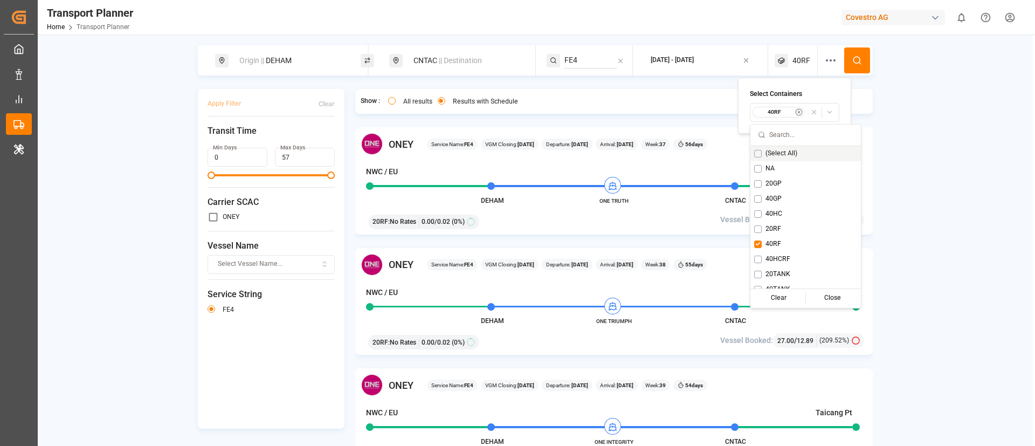
click at [852, 61] on icon at bounding box center [857, 61] width 10 height 10
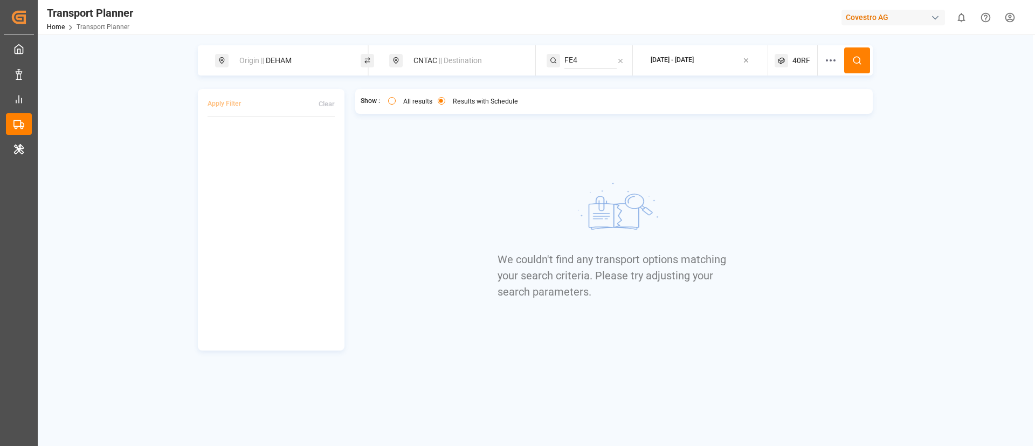
click at [800, 61] on span "40RF" at bounding box center [802, 60] width 18 height 11
click at [788, 107] on div "40RF" at bounding box center [780, 112] width 52 height 11
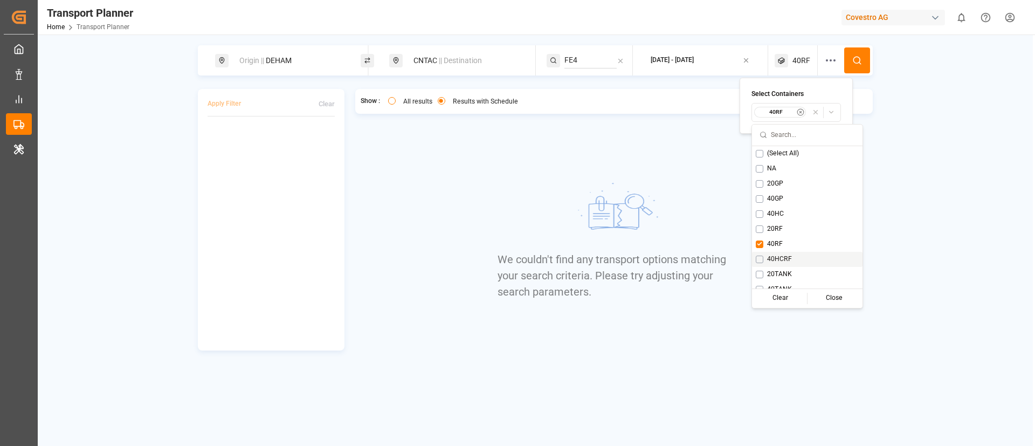
click at [774, 254] on span "40HCRF" at bounding box center [779, 259] width 25 height 10
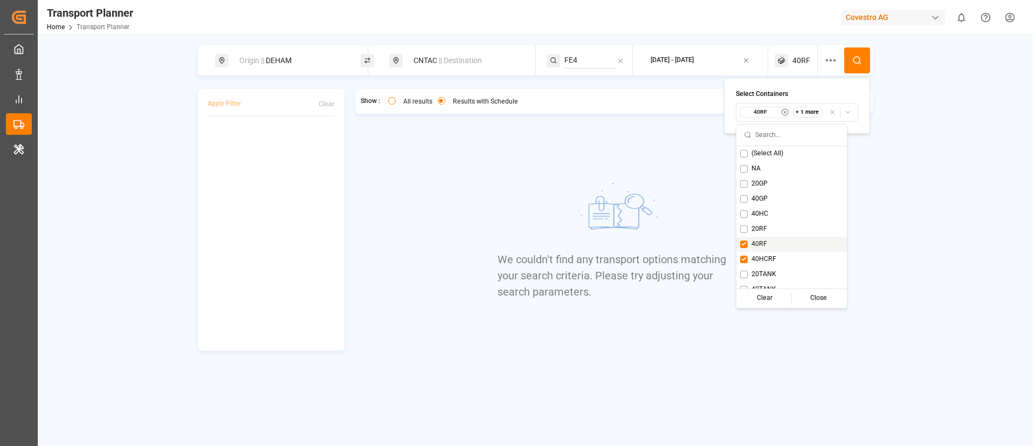
drag, startPoint x: 766, startPoint y: 245, endPoint x: 793, endPoint y: 217, distance: 39.7
click at [767, 243] on span "40RF" at bounding box center [760, 244] width 16 height 10
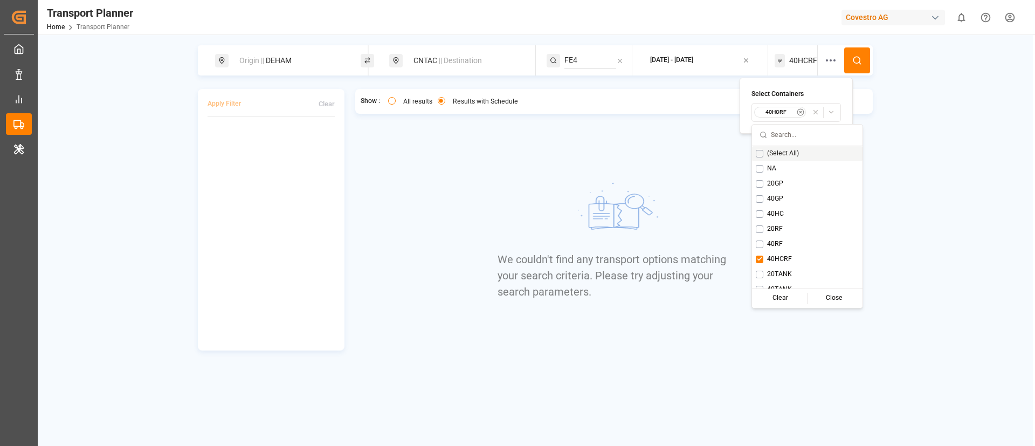
click at [857, 59] on icon at bounding box center [857, 61] width 10 height 10
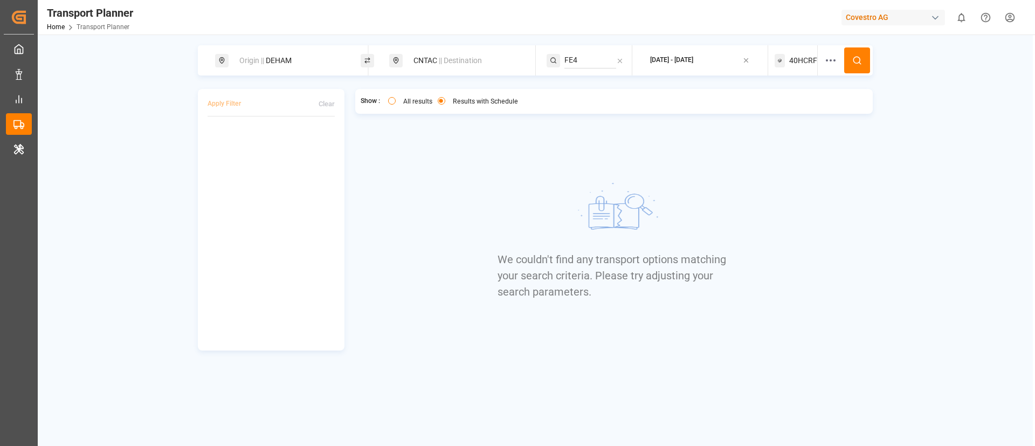
click at [803, 56] on span "40HCRF" at bounding box center [803, 60] width 28 height 11
click at [778, 110] on small "40HCRF" at bounding box center [777, 112] width 38 height 8
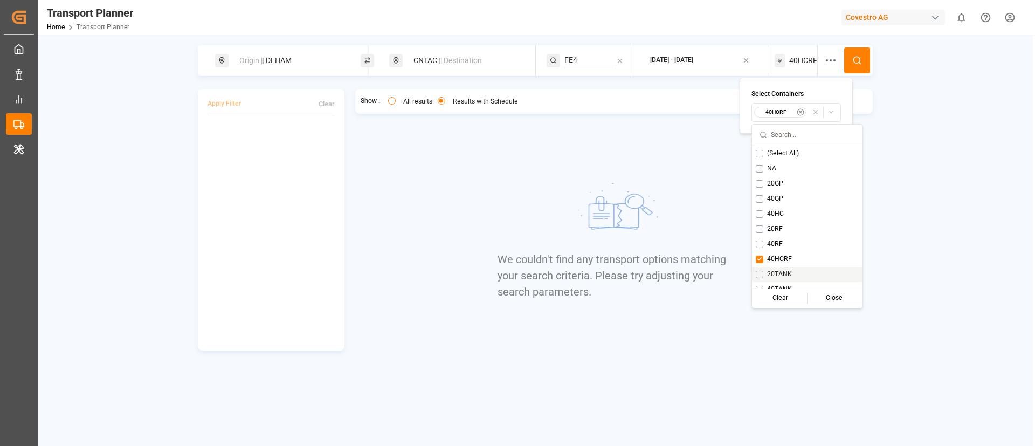
click at [786, 268] on div "20TANK" at bounding box center [807, 274] width 111 height 15
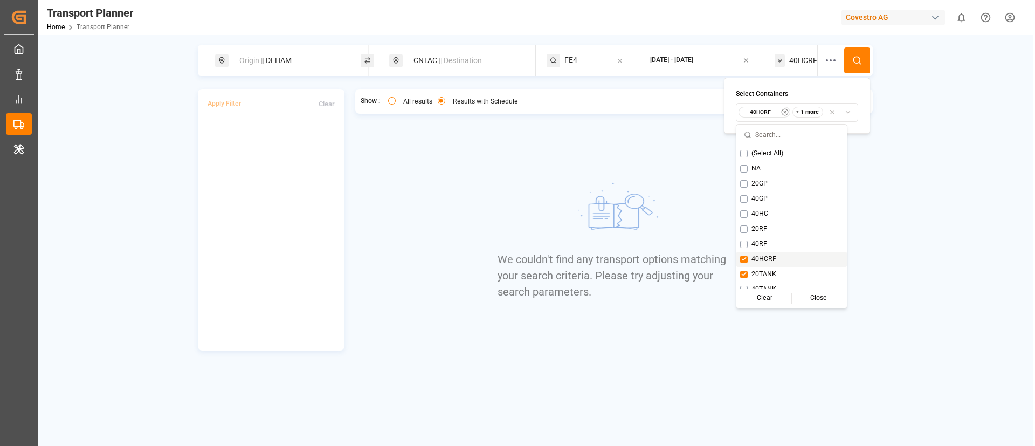
click at [772, 254] on span "40HCRF" at bounding box center [764, 259] width 25 height 10
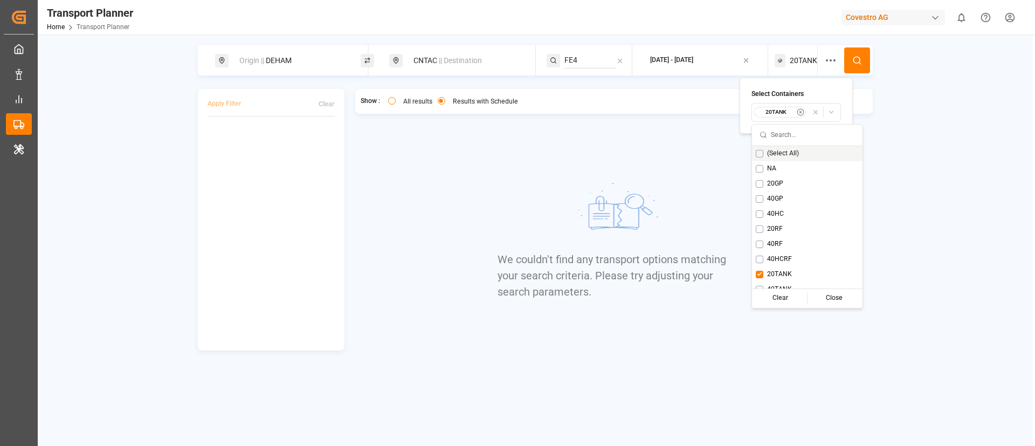
click at [863, 57] on button at bounding box center [857, 60] width 26 height 26
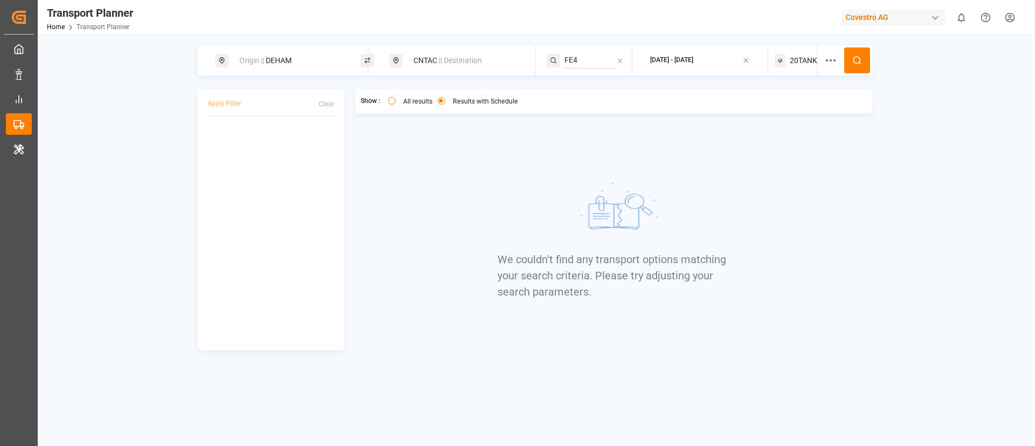
click at [799, 60] on span "20TANK" at bounding box center [803, 60] width 27 height 11
click at [780, 111] on small "20TANK" at bounding box center [777, 112] width 38 height 8
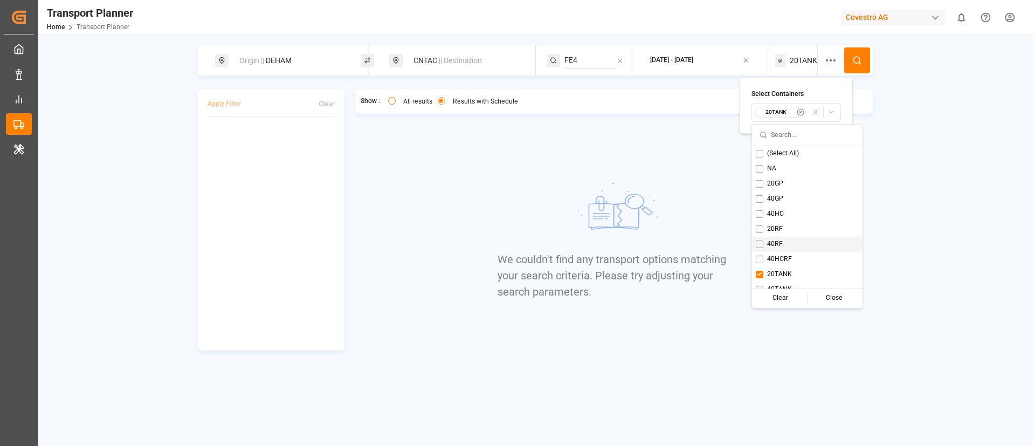
scroll to position [9, 0]
click at [780, 282] on span "40TANK" at bounding box center [779, 281] width 25 height 10
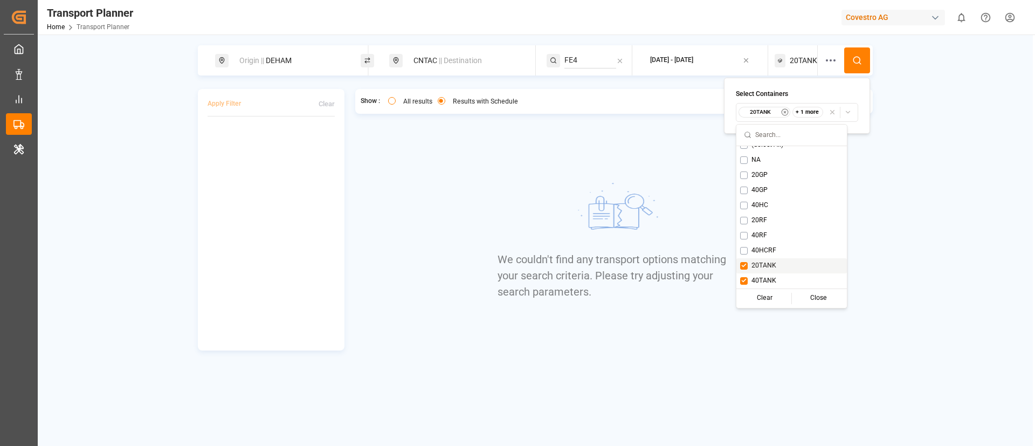
click at [772, 267] on span "20TANK" at bounding box center [764, 266] width 25 height 10
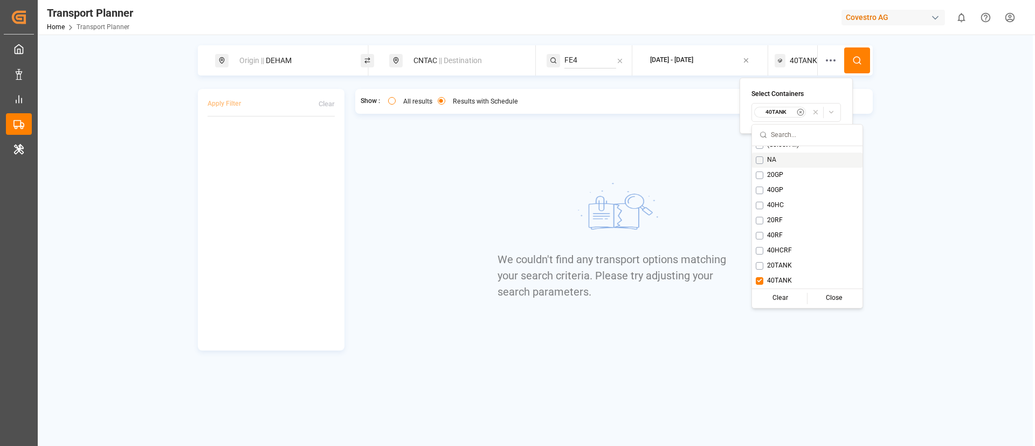
click at [858, 59] on icon at bounding box center [857, 61] width 10 height 10
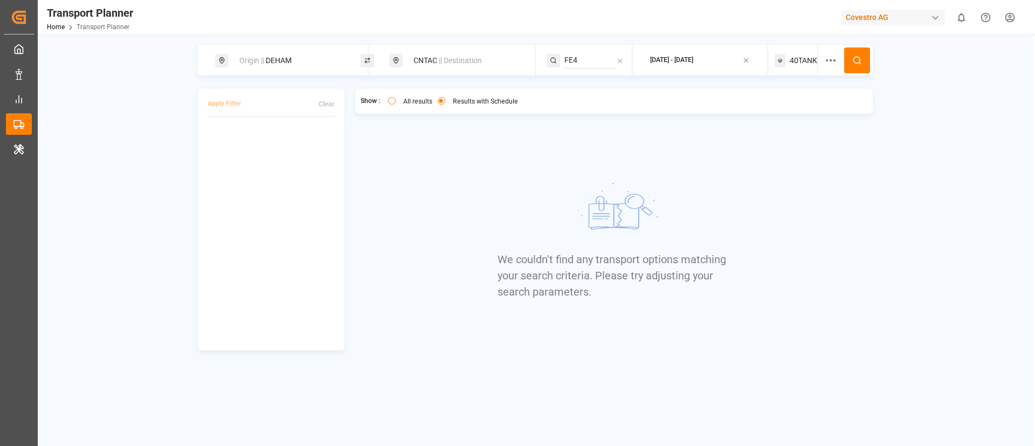
click at [294, 60] on div "Origin || DEHAM" at bounding box center [291, 61] width 116 height 20
click at [269, 139] on input "DEHAM" at bounding box center [282, 147] width 108 height 16
paste input "NLRT"
type input "NLRTM"
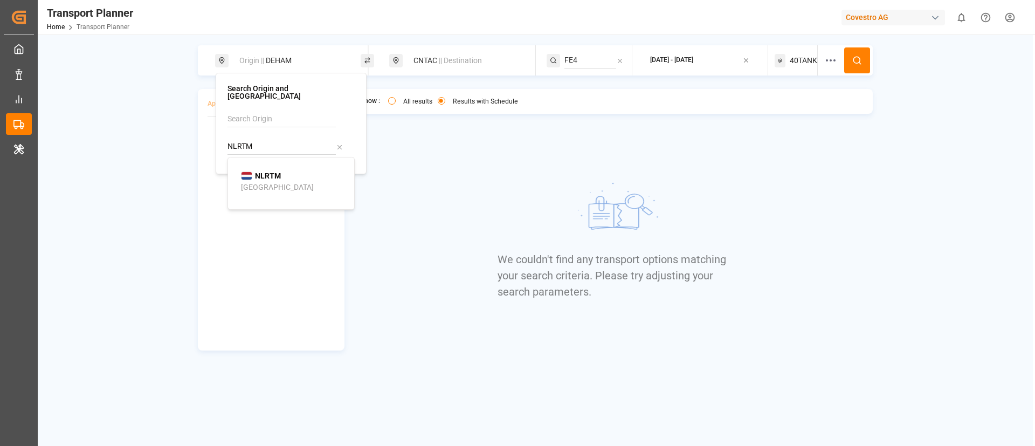
click at [271, 173] on b "NLRTM" at bounding box center [268, 175] width 26 height 9
click at [848, 61] on button at bounding box center [857, 60] width 26 height 26
click at [800, 63] on span "40TANK" at bounding box center [803, 60] width 27 height 11
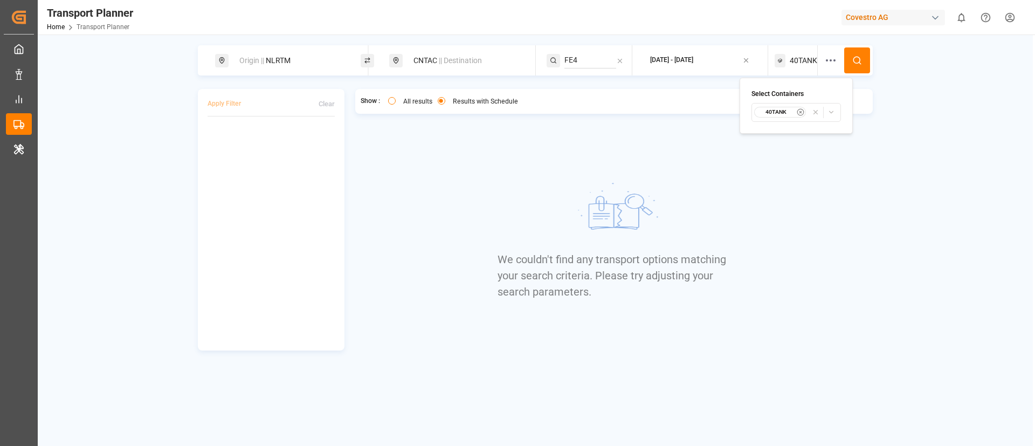
click at [779, 107] on div "40TANK" at bounding box center [780, 112] width 52 height 11
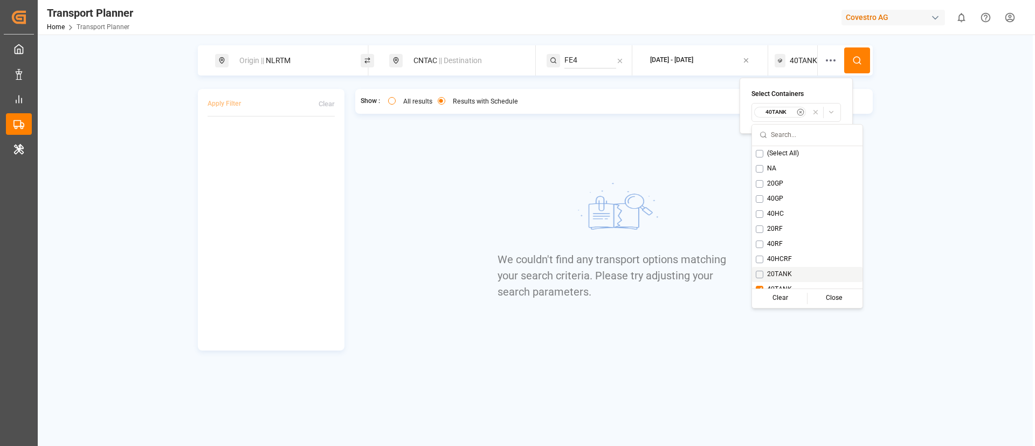
click at [776, 270] on span "20TANK" at bounding box center [779, 275] width 25 height 10
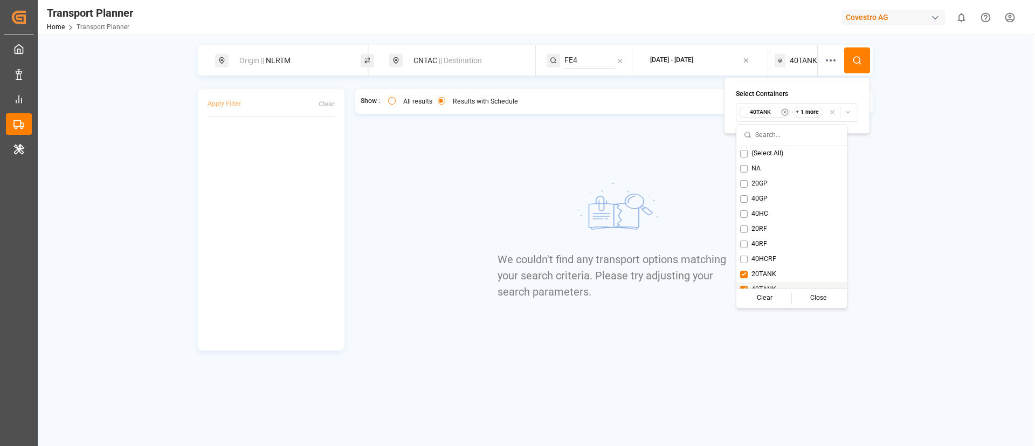
click at [770, 289] on div "Clear Close" at bounding box center [792, 298] width 111 height 19
click at [767, 285] on span "40TANK" at bounding box center [764, 290] width 25 height 10
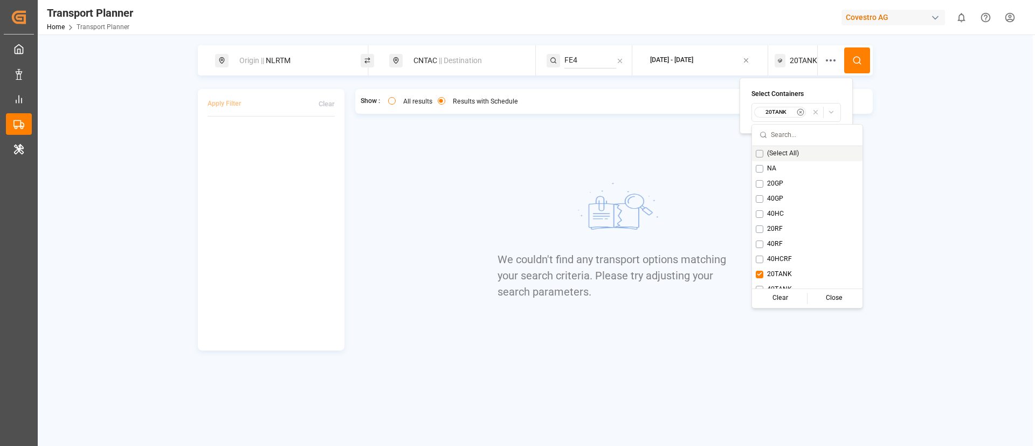
click at [855, 59] on icon at bounding box center [857, 61] width 10 height 10
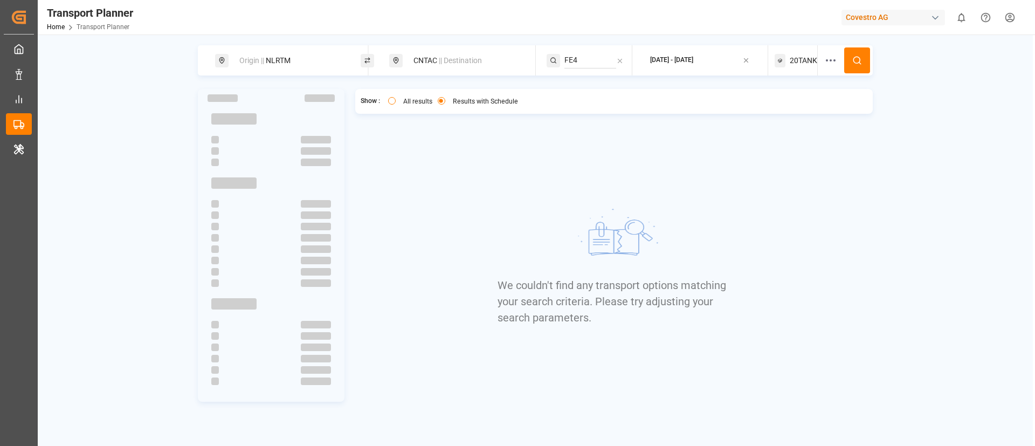
click at [800, 60] on span "20TANK" at bounding box center [803, 60] width 27 height 11
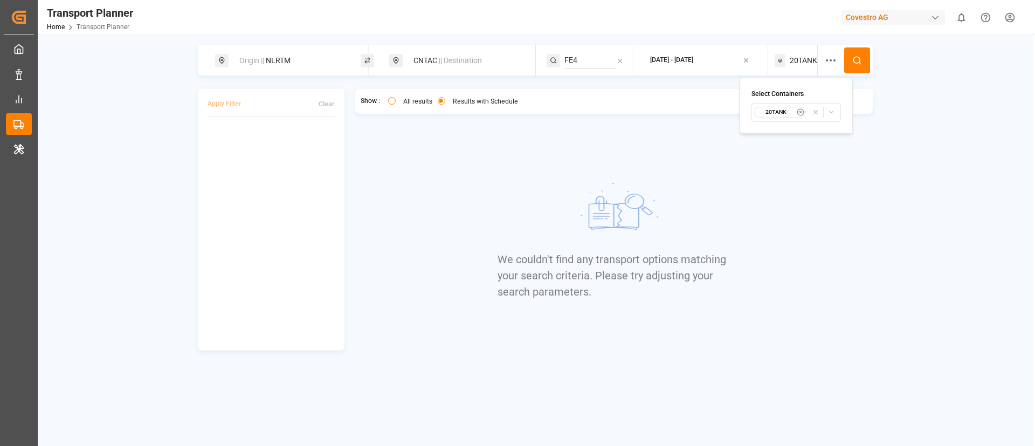
click at [780, 110] on small "20TANK" at bounding box center [777, 112] width 38 height 8
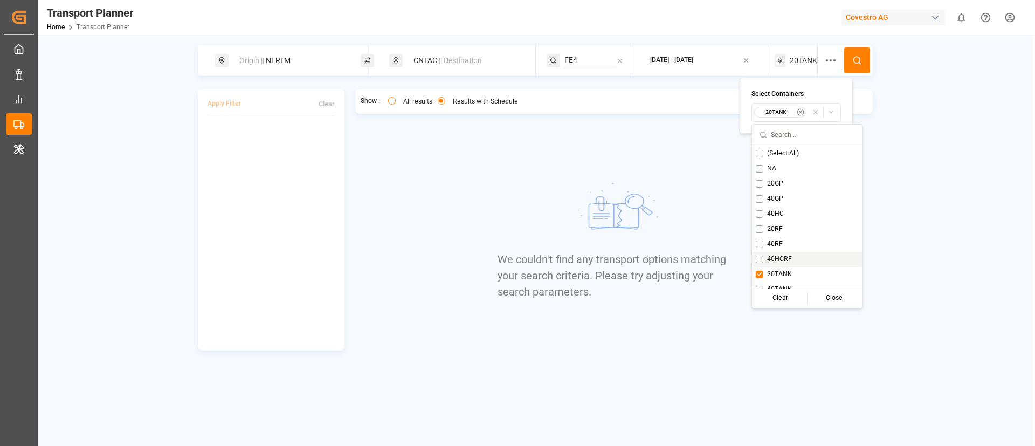
click at [772, 254] on span "40HCRF" at bounding box center [779, 259] width 25 height 10
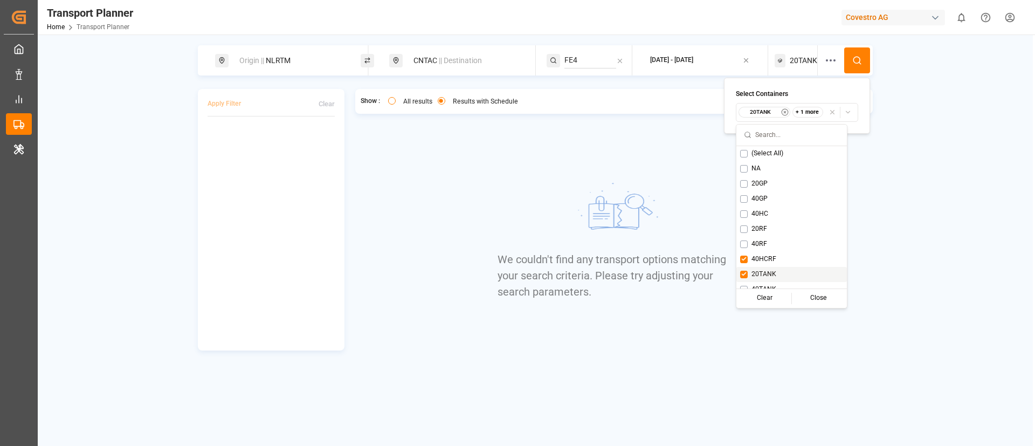
drag, startPoint x: 766, startPoint y: 269, endPoint x: 768, endPoint y: 254, distance: 14.1
click at [765, 263] on div "(Select All) NA 20GP 40GP 40HC 20RF 40RF 40HCRF 20TANK 40TANK Clear Close" at bounding box center [792, 231] width 111 height 170
click at [856, 60] on icon at bounding box center [857, 61] width 10 height 10
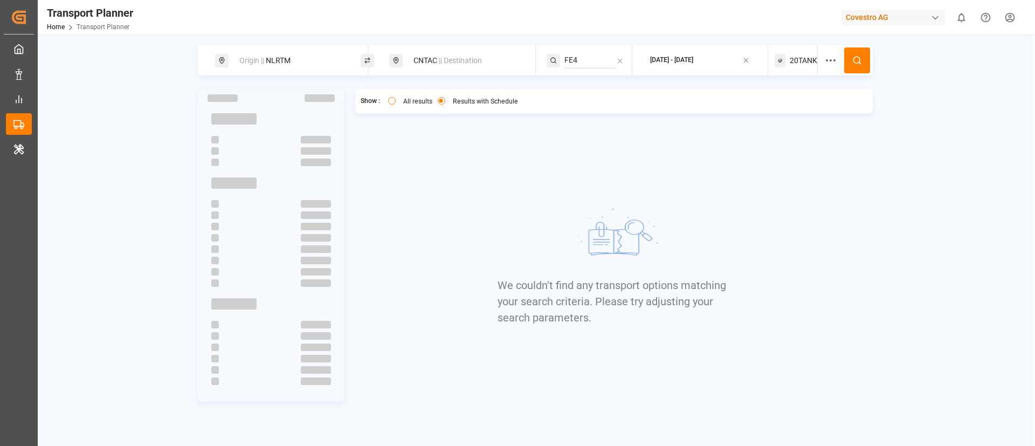
click at [802, 61] on span "20TANK" at bounding box center [803, 60] width 27 height 11
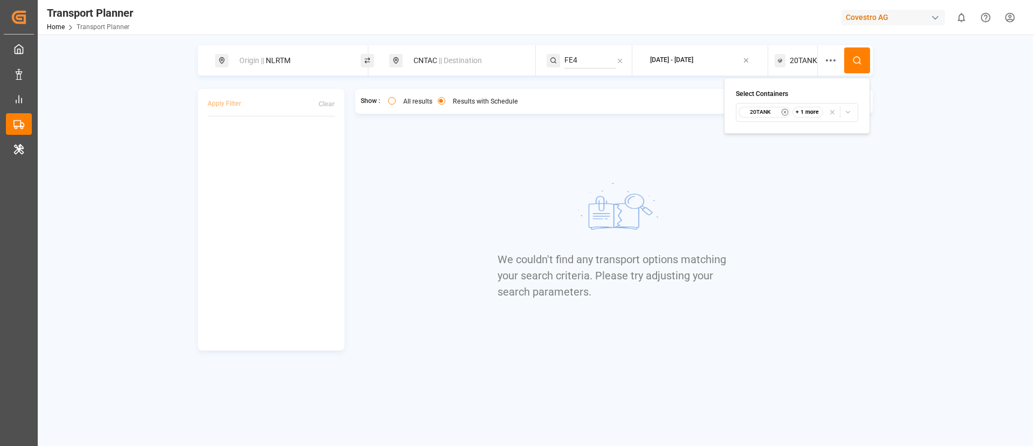
click at [765, 113] on small "20TANK" at bounding box center [761, 112] width 38 height 8
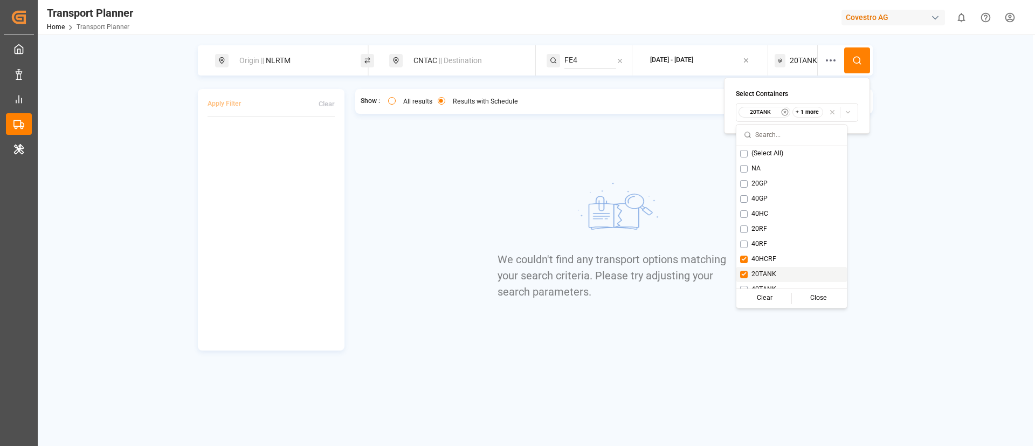
click at [762, 272] on span "20TANK" at bounding box center [764, 275] width 25 height 10
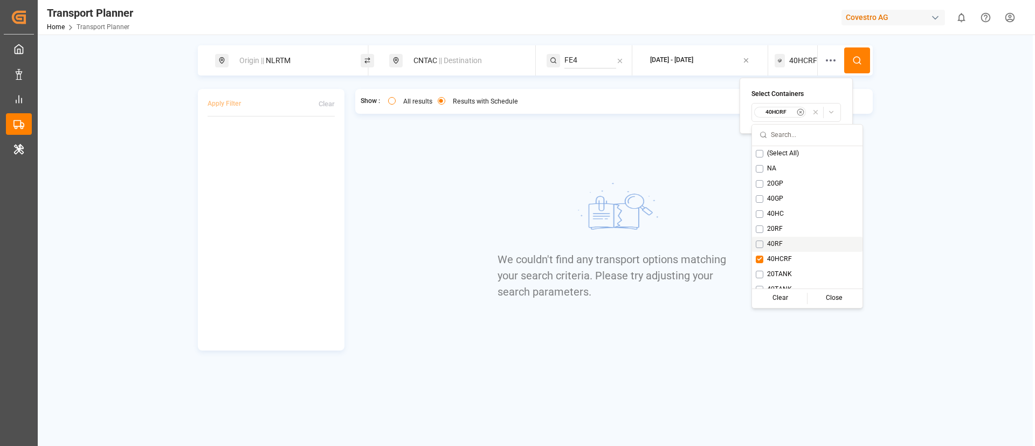
click at [770, 239] on span "40RF" at bounding box center [775, 244] width 16 height 10
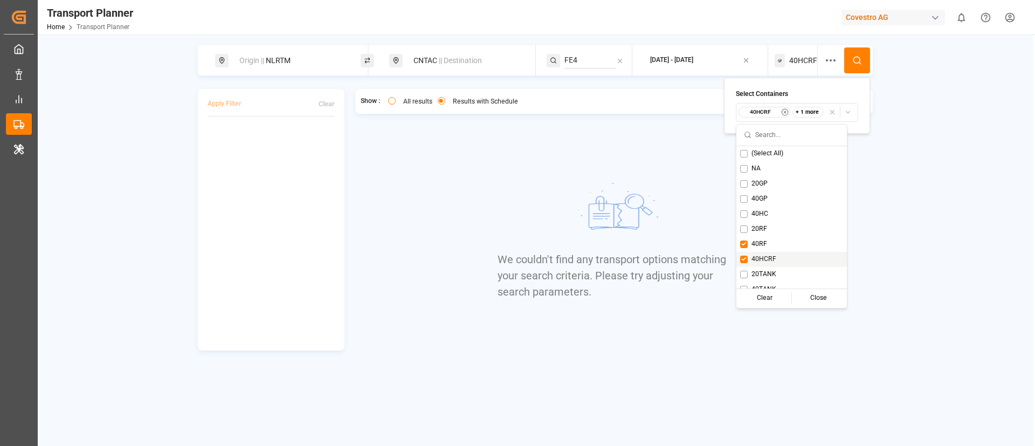
click at [756, 252] on div "40HCRF" at bounding box center [792, 259] width 111 height 15
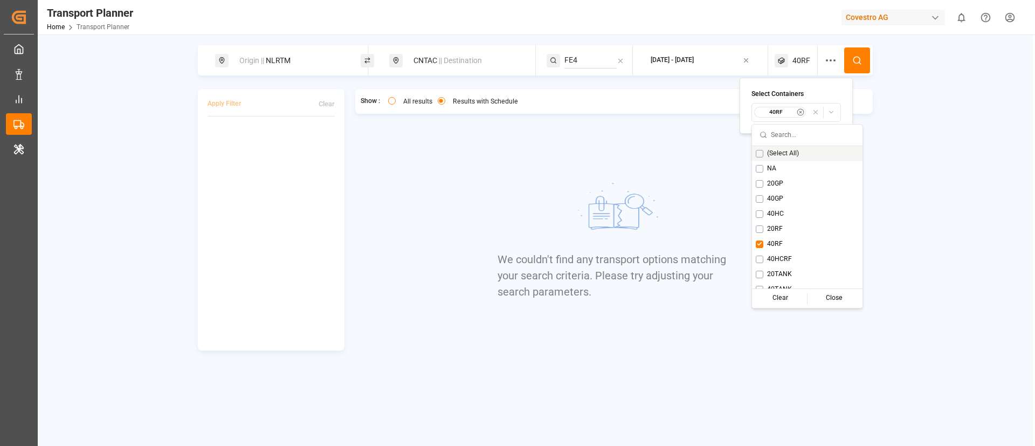
drag, startPoint x: 854, startPoint y: 56, endPoint x: 832, endPoint y: 56, distance: 21.6
click at [854, 56] on icon at bounding box center [857, 61] width 10 height 10
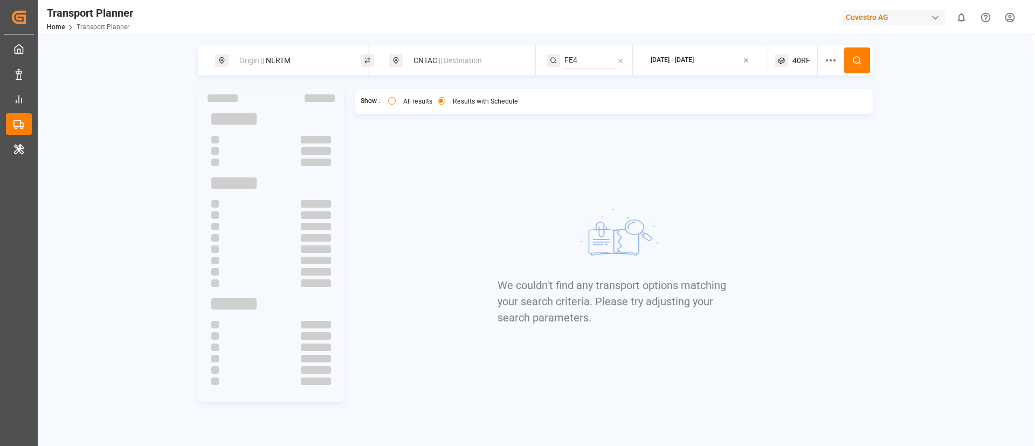
click at [800, 60] on span "40RF" at bounding box center [802, 60] width 18 height 11
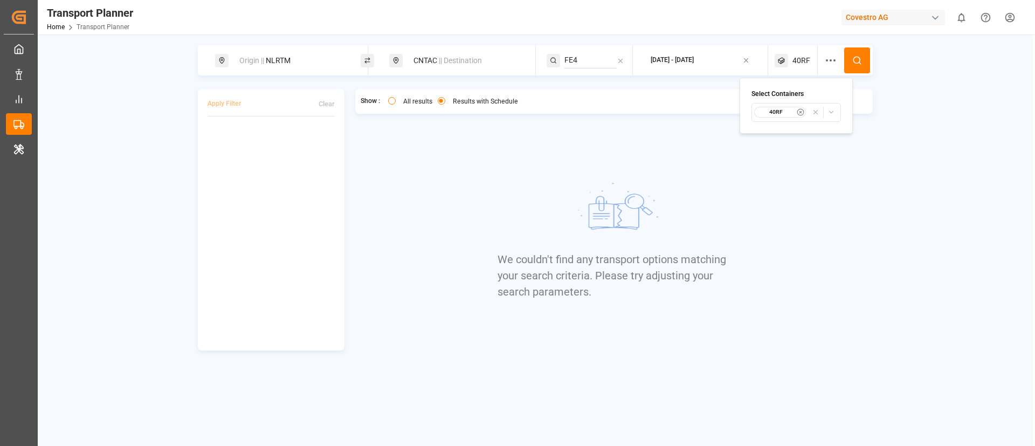
click at [779, 113] on small "40RF" at bounding box center [777, 112] width 38 height 8
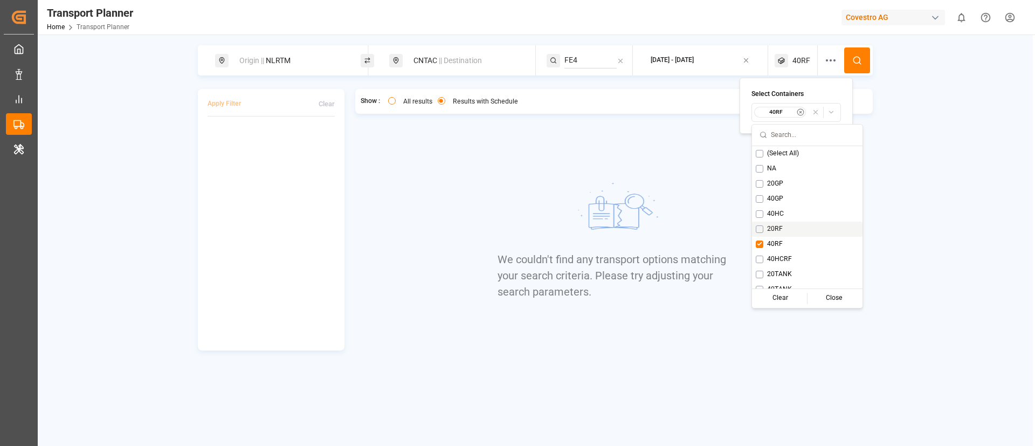
click at [776, 223] on div "20RF" at bounding box center [807, 229] width 111 height 15
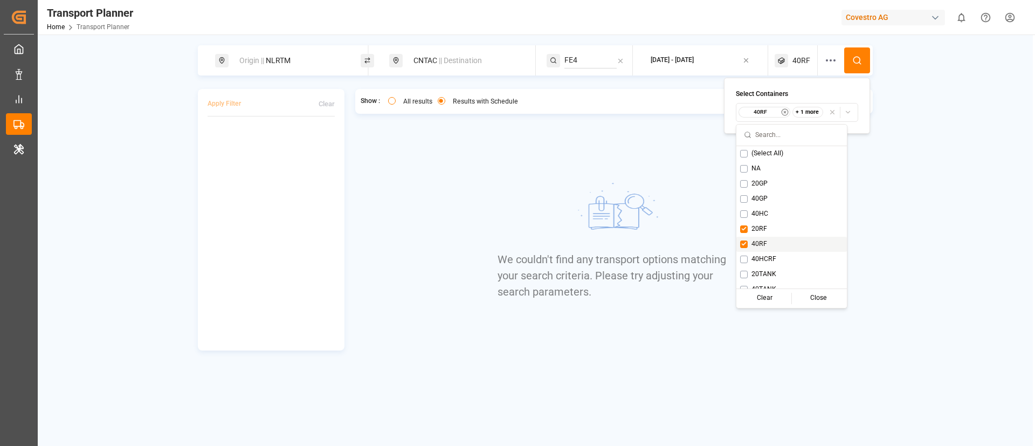
click at [763, 239] on span "40RF" at bounding box center [760, 244] width 16 height 10
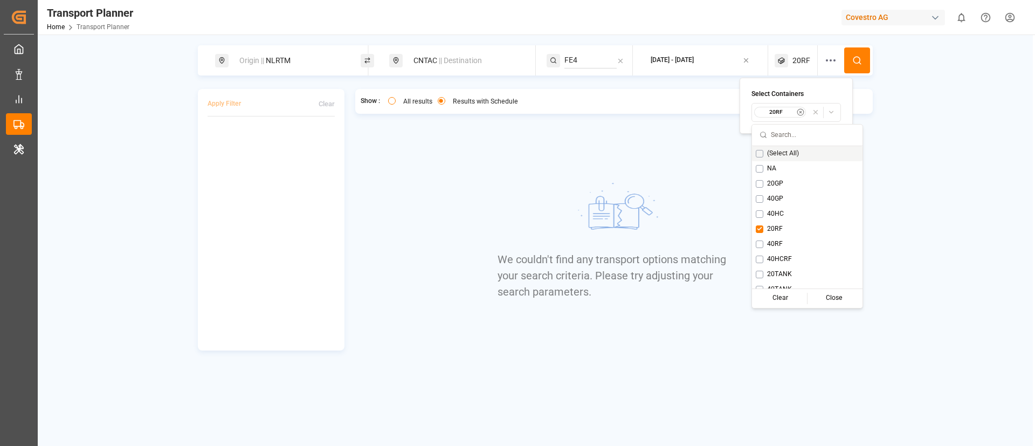
click at [861, 67] on button at bounding box center [857, 60] width 26 height 26
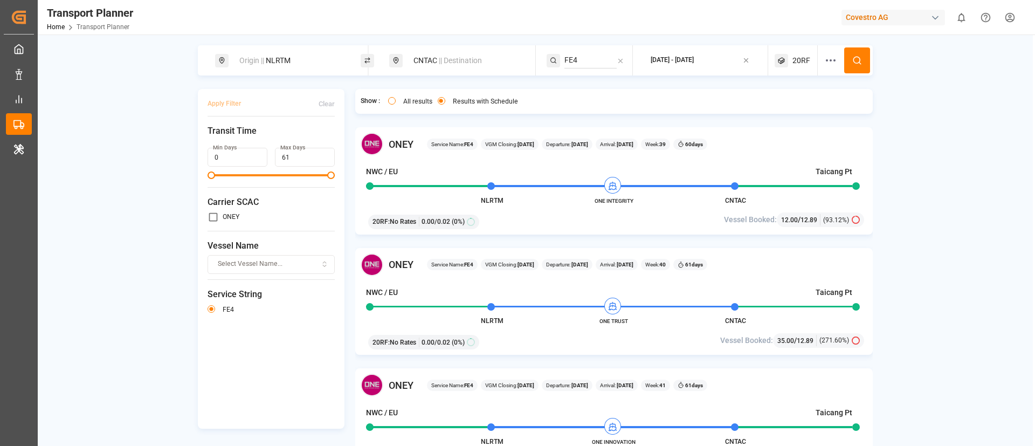
click at [796, 55] on span "20RF" at bounding box center [802, 60] width 18 height 11
click at [781, 113] on small "20RF" at bounding box center [775, 112] width 38 height 8
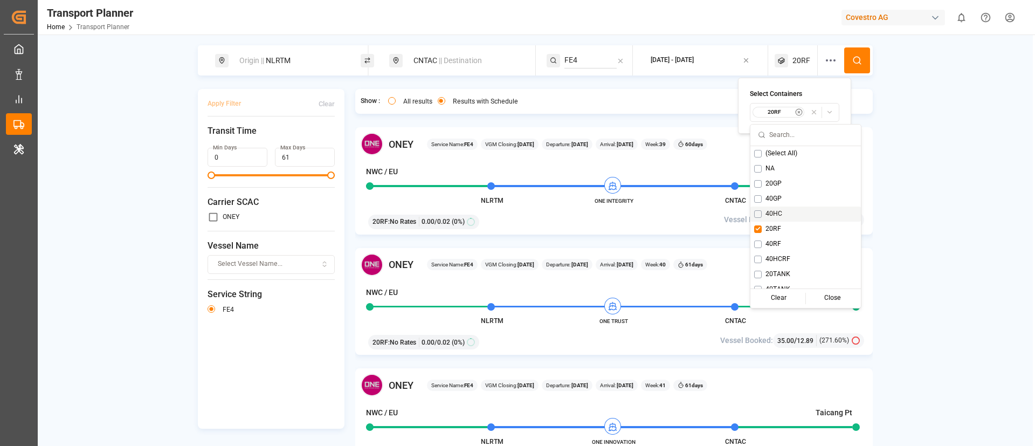
click at [776, 215] on span "40HC" at bounding box center [774, 214] width 17 height 10
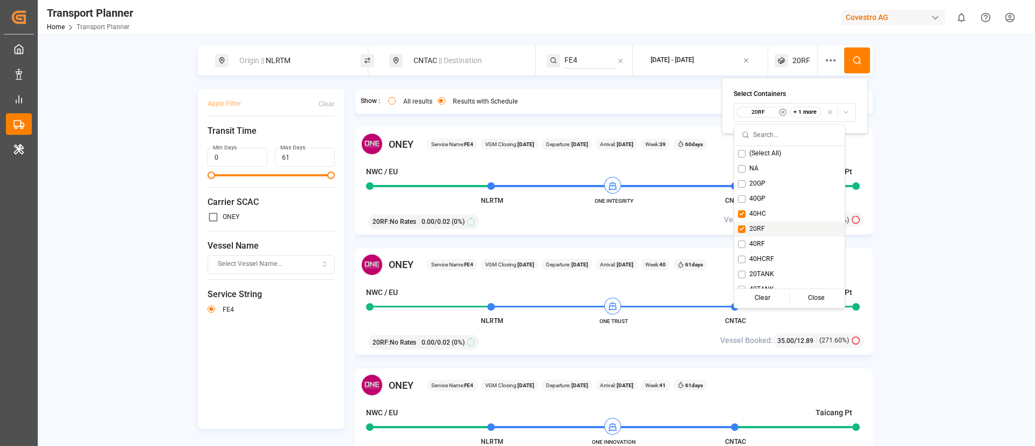
click at [766, 226] on div "20RF" at bounding box center [789, 229] width 111 height 15
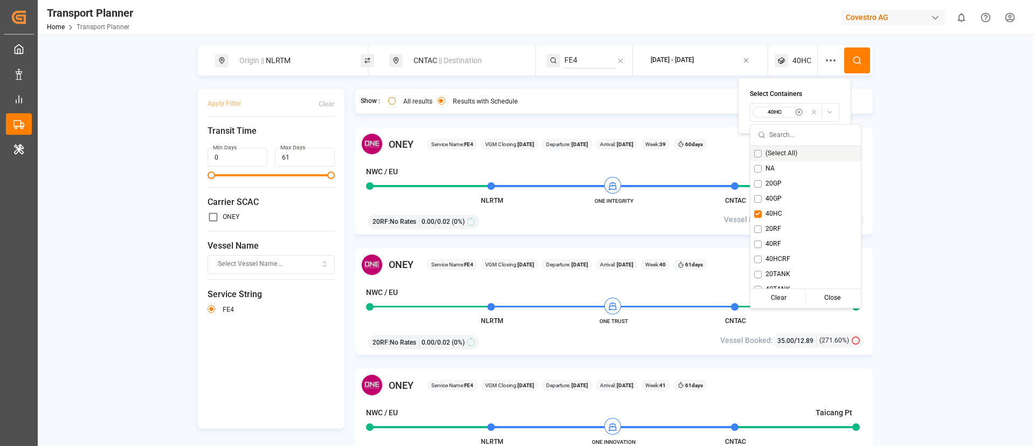
click at [861, 58] on button at bounding box center [857, 60] width 26 height 26
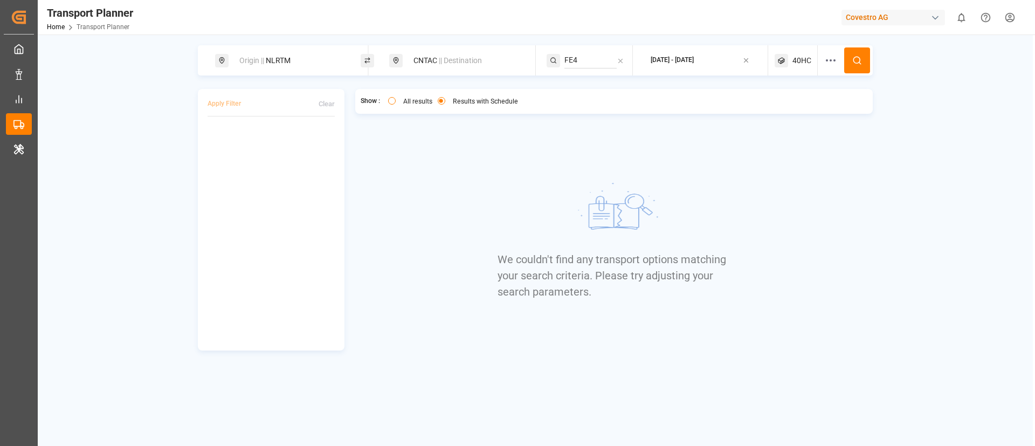
click at [797, 60] on span "40HC" at bounding box center [802, 60] width 19 height 11
click at [780, 106] on button "40HC" at bounding box center [797, 112] width 90 height 19
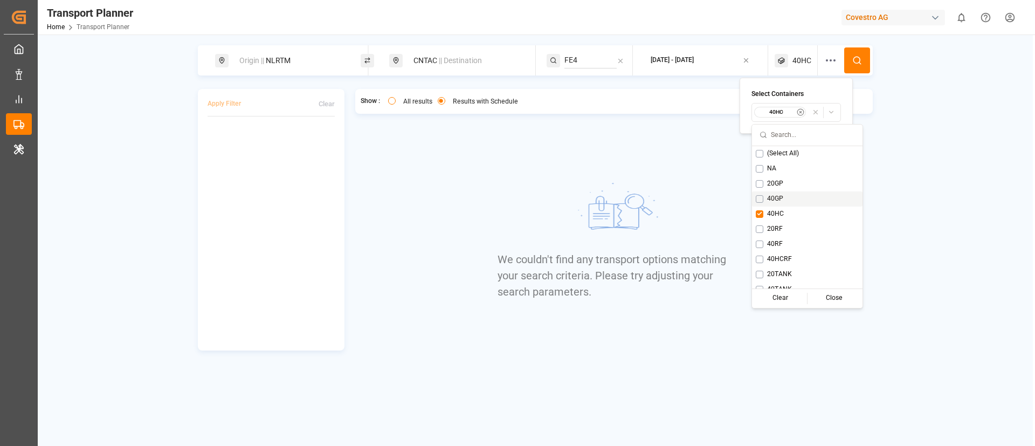
click at [777, 196] on span "40GP" at bounding box center [775, 199] width 16 height 10
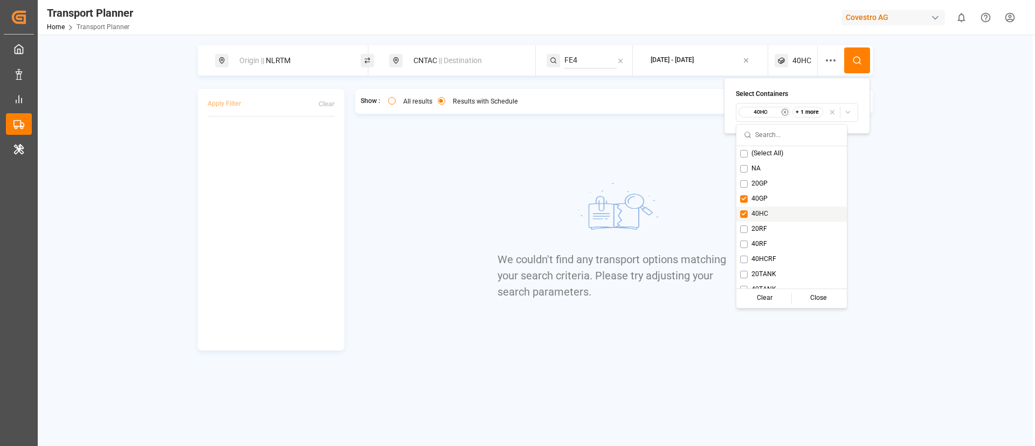
click at [762, 211] on span "40HC" at bounding box center [760, 214] width 17 height 10
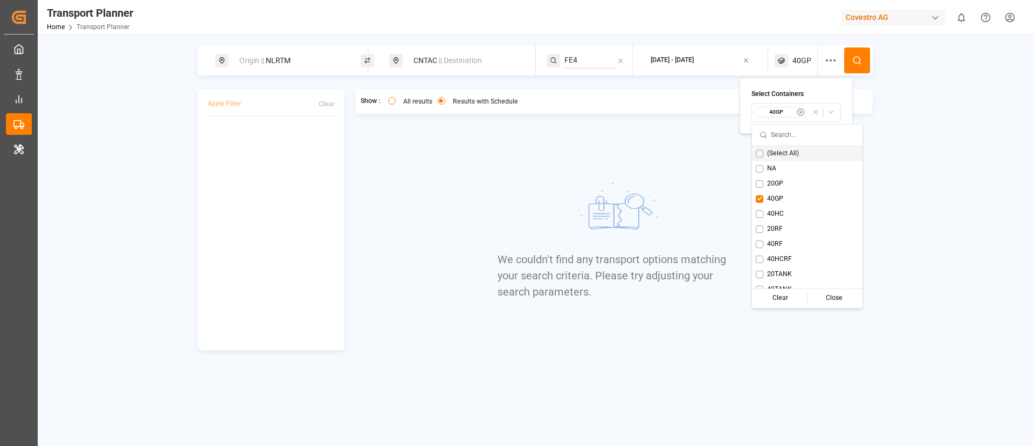
click at [862, 57] on icon at bounding box center [857, 61] width 10 height 10
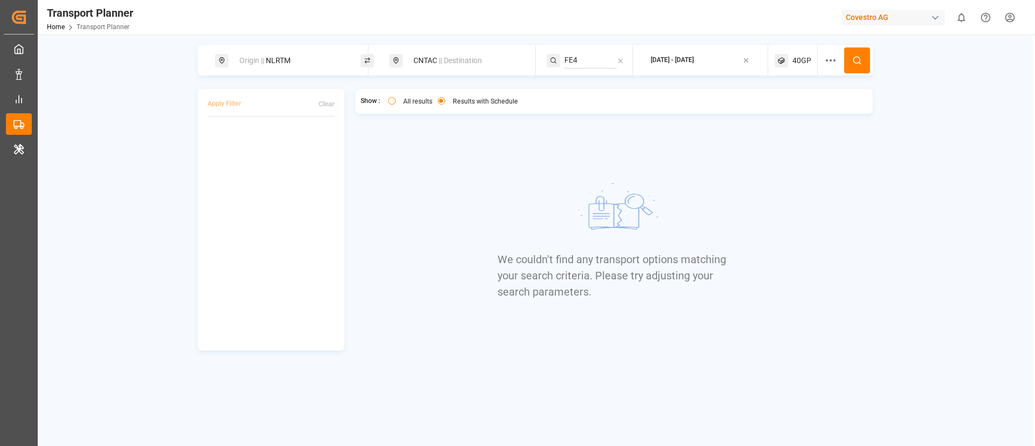
click at [804, 62] on span "40GP" at bounding box center [802, 60] width 19 height 11
click at [790, 111] on small "40GP" at bounding box center [777, 112] width 38 height 8
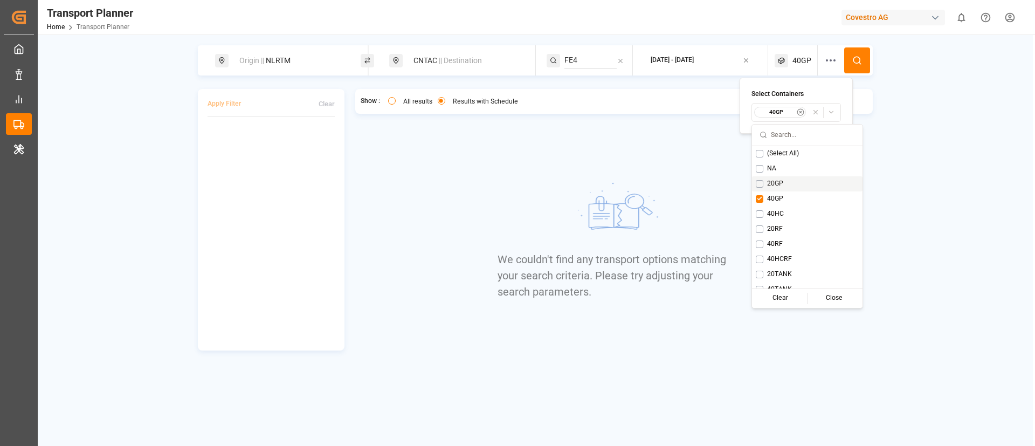
click at [777, 182] on span "20GP" at bounding box center [775, 184] width 16 height 10
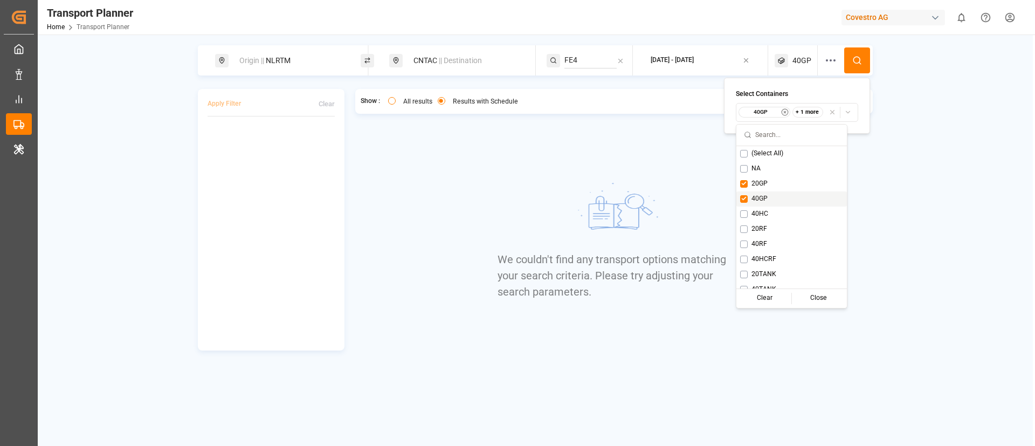
drag, startPoint x: 759, startPoint y: 199, endPoint x: 778, endPoint y: 190, distance: 21.0
click at [760, 198] on span "40GP" at bounding box center [760, 199] width 16 height 10
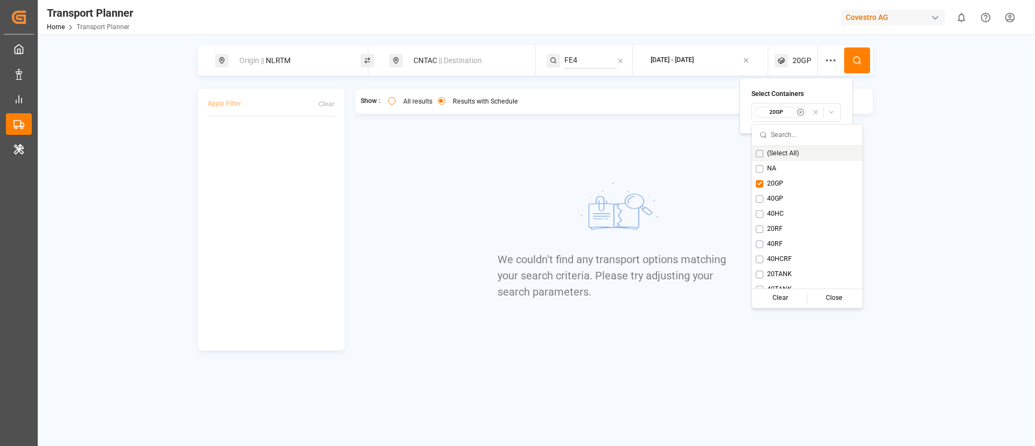
click at [858, 63] on circle at bounding box center [857, 60] width 6 height 6
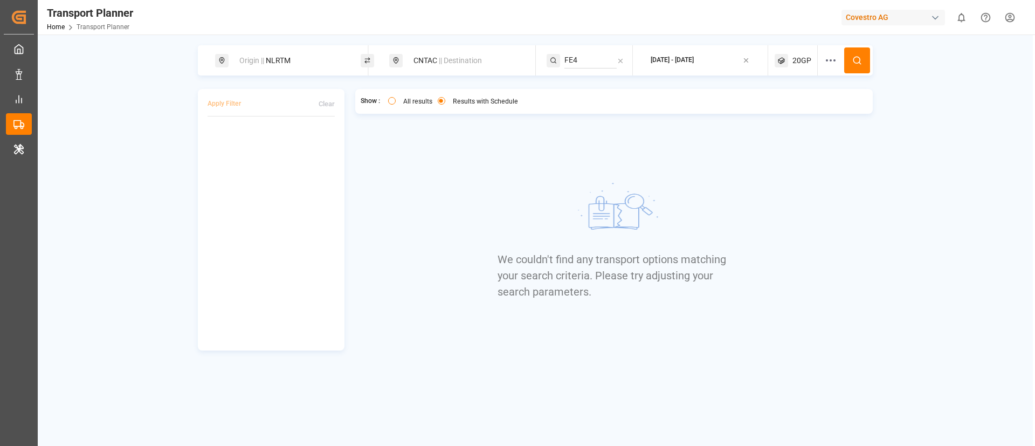
click at [283, 51] on div "Origin || NLRTM" at bounding box center [291, 61] width 116 height 20
click at [267, 142] on input "NLRTM" at bounding box center [282, 147] width 108 height 16
paste input "DEHA"
type input "DEHAM"
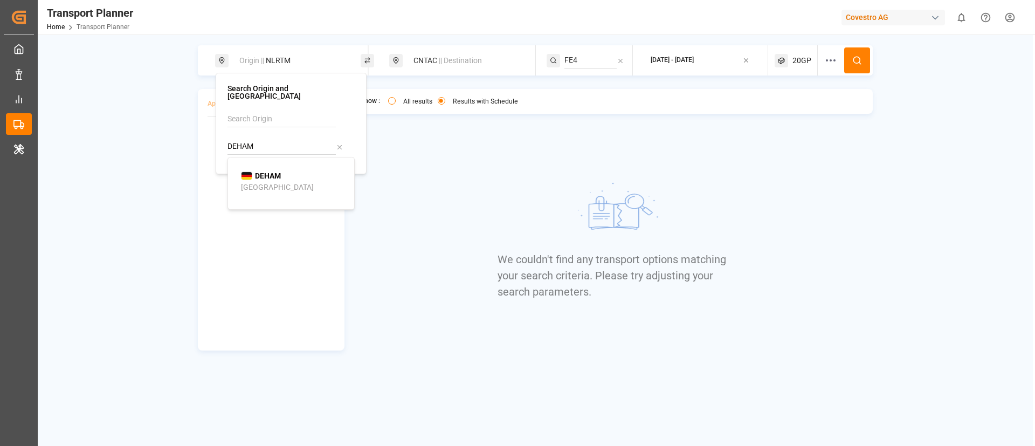
click at [269, 171] on b "DEHAM" at bounding box center [268, 175] width 26 height 9
click at [442, 65] on div "CNTAC || Destination" at bounding box center [465, 61] width 116 height 20
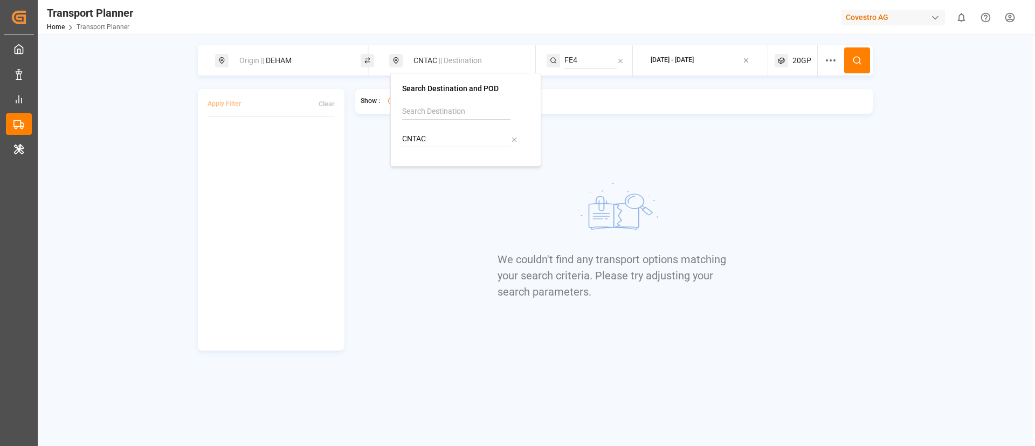
click at [442, 137] on input "CNTAC" at bounding box center [456, 139] width 108 height 16
paste input "TWKHH"
type input "TWKHH"
click at [441, 169] on b "TWKHH" at bounding box center [443, 168] width 27 height 9
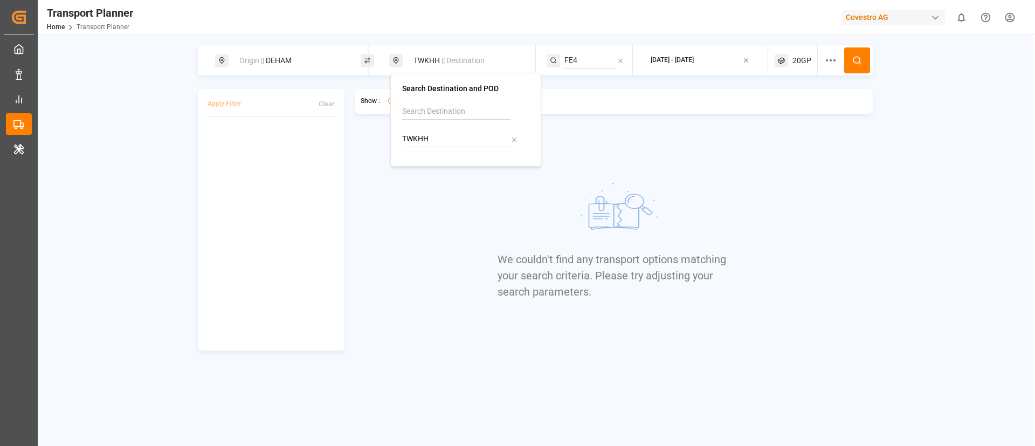
click at [854, 56] on icon at bounding box center [857, 61] width 10 height 10
click at [790, 65] on div "20GP" at bounding box center [796, 60] width 43 height 30
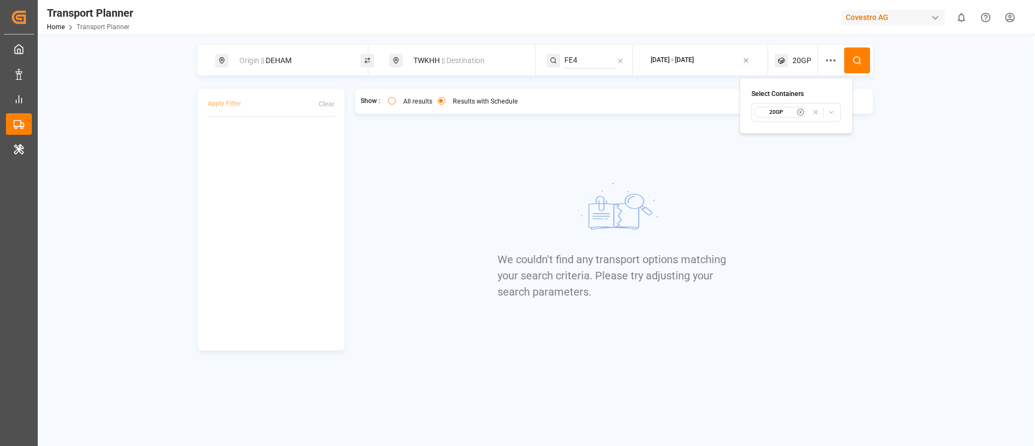
click at [786, 110] on small "20GP" at bounding box center [777, 112] width 38 height 8
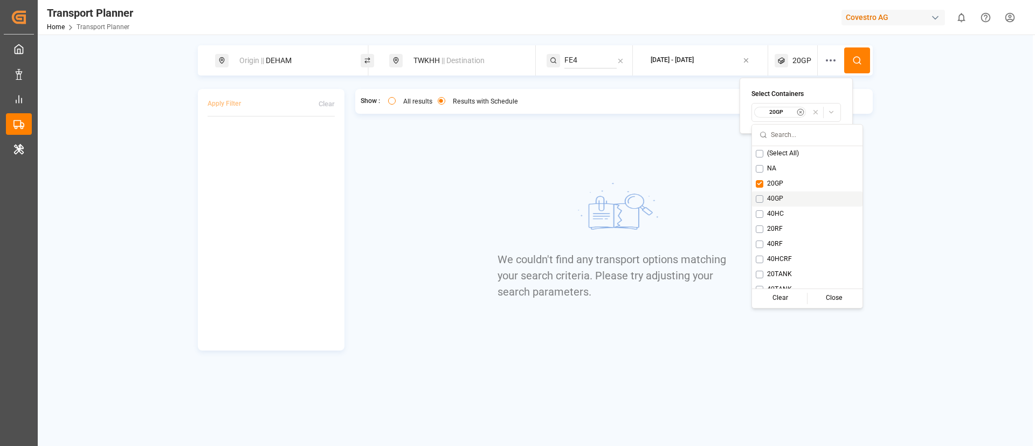
click at [781, 197] on span "40GP" at bounding box center [775, 199] width 16 height 10
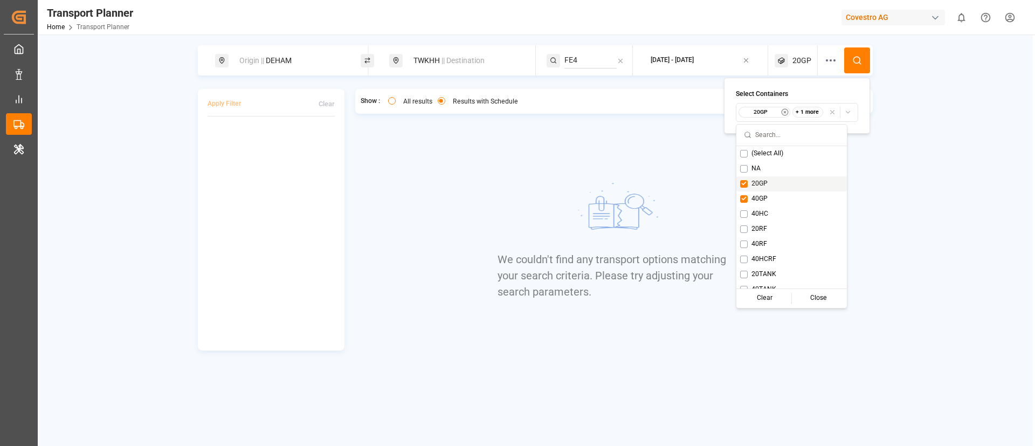
click at [761, 184] on span "20GP" at bounding box center [760, 184] width 16 height 10
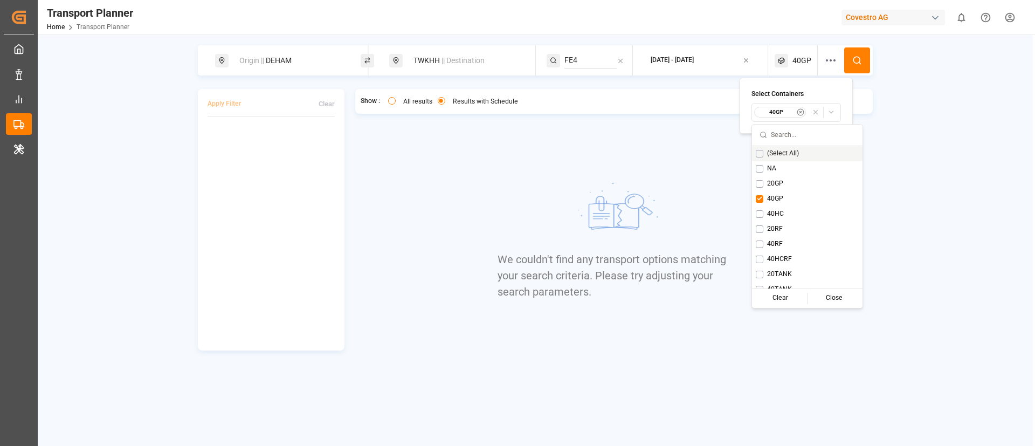
click at [858, 61] on icon at bounding box center [857, 61] width 10 height 10
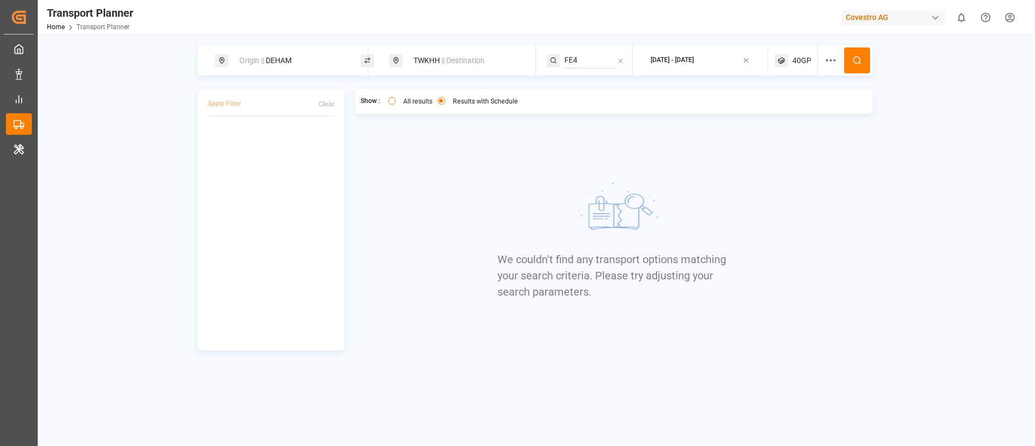
click at [801, 57] on span "40GP" at bounding box center [802, 60] width 19 height 11
click at [783, 107] on div "40GP" at bounding box center [780, 112] width 52 height 11
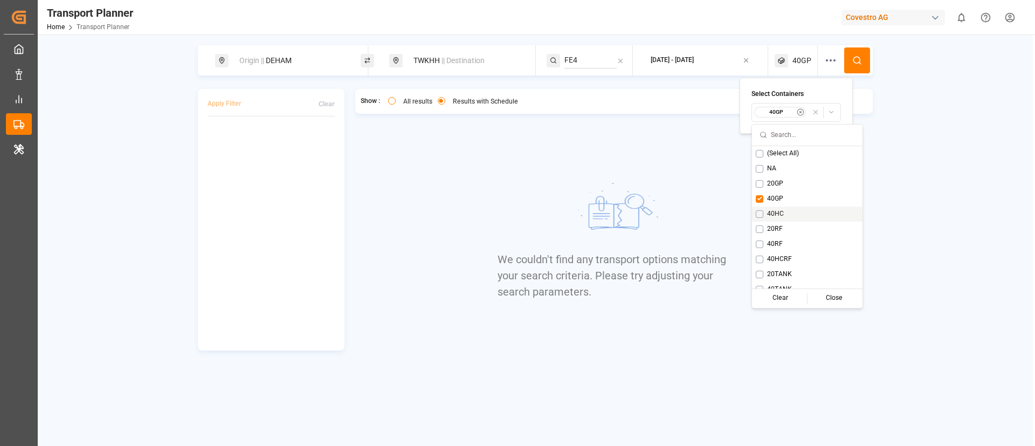
click at [776, 212] on span "40HC" at bounding box center [775, 214] width 17 height 10
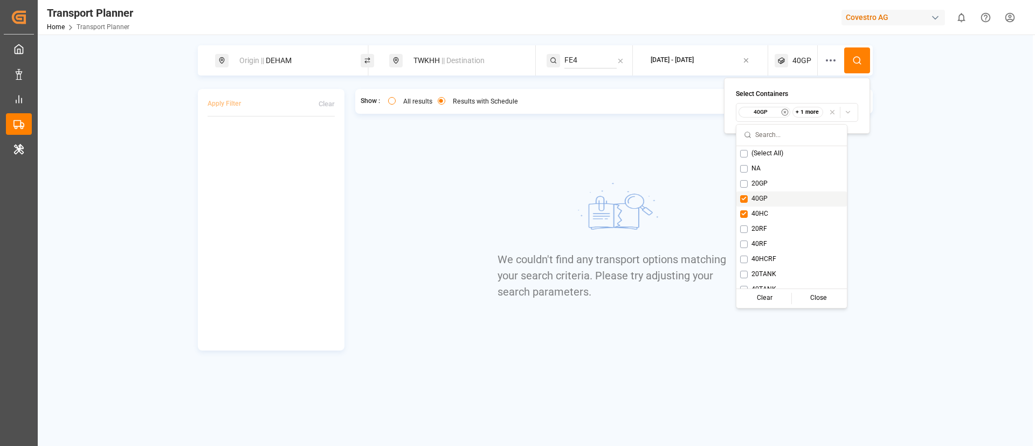
click at [764, 200] on span "40GP" at bounding box center [760, 199] width 16 height 10
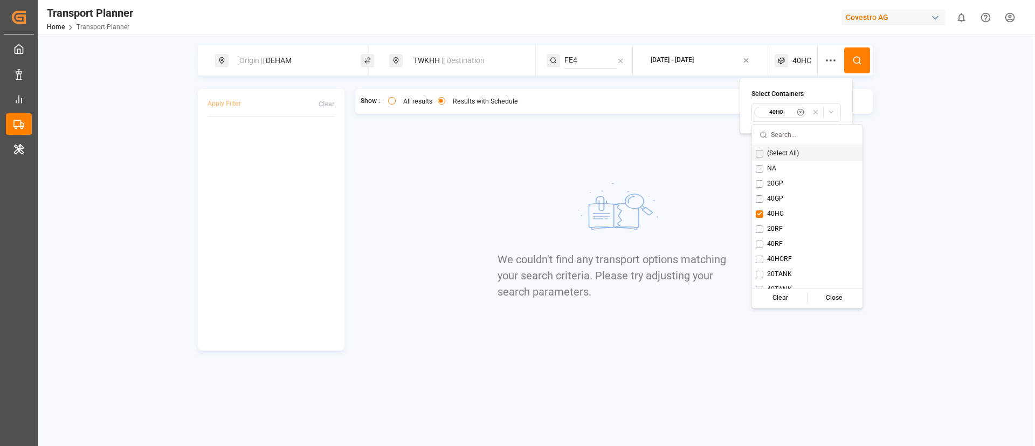
click at [857, 52] on button at bounding box center [857, 60] width 26 height 26
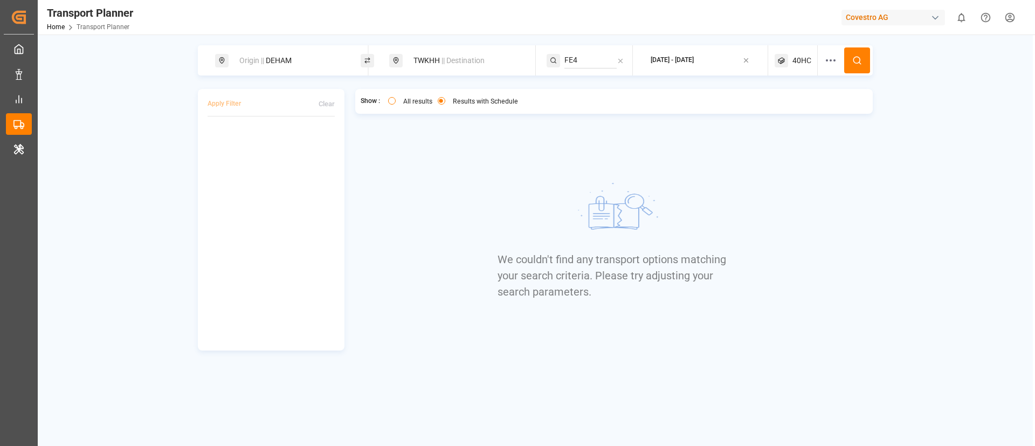
click at [795, 54] on div "40HC" at bounding box center [796, 60] width 43 height 30
click at [774, 114] on small "40HC" at bounding box center [777, 112] width 38 height 8
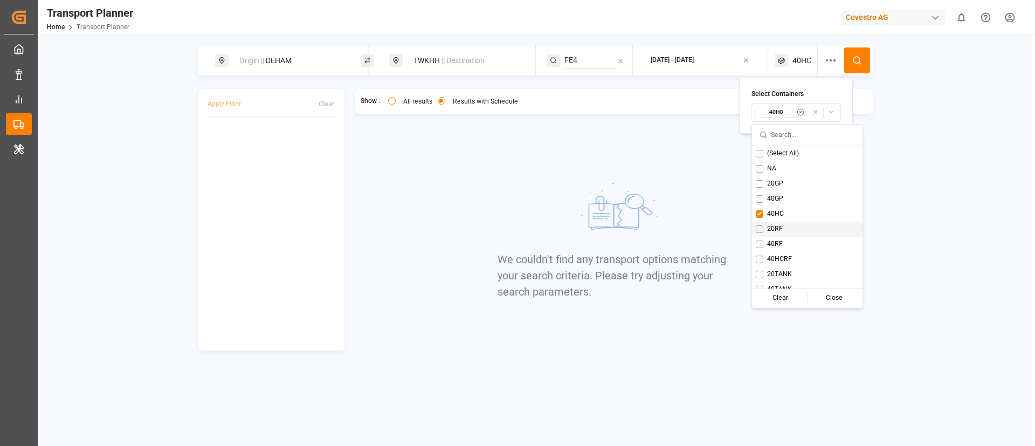
click at [774, 228] on span "20RF" at bounding box center [775, 229] width 16 height 10
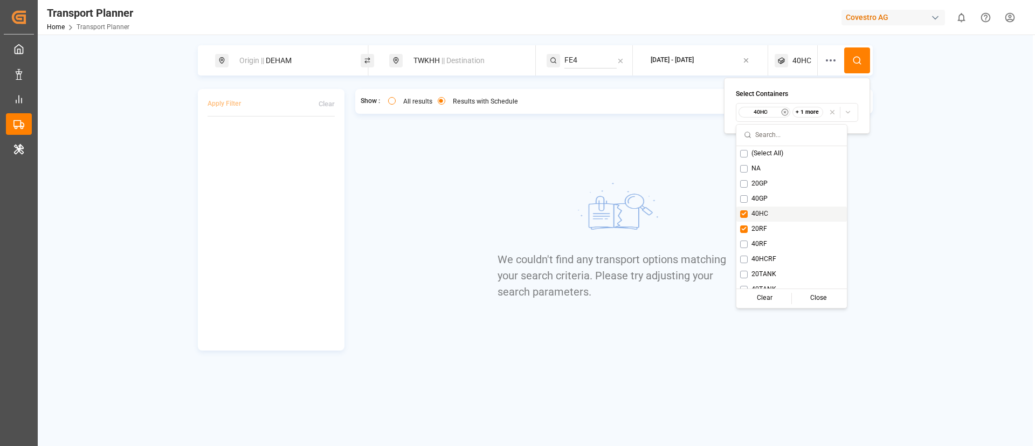
drag, startPoint x: 761, startPoint y: 215, endPoint x: 786, endPoint y: 185, distance: 39.4
click at [760, 215] on span "40HC" at bounding box center [760, 214] width 17 height 10
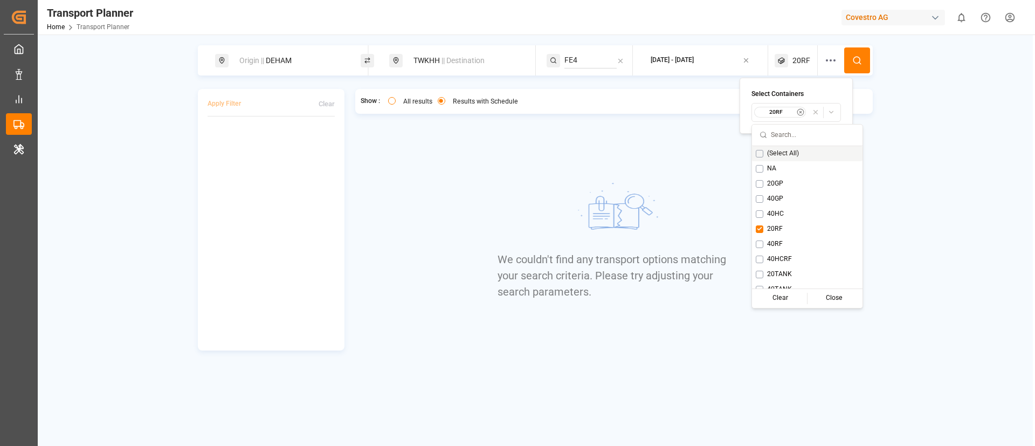
click at [857, 57] on circle at bounding box center [857, 60] width 6 height 6
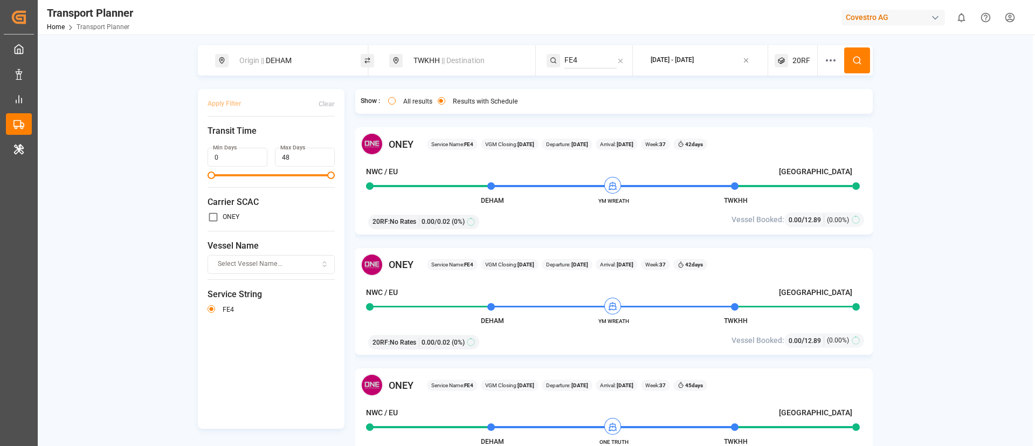
click at [799, 62] on span "20RF" at bounding box center [802, 60] width 18 height 11
click at [788, 112] on small "20RF" at bounding box center [775, 112] width 38 height 8
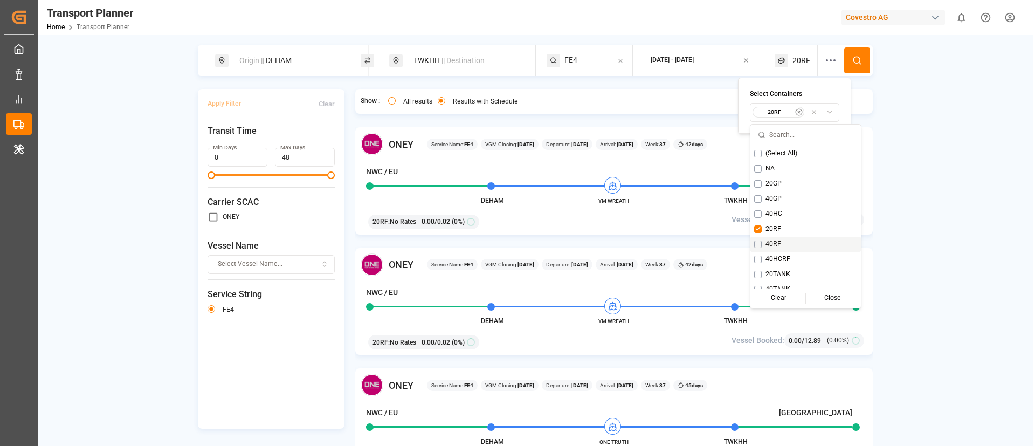
click at [773, 243] on span "40RF" at bounding box center [774, 244] width 16 height 10
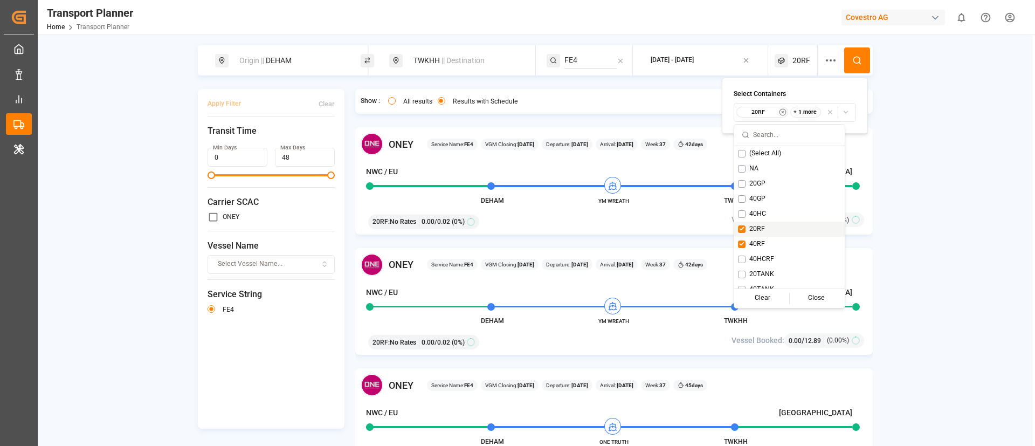
click at [761, 224] on span "20RF" at bounding box center [757, 229] width 16 height 10
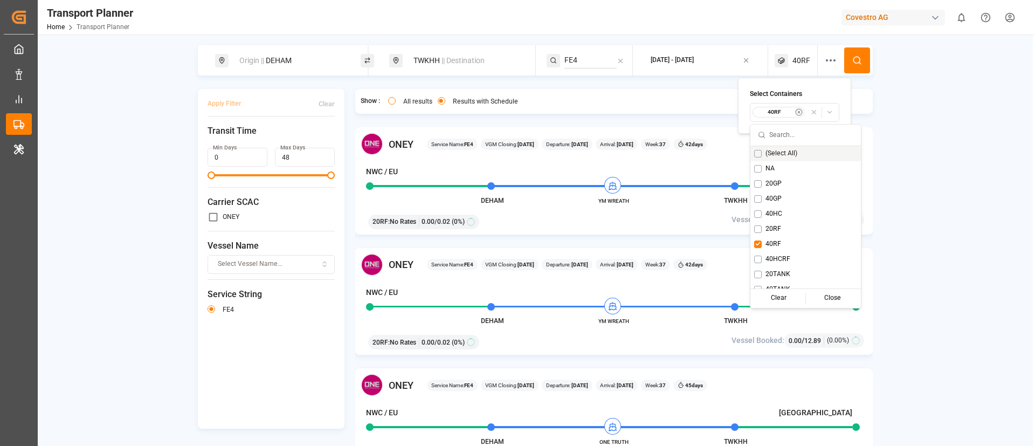
click at [852, 54] on button at bounding box center [857, 60] width 26 height 26
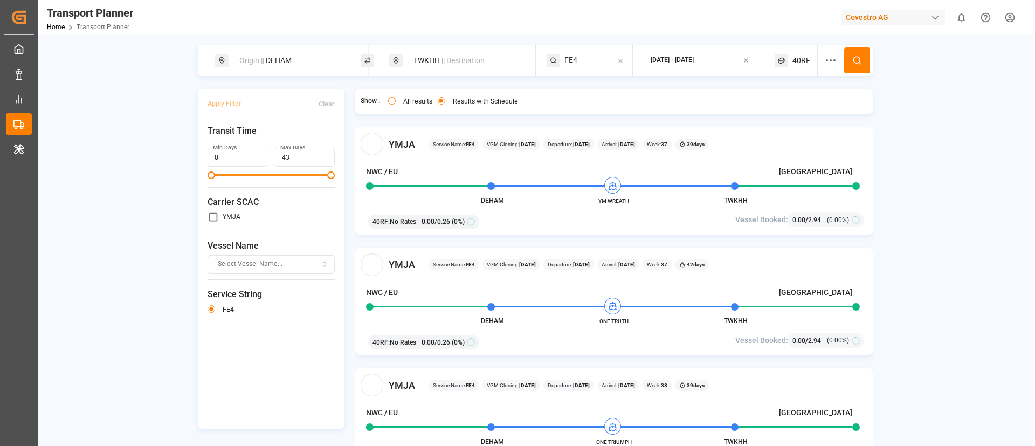
click at [295, 53] on div "Origin || DEHAM" at bounding box center [291, 61] width 116 height 20
click at [277, 142] on input "DEHAM" at bounding box center [280, 147] width 108 height 16
paste input "NLRT"
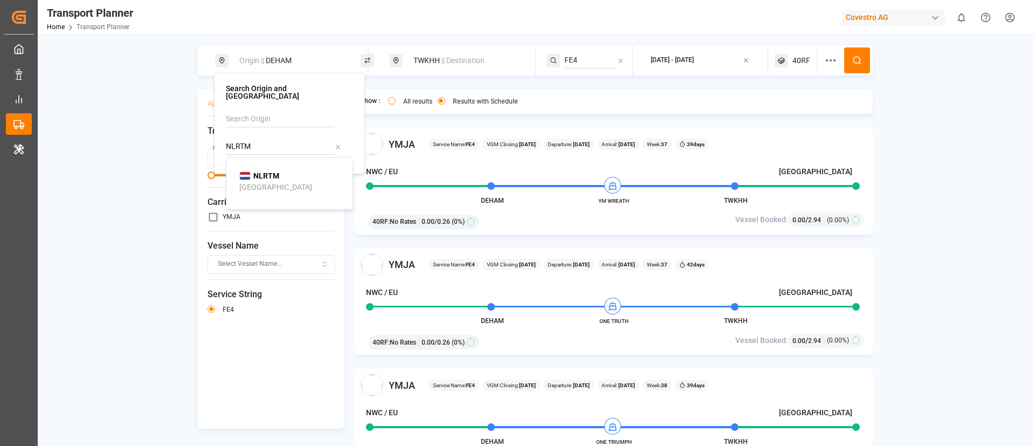
type input "NLRTM"
click at [272, 182] on div "[GEOGRAPHIC_DATA]" at bounding box center [275, 187] width 73 height 11
click at [853, 56] on icon at bounding box center [857, 61] width 10 height 10
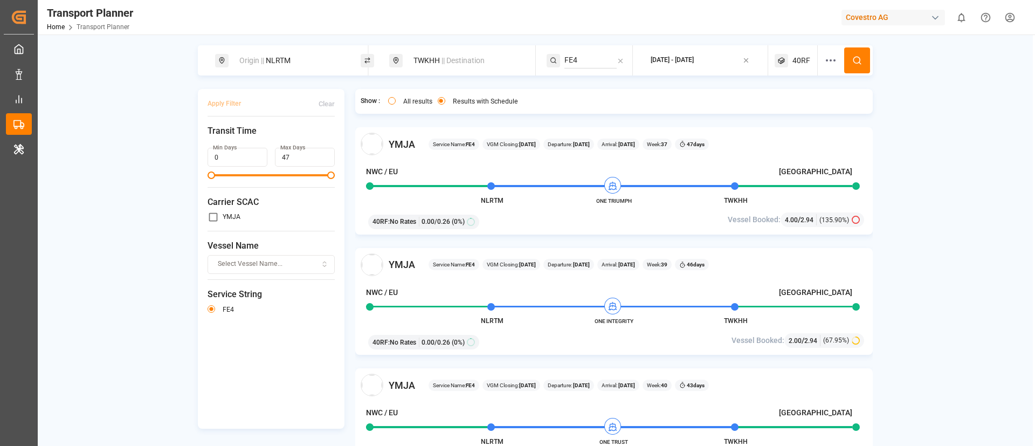
click at [297, 60] on div "Origin || NLRTM" at bounding box center [291, 61] width 116 height 20
click at [279, 139] on input "NLRTM" at bounding box center [280, 147] width 108 height 16
click at [278, 139] on input "NLRTM" at bounding box center [280, 147] width 108 height 16
paste input "FRLEH"
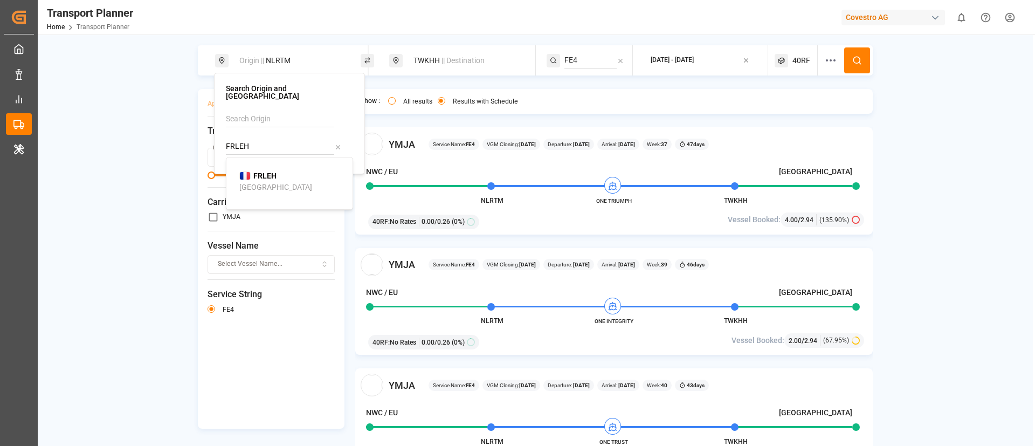
type input "FRLEH"
click at [248, 187] on li "FRLEH [GEOGRAPHIC_DATA]" at bounding box center [292, 181] width 122 height 31
click at [259, 173] on b "FRLEH" at bounding box center [264, 175] width 23 height 9
click at [853, 65] on button at bounding box center [857, 60] width 26 height 26
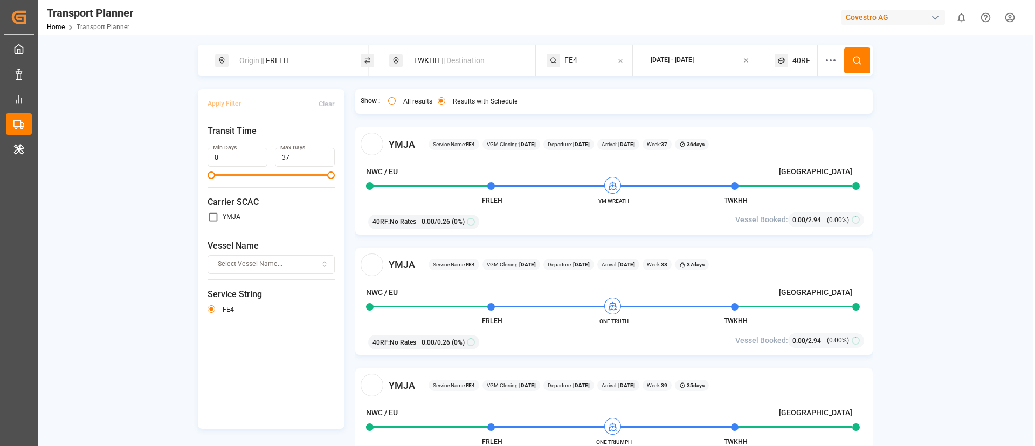
click at [451, 61] on span "|| Destination" at bounding box center [463, 60] width 43 height 9
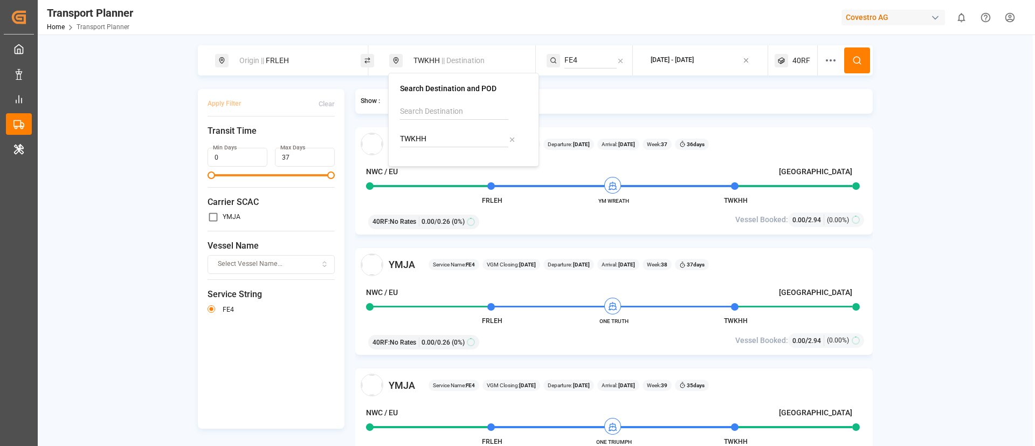
click at [445, 141] on input "TWKHH" at bounding box center [454, 139] width 108 height 16
paste input "JPSMZ"
type input "JPSMZ"
click at [450, 160] on li "[PERSON_NAME]" at bounding box center [466, 174] width 122 height 31
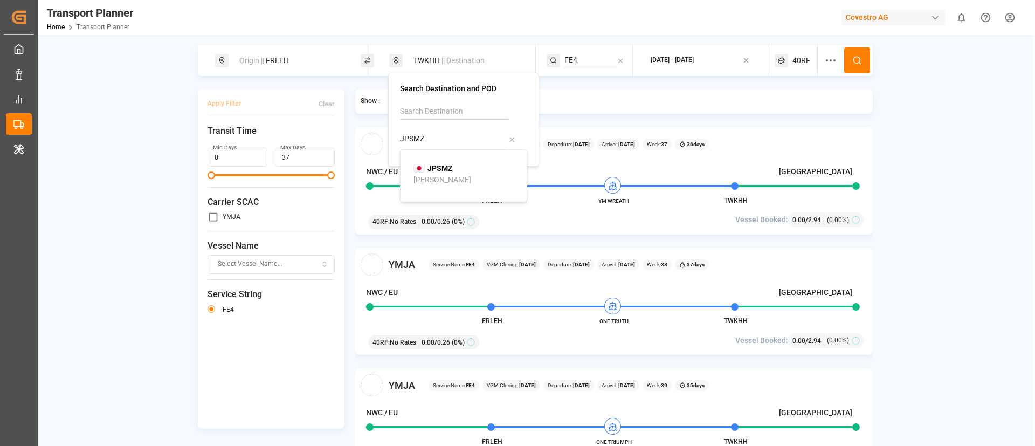
click at [438, 169] on b "JPSMZ" at bounding box center [440, 168] width 25 height 9
click at [587, 58] on input "FE4" at bounding box center [591, 60] width 52 height 16
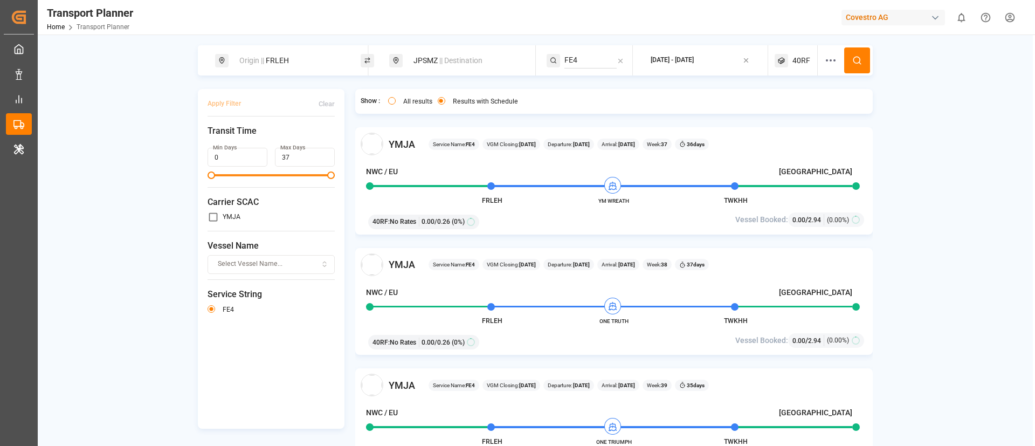
click at [587, 58] on input "FE4" at bounding box center [591, 60] width 52 height 16
paste input "5"
type input "FE5"
click at [592, 89] on div "FE5" at bounding box center [630, 89] width 105 height 11
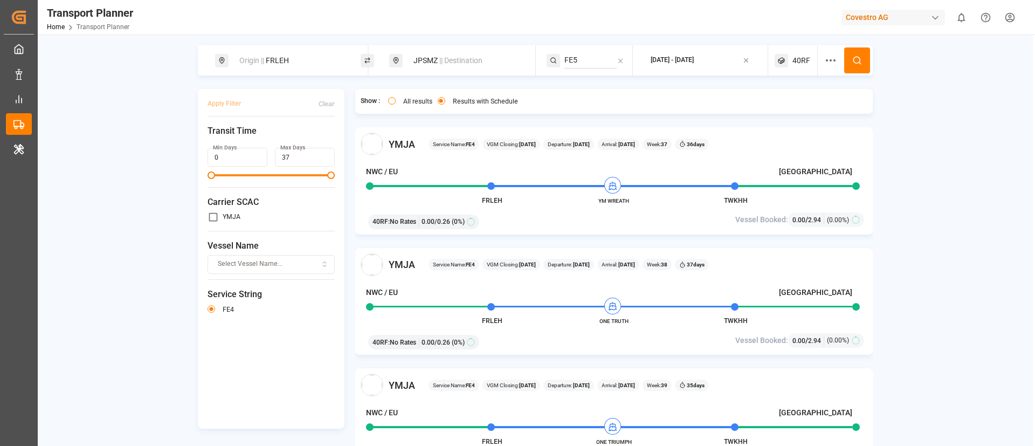
click at [849, 60] on button at bounding box center [857, 60] width 26 height 26
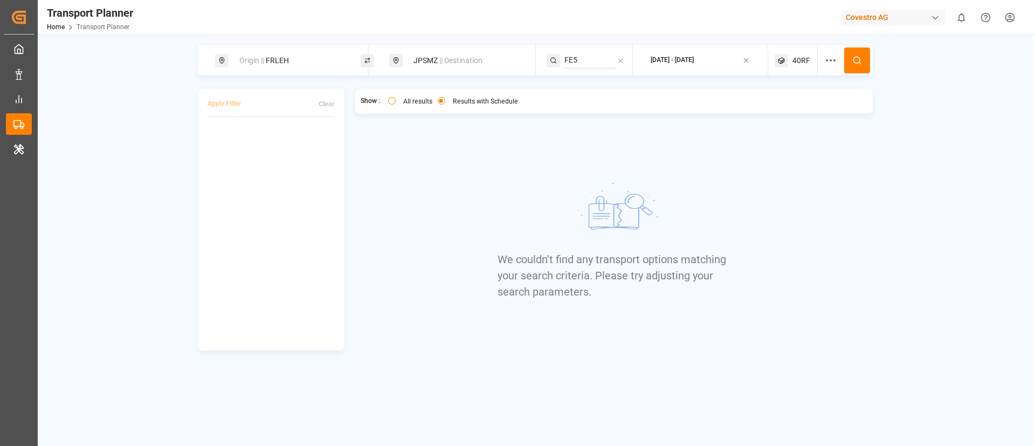
click at [797, 63] on span "40RF" at bounding box center [802, 60] width 18 height 11
click at [778, 109] on small "40RF" at bounding box center [777, 112] width 38 height 8
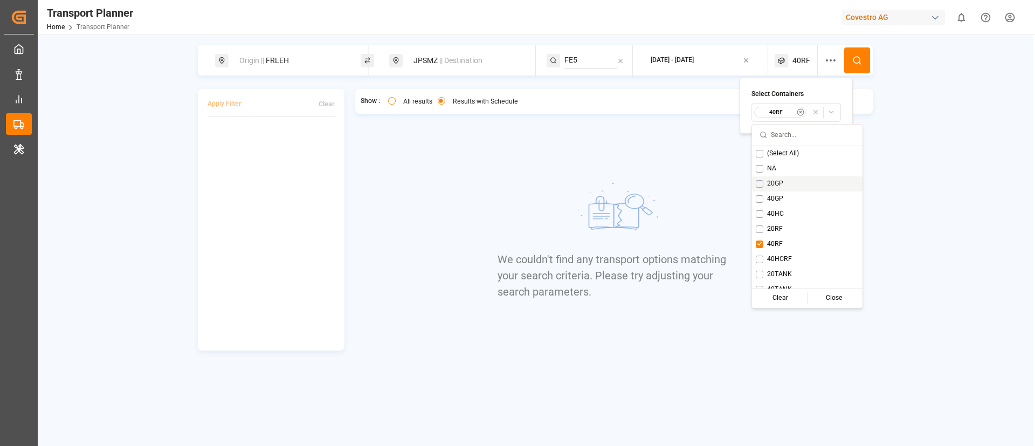
click at [776, 181] on span "20GP" at bounding box center [775, 184] width 16 height 10
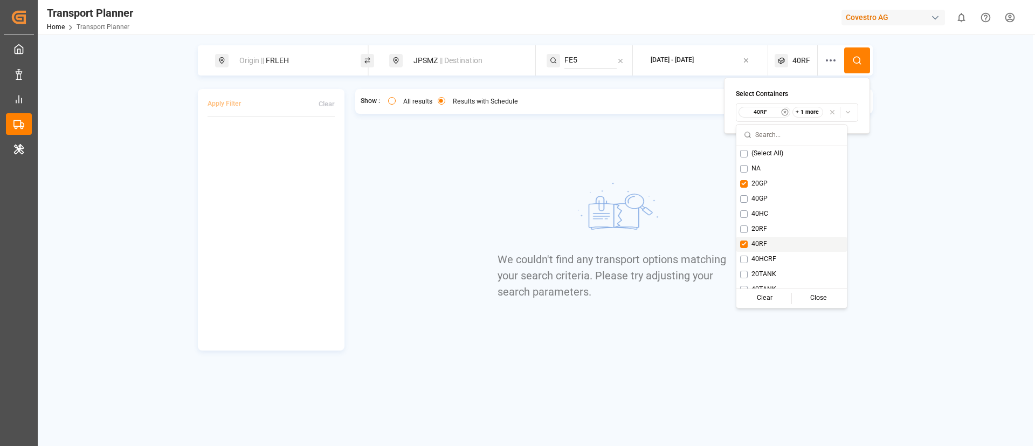
drag, startPoint x: 755, startPoint y: 245, endPoint x: 764, endPoint y: 229, distance: 17.9
click at [755, 244] on span "40RF" at bounding box center [760, 244] width 16 height 10
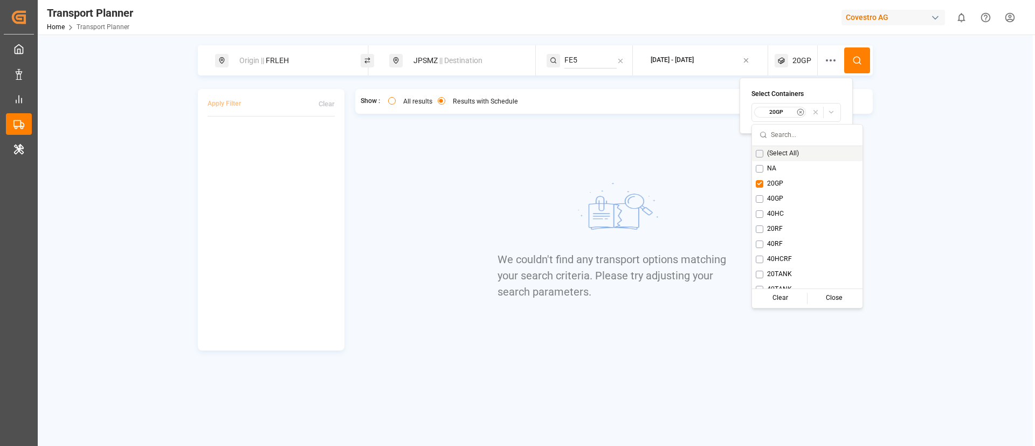
click at [855, 51] on button at bounding box center [857, 60] width 26 height 26
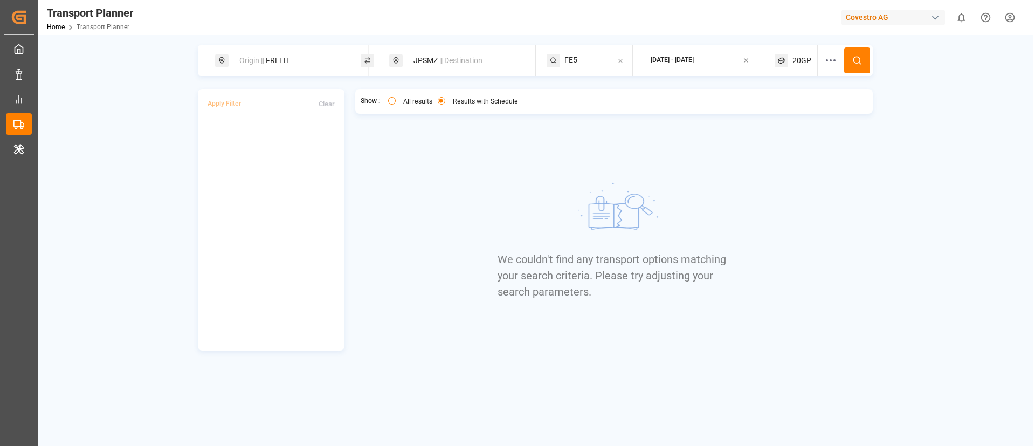
click at [793, 60] on span "20GP" at bounding box center [802, 60] width 19 height 11
click at [782, 113] on small "20GP" at bounding box center [777, 112] width 38 height 8
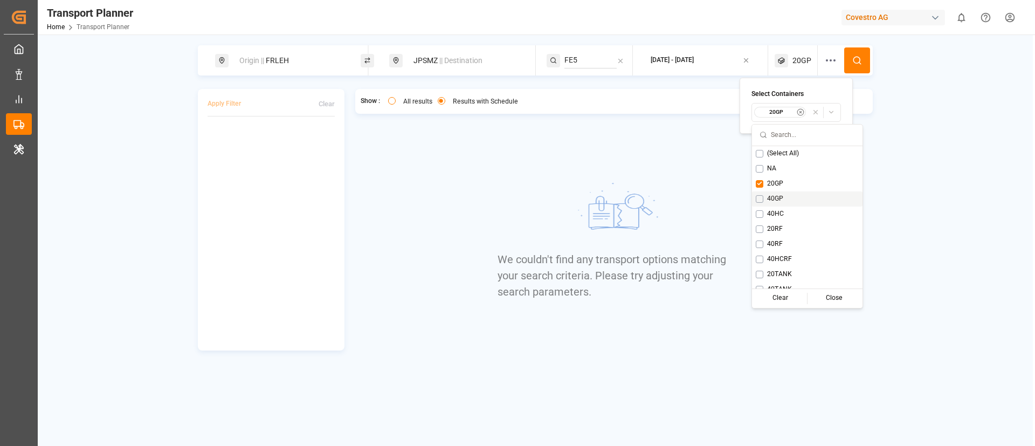
click at [780, 197] on span "40GP" at bounding box center [775, 199] width 16 height 10
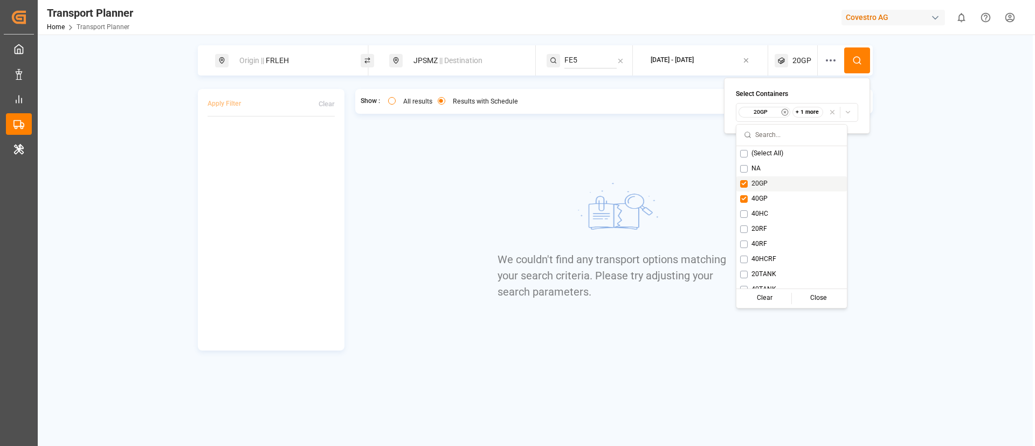
drag, startPoint x: 761, startPoint y: 183, endPoint x: 768, endPoint y: 174, distance: 11.7
click at [761, 183] on span "20GP" at bounding box center [760, 184] width 16 height 10
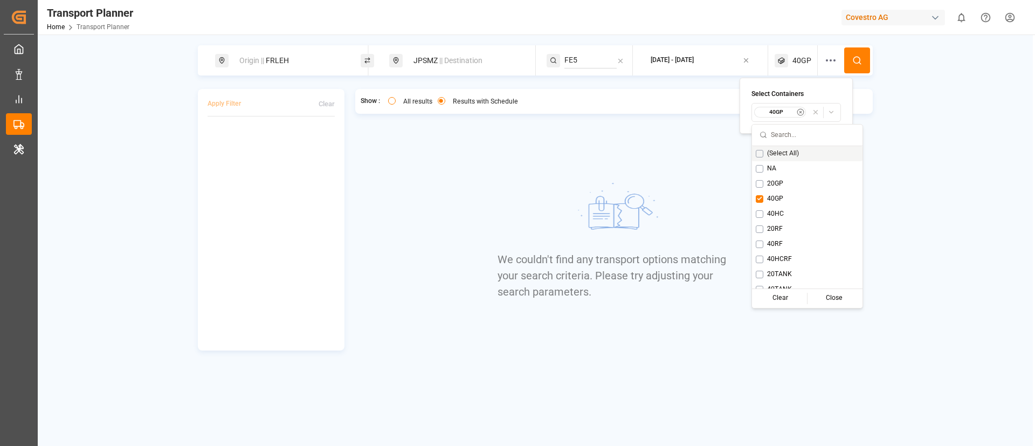
click at [853, 56] on icon at bounding box center [857, 61] width 10 height 10
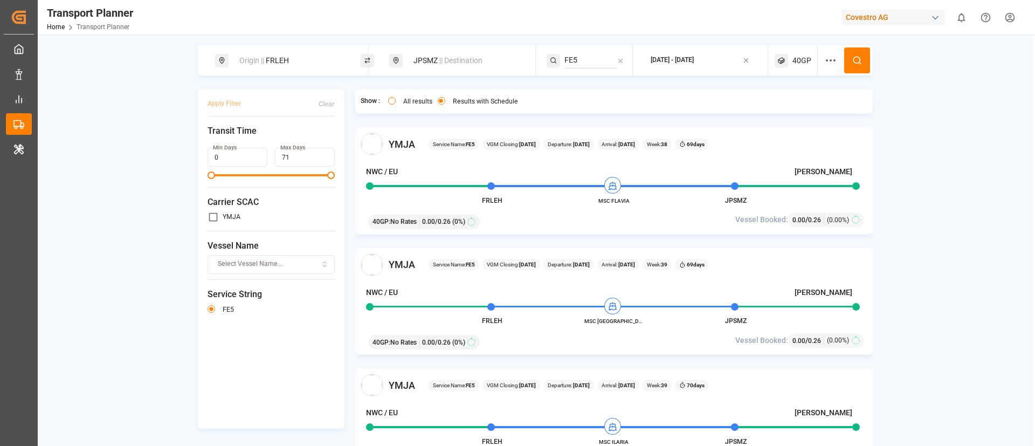
click at [304, 61] on div "Origin || FRLEH" at bounding box center [291, 61] width 116 height 20
click at [271, 139] on input "FRLEH" at bounding box center [280, 147] width 108 height 16
paste input "NLRTM"
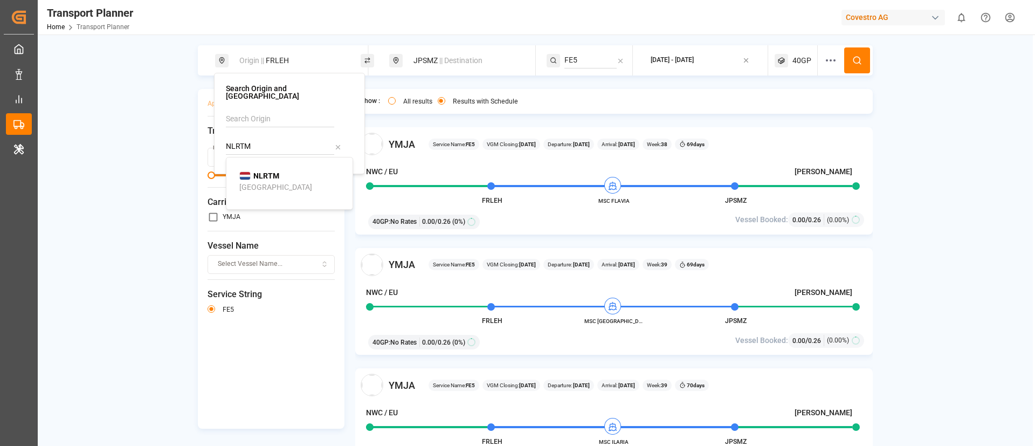
type input "NLRTM"
click at [265, 173] on b "NLRTM" at bounding box center [266, 175] width 26 height 9
click at [855, 53] on button at bounding box center [857, 60] width 26 height 26
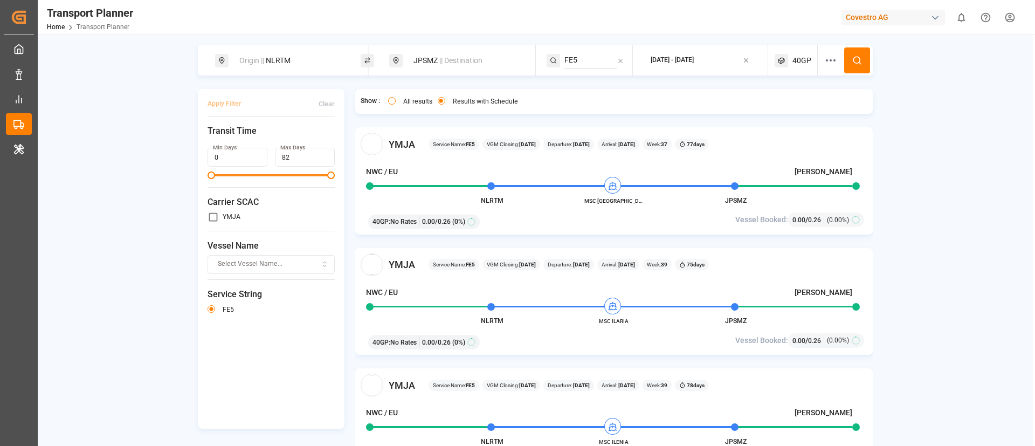
click at [298, 64] on div "Origin || NLRTM" at bounding box center [291, 61] width 116 height 20
click at [271, 139] on input "NLRTM" at bounding box center [280, 147] width 108 height 16
paste input "DEHA"
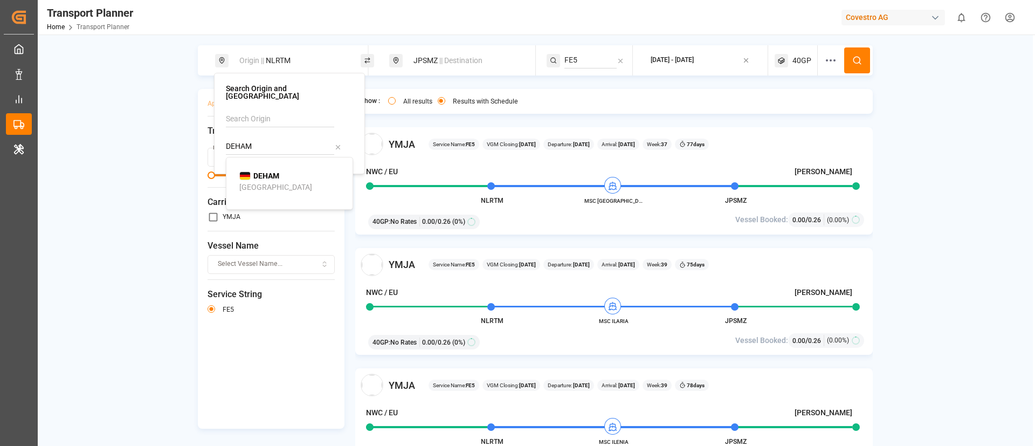
type input "DEHAM"
click at [260, 171] on b "DEHAM" at bounding box center [266, 175] width 26 height 9
click at [852, 56] on icon at bounding box center [857, 61] width 10 height 10
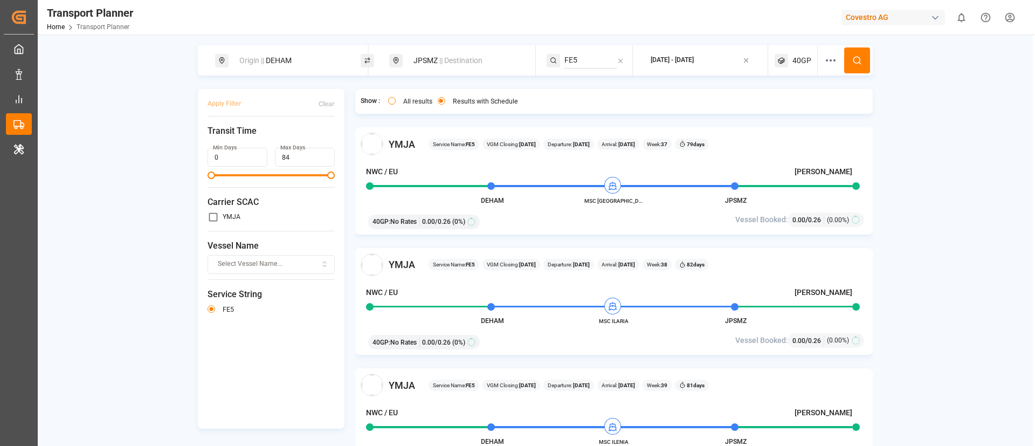
click at [297, 59] on div "Origin || DEHAM" at bounding box center [291, 61] width 116 height 20
click at [265, 139] on input "DEHAM" at bounding box center [280, 147] width 108 height 16
paste input "NLRT"
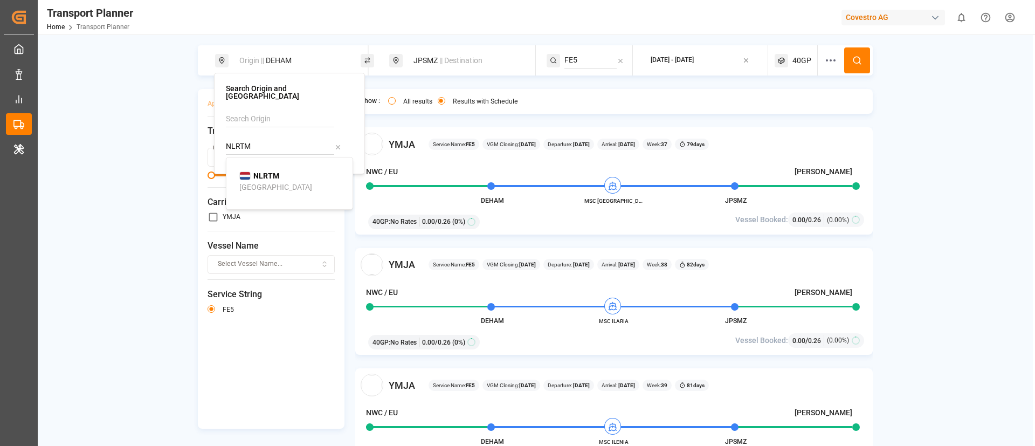
type input "NLRTM"
click at [261, 171] on b "NLRTM" at bounding box center [266, 175] width 26 height 9
click at [447, 61] on span "|| Destination" at bounding box center [460, 60] width 43 height 9
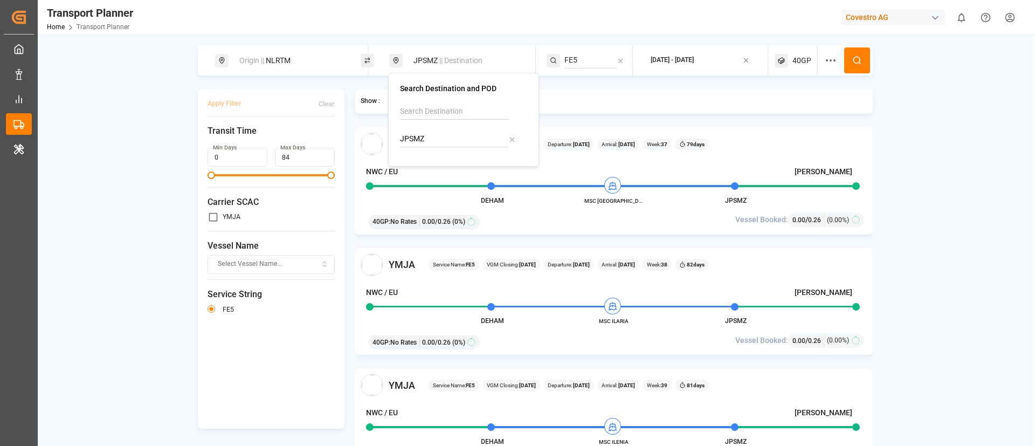
click at [441, 146] on input "JPSMZ" at bounding box center [454, 139] width 108 height 16
paste input "THLCH"
type input "THLCH"
click at [437, 172] on b "THLCH" at bounding box center [440, 168] width 25 height 9
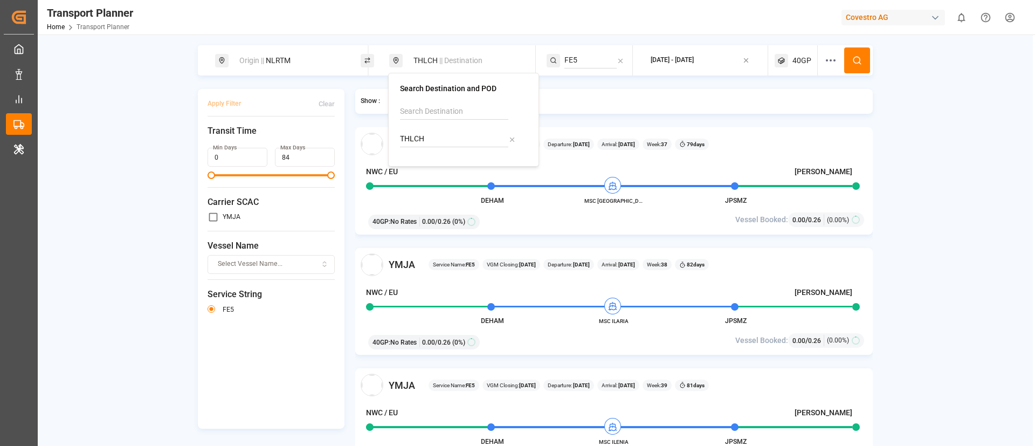
click at [587, 62] on input "FE5" at bounding box center [591, 60] width 52 height 16
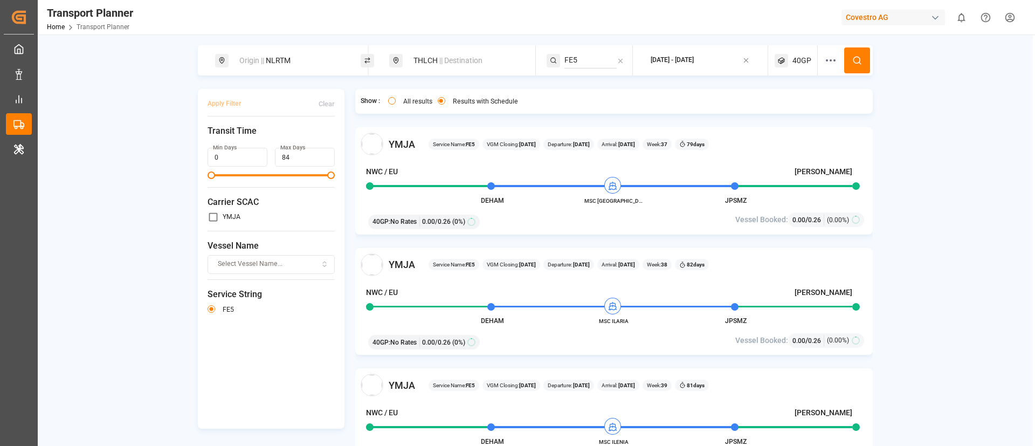
paste input "6"
type input "FE6"
click at [589, 87] on div "FE6" at bounding box center [630, 89] width 105 height 11
drag, startPoint x: 849, startPoint y: 57, endPoint x: 843, endPoint y: 58, distance: 6.0
click at [849, 56] on button at bounding box center [857, 60] width 26 height 26
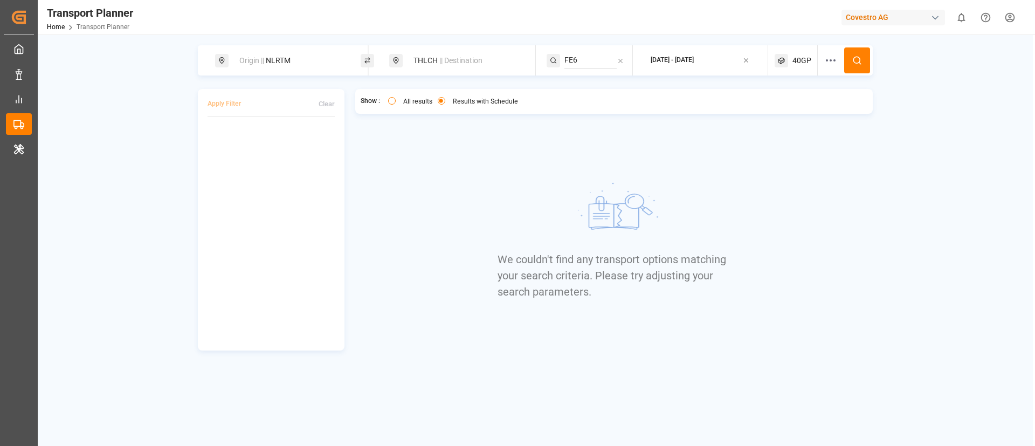
click at [792, 61] on div "40GP" at bounding box center [796, 60] width 43 height 30
click at [775, 112] on small "40GP" at bounding box center [777, 112] width 38 height 8
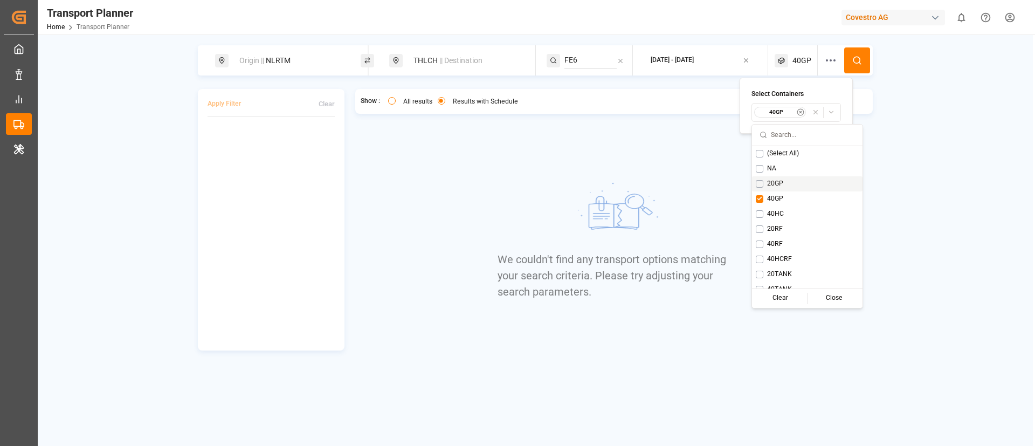
click at [773, 184] on span "20GP" at bounding box center [775, 184] width 16 height 10
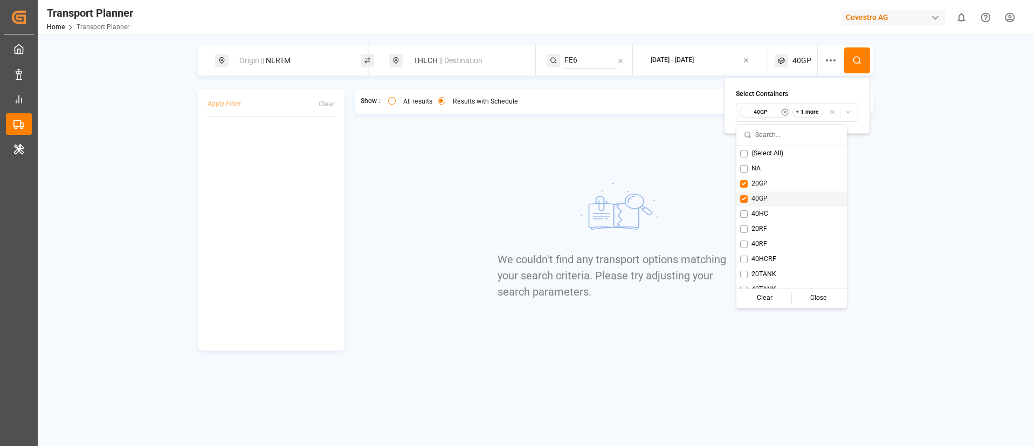
click at [764, 191] on div "40GP" at bounding box center [792, 198] width 111 height 15
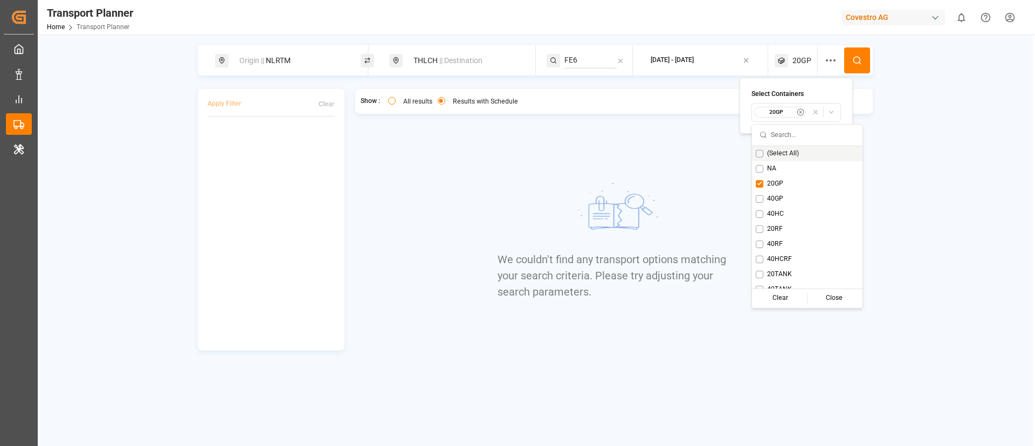
drag, startPoint x: 862, startPoint y: 59, endPoint x: 852, endPoint y: 65, distance: 11.1
click at [862, 58] on icon at bounding box center [857, 61] width 10 height 10
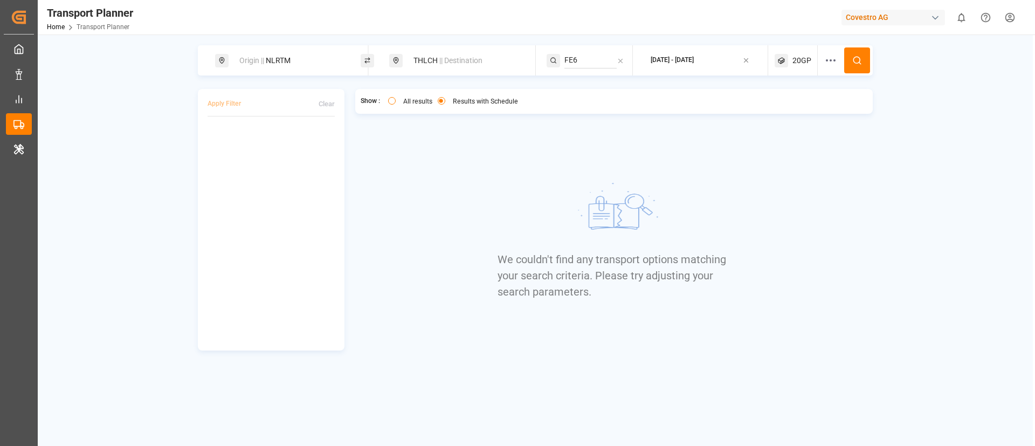
click at [793, 57] on span "20GP" at bounding box center [802, 60] width 19 height 11
click at [781, 106] on button "20GP" at bounding box center [797, 112] width 90 height 19
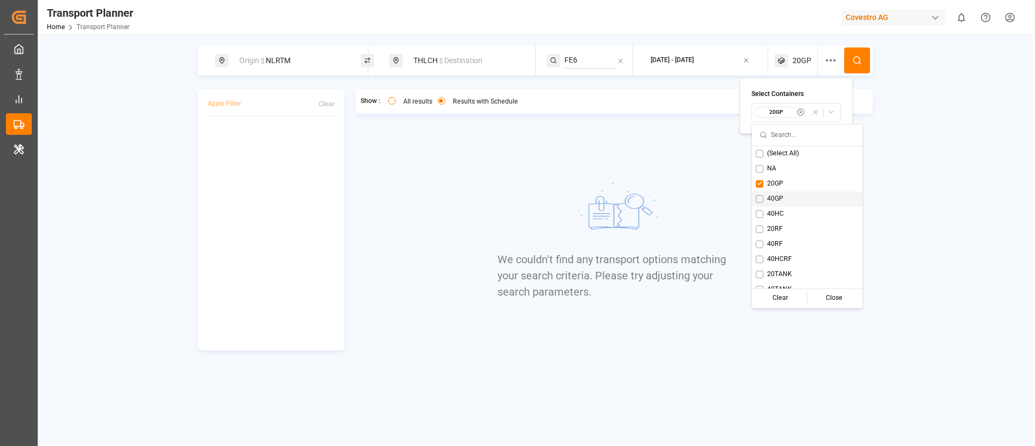
click at [773, 207] on div "40HC" at bounding box center [807, 214] width 111 height 15
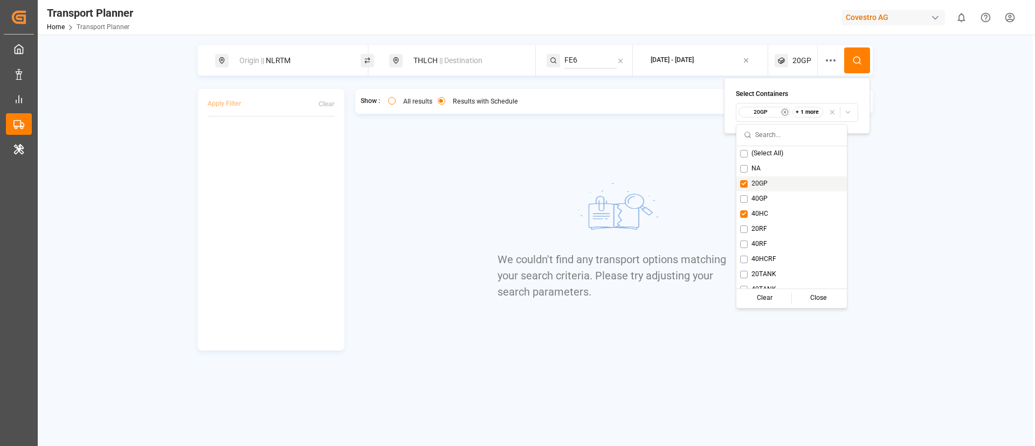
click at [764, 179] on span "20GP" at bounding box center [760, 184] width 16 height 10
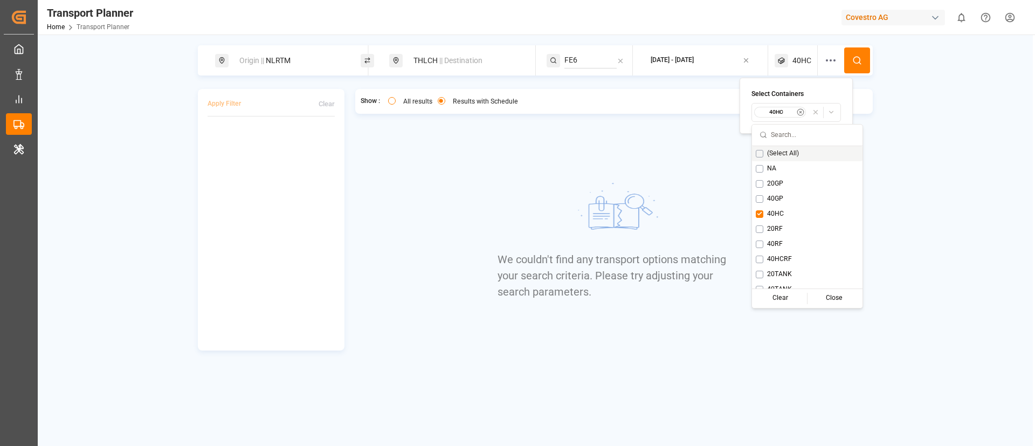
click at [854, 61] on circle at bounding box center [857, 60] width 6 height 6
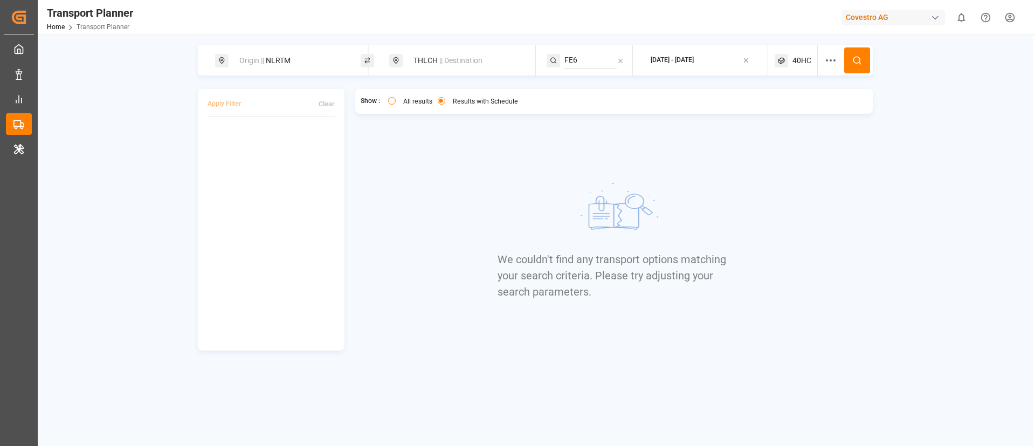
click at [796, 60] on span "40HC" at bounding box center [802, 60] width 19 height 11
click at [780, 111] on small "40HC" at bounding box center [777, 112] width 38 height 8
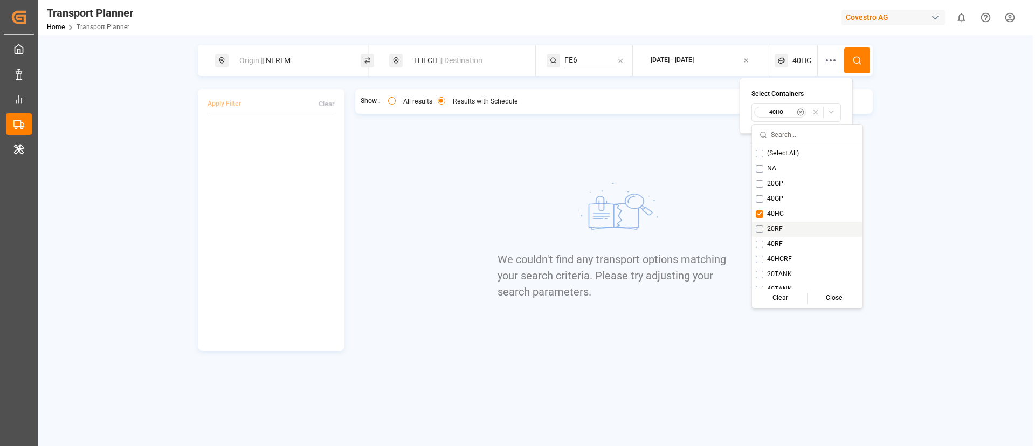
click at [775, 224] on span "20RF" at bounding box center [775, 229] width 16 height 10
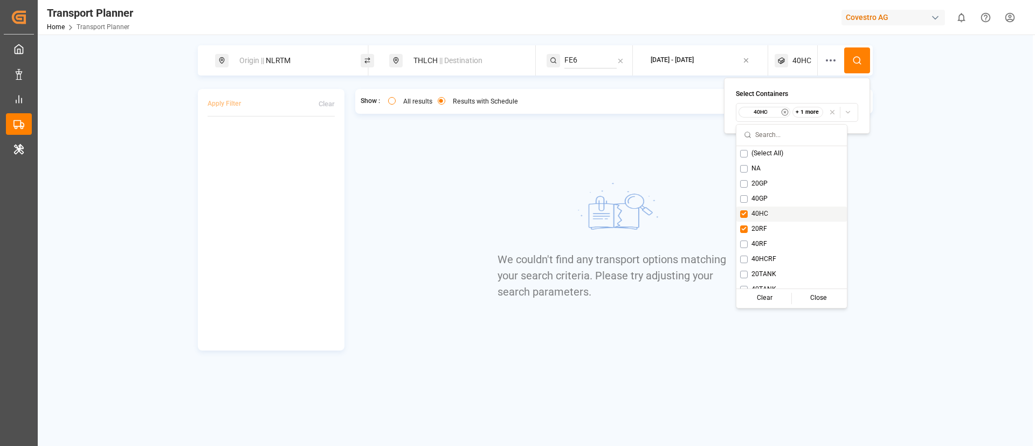
drag, startPoint x: 766, startPoint y: 213, endPoint x: 772, endPoint y: 205, distance: 9.7
click at [766, 213] on span "40HC" at bounding box center [760, 214] width 17 height 10
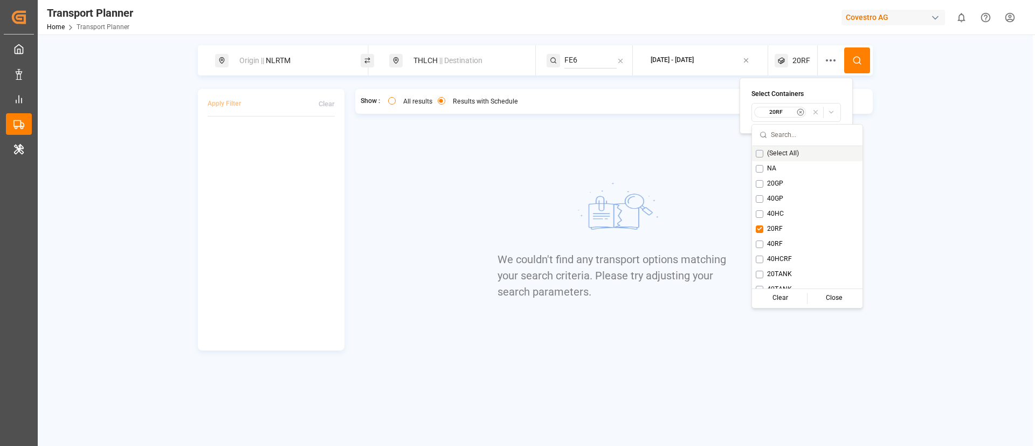
click at [852, 57] on icon at bounding box center [857, 61] width 10 height 10
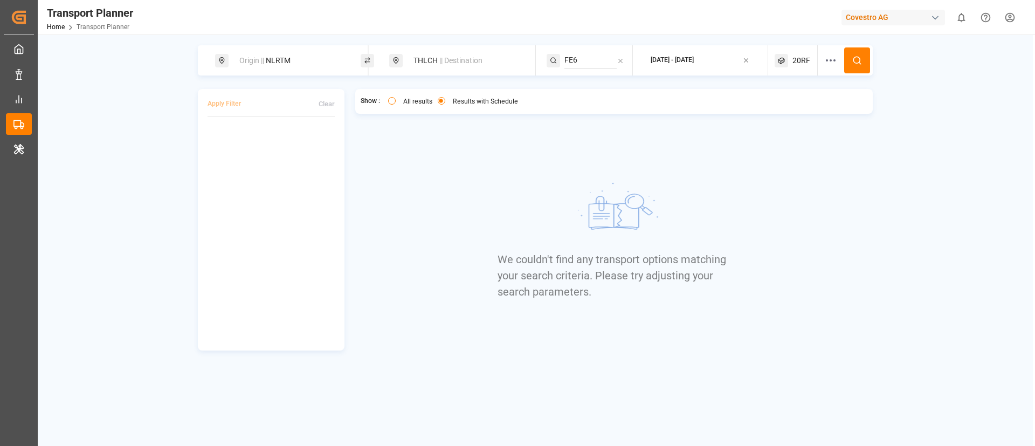
click at [804, 64] on span "20RF" at bounding box center [802, 60] width 18 height 11
drag, startPoint x: 780, startPoint y: 112, endPoint x: 782, endPoint y: 120, distance: 8.4
click at [780, 111] on small "20RF" at bounding box center [777, 112] width 38 height 8
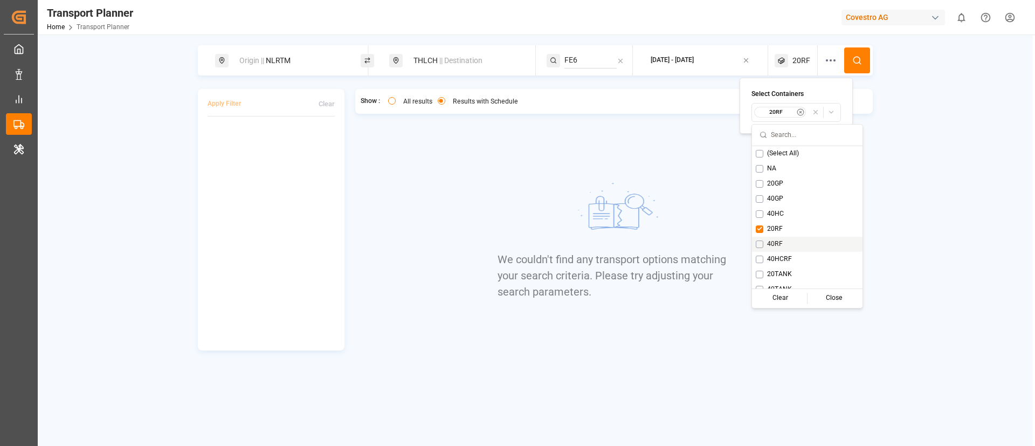
click at [773, 239] on span "40RF" at bounding box center [775, 244] width 16 height 10
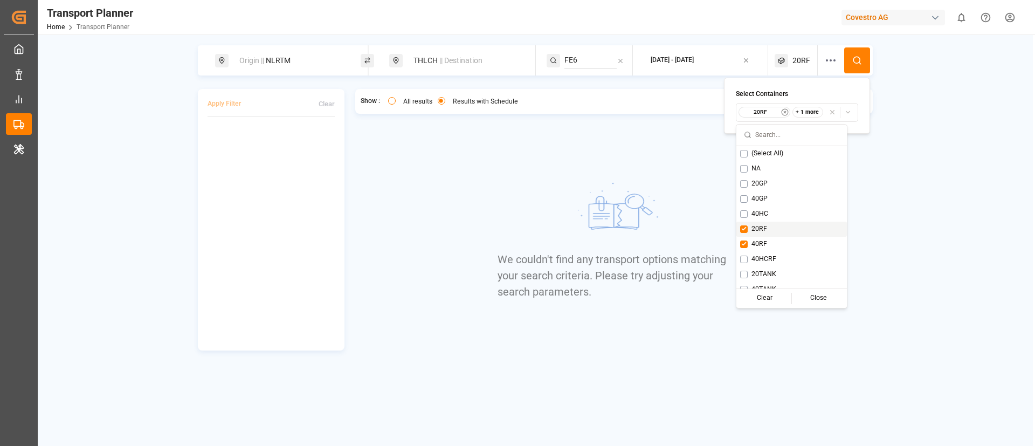
drag, startPoint x: 765, startPoint y: 226, endPoint x: 784, endPoint y: 207, distance: 27.8
click at [765, 226] on span "20RF" at bounding box center [760, 229] width 16 height 10
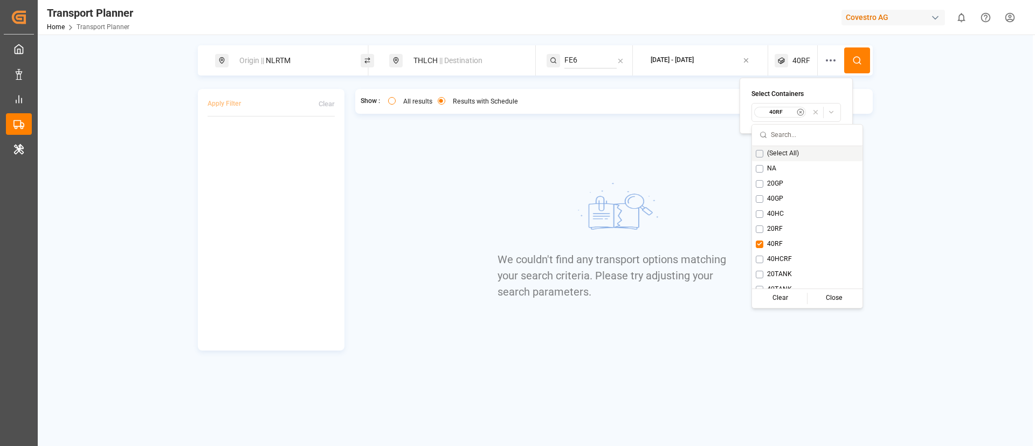
click at [854, 64] on icon at bounding box center [857, 61] width 10 height 10
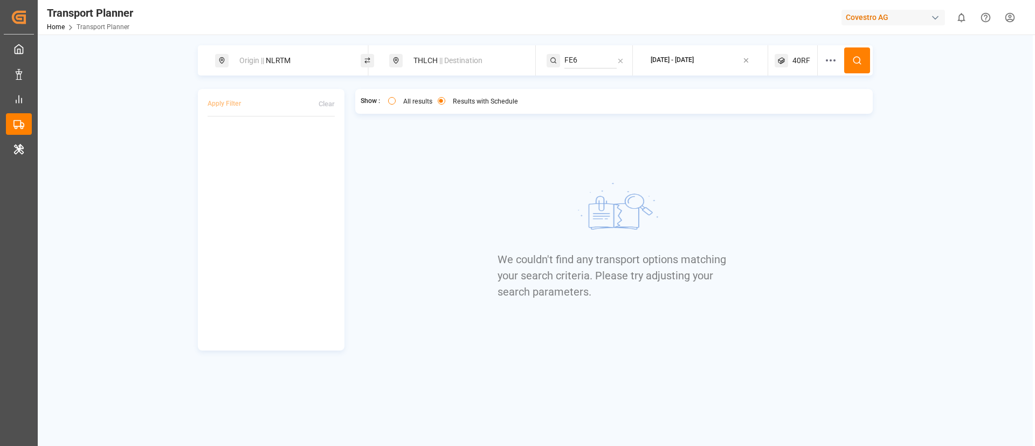
click at [795, 63] on span "40RF" at bounding box center [802, 60] width 18 height 11
click at [780, 105] on button "40RF" at bounding box center [797, 112] width 90 height 19
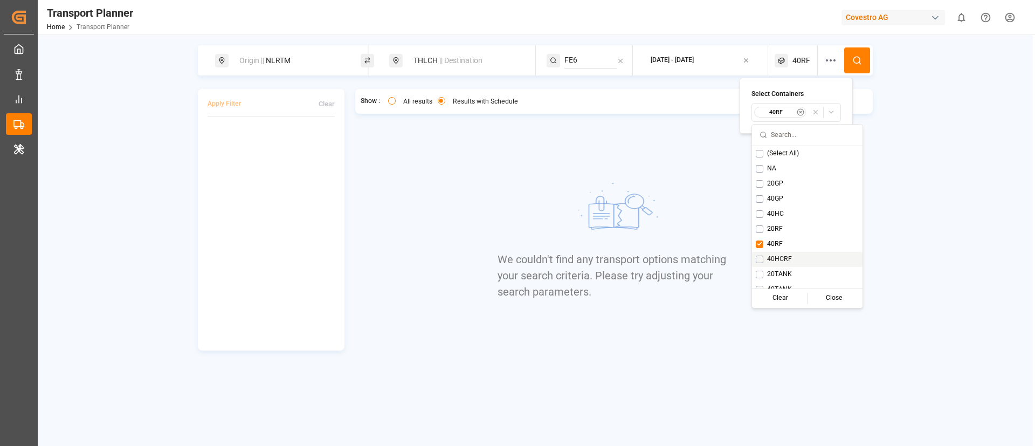
click at [775, 254] on span "40HCRF" at bounding box center [779, 259] width 25 height 10
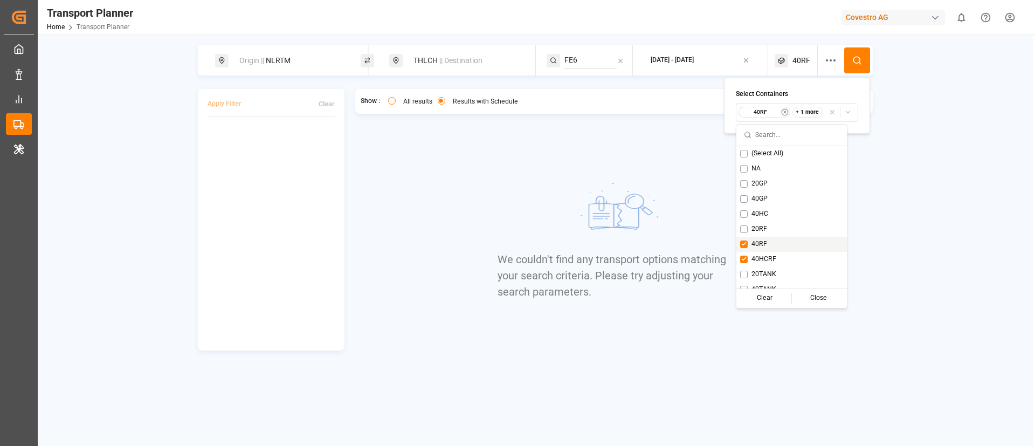
drag, startPoint x: 762, startPoint y: 242, endPoint x: 780, endPoint y: 216, distance: 31.7
click at [762, 241] on span "40RF" at bounding box center [760, 244] width 16 height 10
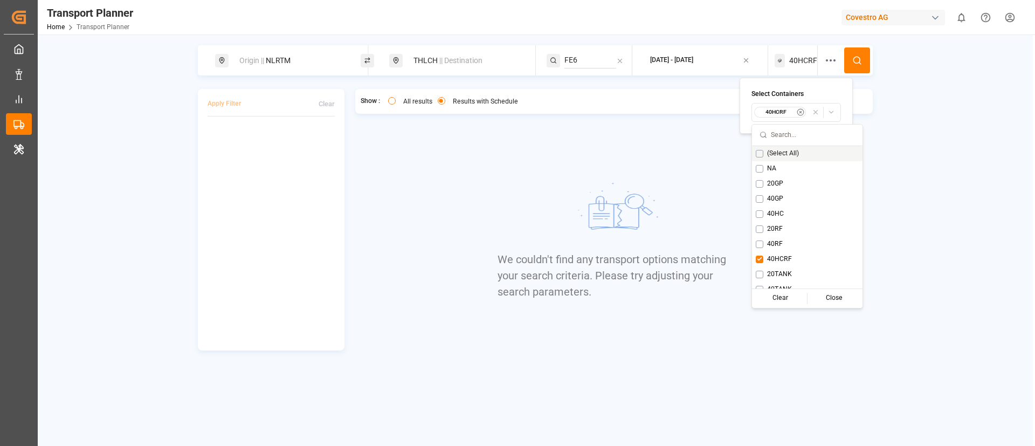
click at [849, 61] on button at bounding box center [857, 60] width 26 height 26
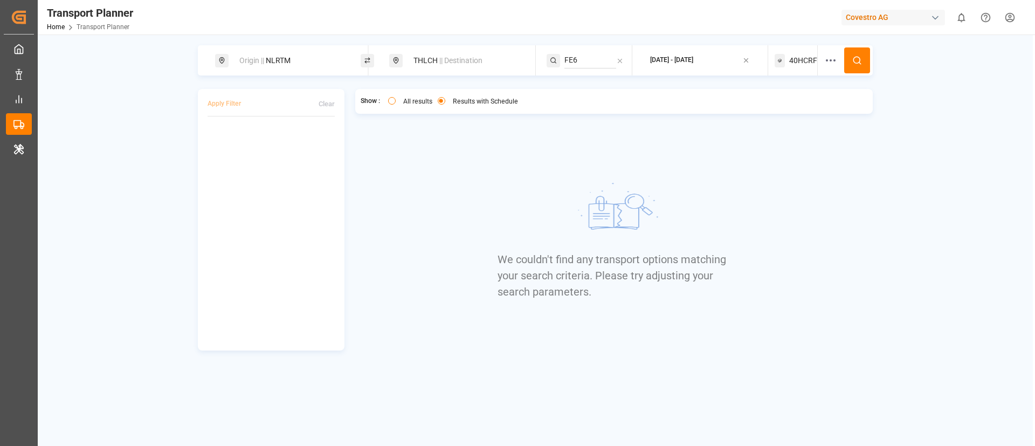
click at [800, 60] on span "40HCRF" at bounding box center [803, 60] width 28 height 11
click at [783, 115] on div "40HCRF" at bounding box center [780, 112] width 52 height 11
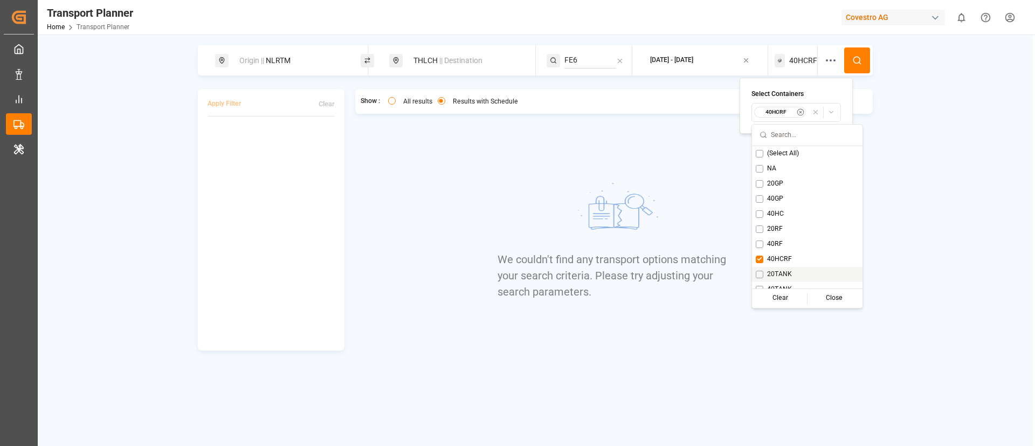
click at [778, 269] on div "20TANK" at bounding box center [807, 274] width 111 height 15
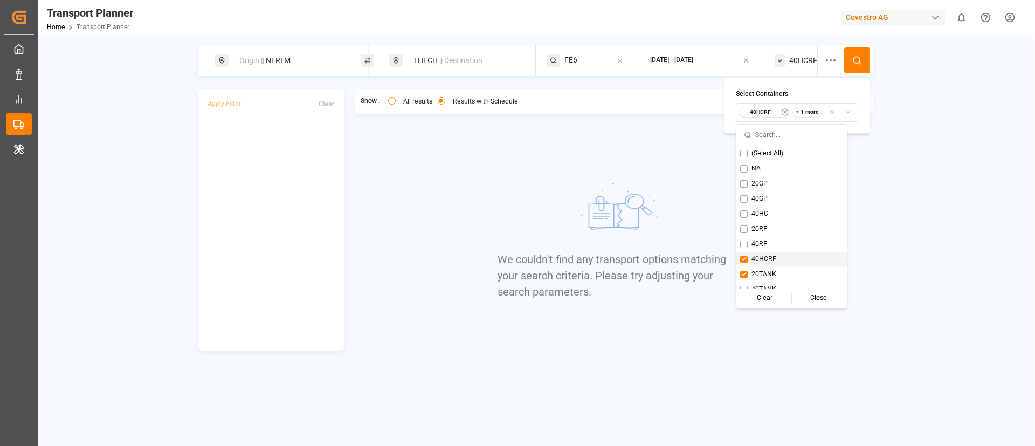
drag, startPoint x: 771, startPoint y: 260, endPoint x: 773, endPoint y: 253, distance: 7.2
click at [771, 259] on span "40HCRF" at bounding box center [764, 259] width 25 height 10
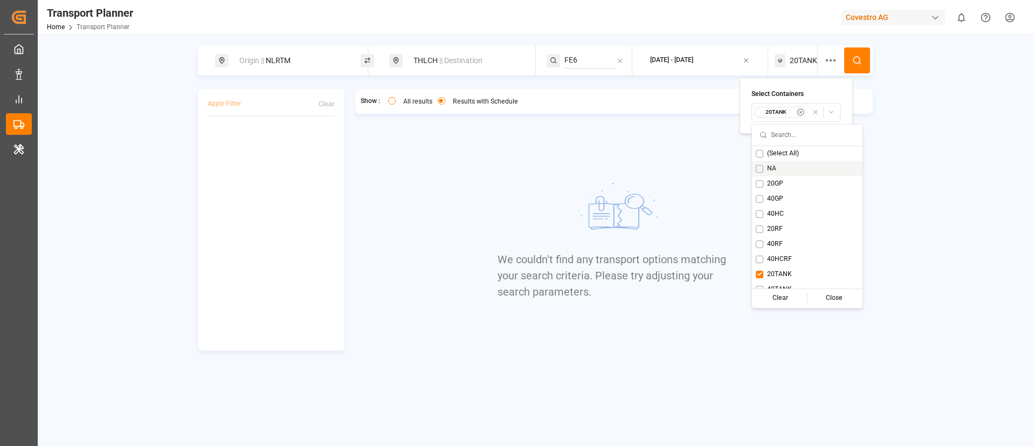
click at [856, 52] on button at bounding box center [857, 60] width 26 height 26
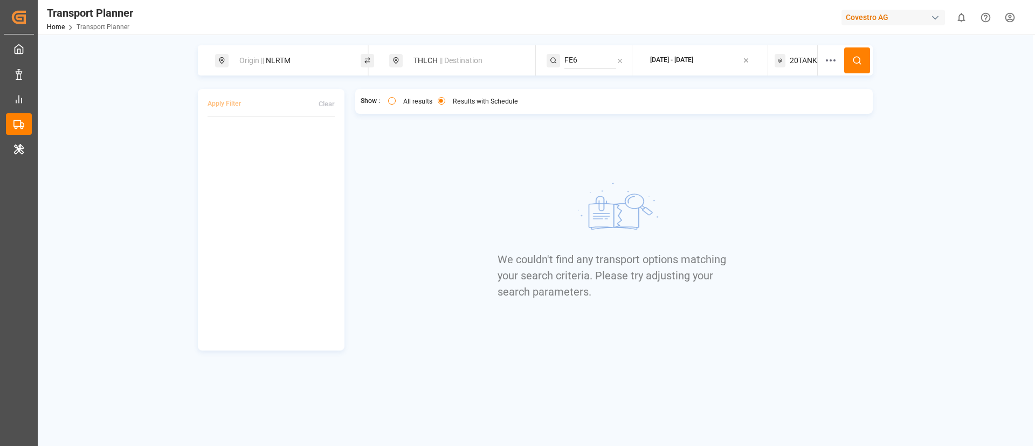
click at [800, 61] on span "20TANK" at bounding box center [803, 60] width 27 height 11
click at [782, 109] on small "20TANK" at bounding box center [777, 112] width 38 height 8
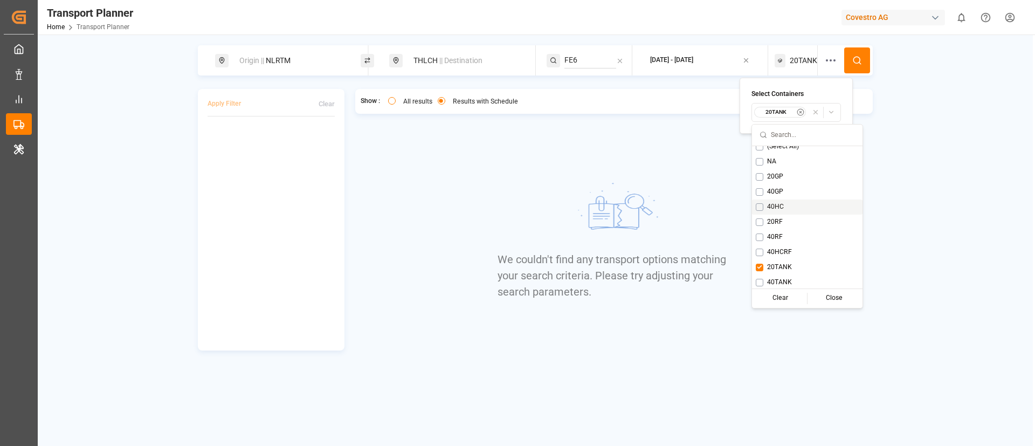
scroll to position [9, 0]
click at [787, 276] on span "40TANK" at bounding box center [779, 281] width 25 height 10
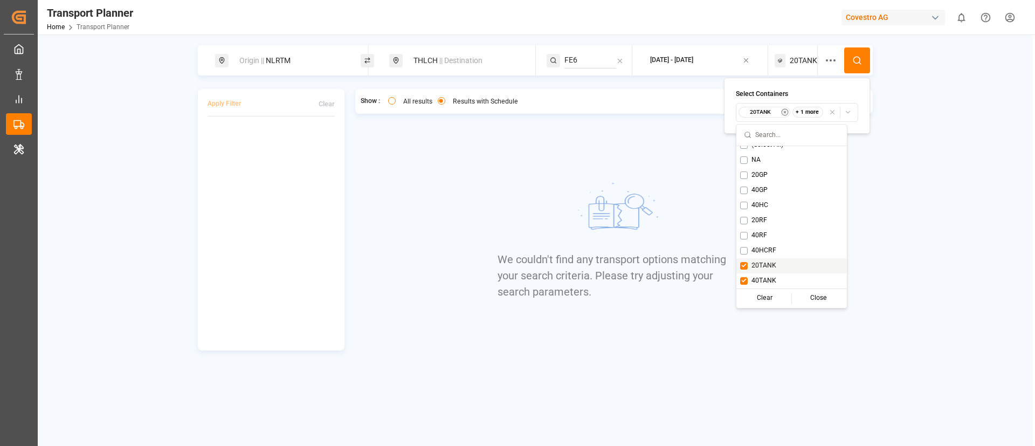
click at [773, 263] on span "20TANK" at bounding box center [764, 266] width 25 height 10
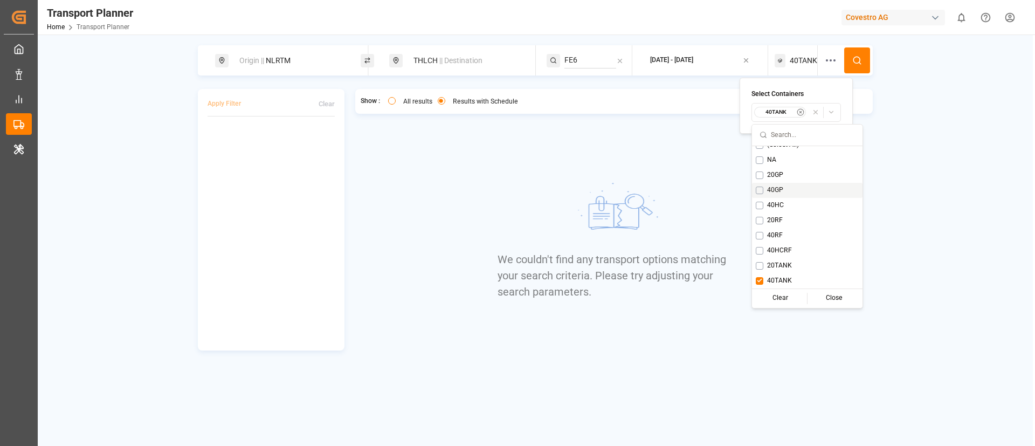
click at [859, 58] on circle at bounding box center [857, 60] width 6 height 6
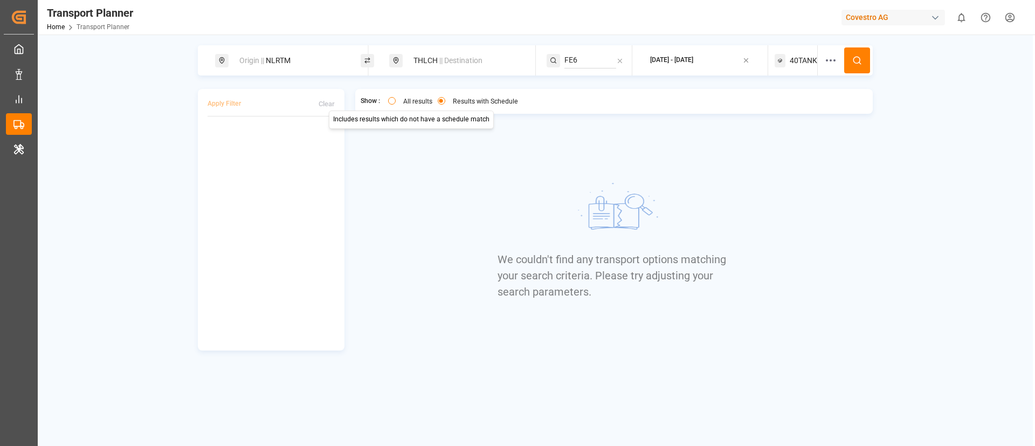
click at [300, 61] on div "Origin || NLRTM" at bounding box center [291, 61] width 116 height 20
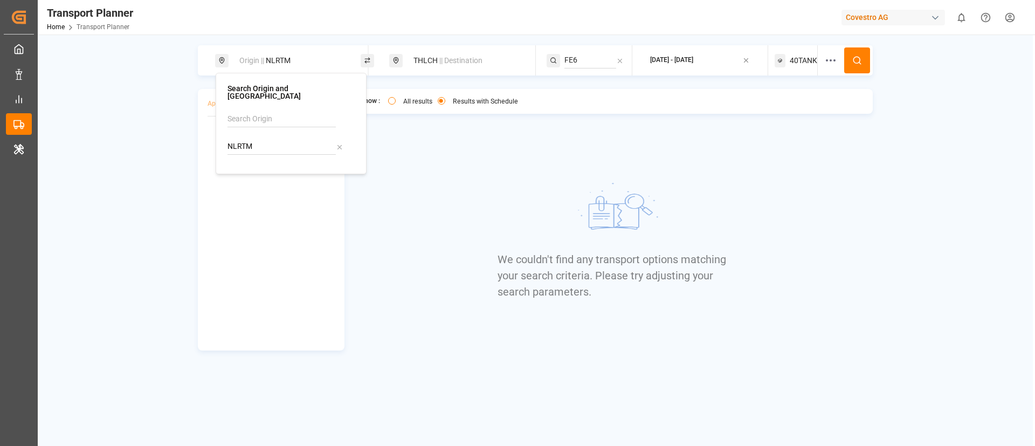
click at [271, 139] on input "NLRTM" at bounding box center [282, 147] width 108 height 16
paste input "DEHA"
type input "DEHAM"
click at [266, 172] on b "DEHAM" at bounding box center [268, 175] width 26 height 9
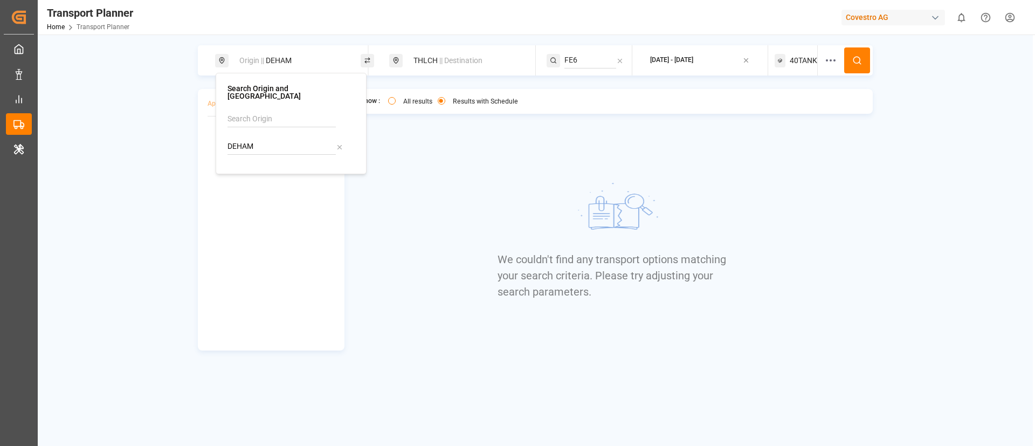
click at [851, 65] on button at bounding box center [857, 60] width 26 height 26
click at [794, 57] on span "40TANK" at bounding box center [803, 60] width 27 height 11
click at [786, 105] on button "40TANK" at bounding box center [797, 112] width 90 height 19
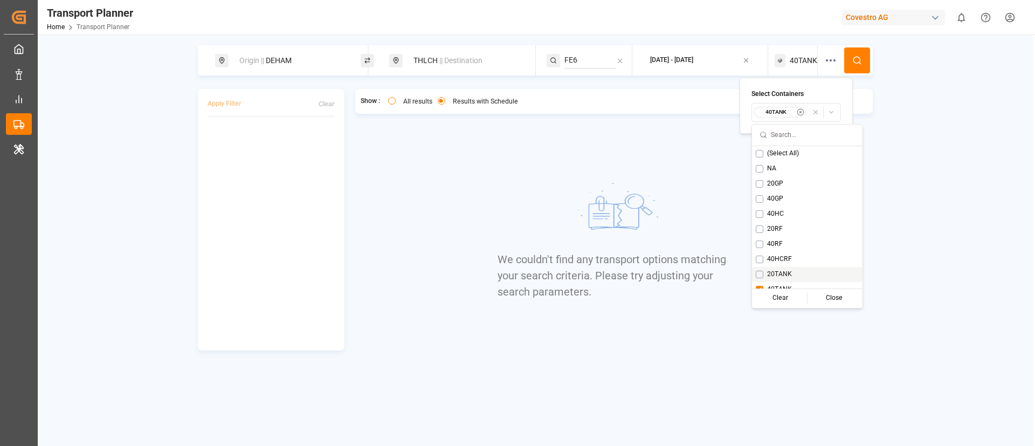
click at [781, 270] on span "20TANK" at bounding box center [779, 275] width 25 height 10
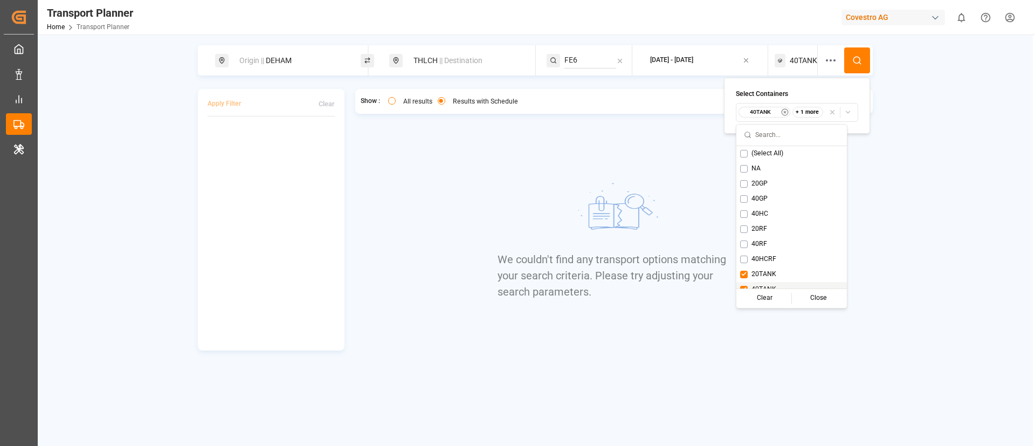
click at [776, 285] on span "40TANK" at bounding box center [764, 290] width 25 height 10
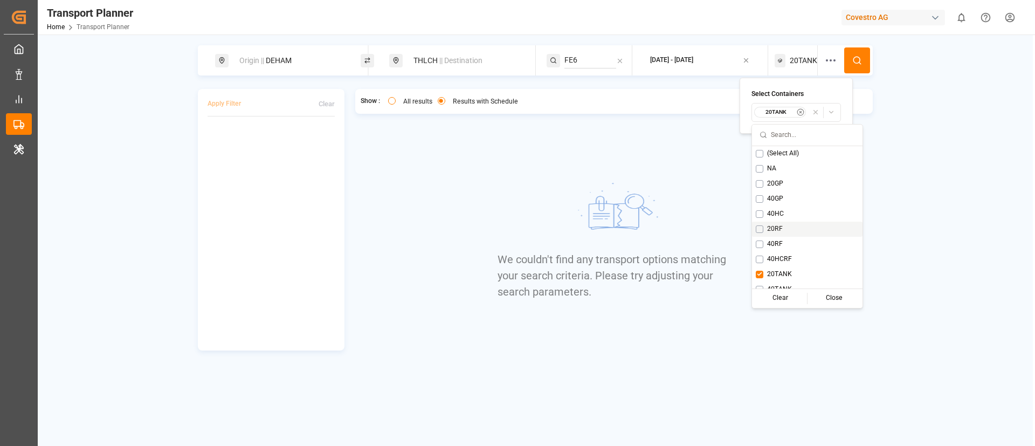
click at [862, 59] on icon at bounding box center [857, 61] width 10 height 10
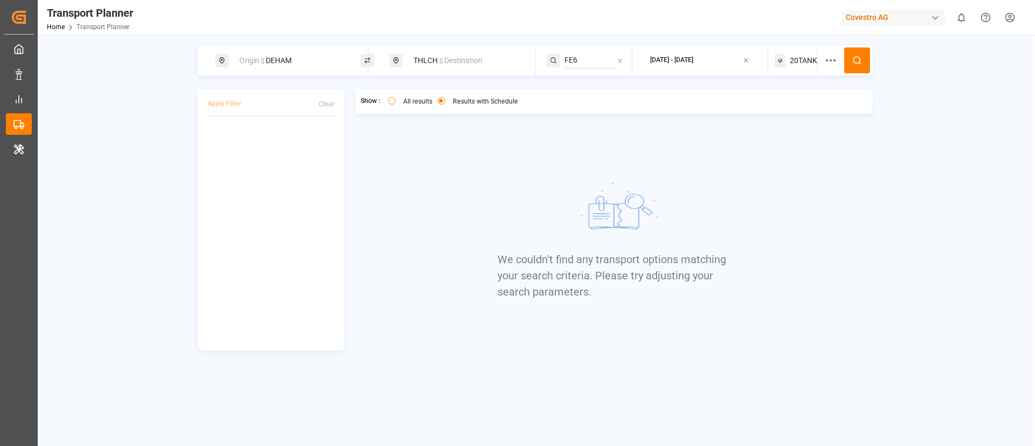
click at [800, 55] on span "20TANK" at bounding box center [803, 60] width 27 height 11
click at [782, 112] on small "20TANK" at bounding box center [777, 112] width 38 height 8
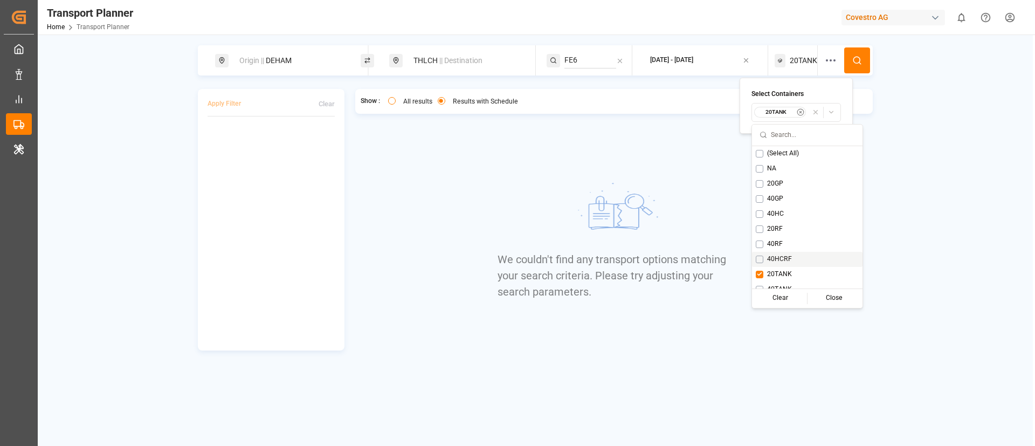
click at [783, 256] on span "40HCRF" at bounding box center [779, 259] width 25 height 10
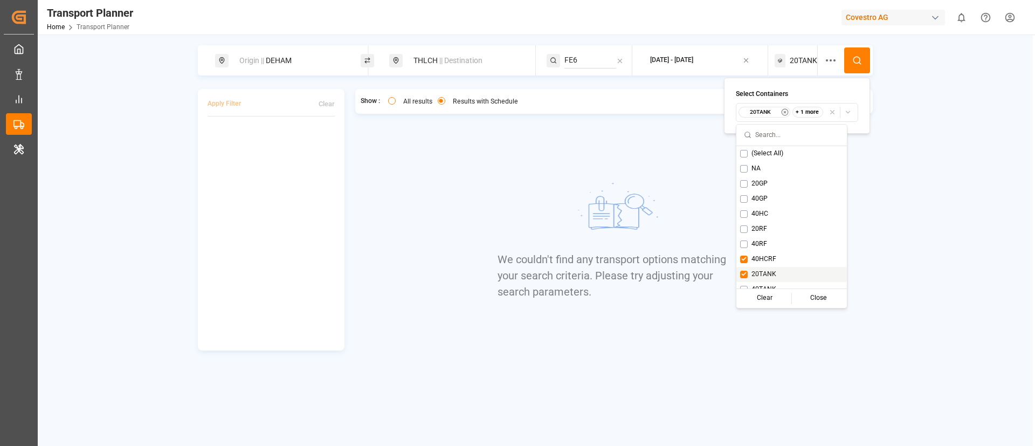
click at [774, 271] on span "20TANK" at bounding box center [764, 275] width 25 height 10
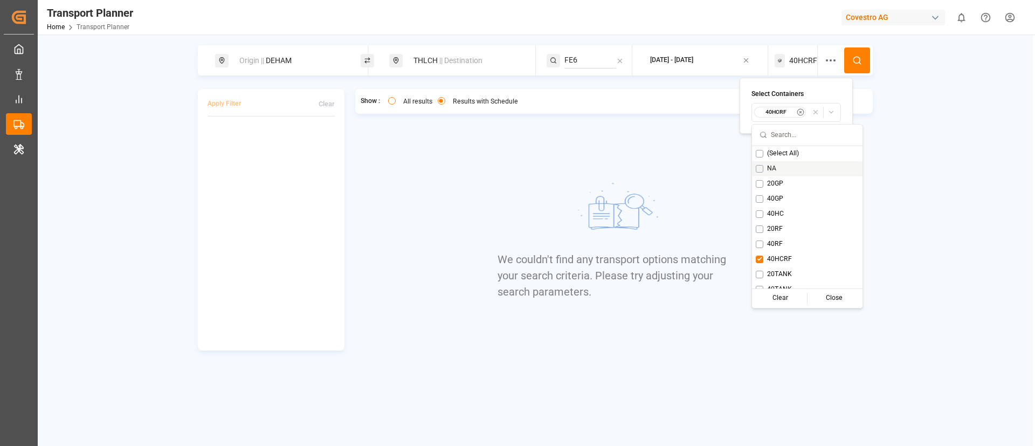
click at [859, 64] on icon at bounding box center [857, 61] width 10 height 10
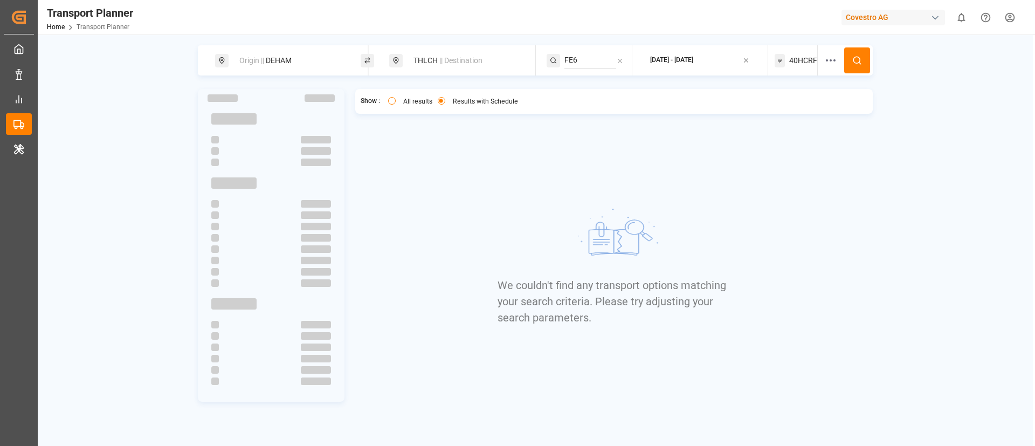
click at [804, 56] on span "40HCRF" at bounding box center [803, 60] width 28 height 11
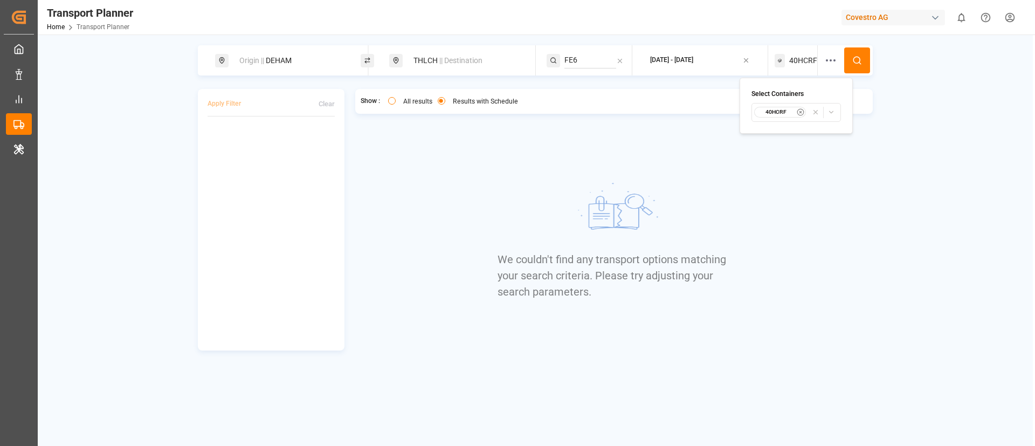
click at [789, 107] on div "40HCRF" at bounding box center [780, 112] width 52 height 11
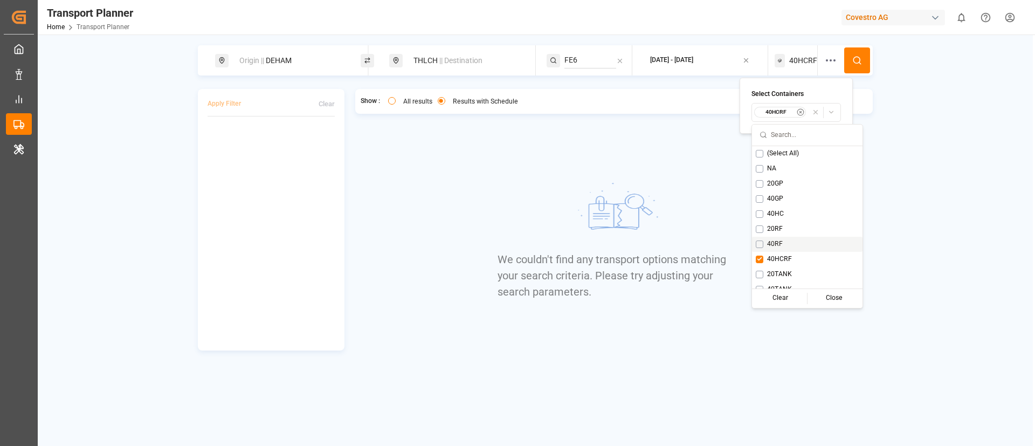
click at [773, 240] on span "40RF" at bounding box center [775, 244] width 16 height 10
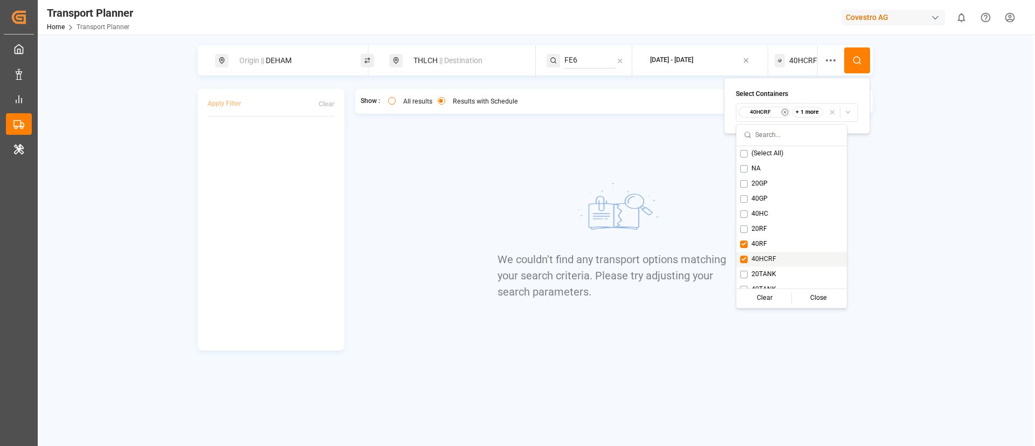
click at [767, 253] on div "40HCRF" at bounding box center [792, 259] width 111 height 15
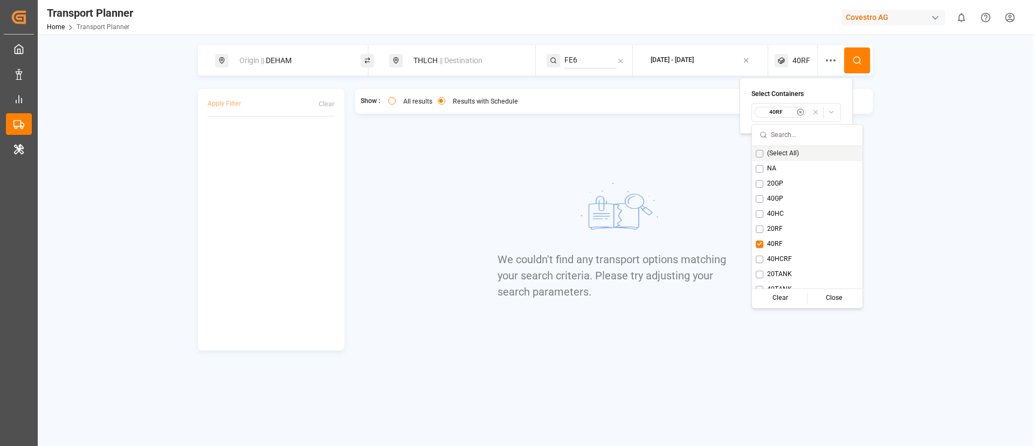
click at [862, 57] on icon at bounding box center [857, 61] width 10 height 10
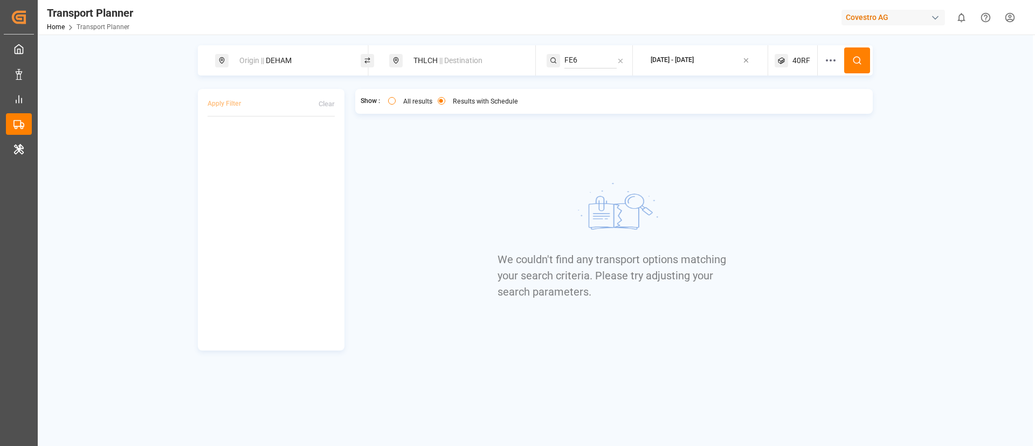
click at [802, 61] on span "40RF" at bounding box center [802, 60] width 18 height 11
click at [782, 113] on small "40RF" at bounding box center [777, 112] width 38 height 8
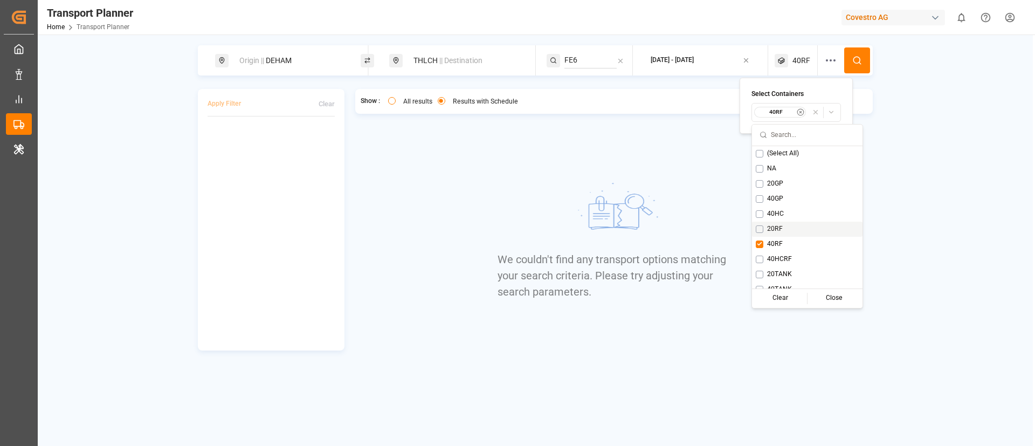
click at [776, 224] on span "20RF" at bounding box center [775, 229] width 16 height 10
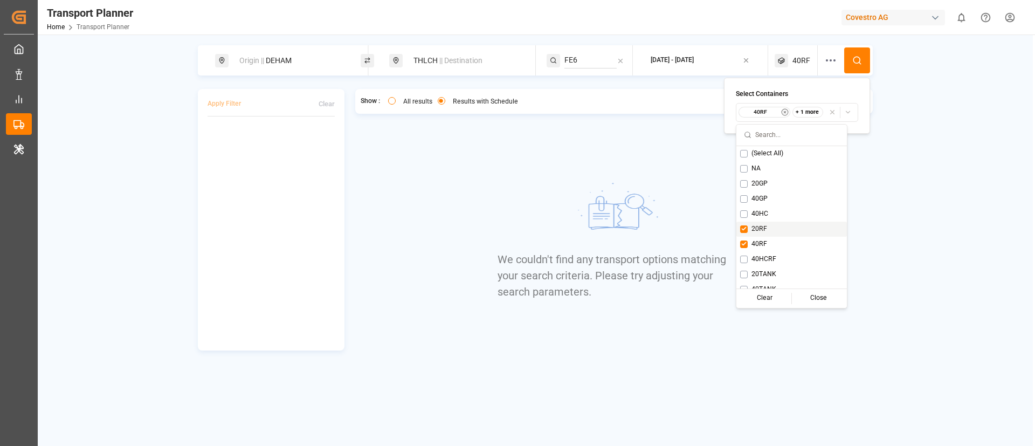
click at [766, 236] on div "20RF" at bounding box center [792, 229] width 111 height 15
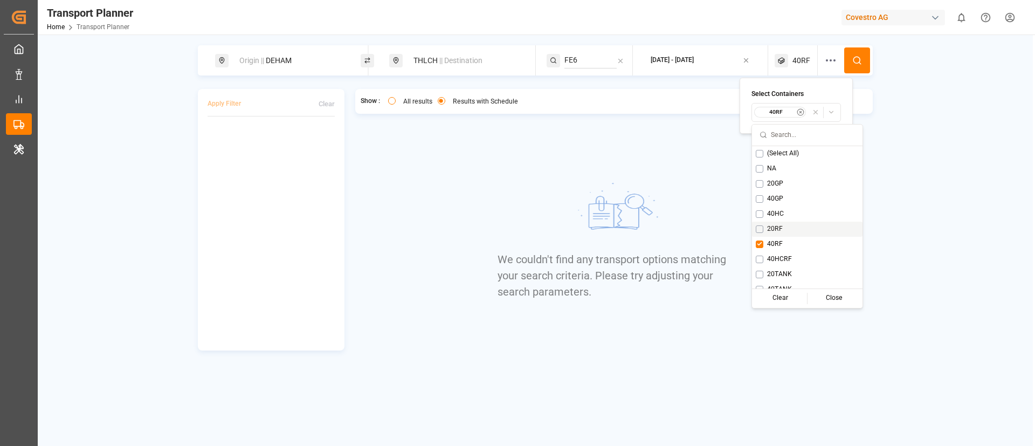
click at [775, 225] on span "20RF" at bounding box center [775, 229] width 16 height 10
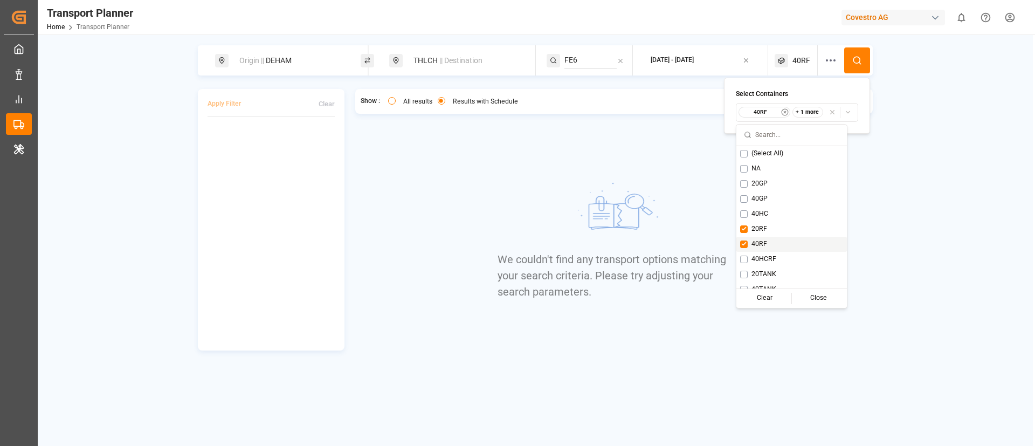
click at [770, 238] on div "40RF" at bounding box center [792, 244] width 111 height 15
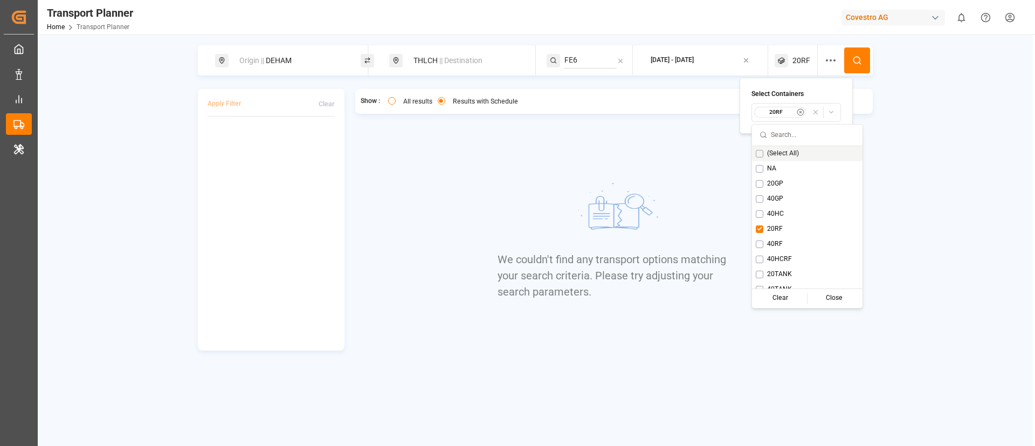
click at [856, 60] on icon at bounding box center [857, 61] width 10 height 10
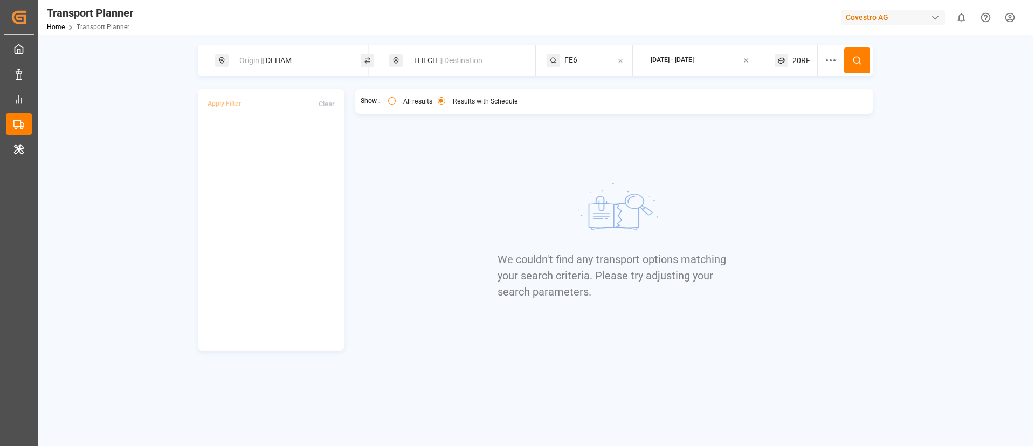
click at [800, 61] on span "20RF" at bounding box center [802, 60] width 18 height 11
drag, startPoint x: 785, startPoint y: 109, endPoint x: 786, endPoint y: 115, distance: 6.6
click at [784, 109] on small "20RF" at bounding box center [777, 112] width 38 height 8
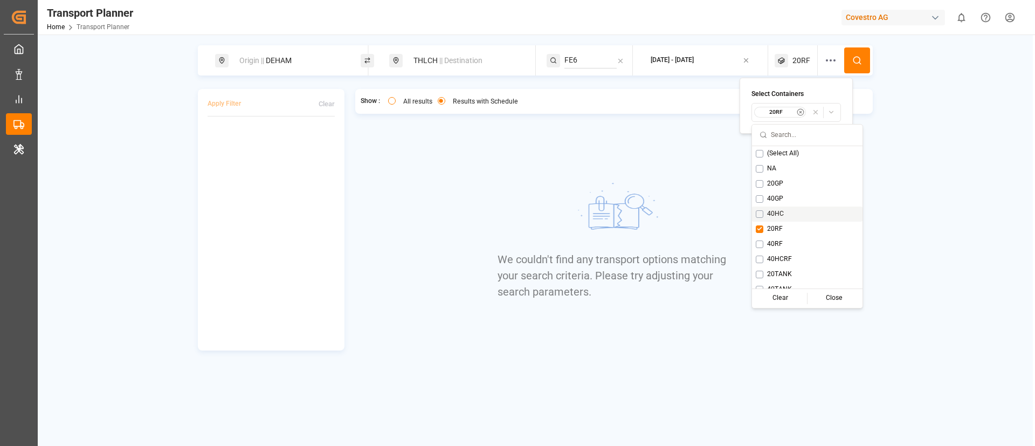
click at [777, 208] on div "40HC" at bounding box center [807, 214] width 111 height 15
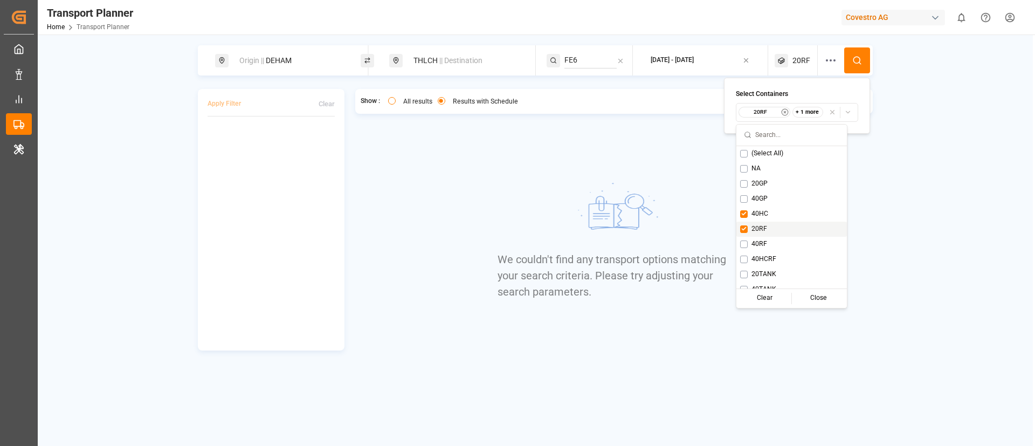
click at [766, 226] on span "20RF" at bounding box center [760, 229] width 16 height 10
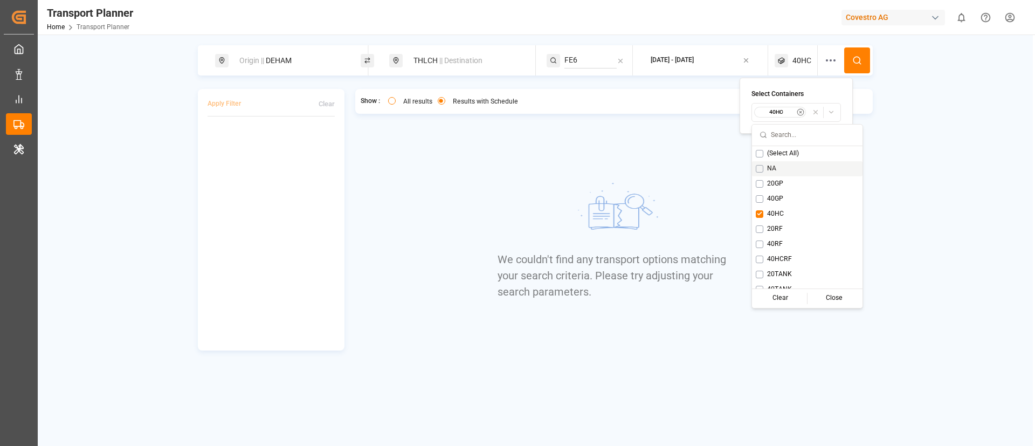
click at [862, 56] on icon at bounding box center [857, 61] width 10 height 10
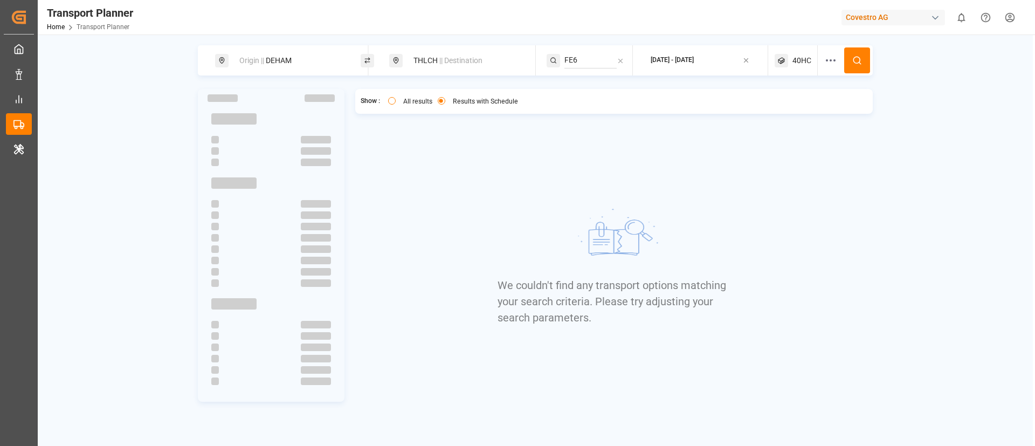
click at [801, 61] on span "40HC" at bounding box center [802, 60] width 19 height 11
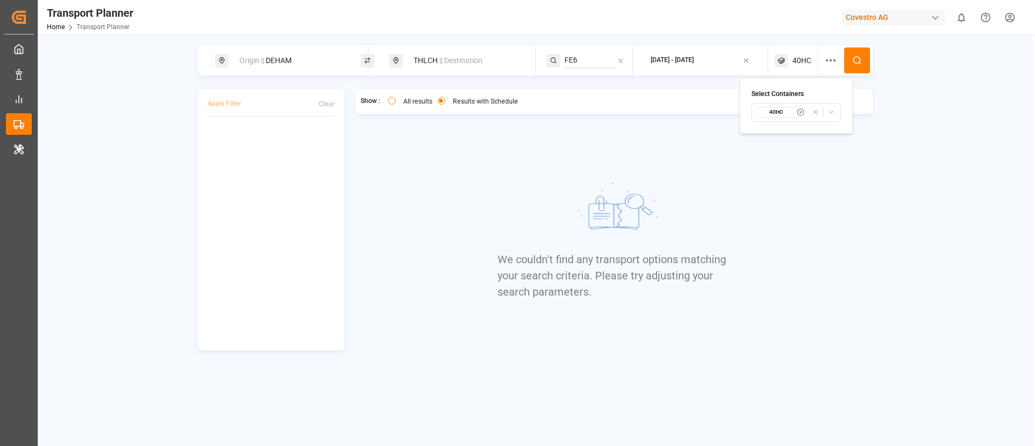
click at [781, 113] on small "40HC" at bounding box center [777, 112] width 38 height 8
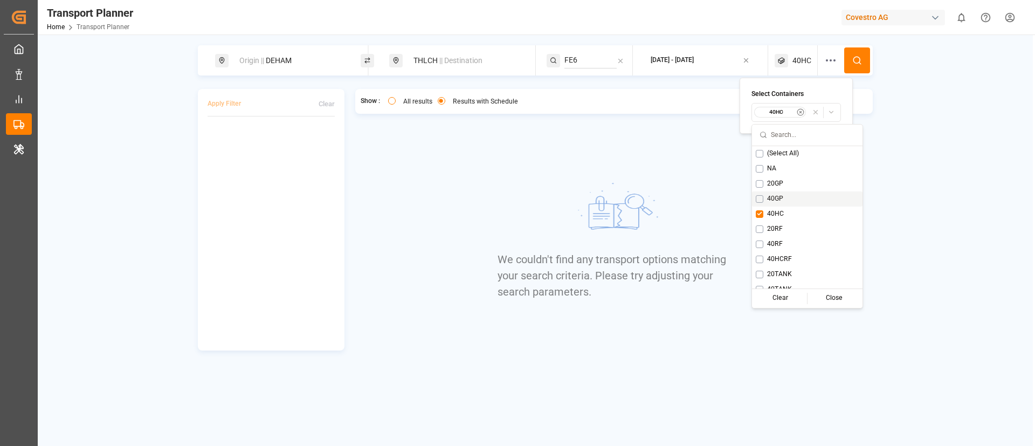
click at [777, 195] on span "40GP" at bounding box center [775, 199] width 16 height 10
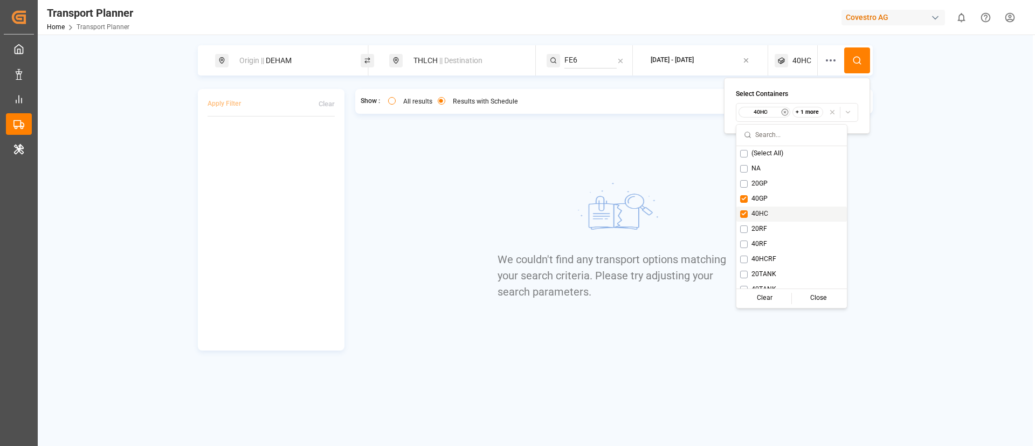
click at [770, 207] on div "40HC" at bounding box center [792, 214] width 111 height 15
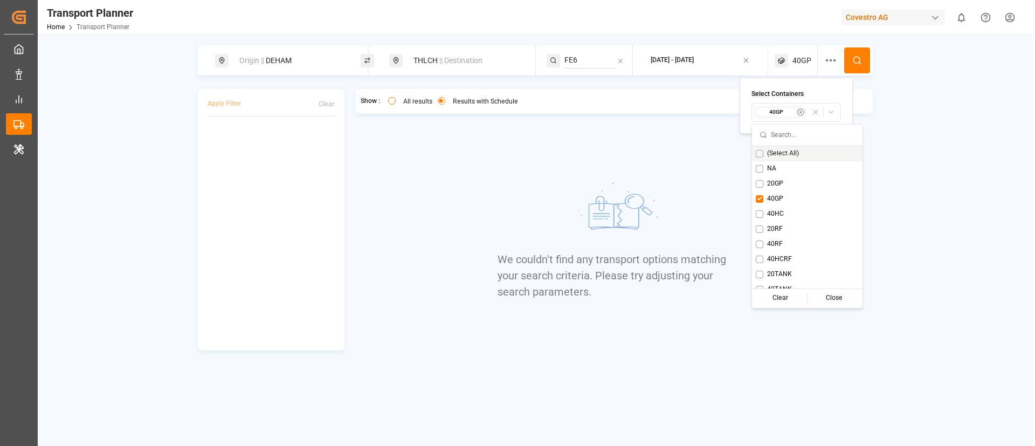
click at [857, 57] on icon at bounding box center [857, 61] width 10 height 10
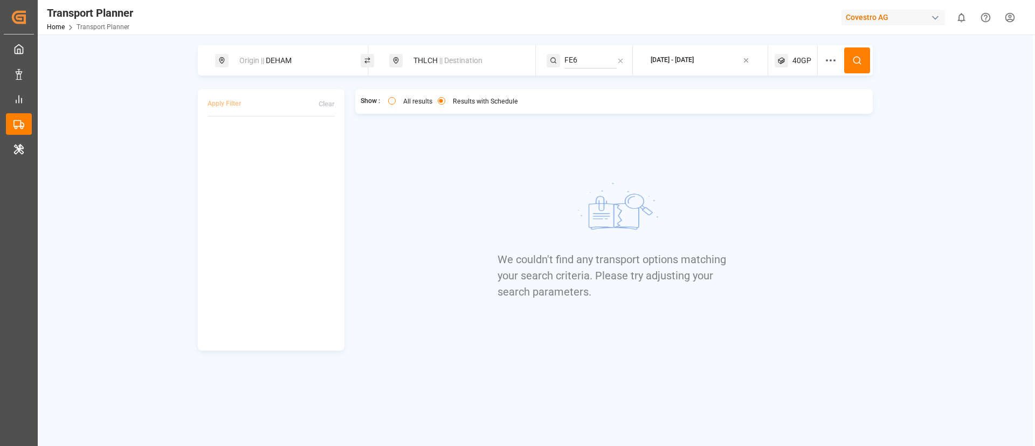
click at [801, 58] on span "40GP" at bounding box center [802, 60] width 19 height 11
click at [779, 115] on small "40GP" at bounding box center [777, 112] width 38 height 8
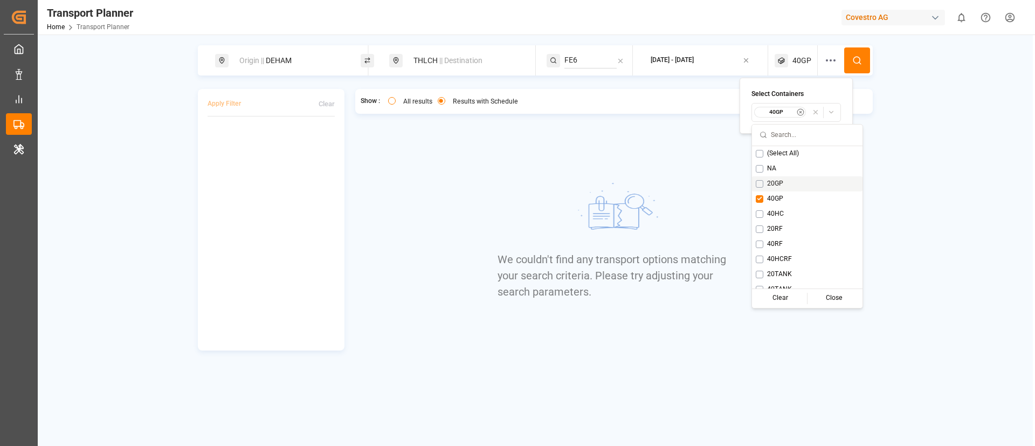
click at [778, 181] on span "20GP" at bounding box center [775, 184] width 16 height 10
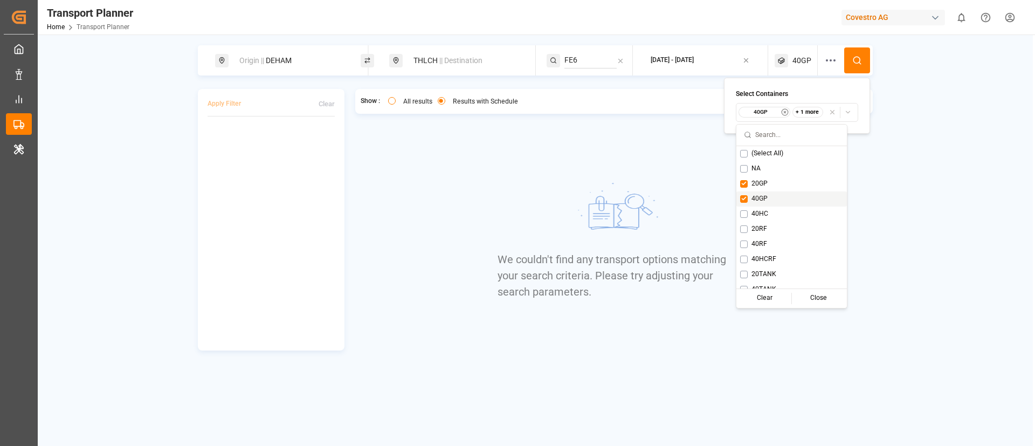
click at [766, 201] on span "40GP" at bounding box center [760, 199] width 16 height 10
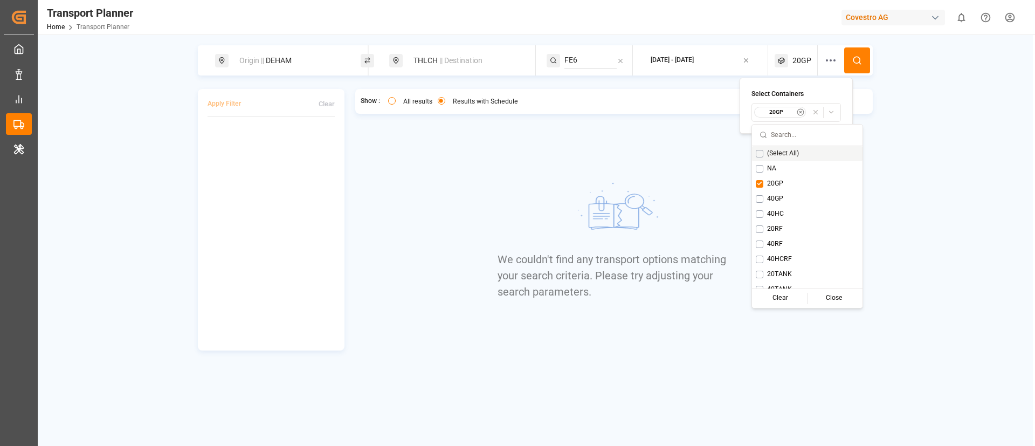
click at [862, 60] on button at bounding box center [857, 60] width 26 height 26
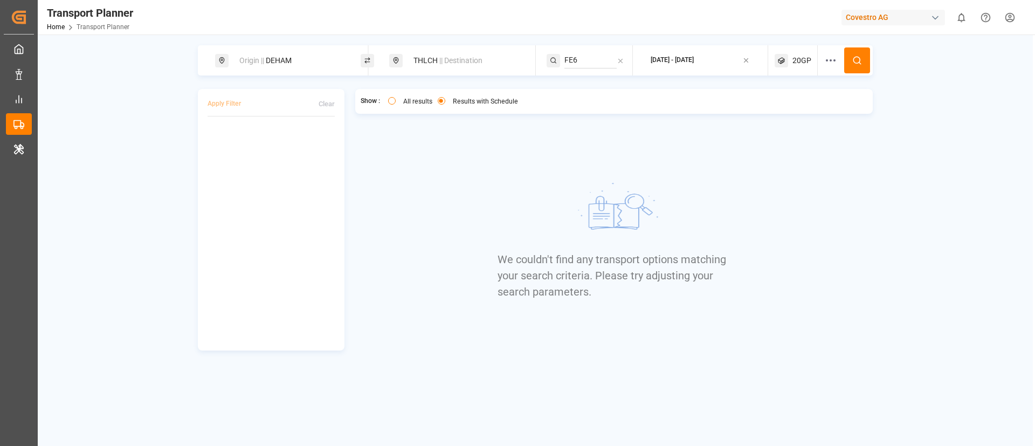
click at [297, 61] on div "Origin || DEHAM" at bounding box center [291, 61] width 116 height 20
click at [273, 140] on input "DEHAM" at bounding box center [282, 147] width 108 height 16
paste input "FRLEH"
type input "FRLEH"
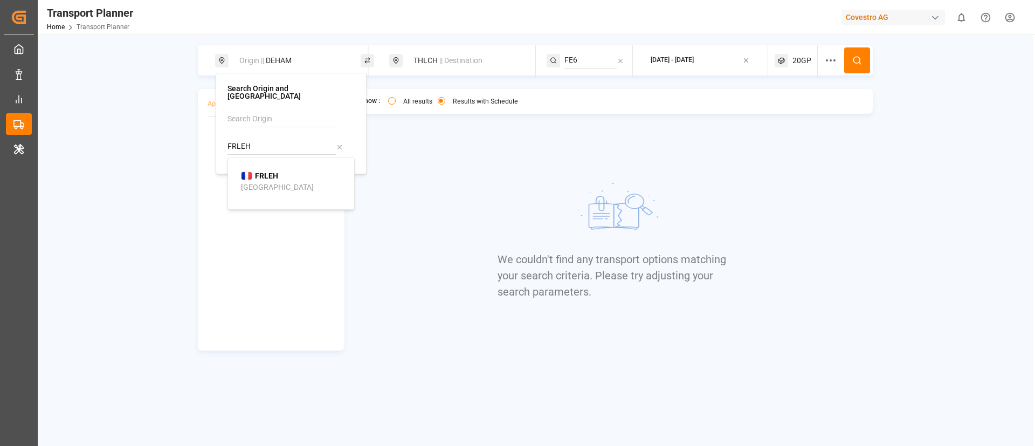
click at [265, 171] on b "FRLEH" at bounding box center [266, 175] width 23 height 9
click at [856, 53] on button at bounding box center [857, 60] width 26 height 26
click at [800, 58] on span "20GP" at bounding box center [802, 60] width 19 height 11
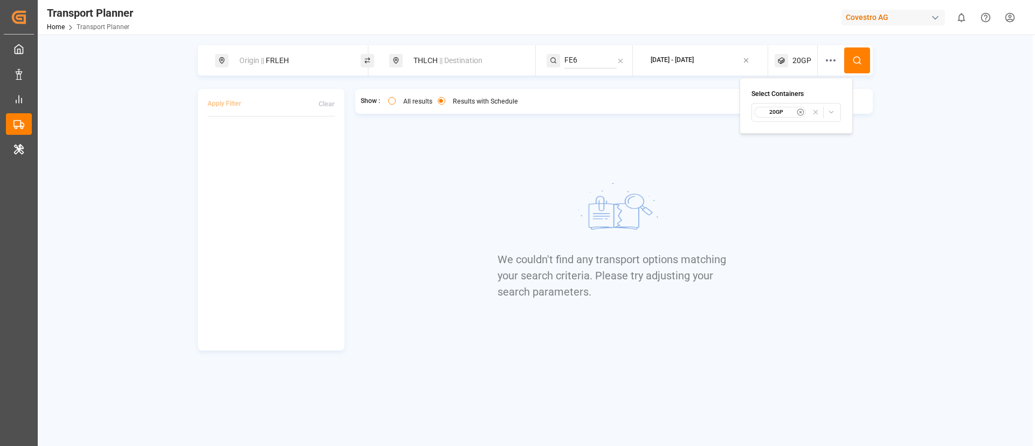
click at [781, 109] on small "20GP" at bounding box center [777, 112] width 38 height 8
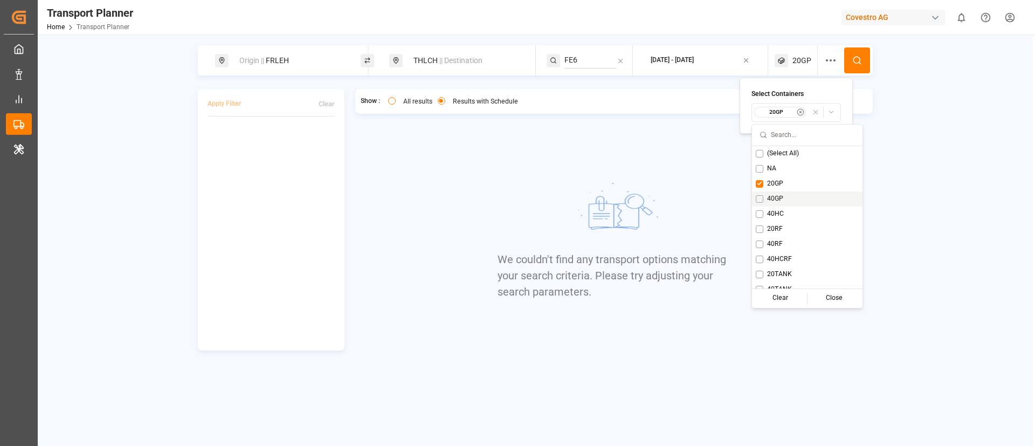
click at [770, 198] on span "40GP" at bounding box center [775, 199] width 16 height 10
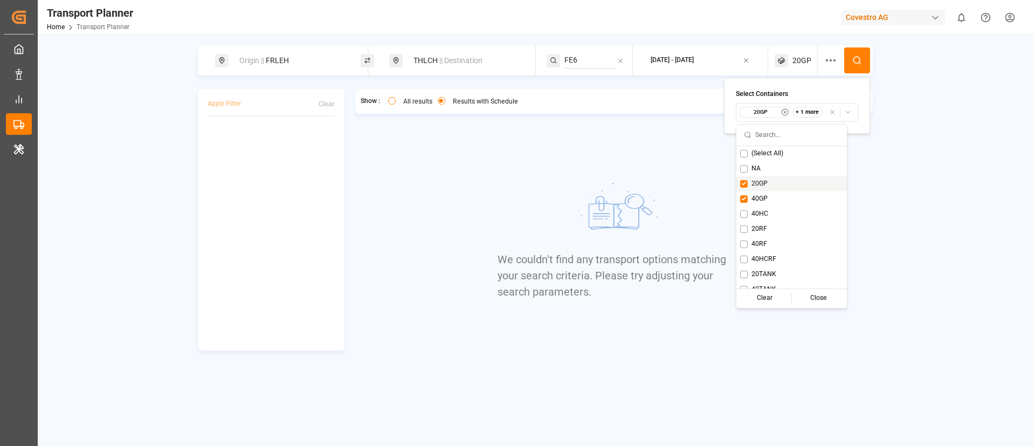
click at [763, 185] on span "20GP" at bounding box center [760, 184] width 16 height 10
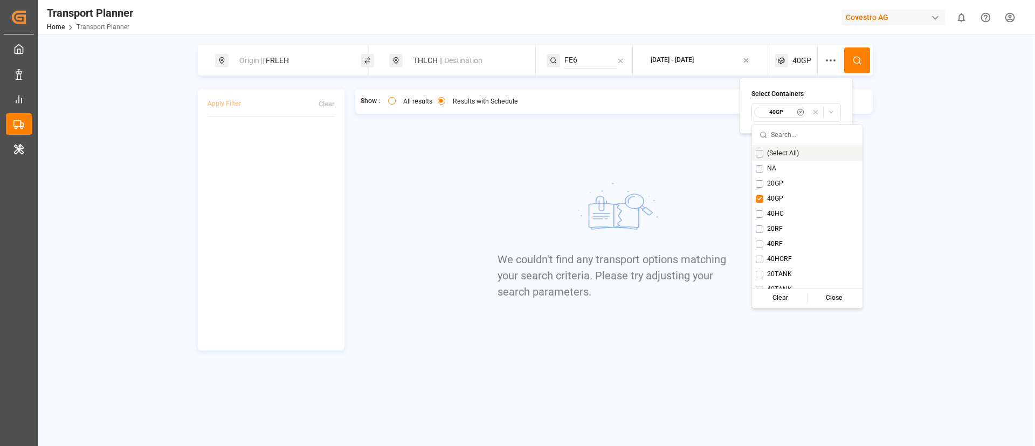
click at [861, 52] on button at bounding box center [857, 60] width 26 height 26
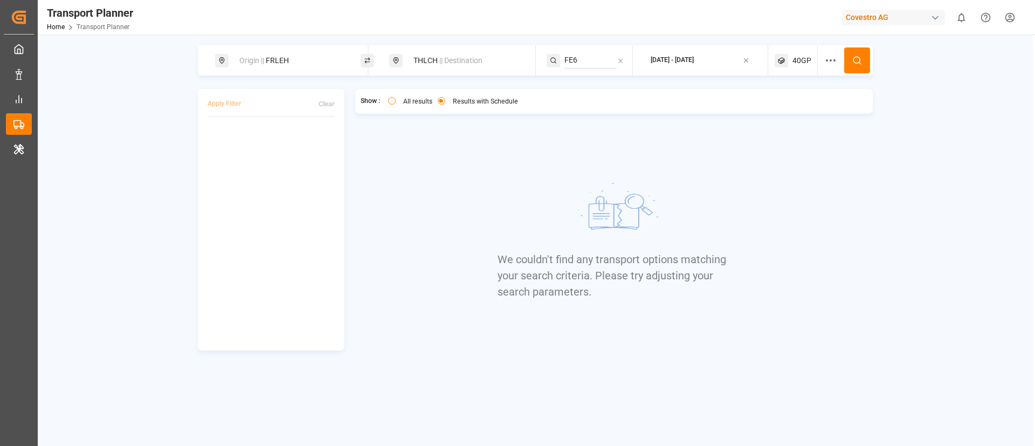
click at [801, 61] on span "40GP" at bounding box center [802, 60] width 19 height 11
click at [778, 111] on small "40GP" at bounding box center [777, 112] width 38 height 8
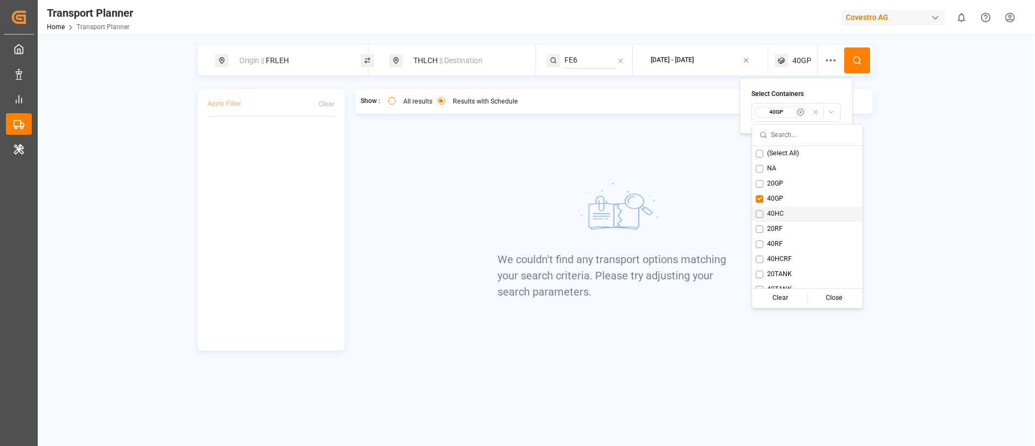
click at [775, 211] on span "40HC" at bounding box center [775, 214] width 17 height 10
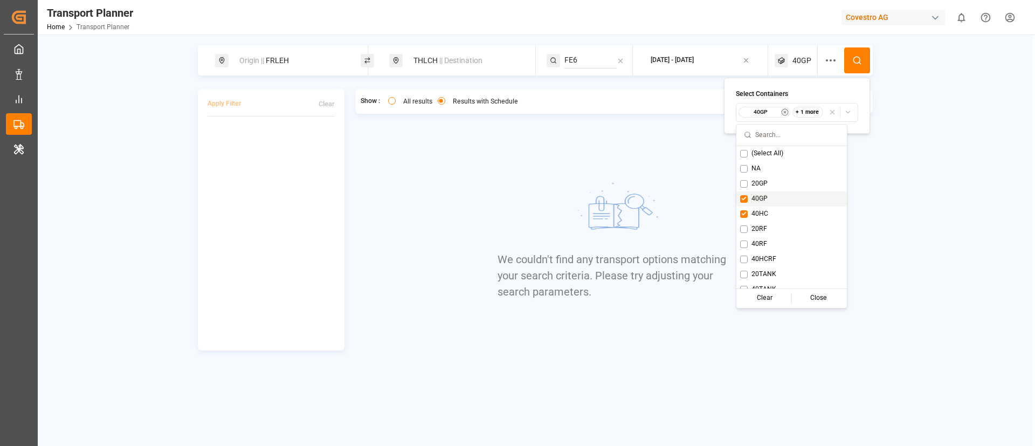
click at [757, 194] on span "40GP" at bounding box center [760, 199] width 16 height 10
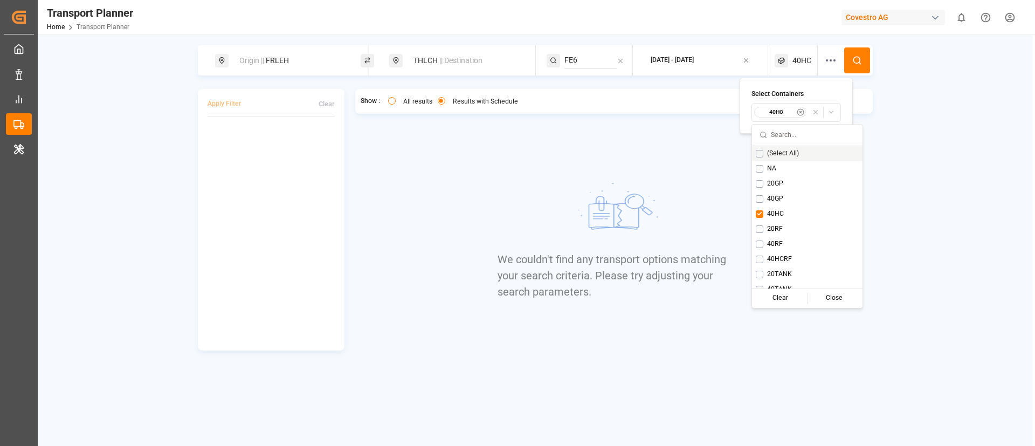
click at [855, 54] on button at bounding box center [857, 60] width 26 height 26
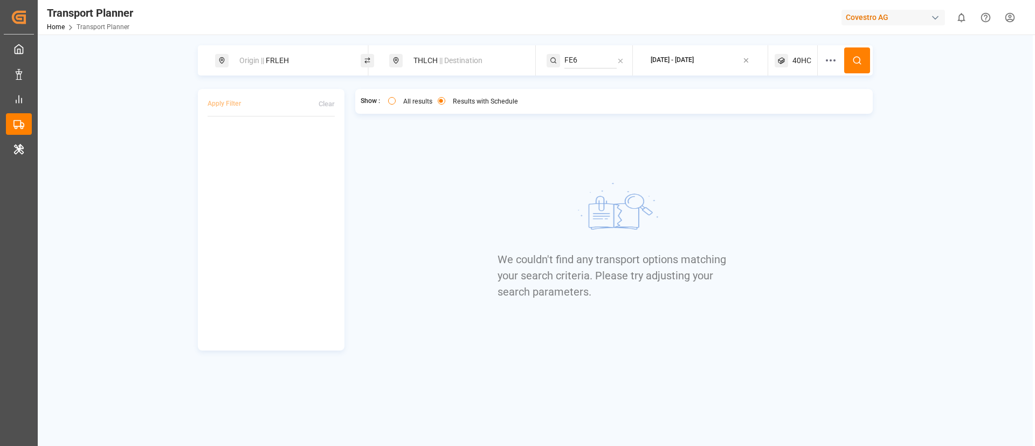
click at [796, 60] on span "40HC" at bounding box center [802, 60] width 19 height 11
click at [781, 112] on small "40HC" at bounding box center [777, 112] width 38 height 8
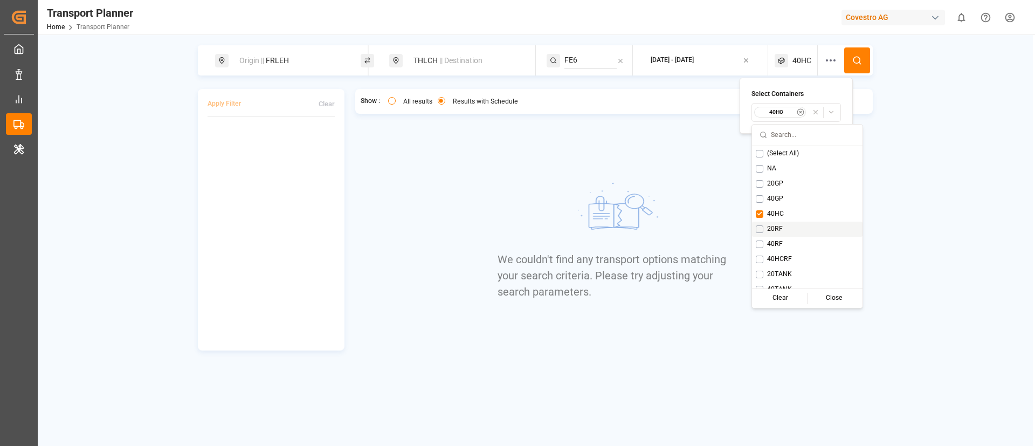
click at [779, 225] on span "20RF" at bounding box center [775, 229] width 16 height 10
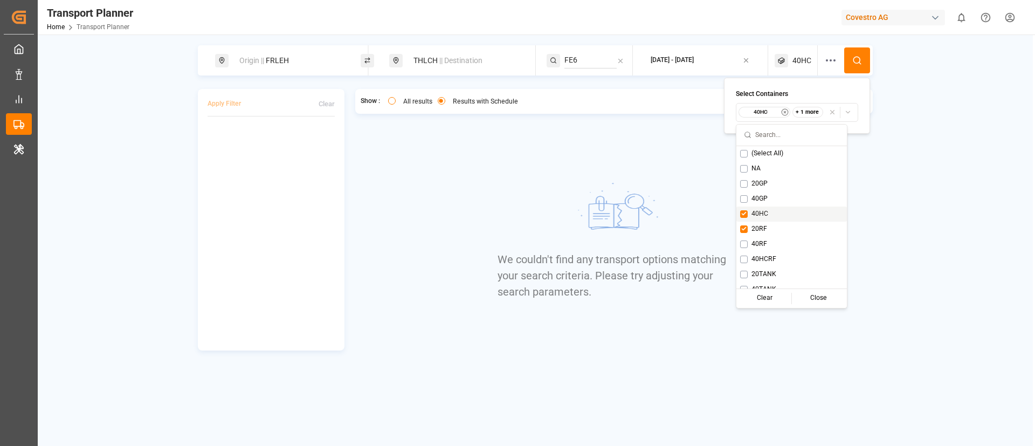
click at [770, 209] on div "40HC" at bounding box center [792, 214] width 111 height 15
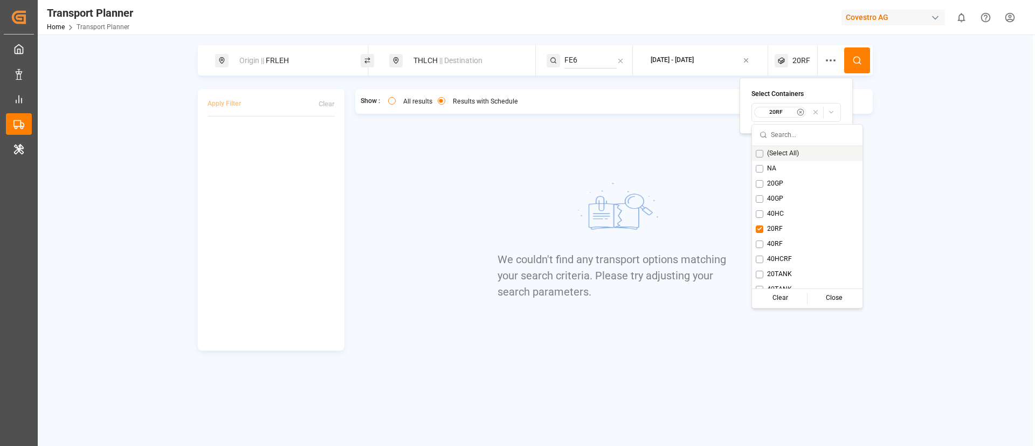
click at [858, 57] on icon at bounding box center [857, 61] width 10 height 10
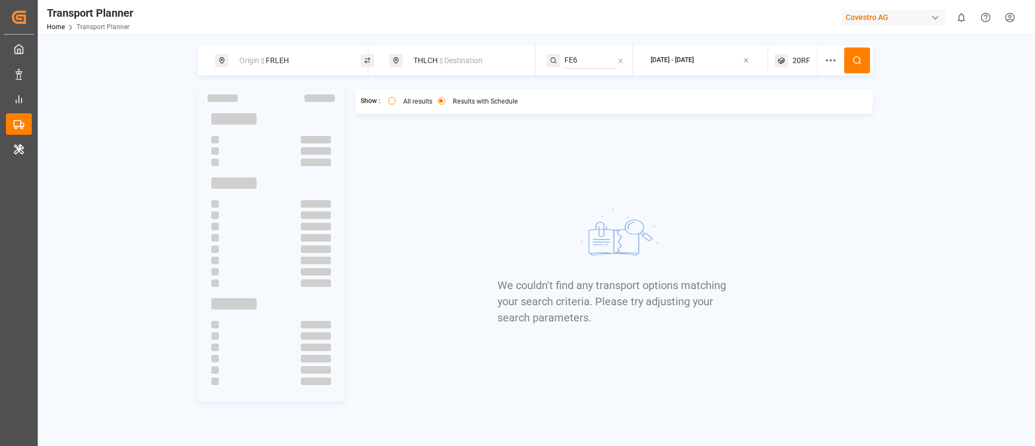
click at [799, 60] on span "20RF" at bounding box center [802, 60] width 18 height 11
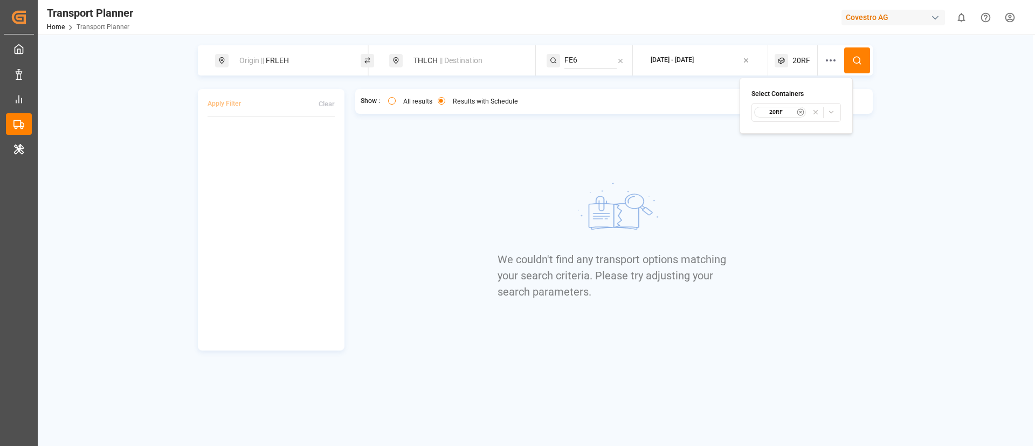
click at [784, 107] on div "20RF" at bounding box center [780, 112] width 52 height 11
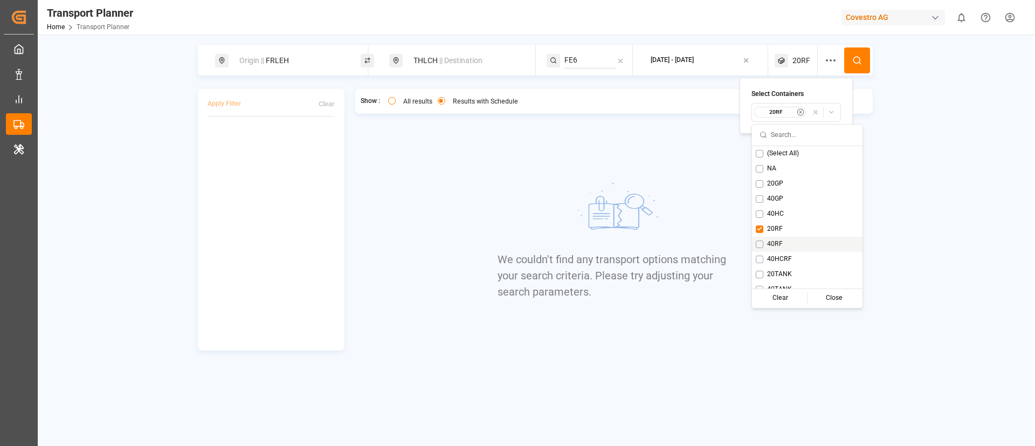
click at [776, 240] on span "40RF" at bounding box center [775, 244] width 16 height 10
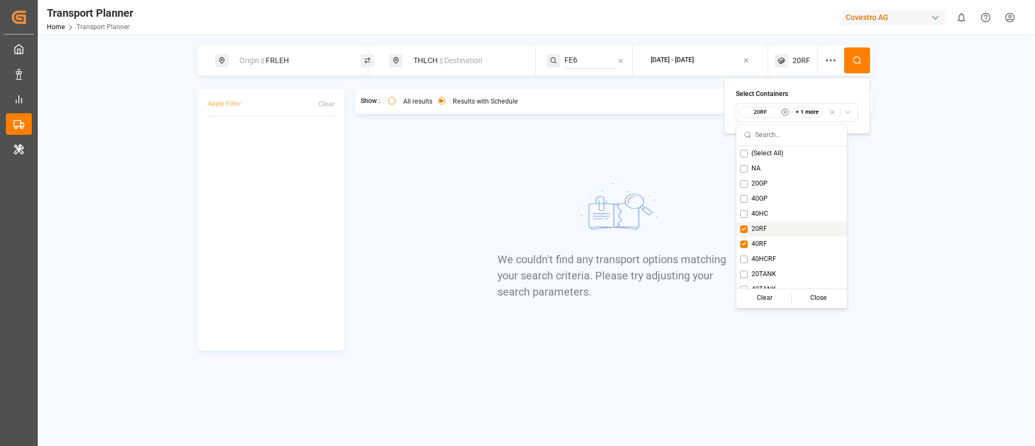
click at [764, 228] on span "20RF" at bounding box center [760, 229] width 16 height 10
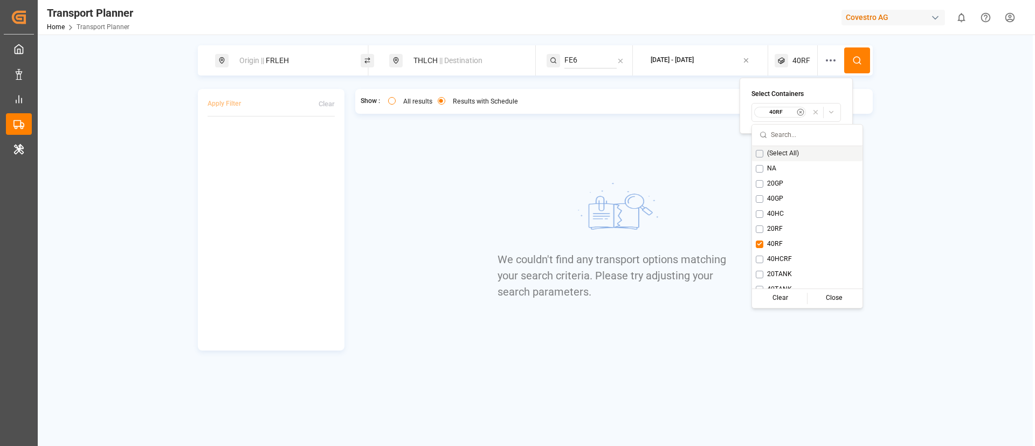
click at [855, 73] on button at bounding box center [857, 60] width 26 height 26
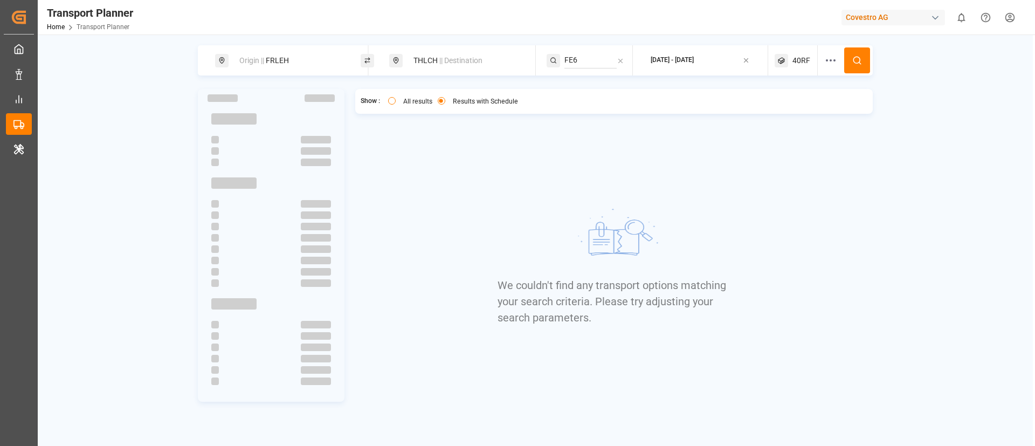
click at [796, 64] on span "40RF" at bounding box center [802, 60] width 18 height 11
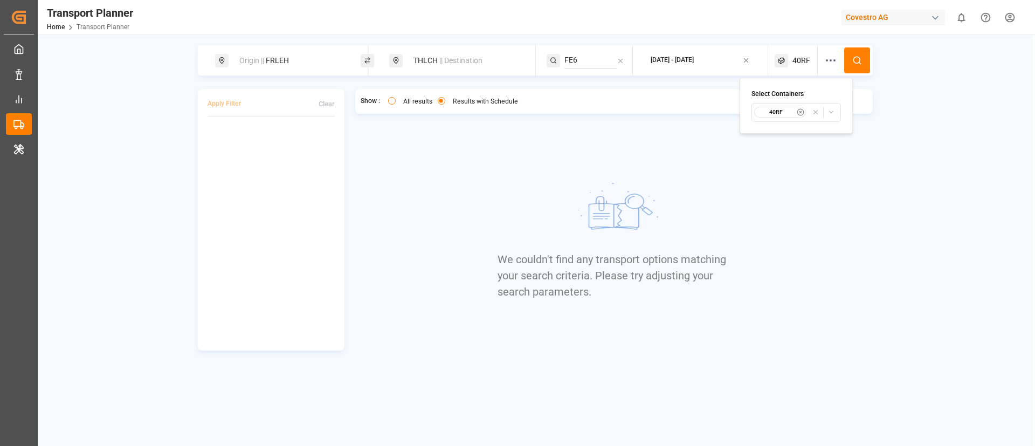
click at [779, 115] on small "40RF" at bounding box center [777, 112] width 38 height 8
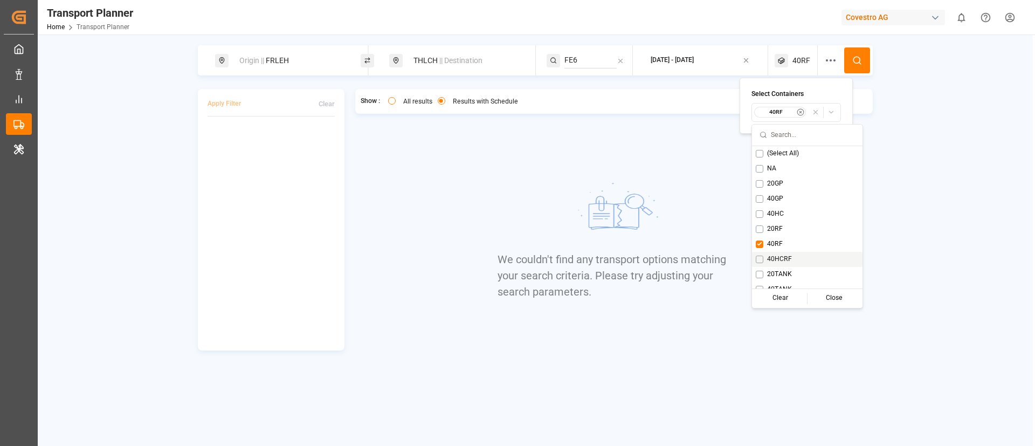
click at [775, 252] on div "40HCRF" at bounding box center [807, 259] width 111 height 15
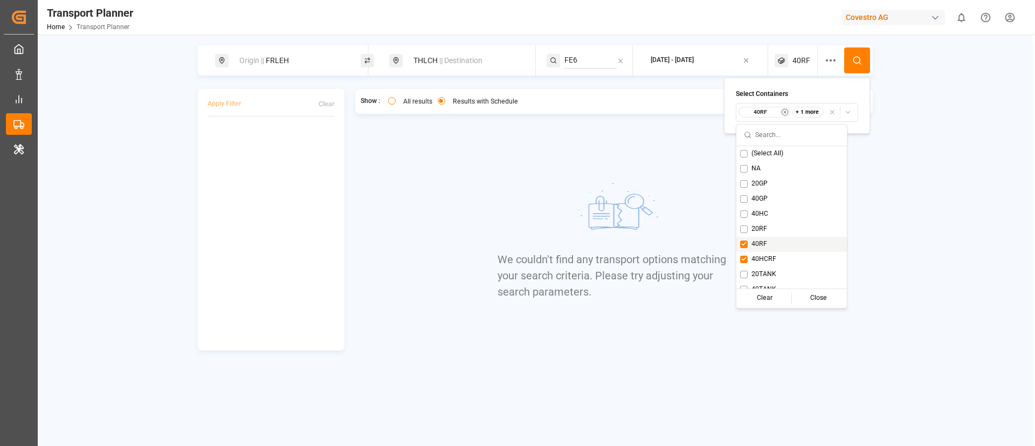
click at [764, 242] on span "40RF" at bounding box center [760, 244] width 16 height 10
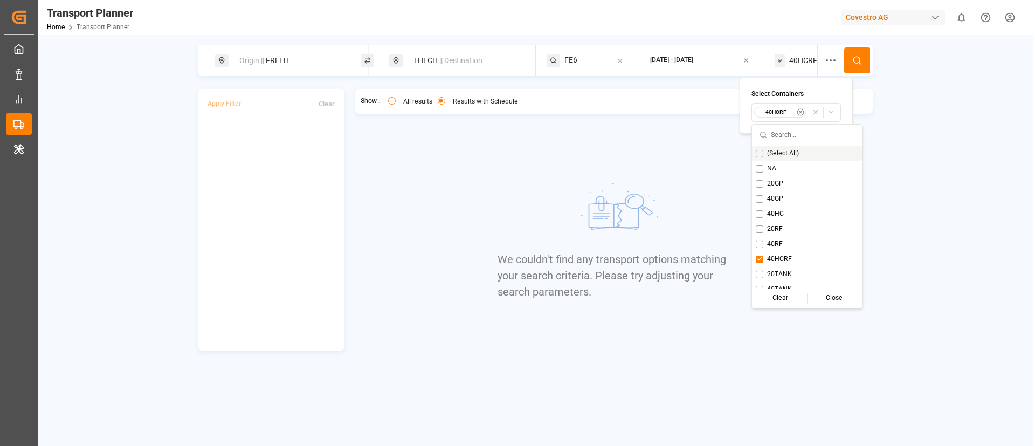
click at [861, 65] on button at bounding box center [857, 60] width 26 height 26
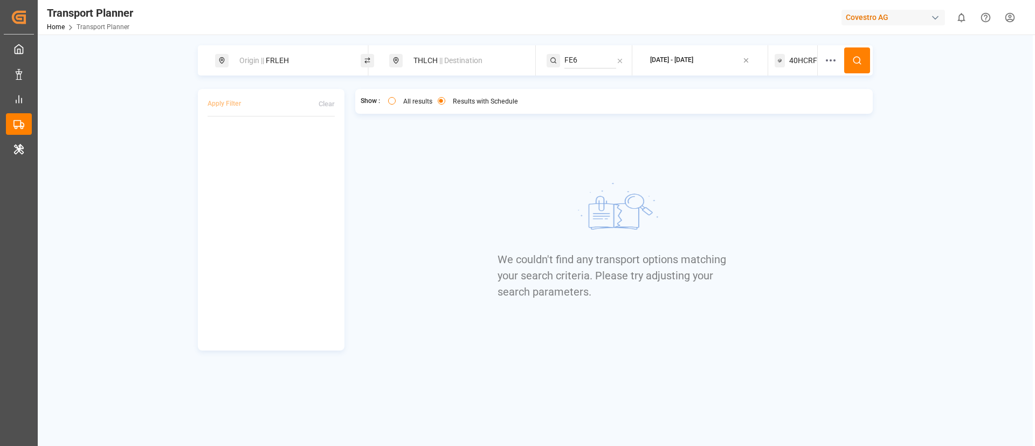
click at [801, 63] on span "40HCRF" at bounding box center [803, 60] width 28 height 11
click at [784, 109] on small "40HCRF" at bounding box center [777, 112] width 38 height 8
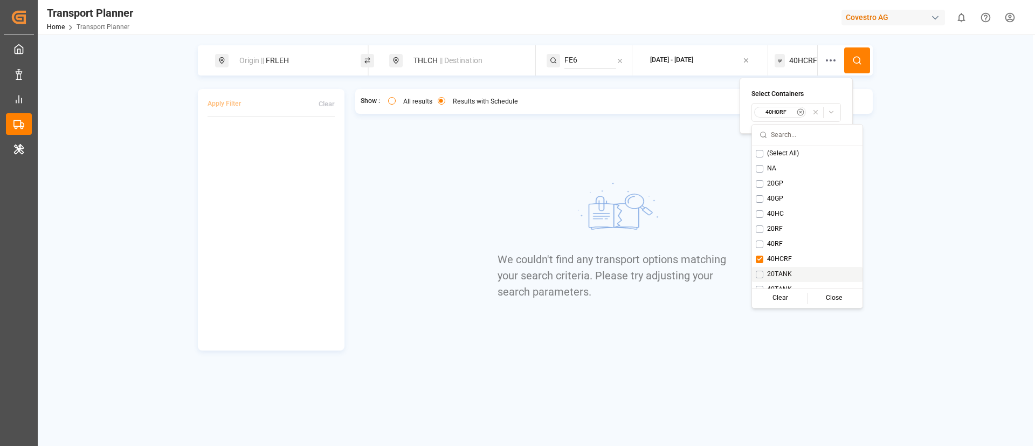
drag, startPoint x: 773, startPoint y: 272, endPoint x: 774, endPoint y: 263, distance: 9.2
click at [773, 271] on span "20TANK" at bounding box center [779, 275] width 25 height 10
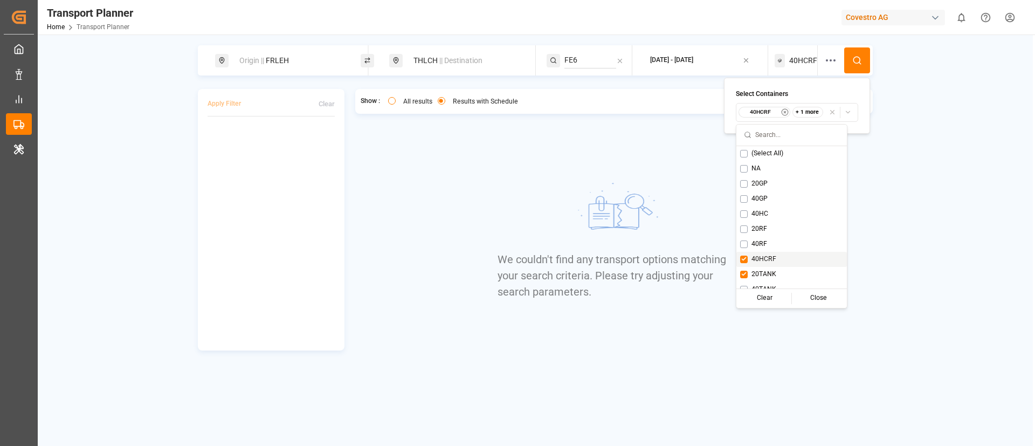
click at [769, 252] on div "40HCRF" at bounding box center [792, 259] width 111 height 15
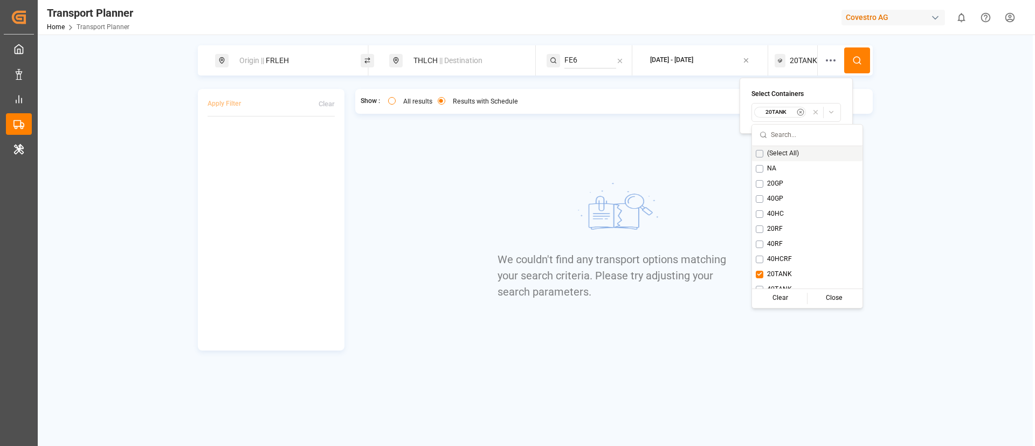
click at [859, 62] on circle at bounding box center [857, 60] width 6 height 6
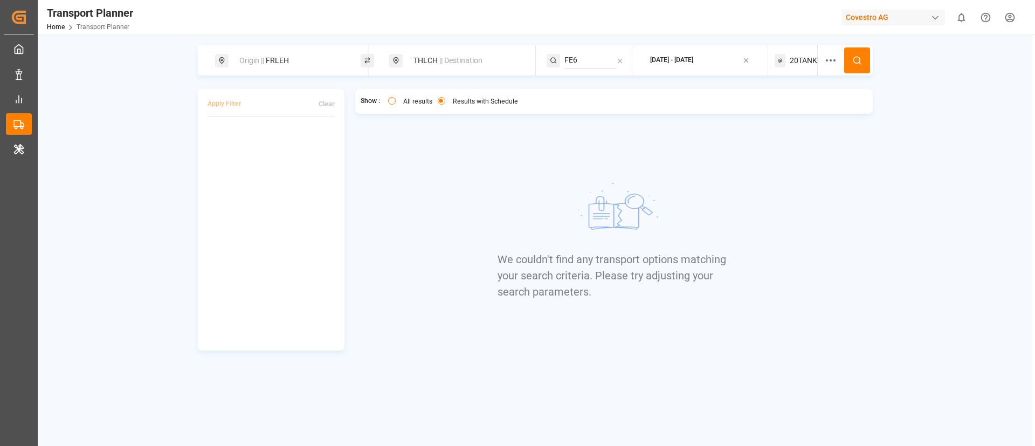
click at [799, 60] on span "20TANK" at bounding box center [803, 60] width 27 height 11
click at [782, 111] on small "20TANK" at bounding box center [777, 112] width 38 height 8
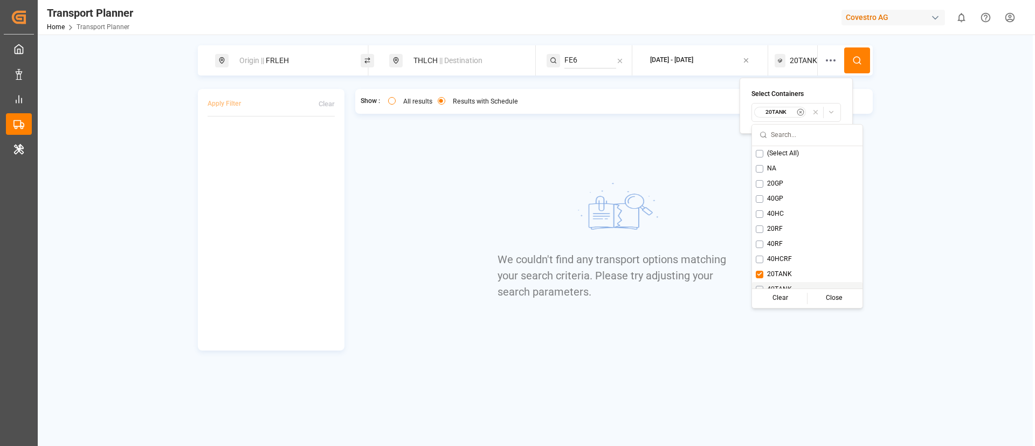
click at [786, 287] on span "40TANK" at bounding box center [779, 290] width 25 height 10
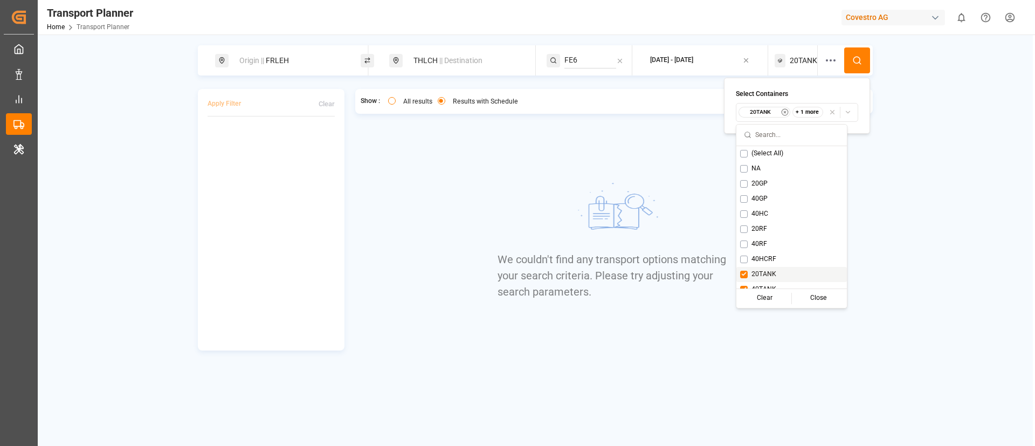
click at [773, 276] on span "20TANK" at bounding box center [764, 275] width 25 height 10
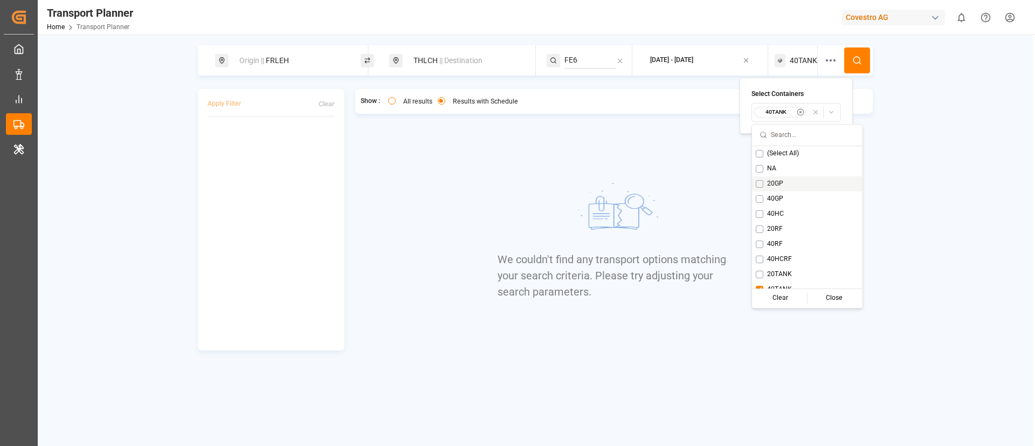
click at [855, 50] on button at bounding box center [857, 60] width 26 height 26
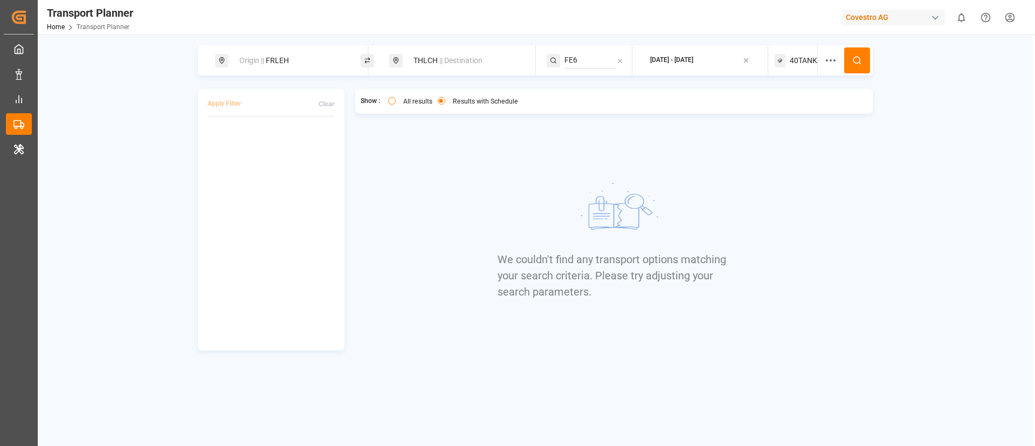
click at [455, 67] on div "THLCH || Destination" at bounding box center [465, 61] width 116 height 20
click at [445, 141] on input "THLCH" at bounding box center [456, 139] width 108 height 16
paste input "JPTYO"
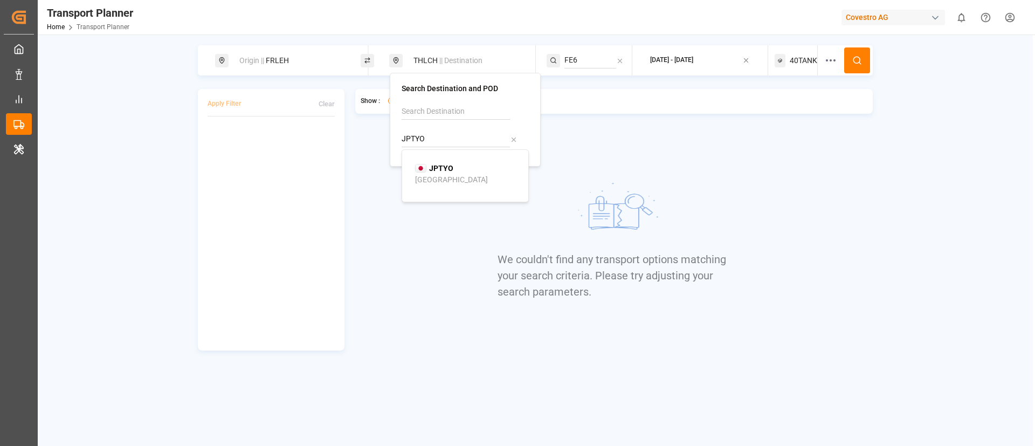
type input "JPTYO"
click at [442, 175] on div "JPTYO [GEOGRAPHIC_DATA]" at bounding box center [467, 174] width 105 height 23
click at [585, 60] on input "FE6" at bounding box center [591, 60] width 52 height 16
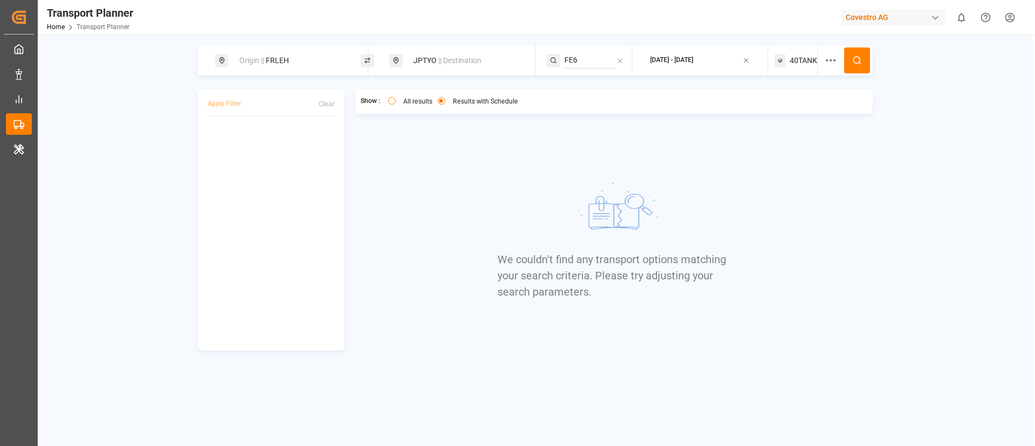
click at [585, 60] on input "FE6" at bounding box center [591, 60] width 52 height 16
paste input "P1"
type input "FP1"
click at [595, 91] on div "FP1" at bounding box center [630, 89] width 105 height 11
click at [851, 67] on button at bounding box center [857, 60] width 26 height 26
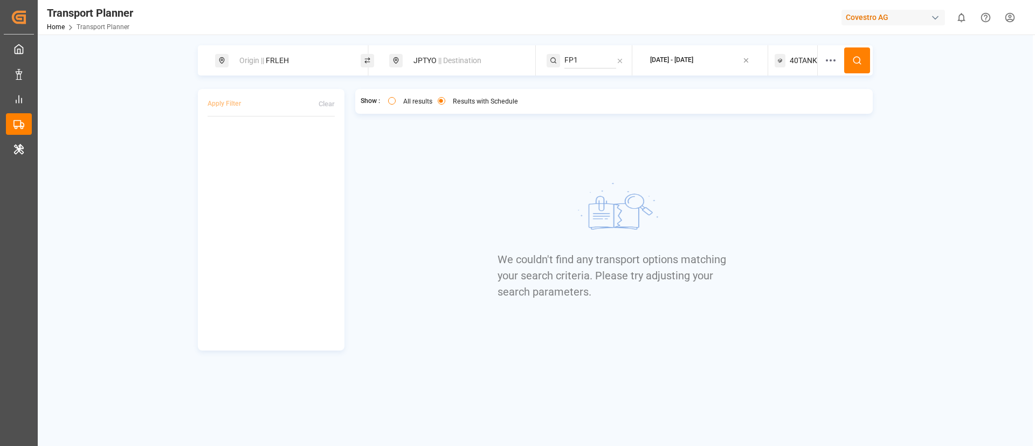
click at [807, 60] on span "40TANK" at bounding box center [803, 60] width 27 height 11
click at [776, 113] on small "40TANK" at bounding box center [777, 112] width 38 height 8
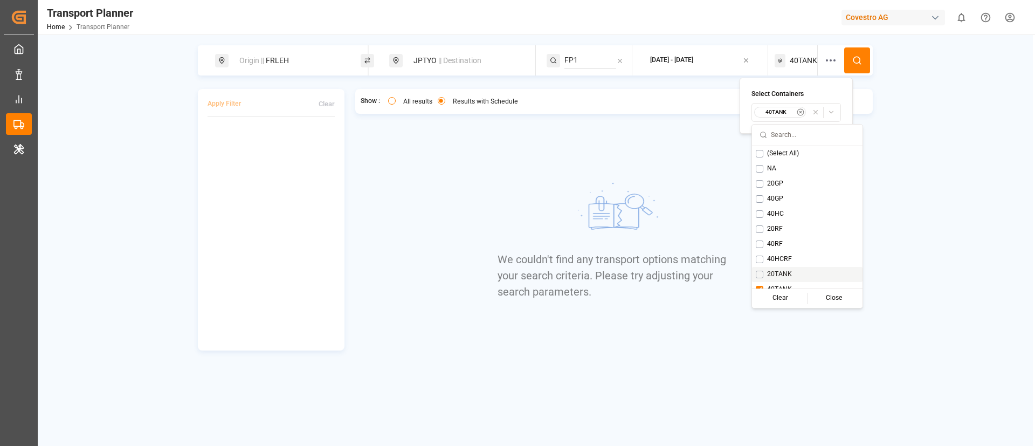
click at [782, 272] on span "20TANK" at bounding box center [779, 275] width 25 height 10
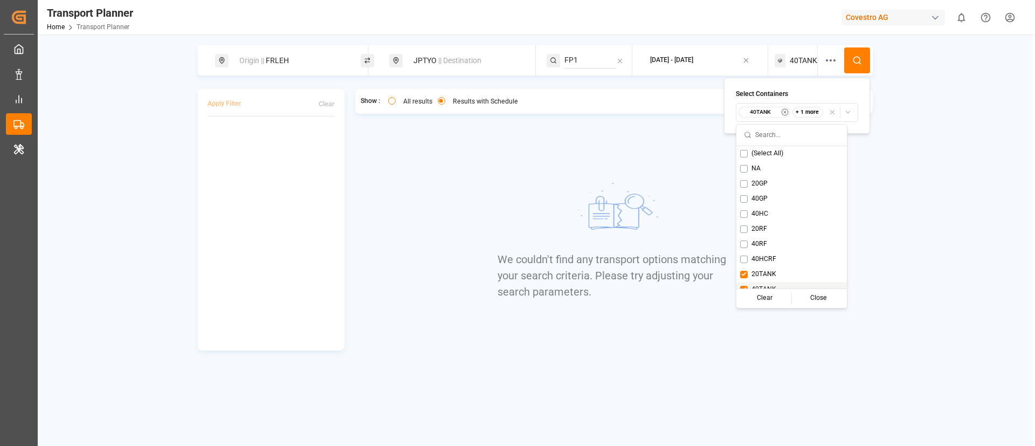
click at [773, 282] on div "40TANK" at bounding box center [792, 289] width 111 height 15
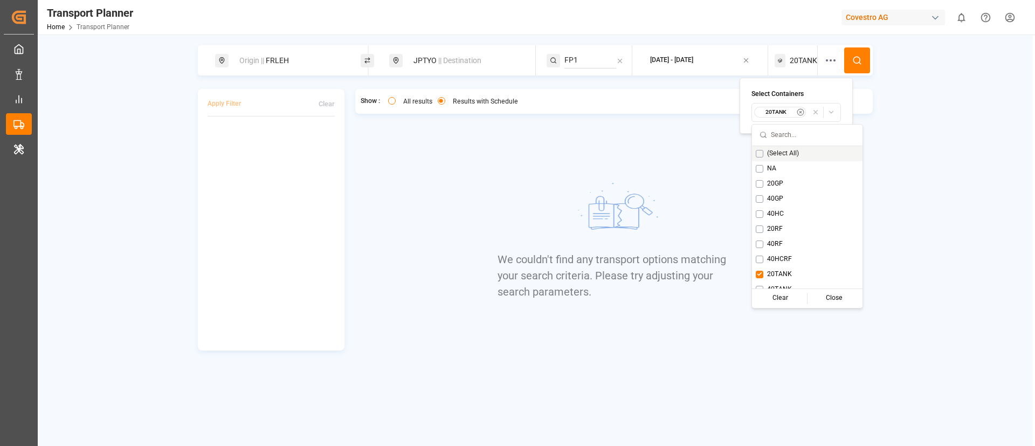
click at [861, 53] on button at bounding box center [857, 60] width 26 height 26
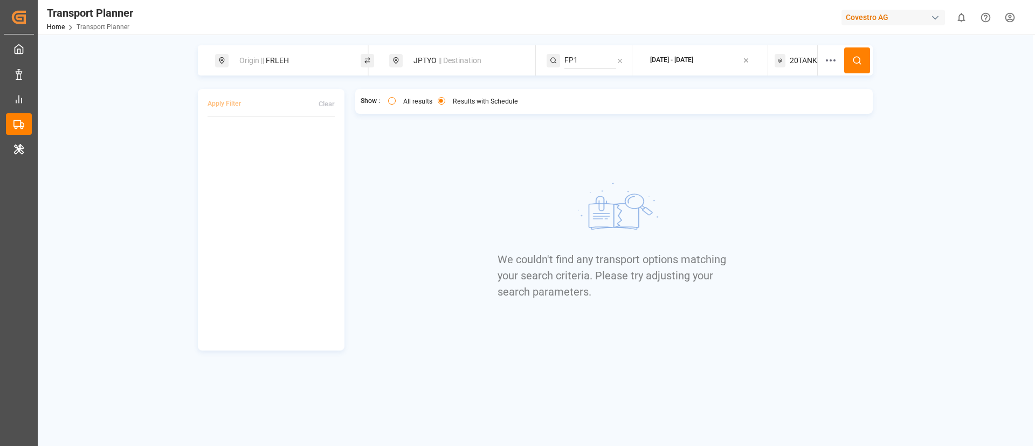
click at [801, 61] on span "20TANK" at bounding box center [803, 60] width 27 height 11
click at [772, 114] on small "20TANK" at bounding box center [777, 112] width 38 height 8
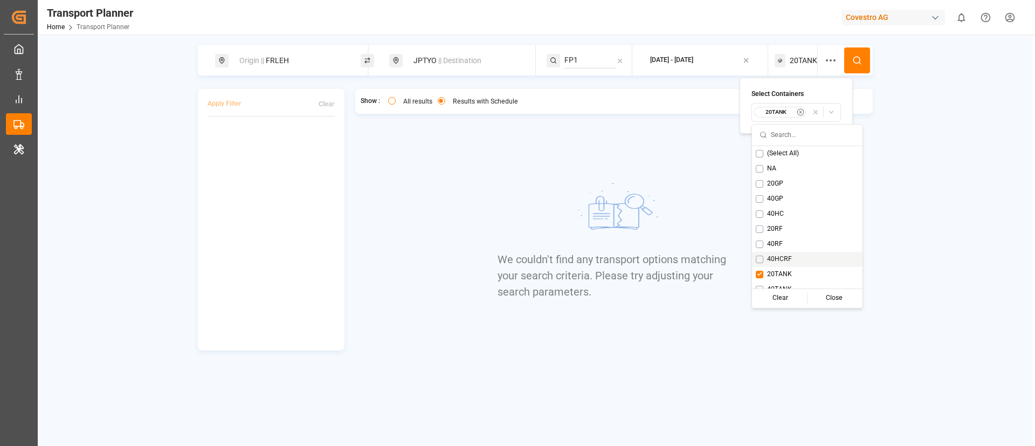
click at [778, 255] on span "40HCRF" at bounding box center [779, 259] width 25 height 10
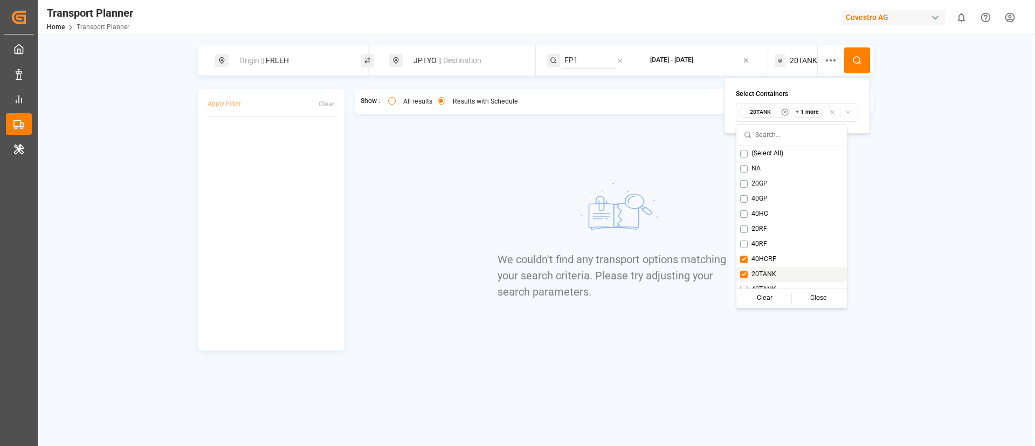
click at [760, 273] on span "20TANK" at bounding box center [764, 275] width 25 height 10
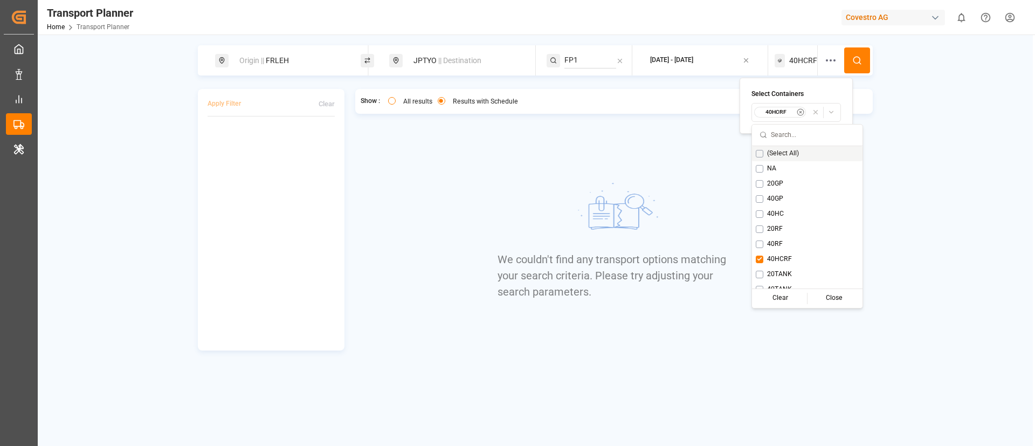
click at [858, 61] on icon at bounding box center [857, 61] width 10 height 10
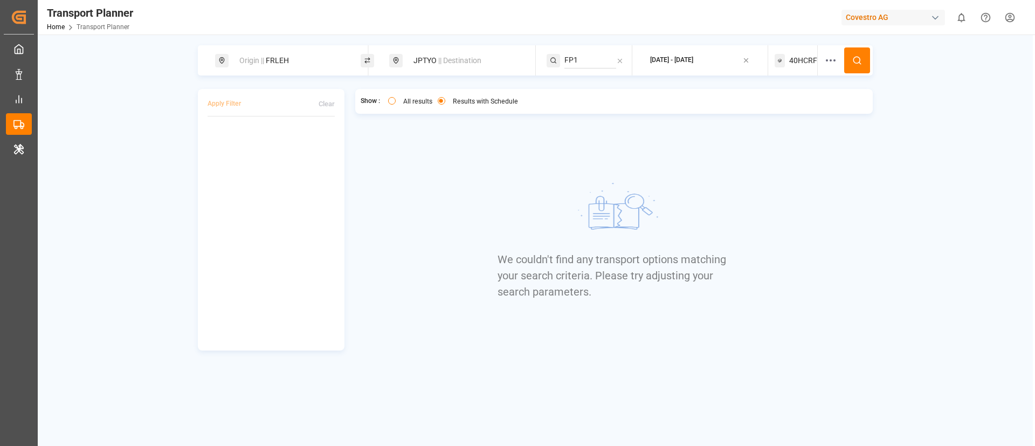
click at [793, 63] on span "40HCRF" at bounding box center [803, 60] width 28 height 11
click at [782, 113] on small "40HCRF" at bounding box center [777, 112] width 38 height 8
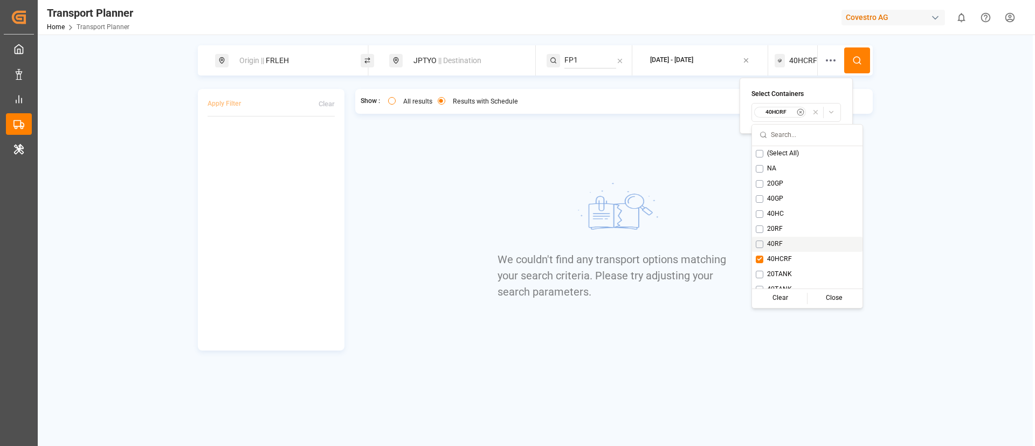
click at [779, 243] on span "40RF" at bounding box center [775, 244] width 16 height 10
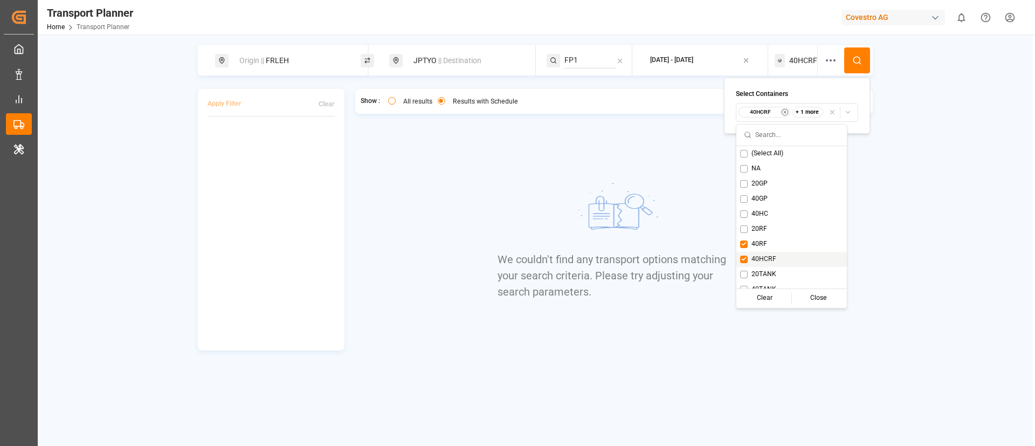
click at [769, 254] on span "40HCRF" at bounding box center [764, 259] width 25 height 10
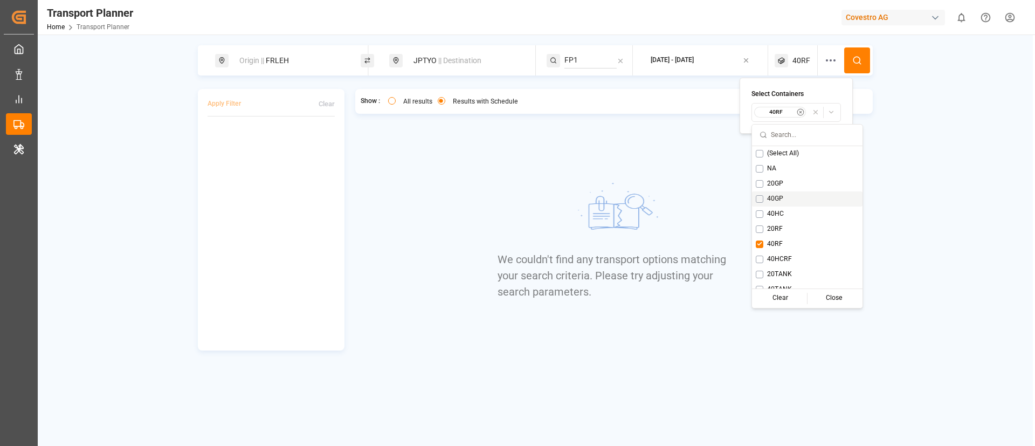
click at [856, 61] on icon at bounding box center [857, 61] width 10 height 10
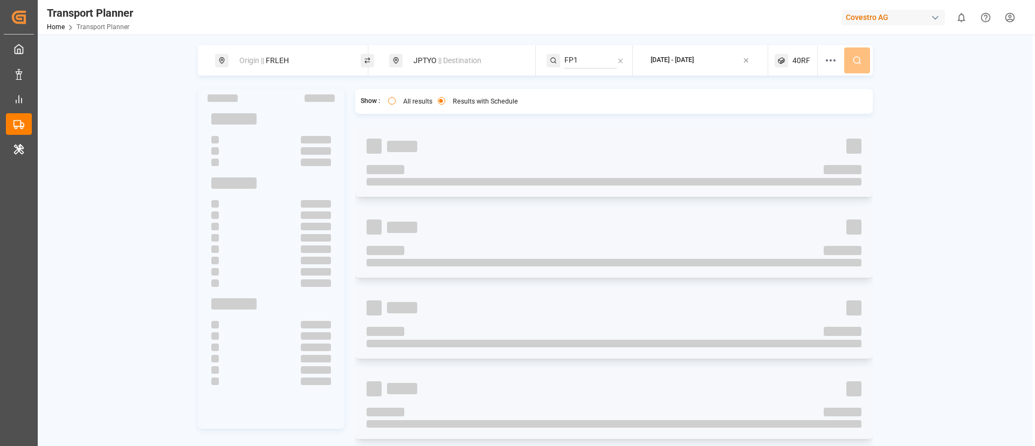
click at [797, 60] on span "40RF" at bounding box center [802, 60] width 18 height 11
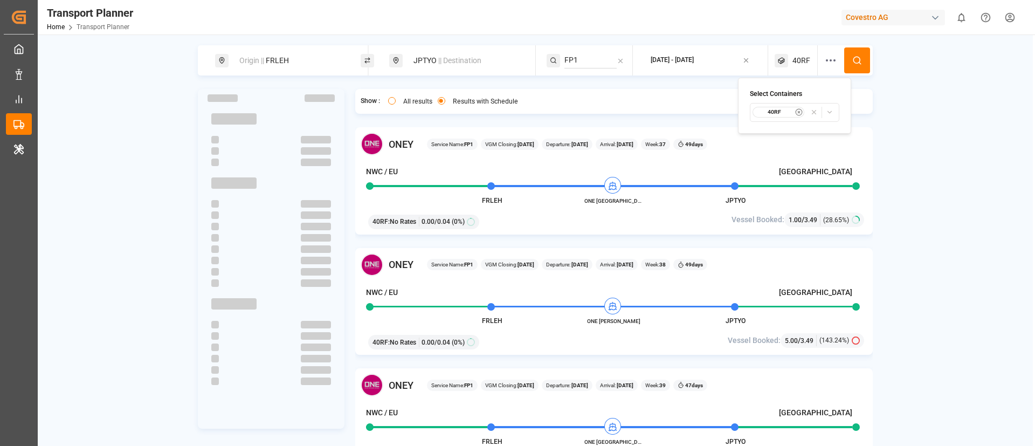
click at [780, 109] on small "40RF" at bounding box center [775, 112] width 38 height 8
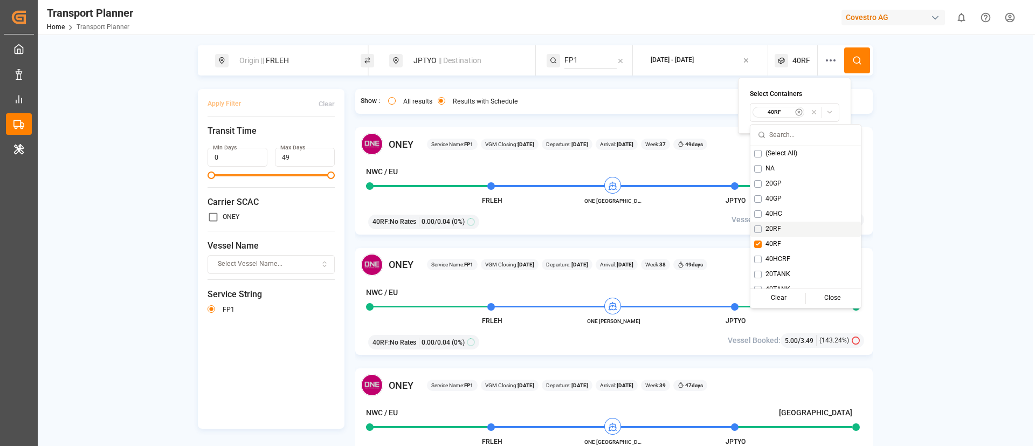
click at [773, 228] on span "20RF" at bounding box center [774, 229] width 16 height 10
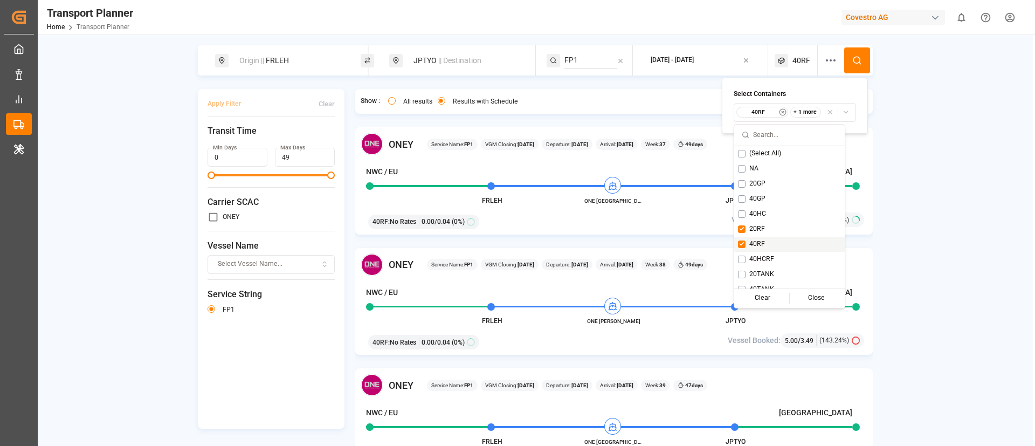
click at [766, 240] on div "40RF" at bounding box center [789, 244] width 111 height 15
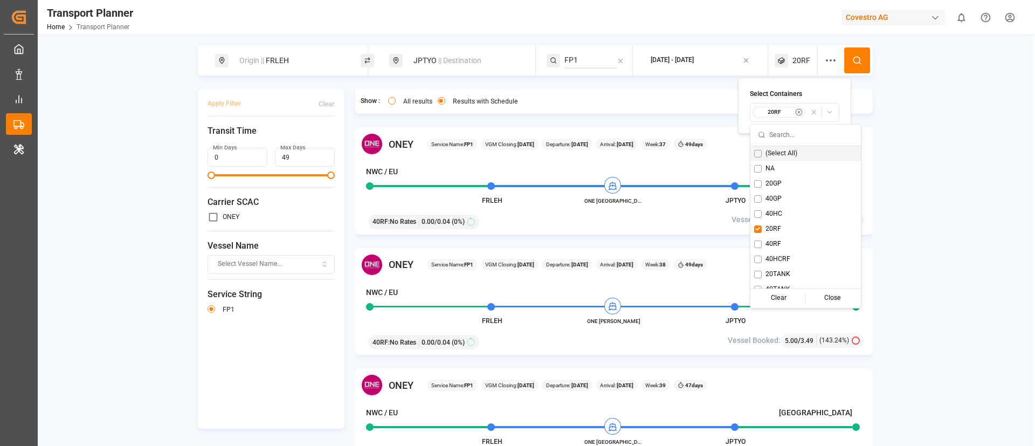
click at [853, 54] on button at bounding box center [857, 60] width 26 height 26
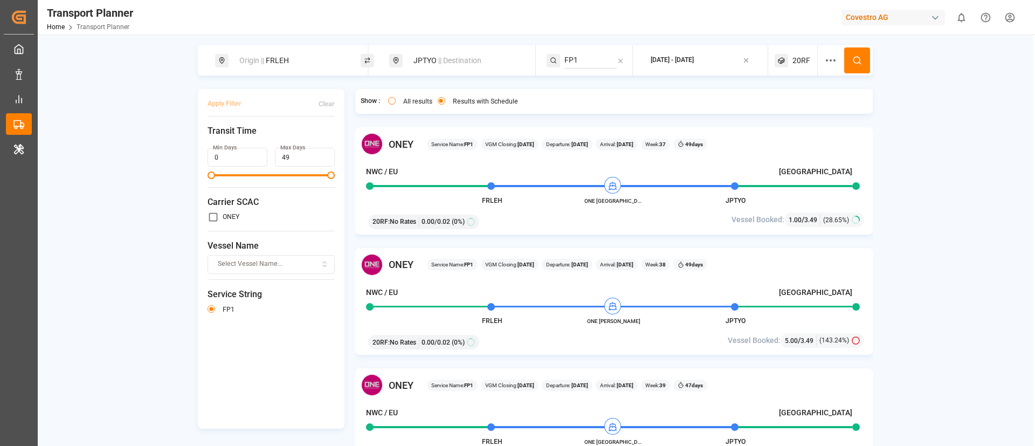
click at [796, 56] on span "20RF" at bounding box center [802, 60] width 18 height 11
click at [780, 109] on small "20RF" at bounding box center [775, 112] width 38 height 8
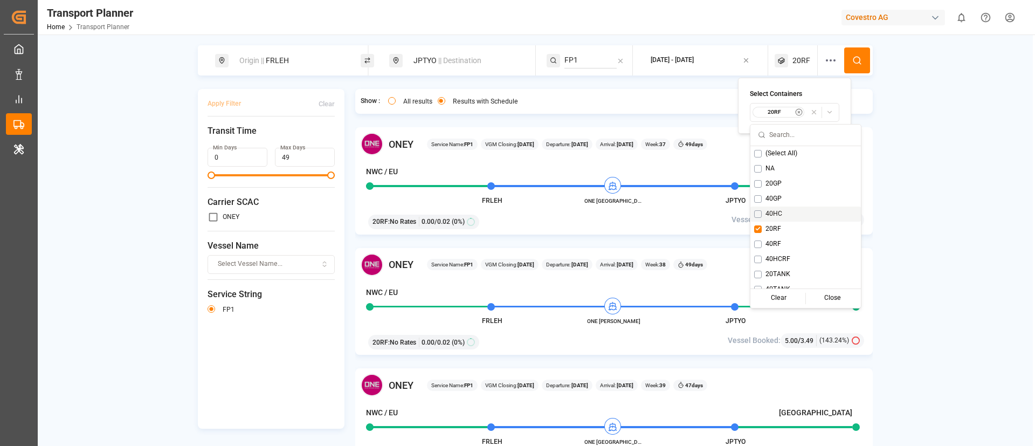
click at [774, 212] on span "40HC" at bounding box center [774, 214] width 17 height 10
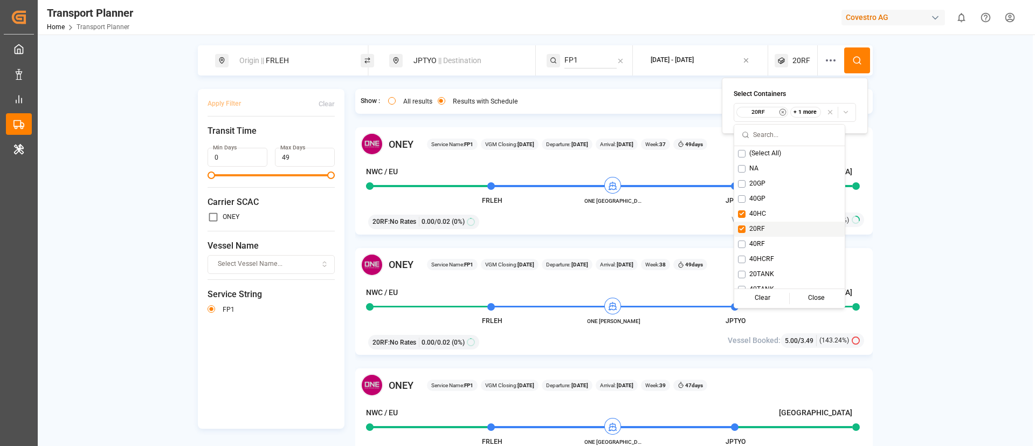
click at [762, 223] on div "20RF" at bounding box center [789, 229] width 111 height 15
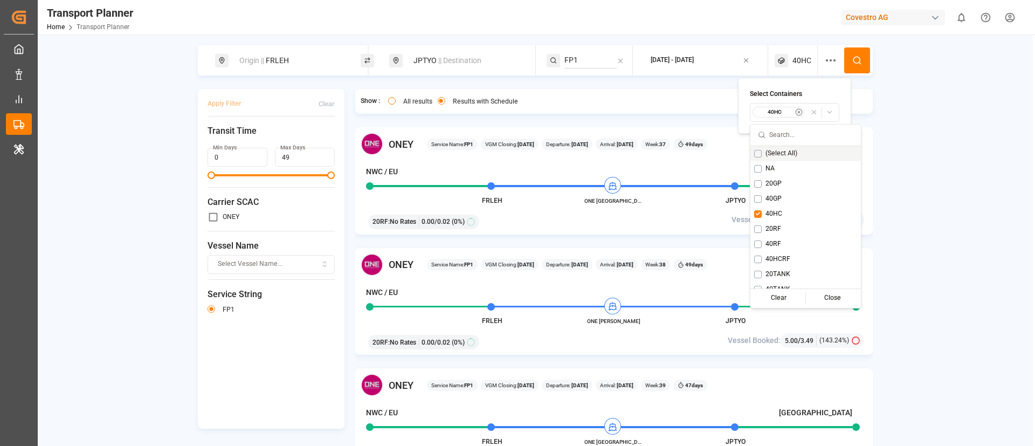
click at [858, 61] on circle at bounding box center [857, 60] width 6 height 6
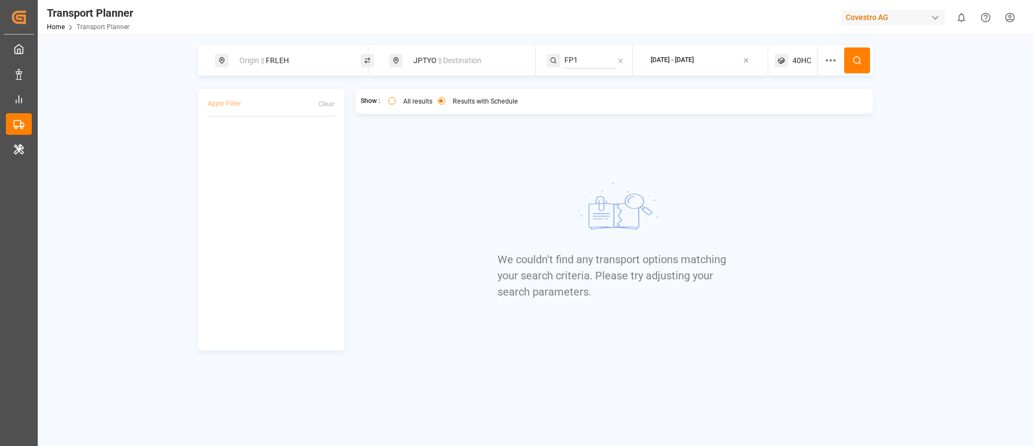
click at [797, 61] on span "40HC" at bounding box center [802, 60] width 19 height 11
click at [779, 109] on small "40HC" at bounding box center [777, 112] width 38 height 8
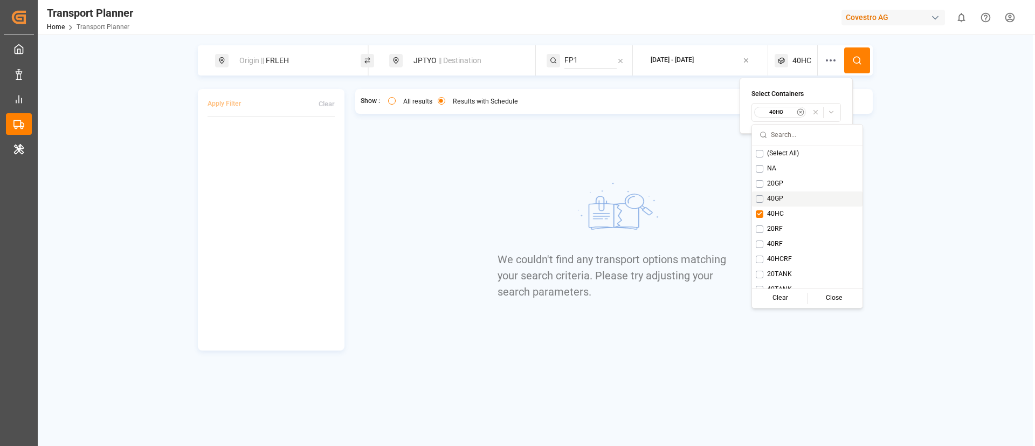
click at [775, 195] on span "40GP" at bounding box center [775, 199] width 16 height 10
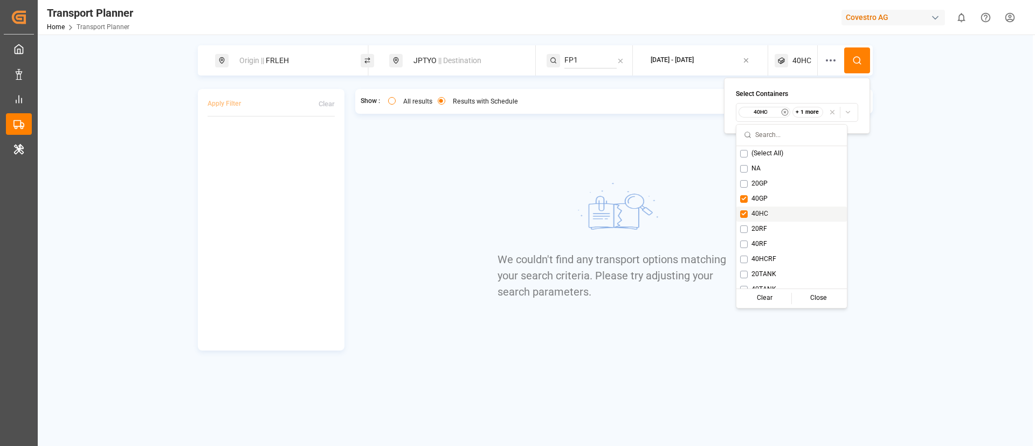
click at [767, 207] on div "40HC" at bounding box center [792, 214] width 111 height 15
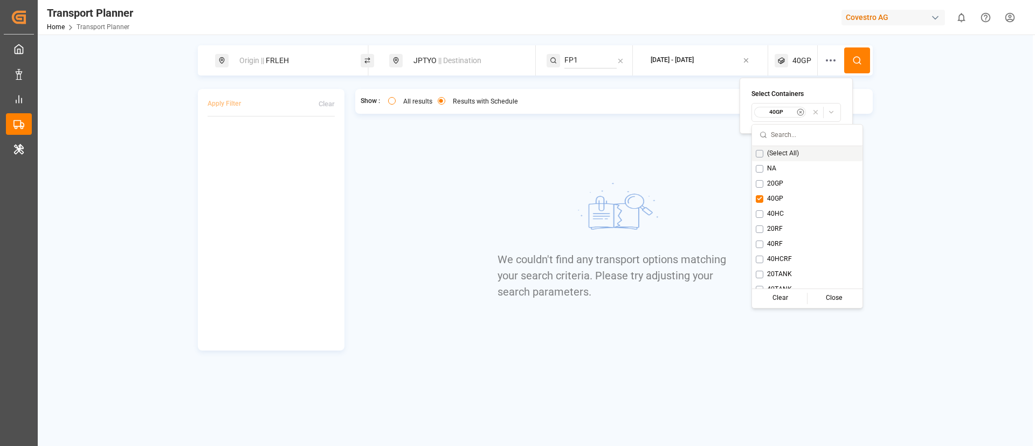
click at [863, 58] on button at bounding box center [857, 60] width 26 height 26
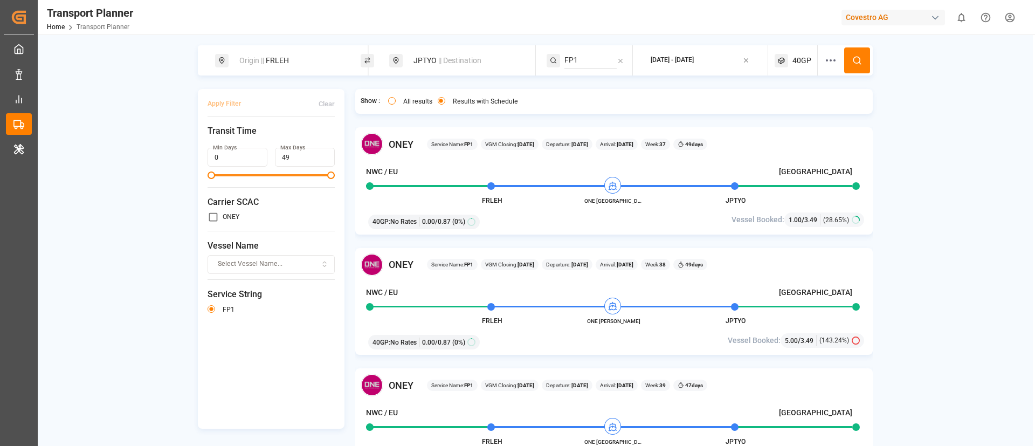
click at [795, 67] on div "40GP" at bounding box center [796, 60] width 43 height 30
click at [779, 109] on small "40GP" at bounding box center [775, 112] width 38 height 8
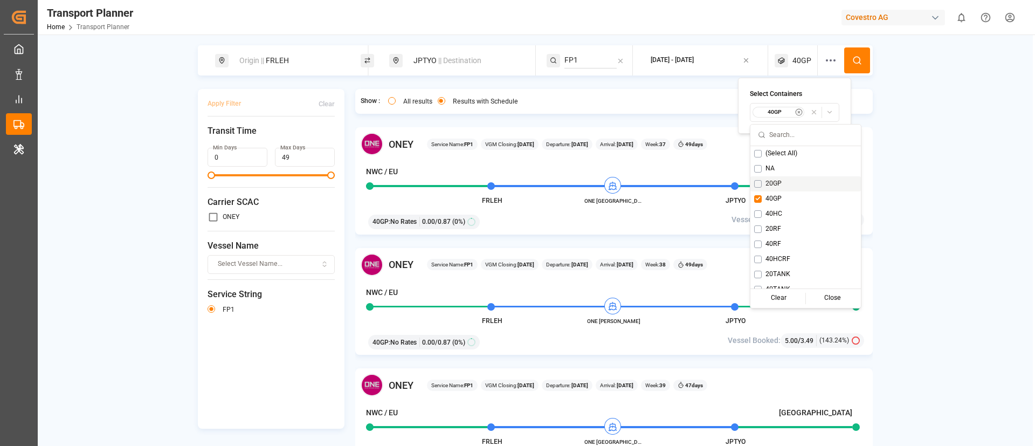
click at [774, 177] on div "20GP" at bounding box center [806, 183] width 111 height 15
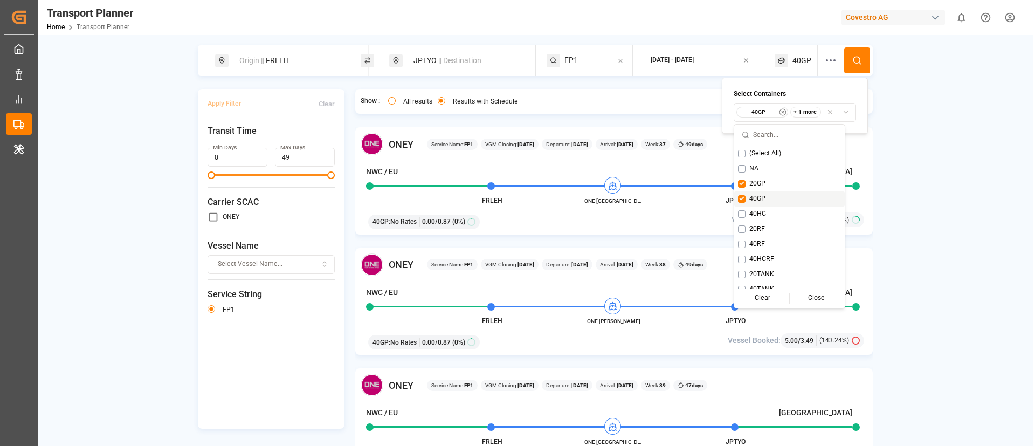
click at [761, 194] on span "40GP" at bounding box center [757, 199] width 16 height 10
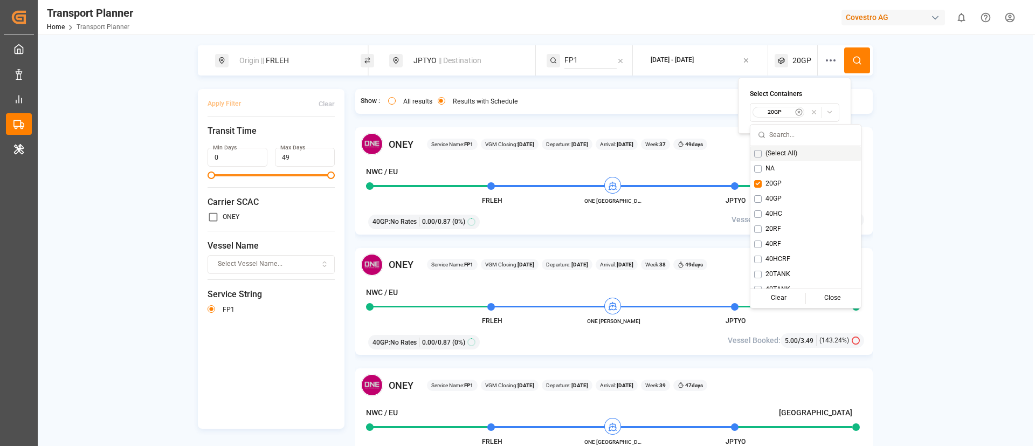
click at [855, 60] on icon at bounding box center [857, 61] width 10 height 10
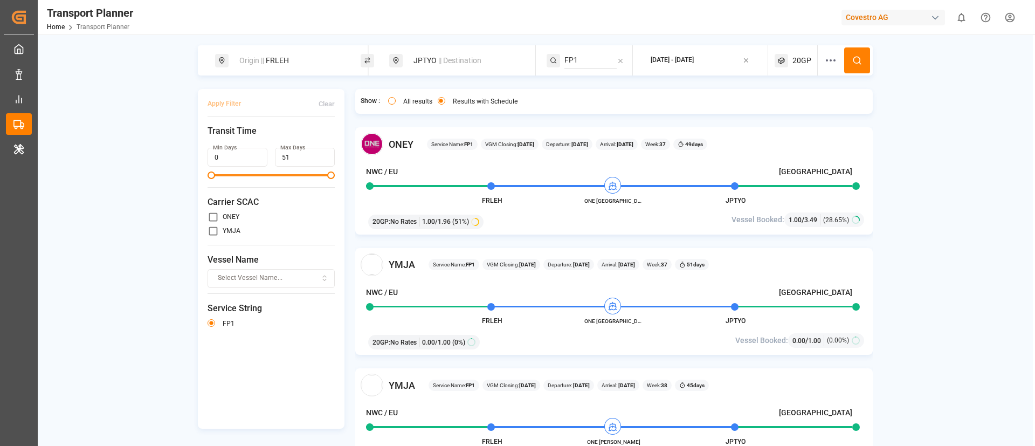
click at [328, 58] on div "Origin || FRLEH" at bounding box center [291, 61] width 116 height 20
click at [270, 143] on input "FRLEH" at bounding box center [280, 147] width 108 height 16
paste input "DEHAM"
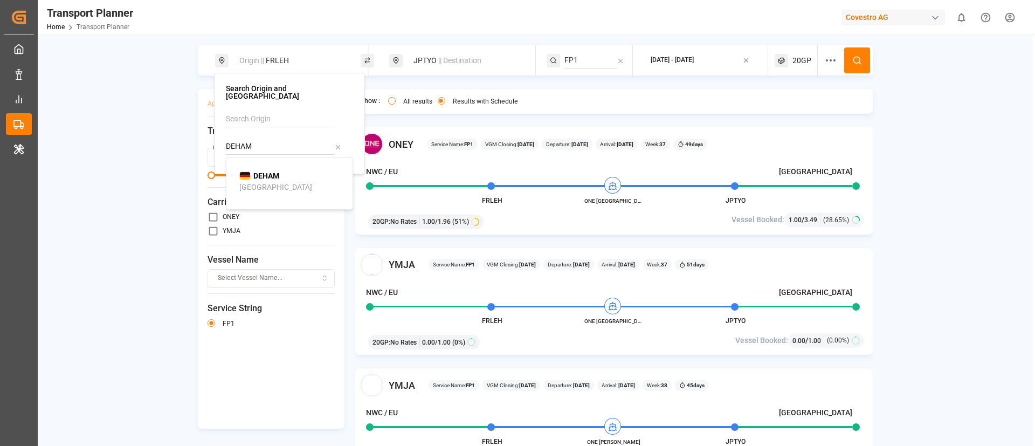
type input "DEHAM"
click at [267, 171] on b "DEHAM" at bounding box center [266, 175] width 26 height 9
click at [857, 57] on circle at bounding box center [857, 60] width 6 height 6
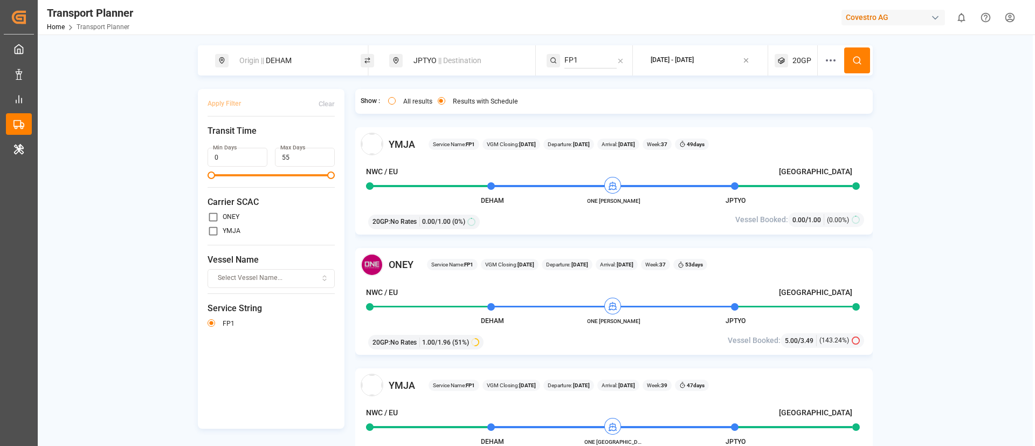
click at [281, 56] on div "Origin || DEHAM" at bounding box center [291, 61] width 116 height 20
click at [267, 144] on input "DEHAM" at bounding box center [280, 147] width 108 height 16
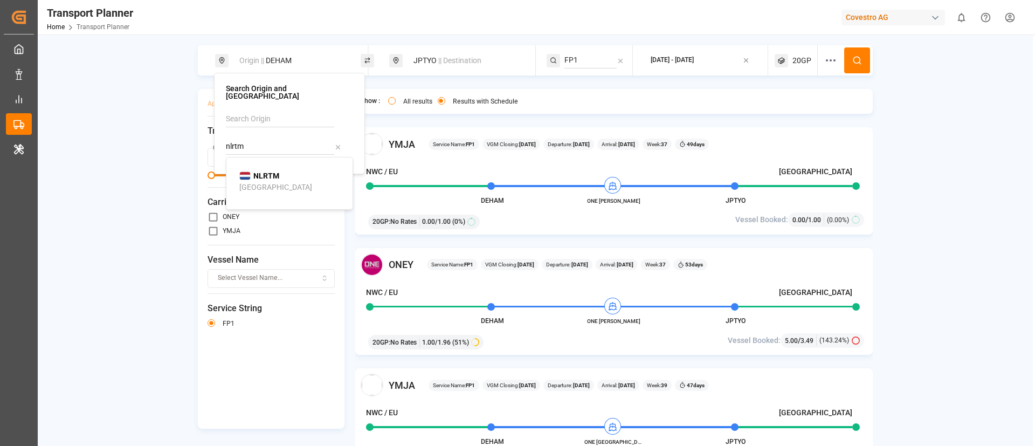
click at [267, 182] on div "[GEOGRAPHIC_DATA]" at bounding box center [275, 187] width 73 height 11
type input "NLRTM"
click at [855, 59] on icon at bounding box center [857, 61] width 10 height 10
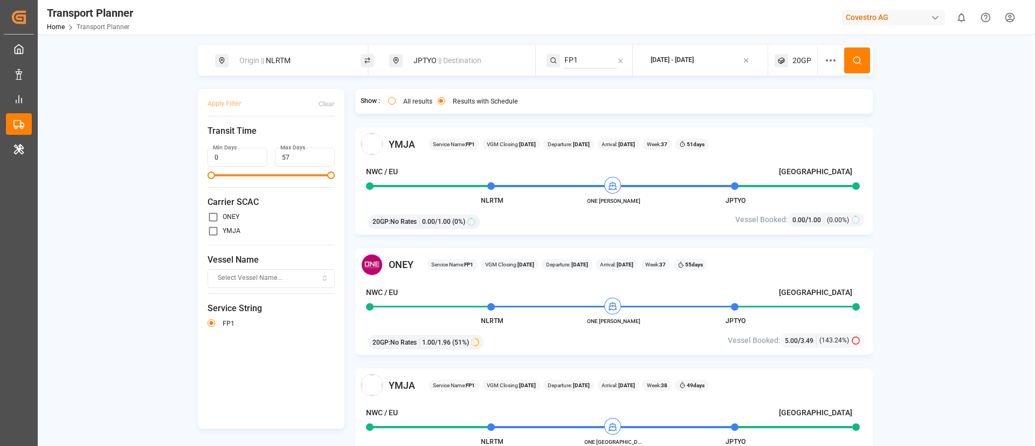
click at [881, 12] on div "Covestro AG" at bounding box center [894, 18] width 104 height 16
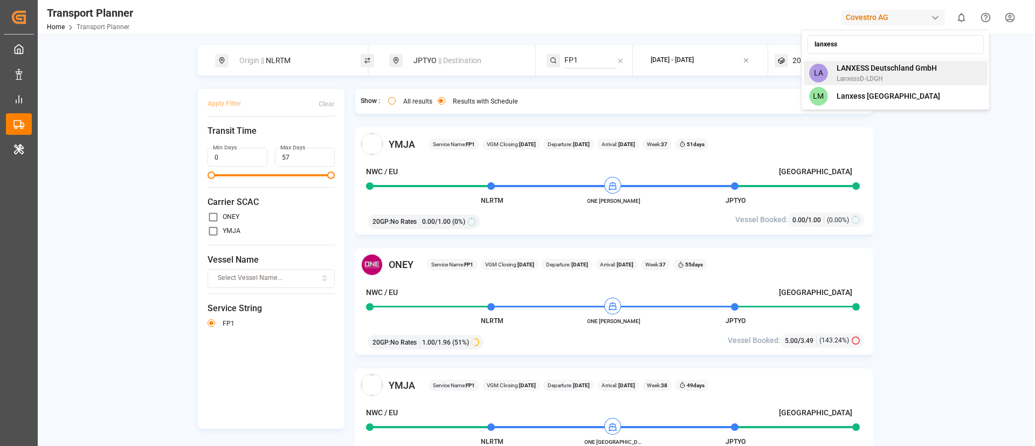
type input "lanxess"
click at [868, 76] on span "LanxessD-LDGH" at bounding box center [887, 79] width 100 height 10
